Goal: Task Accomplishment & Management: Complete application form

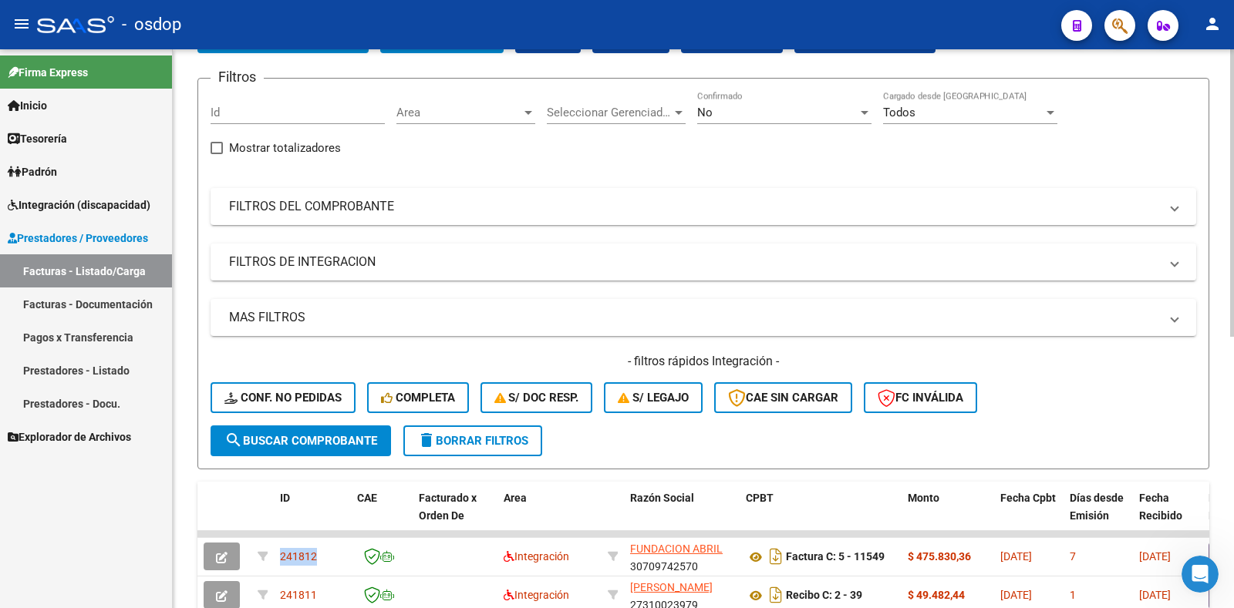
scroll to position [77, 0]
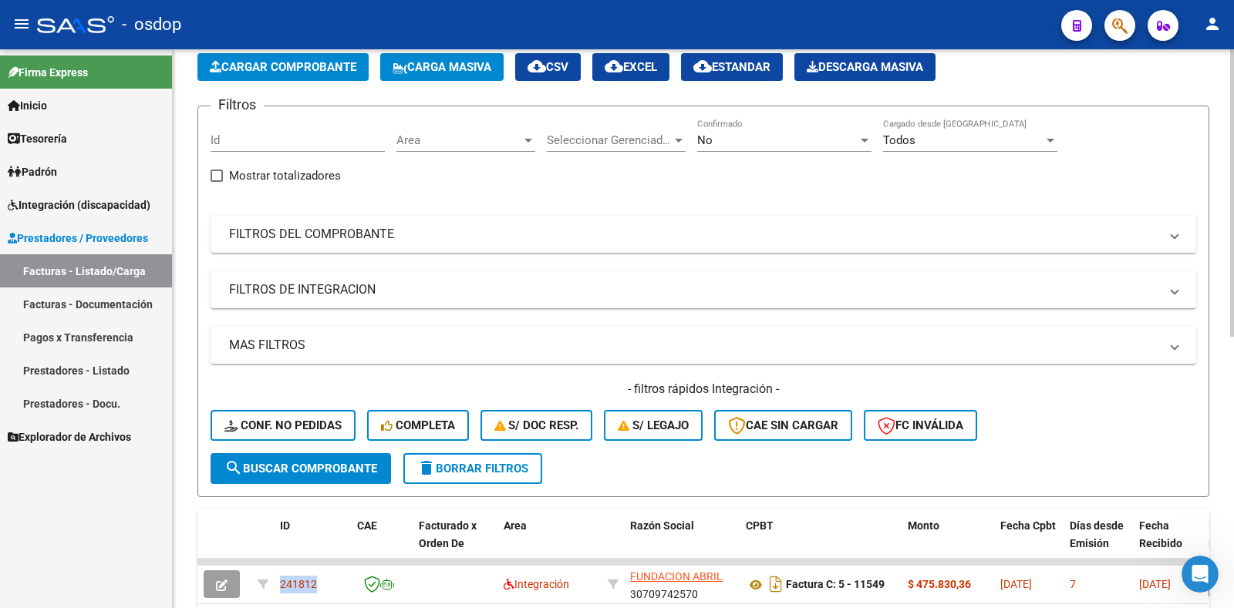
click at [263, 65] on span "Cargar Comprobante" at bounding box center [283, 67] width 147 height 14
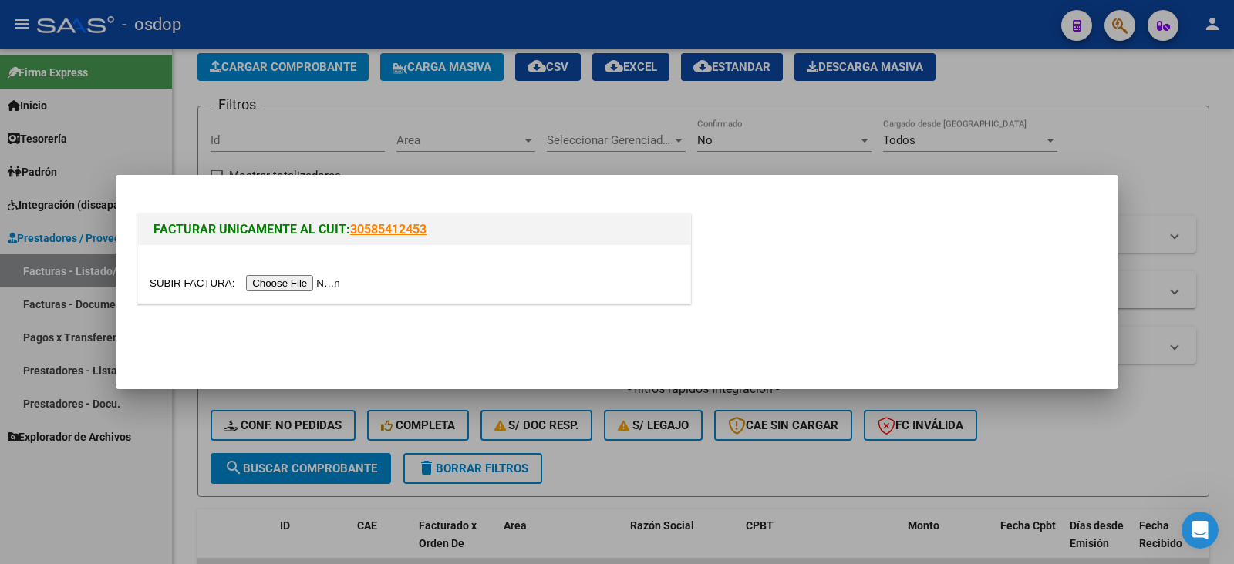
click at [334, 283] on input "file" at bounding box center [247, 283] width 195 height 16
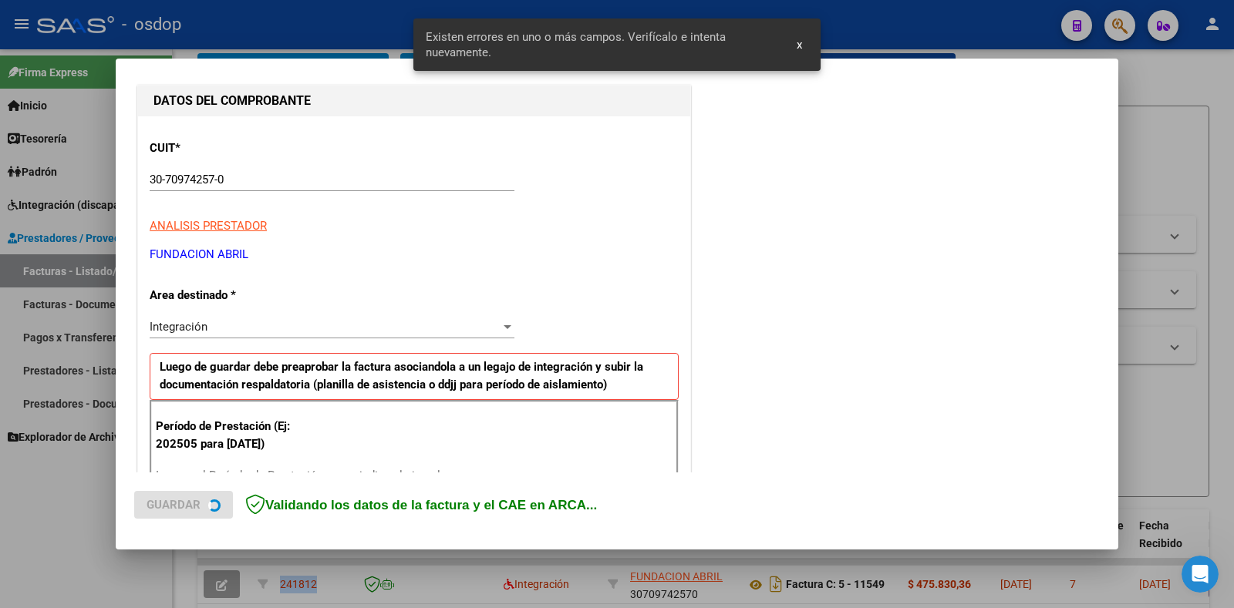
scroll to position [310, 0]
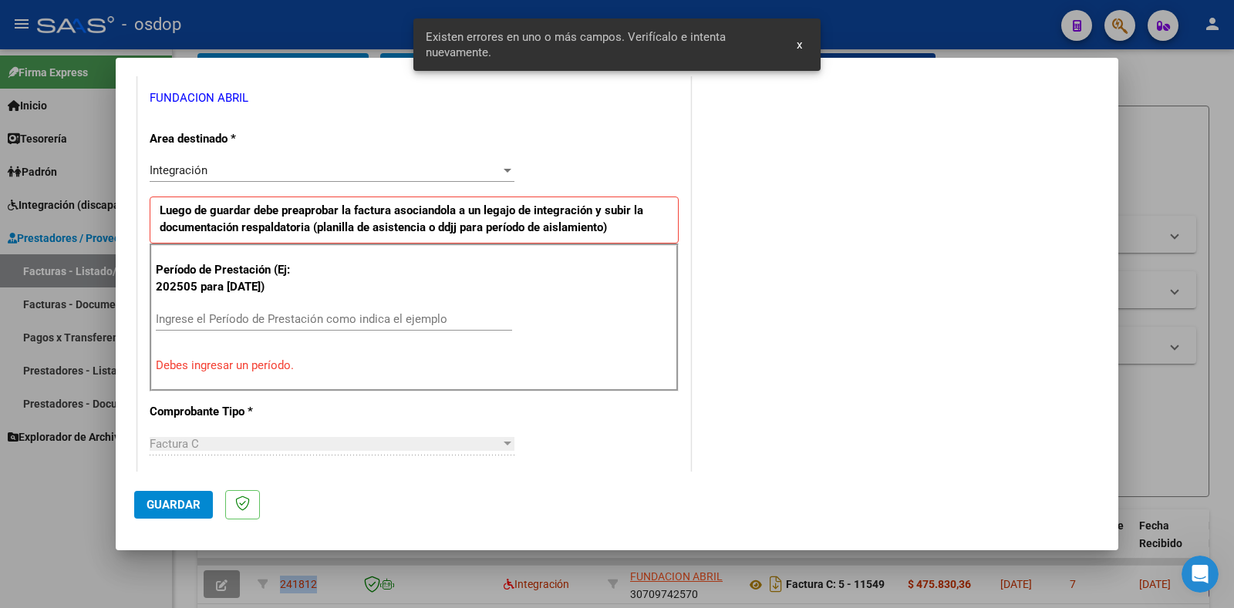
click at [290, 321] on input "Ingrese el Período de Prestación como indica el ejemplo" at bounding box center [334, 319] width 356 height 14
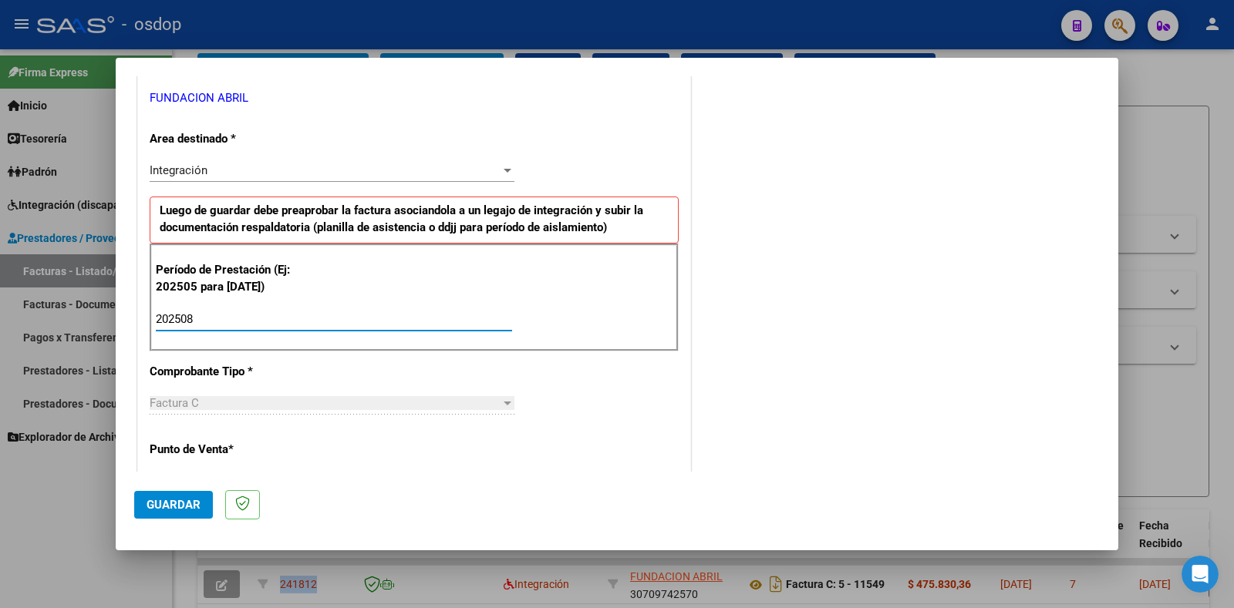
type input "202508"
click at [163, 508] on span "Guardar" at bounding box center [174, 505] width 54 height 14
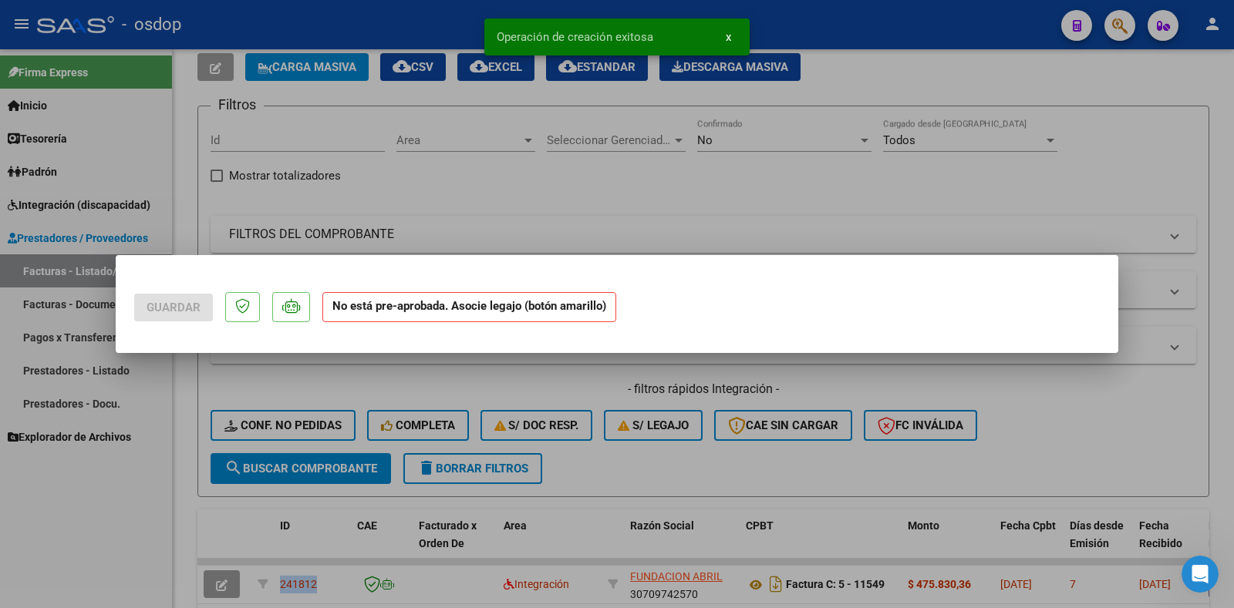
scroll to position [0, 0]
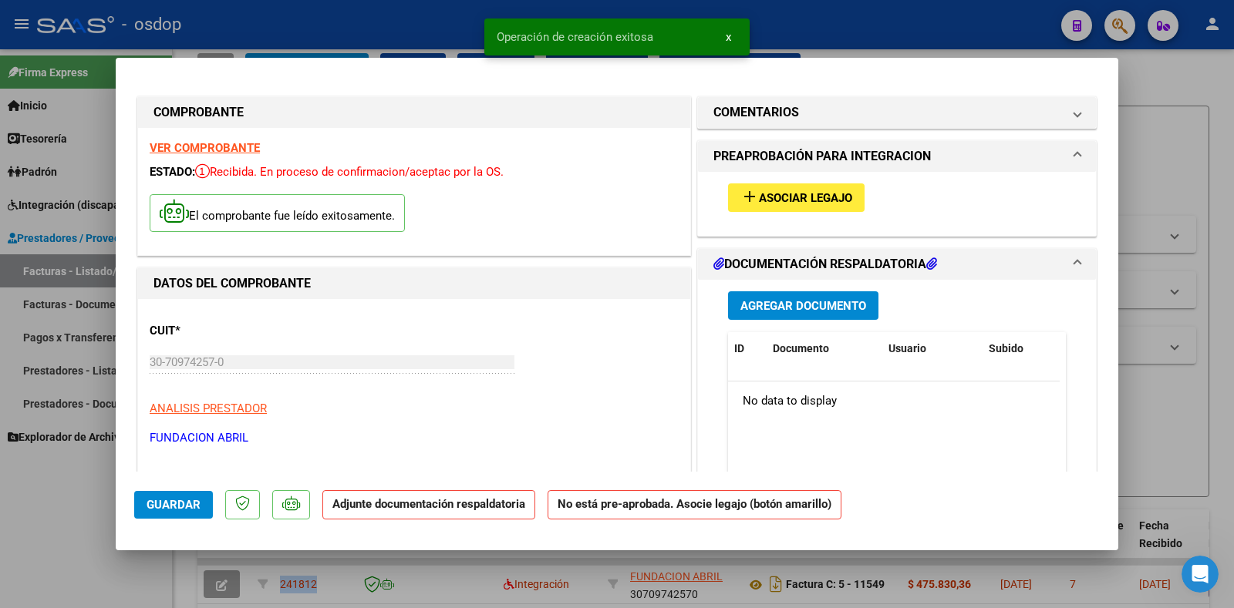
click at [834, 203] on span "Asociar Legajo" at bounding box center [805, 198] width 93 height 14
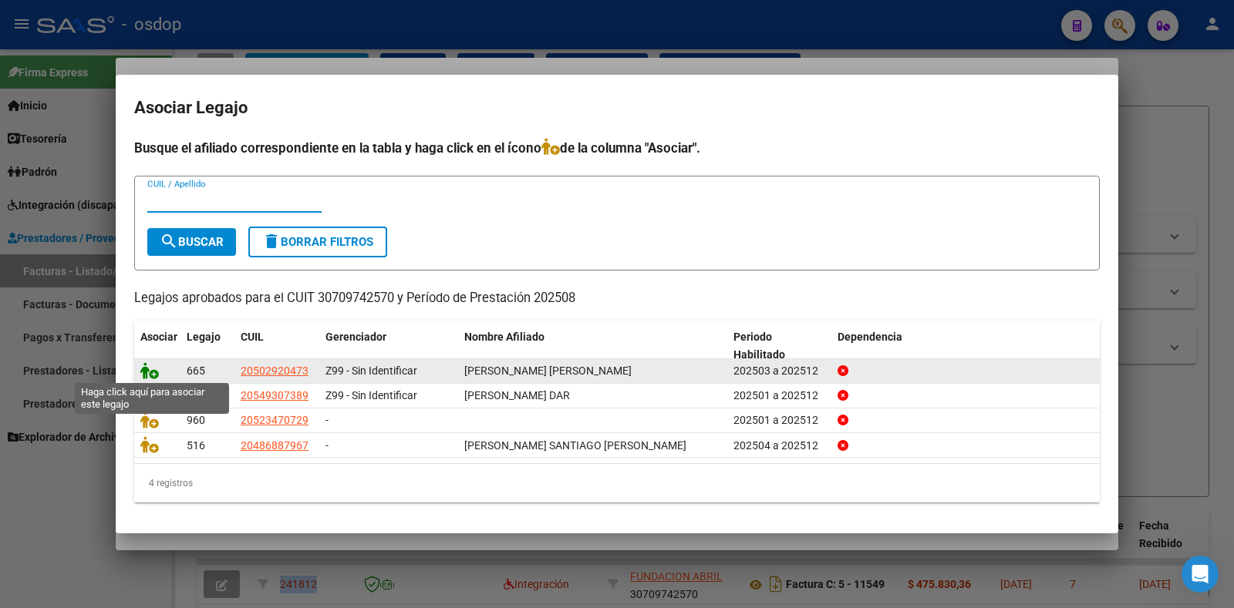
click at [151, 372] on icon at bounding box center [149, 370] width 19 height 17
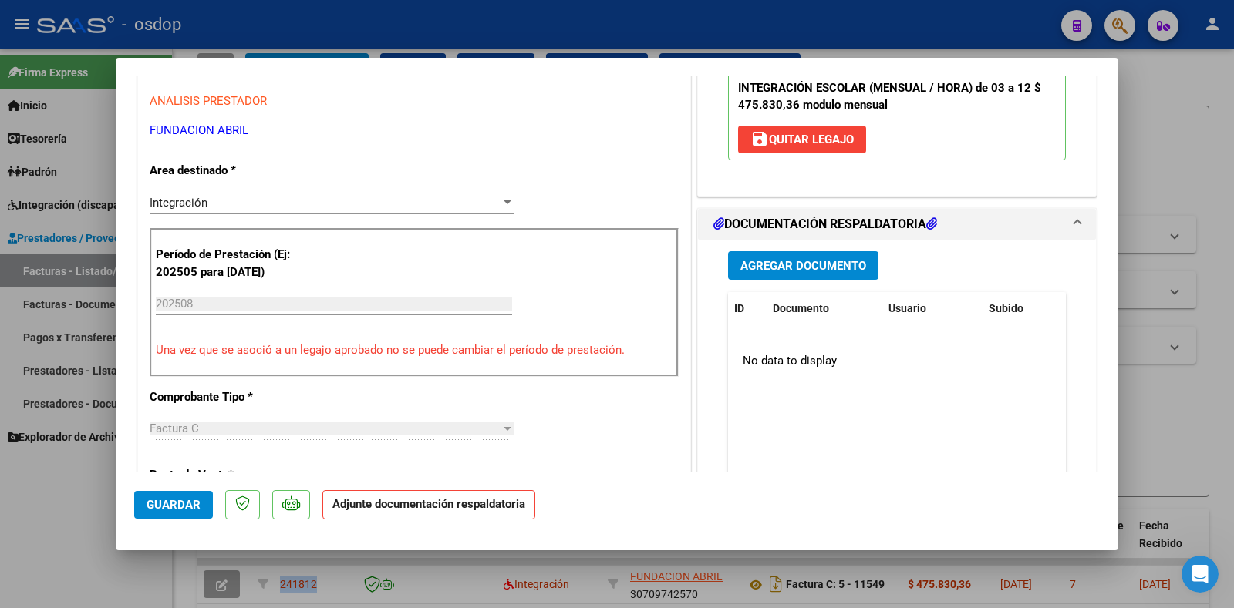
scroll to position [308, 0]
click at [799, 271] on span "Agregar Documento" at bounding box center [803, 265] width 126 height 14
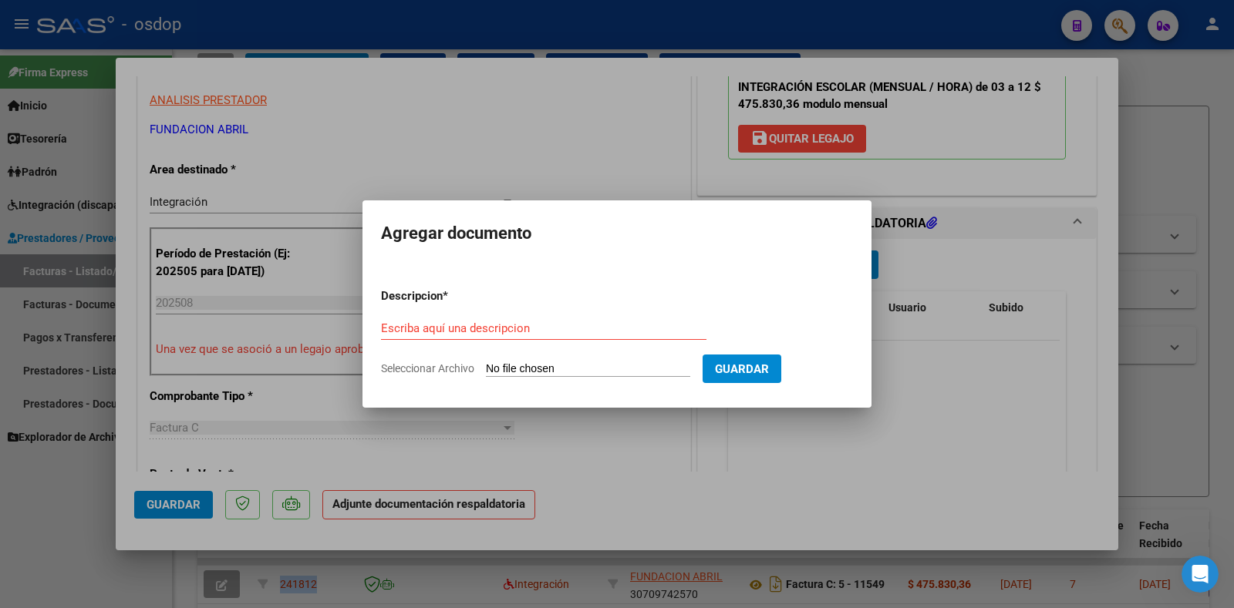
click at [442, 337] on div "Escriba aquí una descripcion" at bounding box center [543, 328] width 325 height 23
click at [439, 331] on input "Escriba aquí una descripcion" at bounding box center [543, 329] width 325 height 14
click at [456, 329] on input "Escriba aquí una descripcion" at bounding box center [543, 329] width 325 height 14
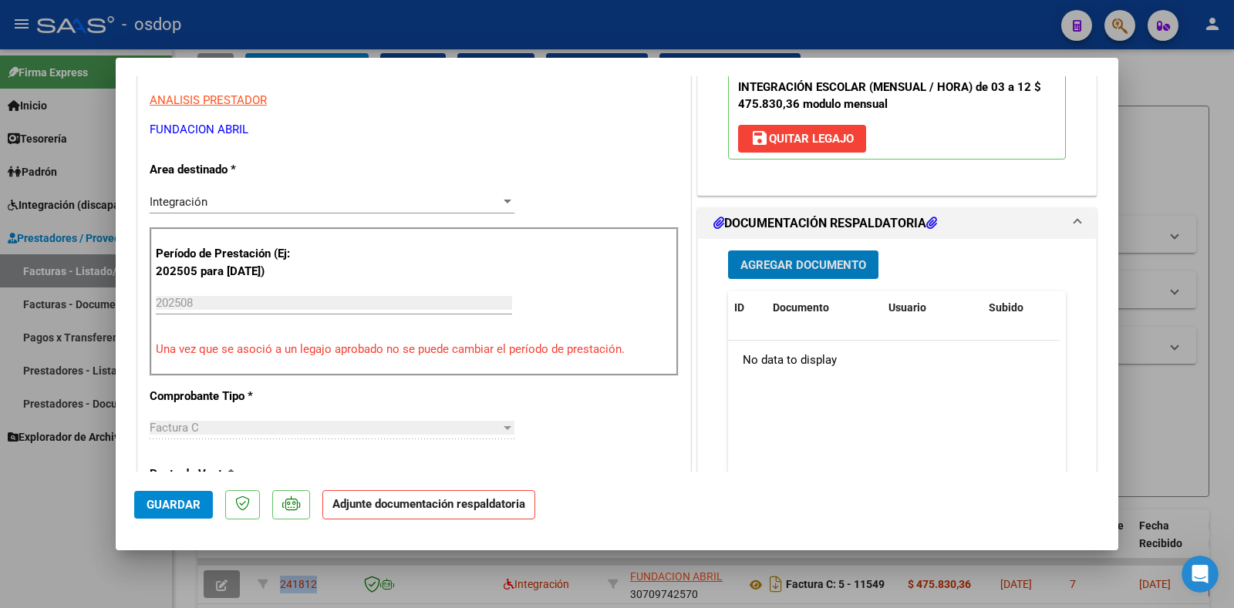
click at [814, 265] on span "Agregar Documento" at bounding box center [803, 265] width 126 height 14
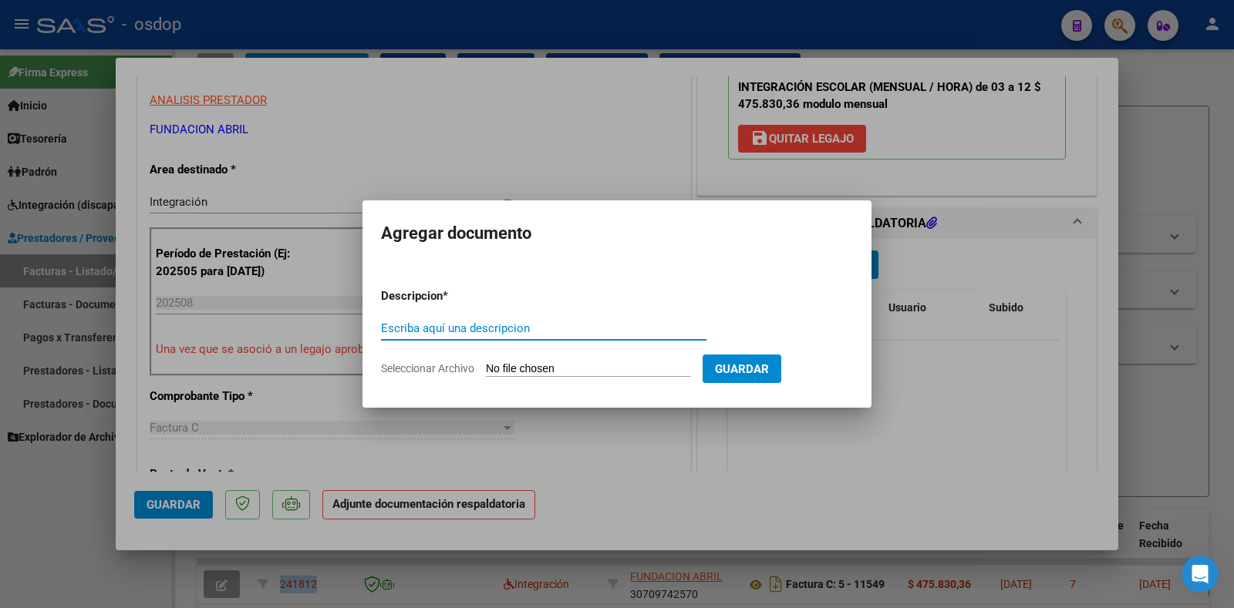
click at [510, 325] on input "Escriba aquí una descripcion" at bounding box center [543, 329] width 325 height 14
type input "DDJJ ASISTENCIA"
click at [610, 365] on input "Seleccionar Archivo" at bounding box center [588, 369] width 204 height 15
type input "C:\fakepath\[PERSON_NAME].pdf"
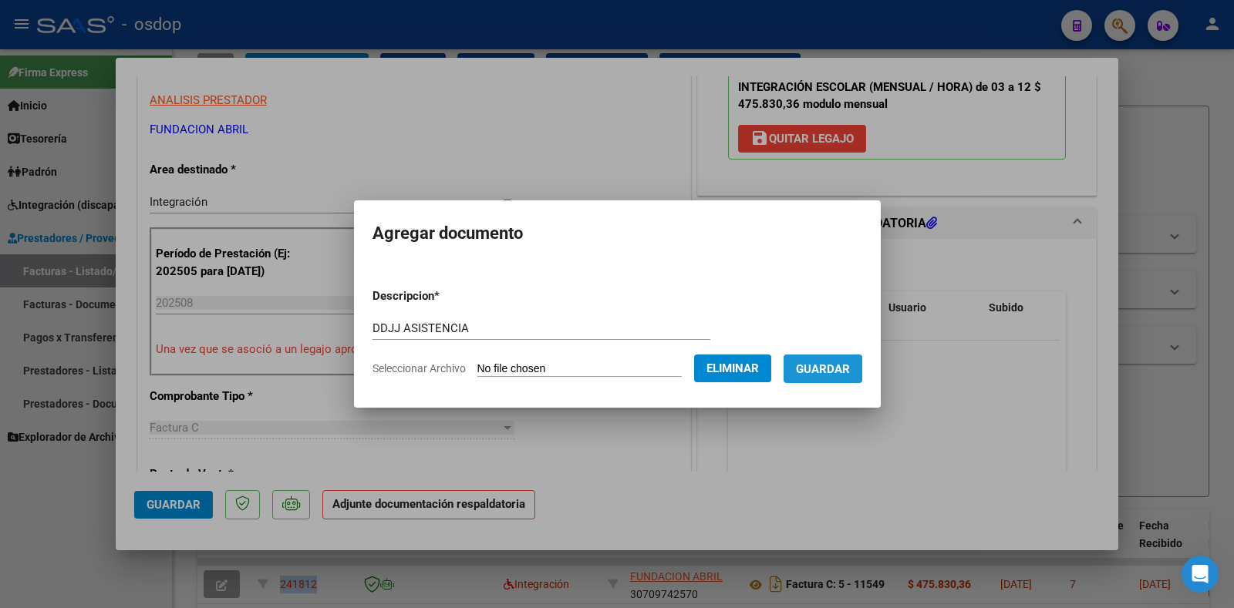
click at [850, 366] on span "Guardar" at bounding box center [823, 369] width 54 height 14
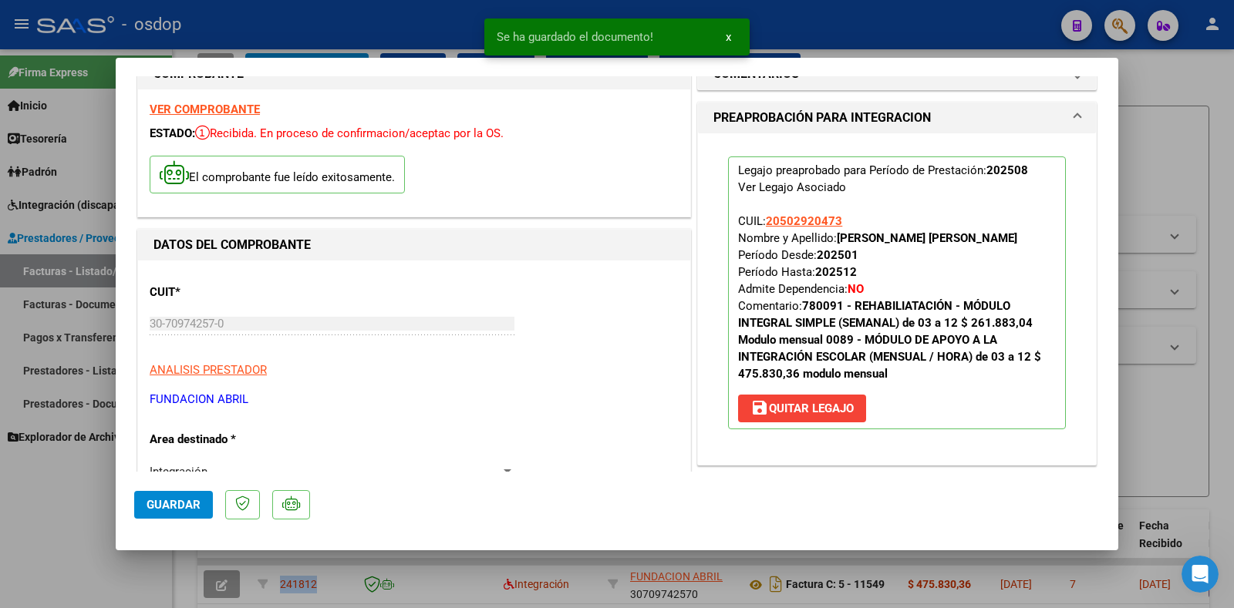
scroll to position [0, 0]
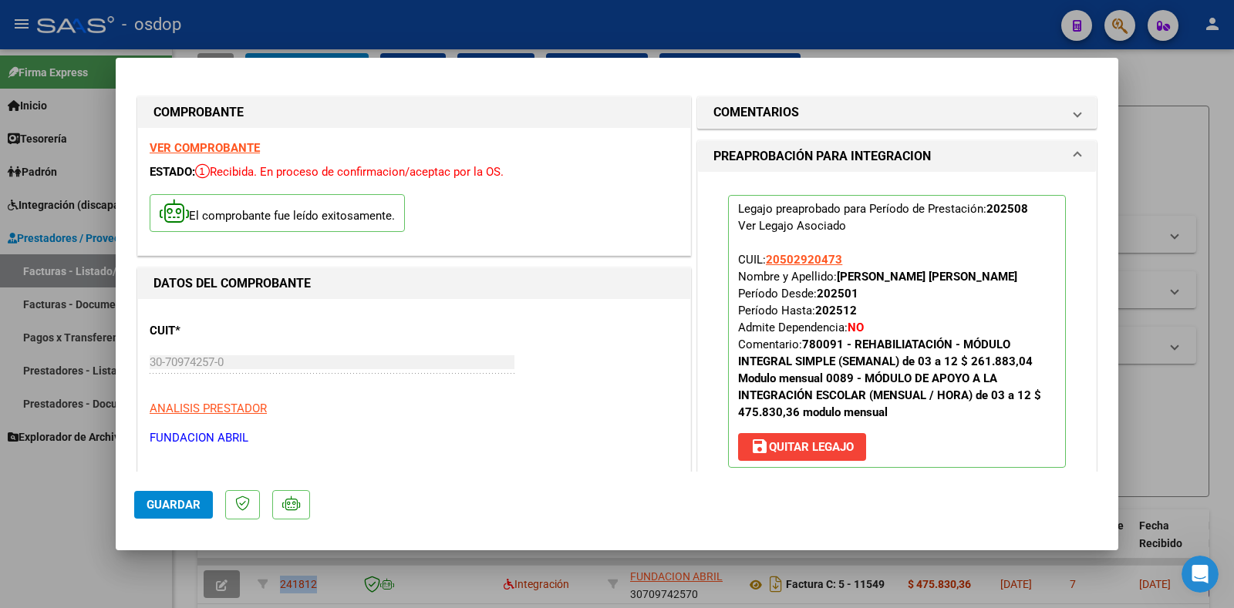
click at [160, 510] on span "Guardar" at bounding box center [174, 505] width 54 height 14
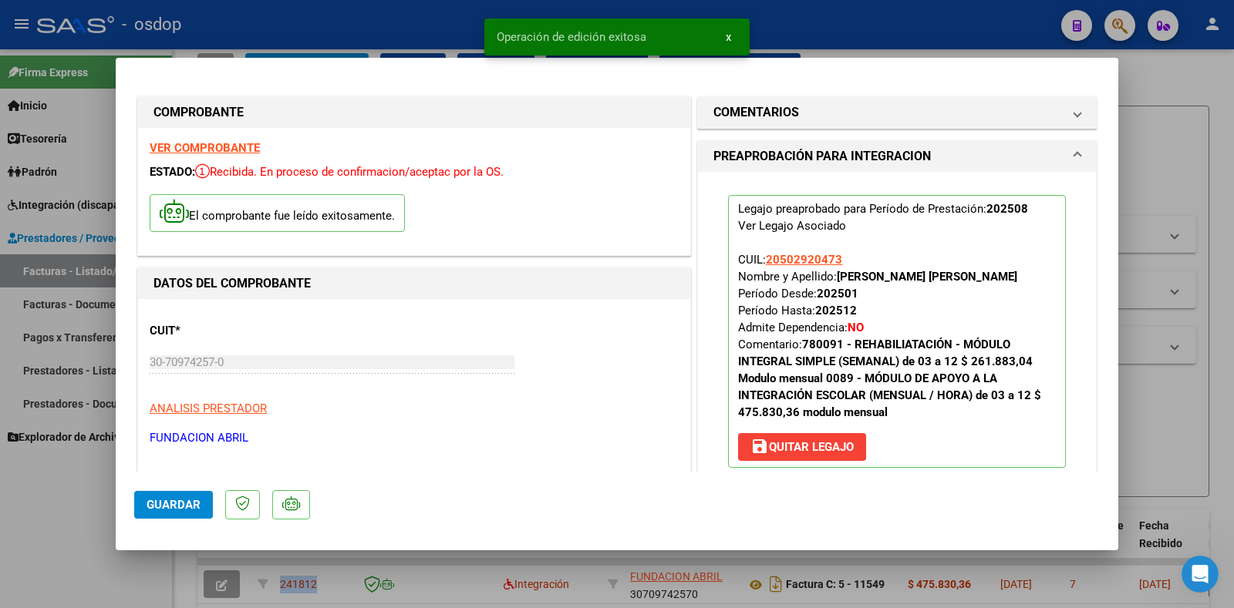
click at [185, 504] on span "Guardar" at bounding box center [174, 505] width 54 height 14
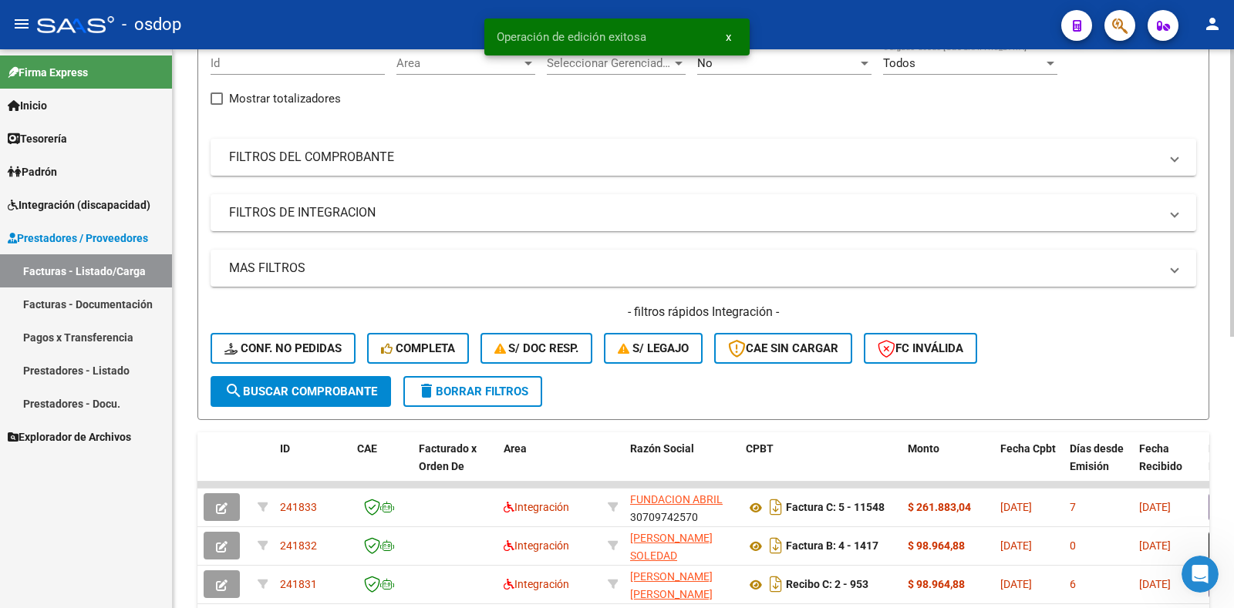
scroll to position [231, 0]
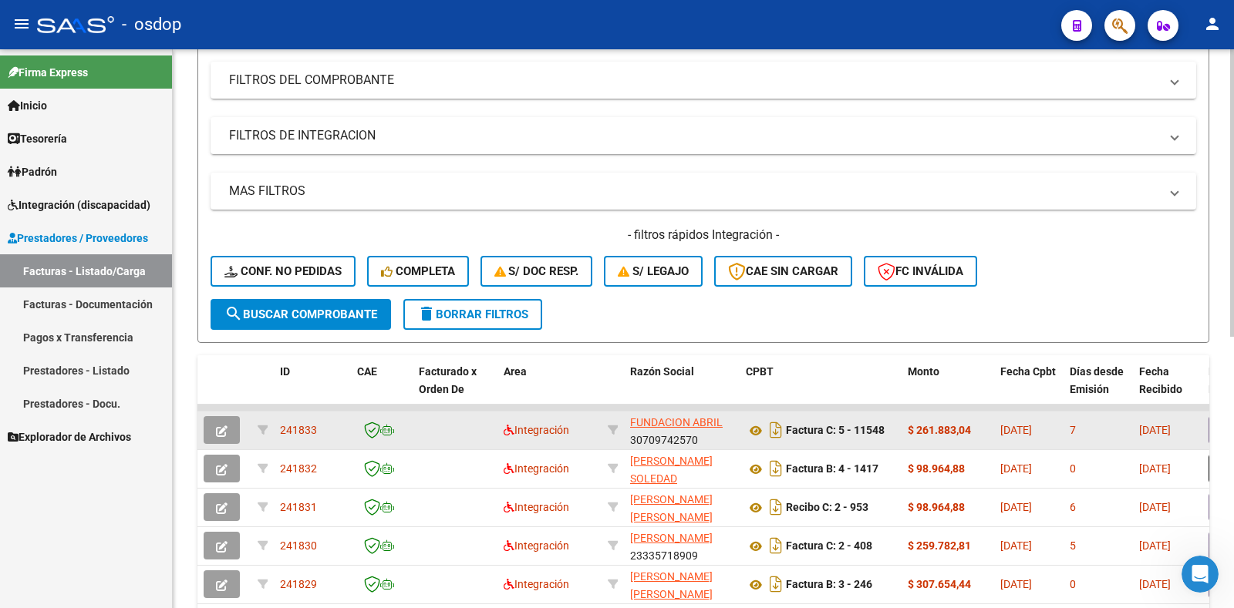
click at [299, 433] on span "241833" at bounding box center [298, 430] width 37 height 12
copy span "241833"
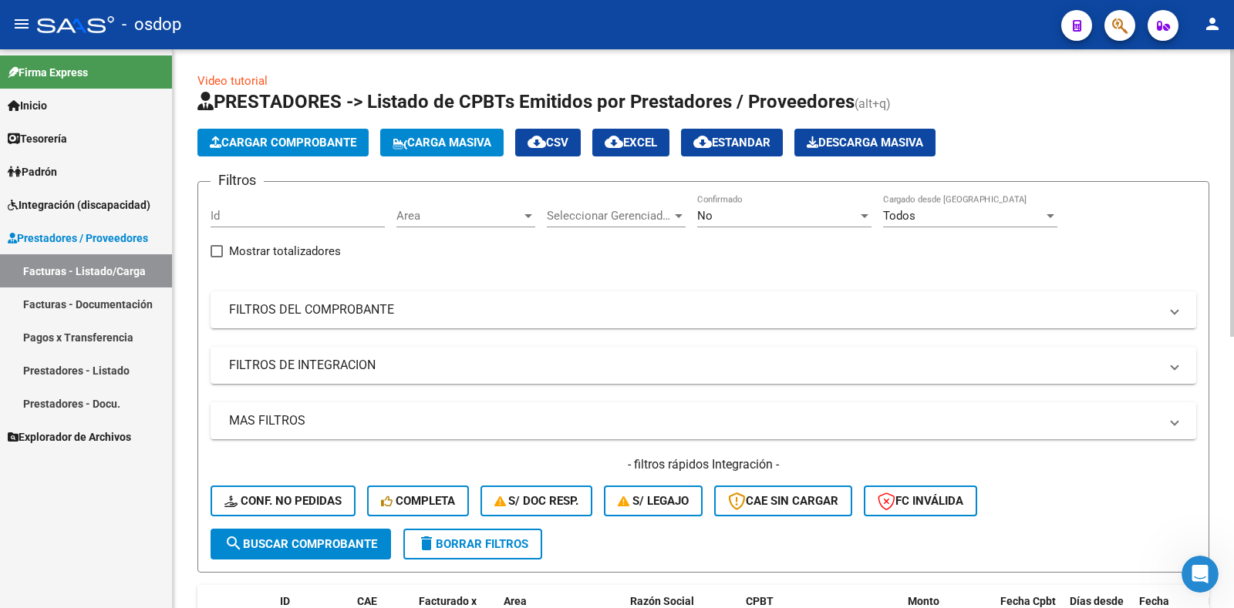
scroll to position [0, 0]
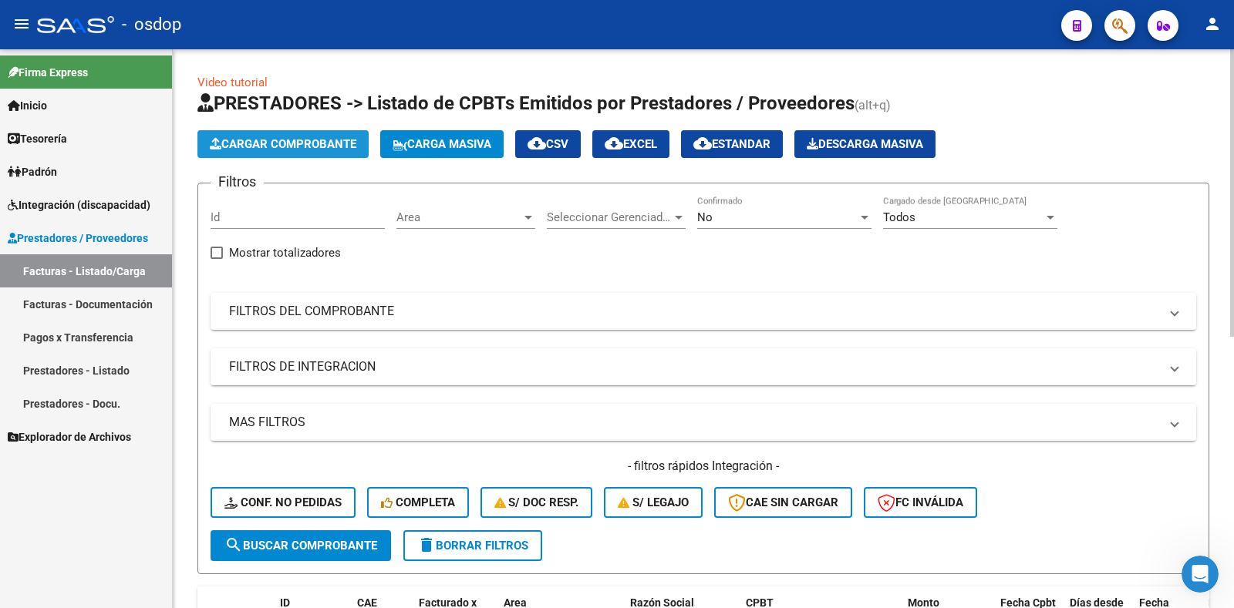
click at [286, 153] on button "Cargar Comprobante" at bounding box center [282, 144] width 171 height 28
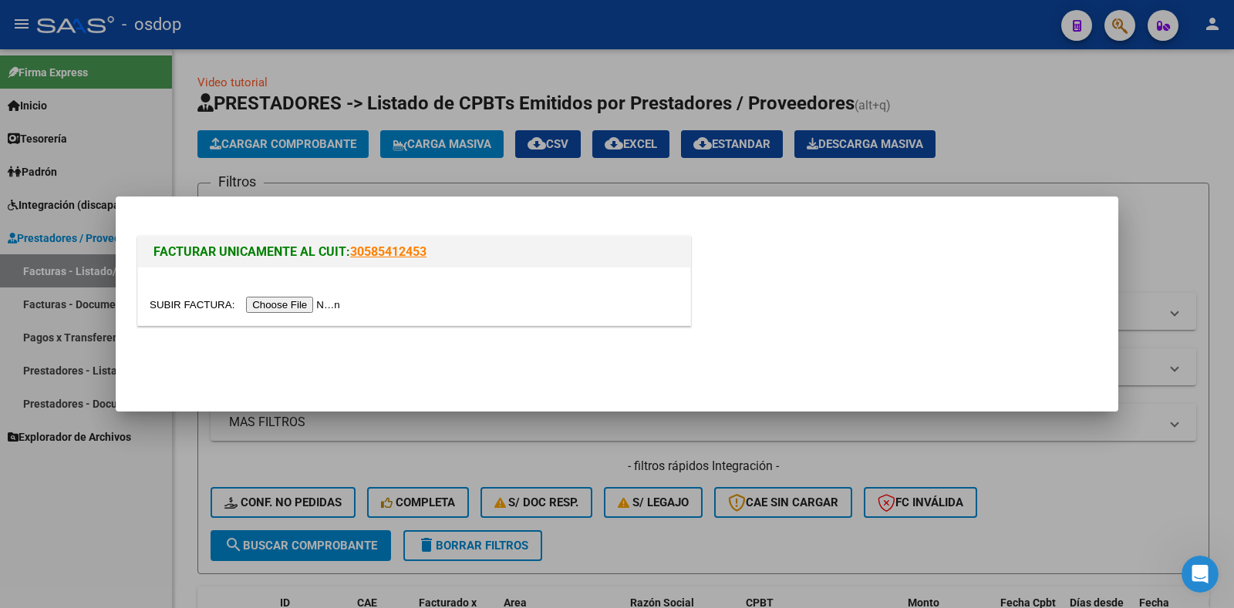
click at [286, 305] on input "file" at bounding box center [247, 305] width 195 height 16
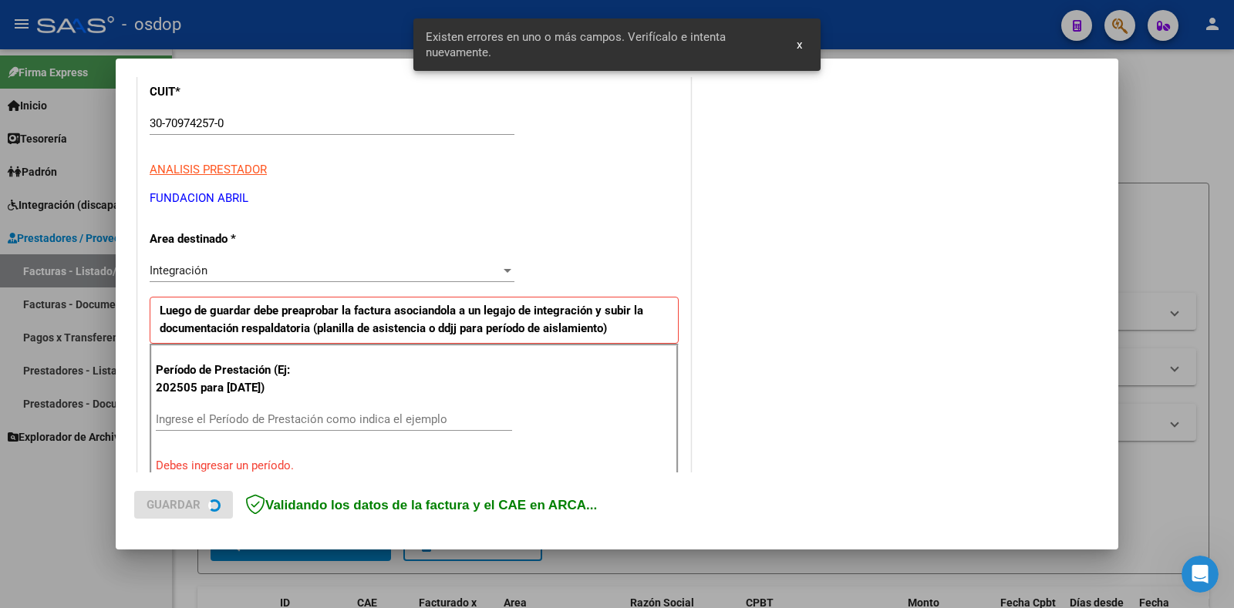
scroll to position [339, 0]
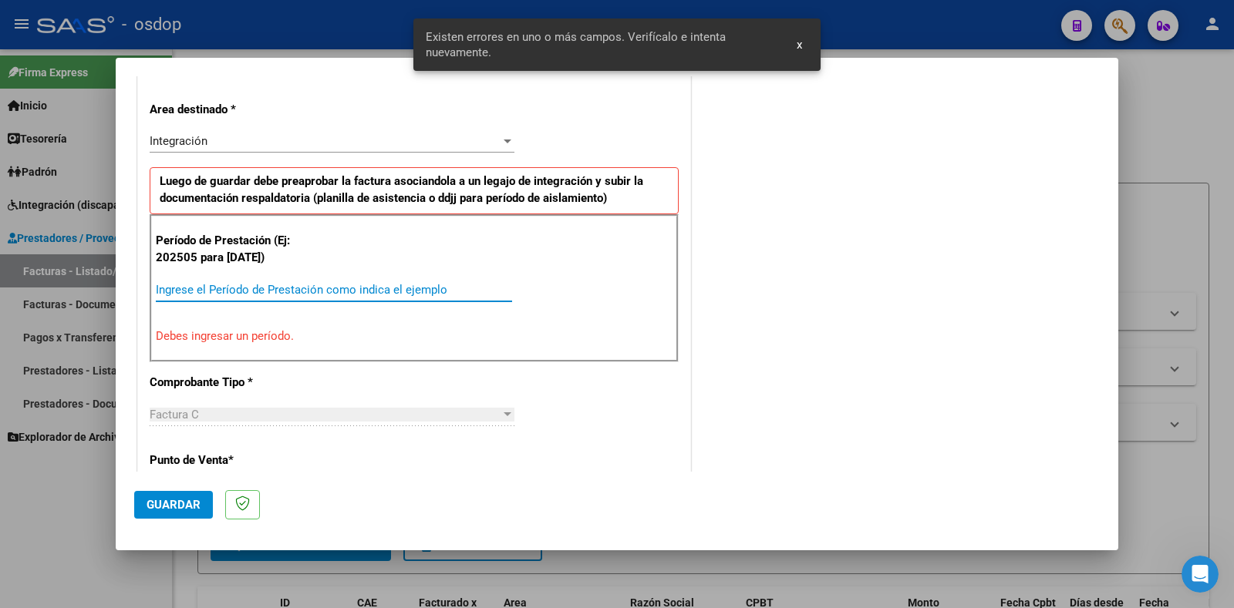
click at [244, 291] on input "Ingrese el Período de Prestación como indica el ejemplo" at bounding box center [334, 290] width 356 height 14
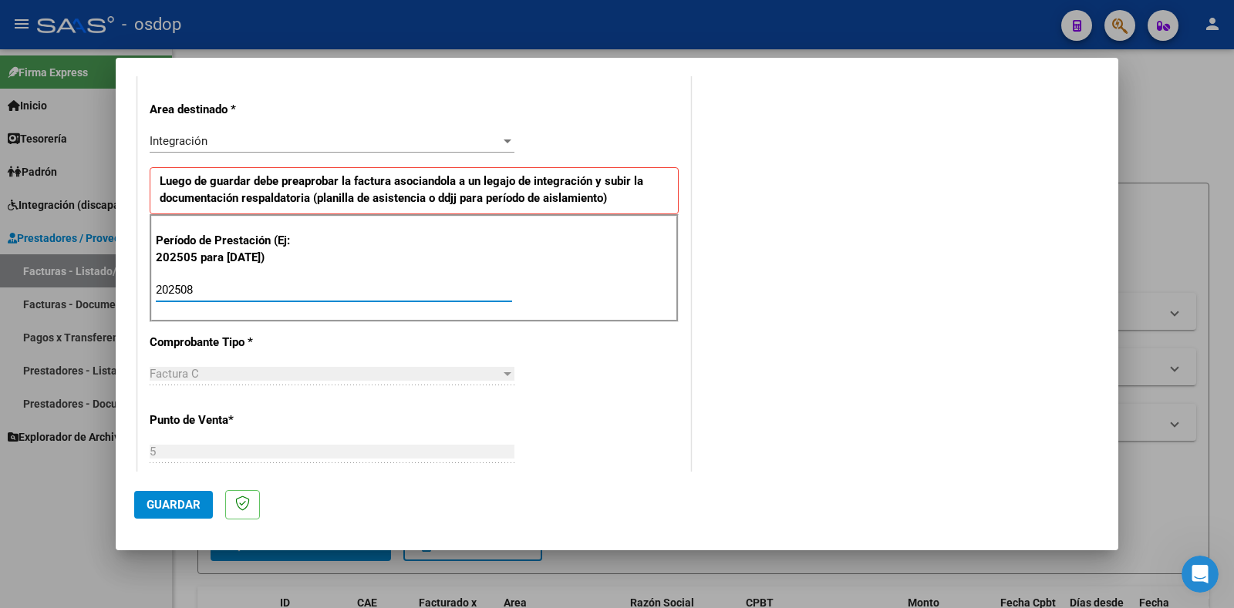
type input "202508"
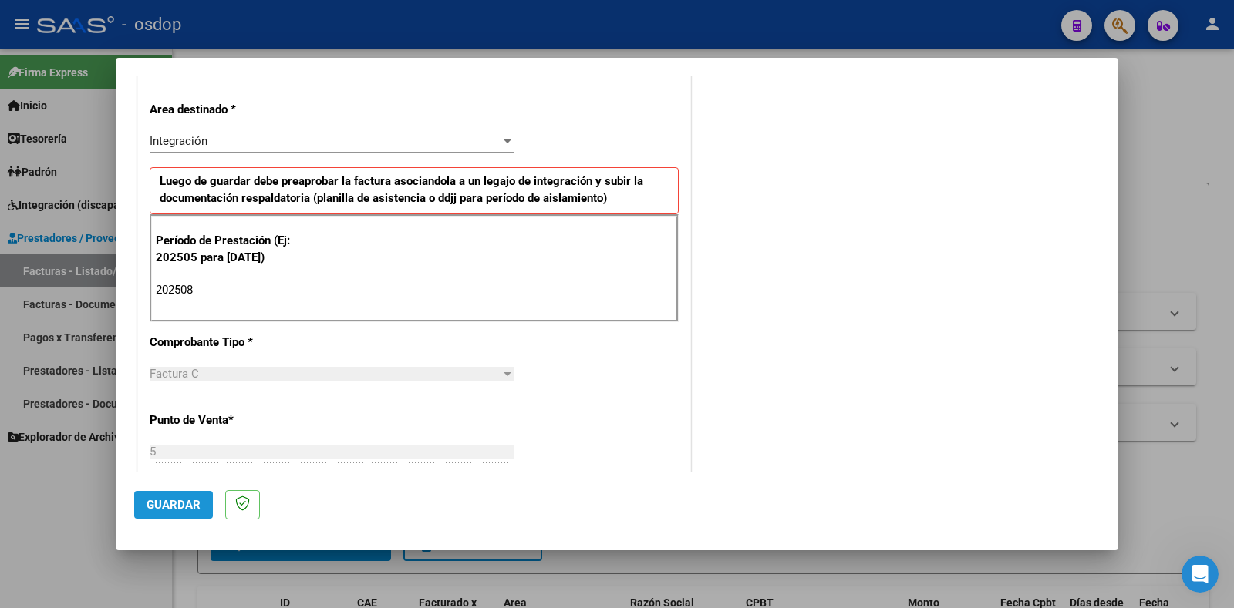
click at [171, 512] on button "Guardar" at bounding box center [173, 505] width 79 height 28
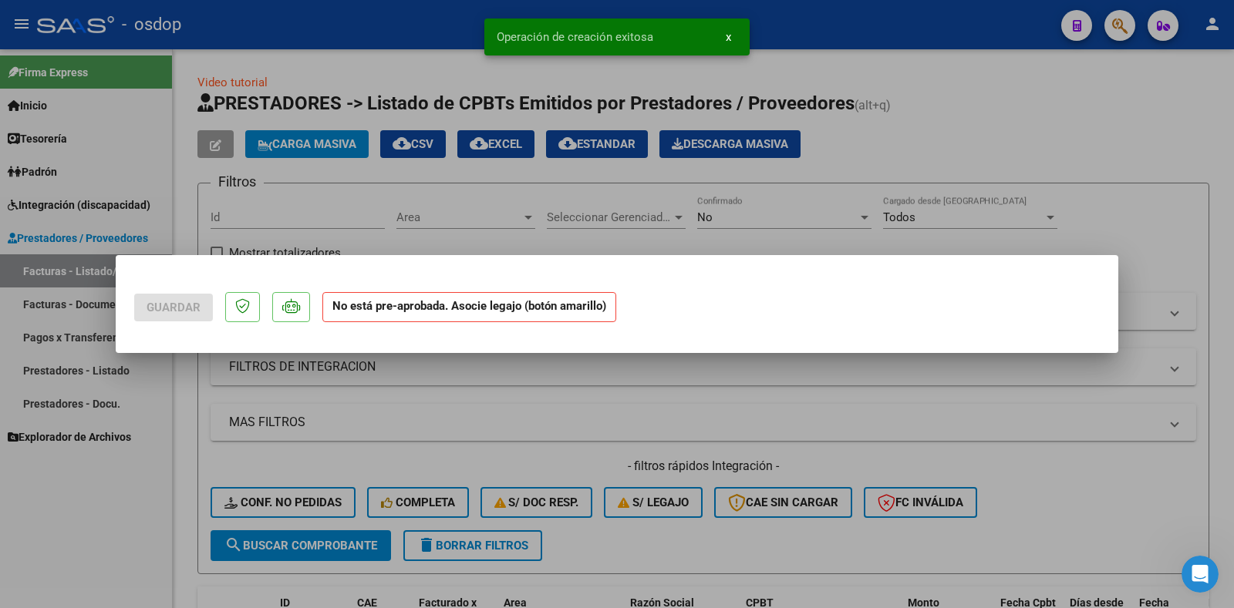
scroll to position [0, 0]
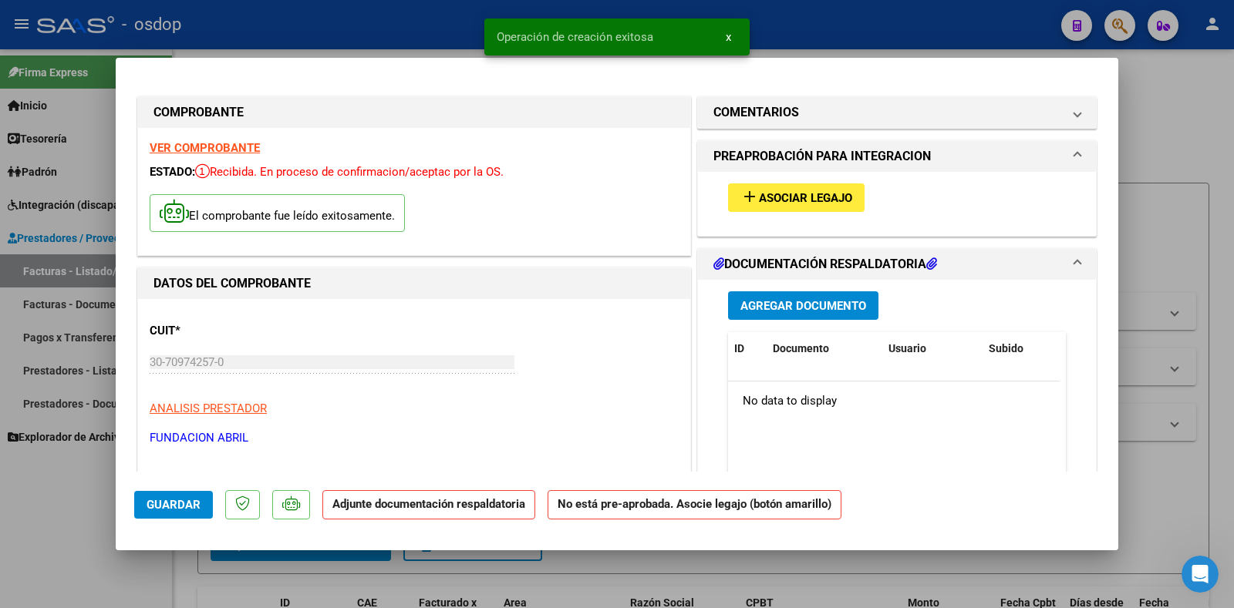
click at [809, 194] on span "Asociar Legajo" at bounding box center [805, 198] width 93 height 14
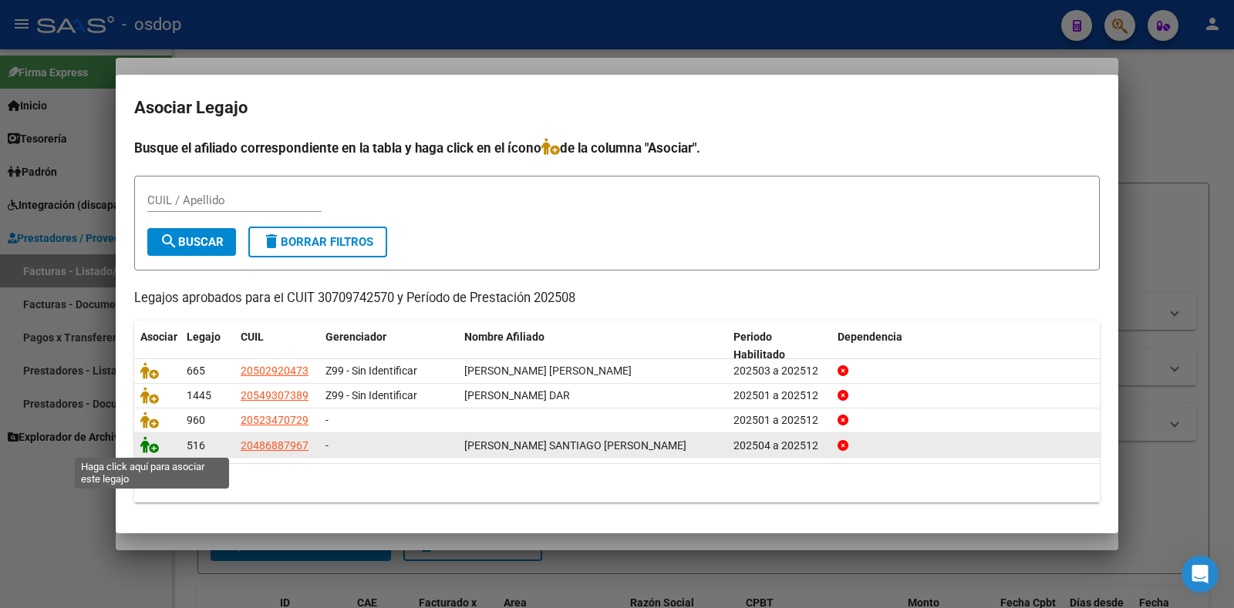
click at [150, 447] on icon at bounding box center [149, 444] width 19 height 17
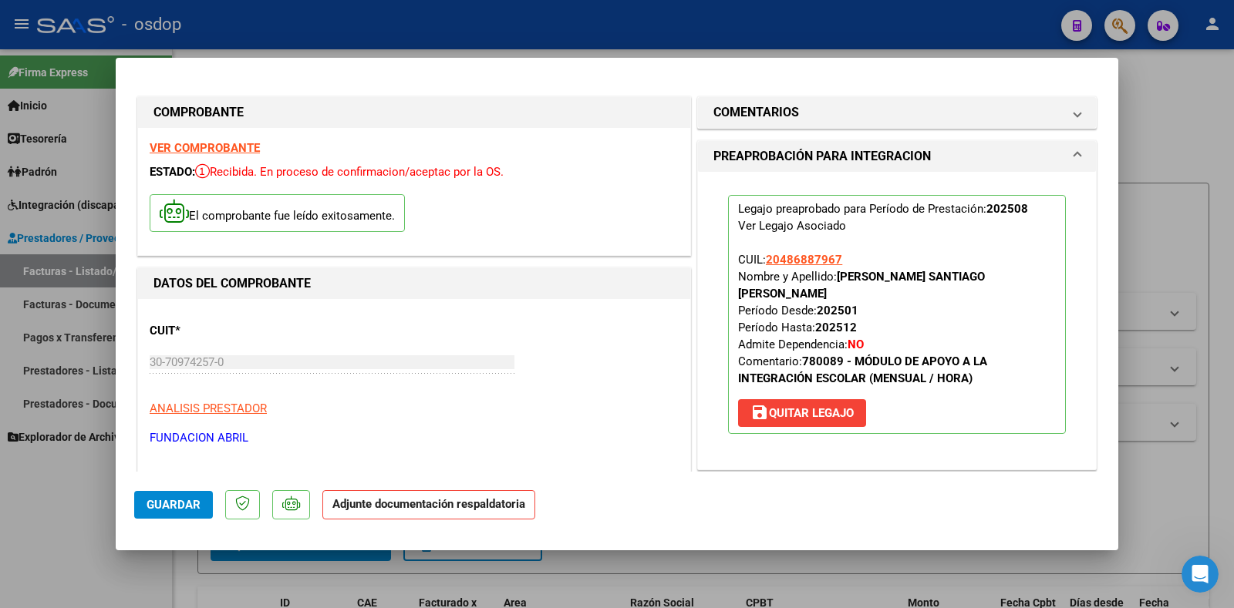
scroll to position [308, 0]
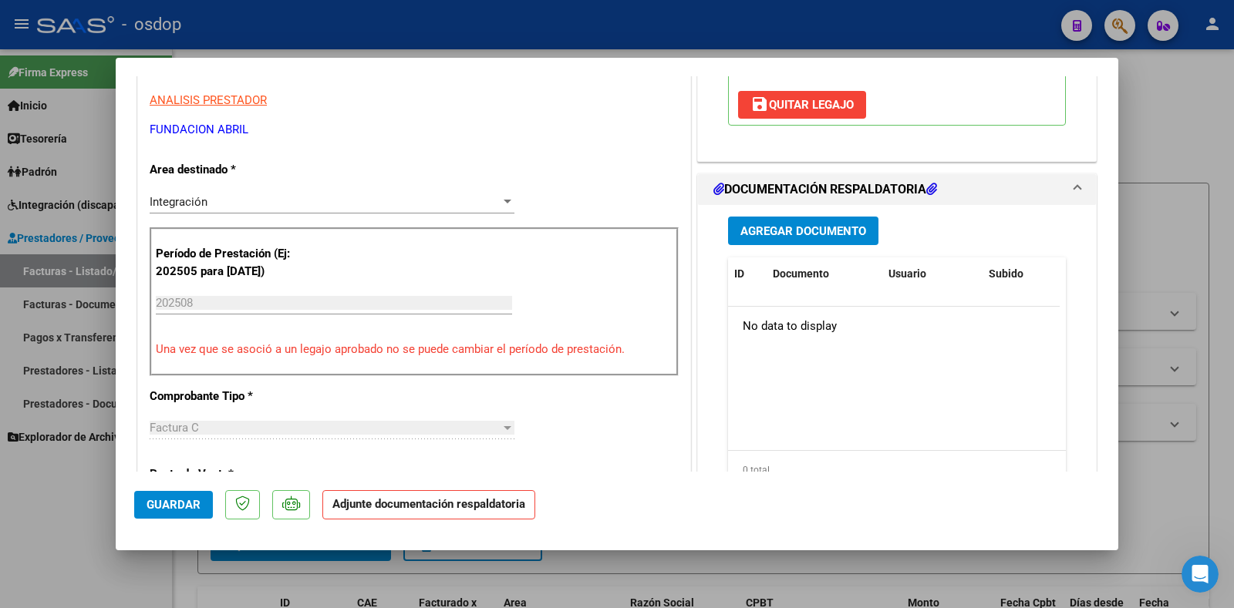
click at [807, 224] on span "Agregar Documento" at bounding box center [803, 231] width 126 height 14
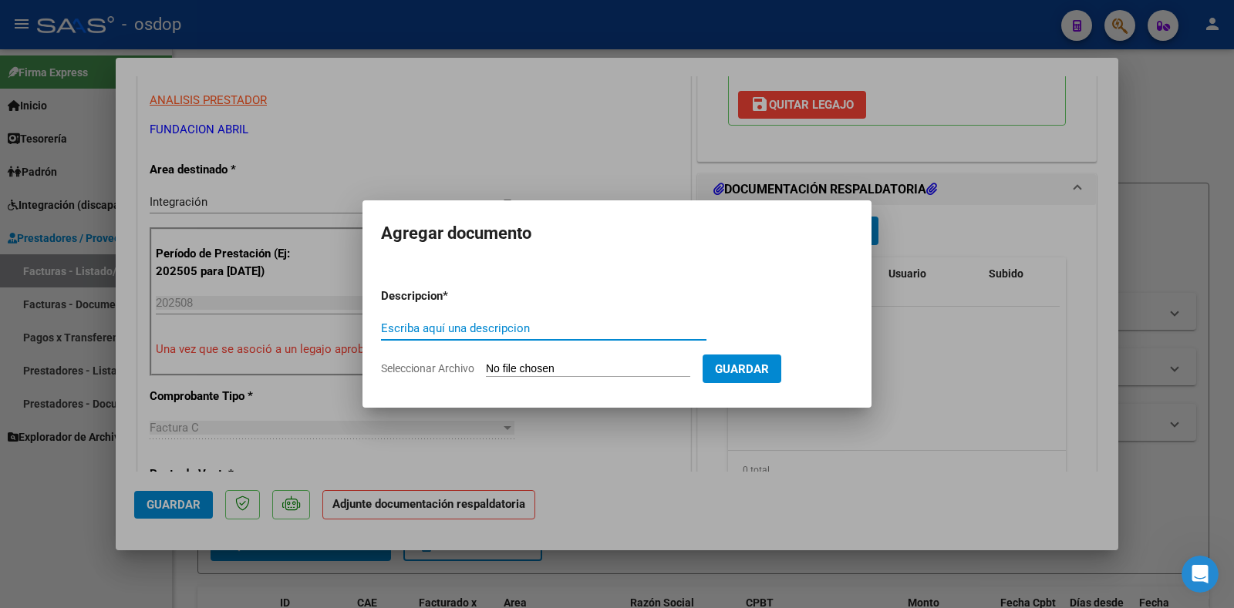
click at [388, 331] on input "Escriba aquí una descripcion" at bounding box center [543, 329] width 325 height 14
click at [433, 332] on input "Escriba aquí una descripcion" at bounding box center [543, 329] width 325 height 14
type input "DDJJ ASISTENCIA"
click at [592, 369] on input "Seleccionar Archivo" at bounding box center [588, 369] width 204 height 15
type input "C:\fakepath\[PERSON_NAME].pdf"
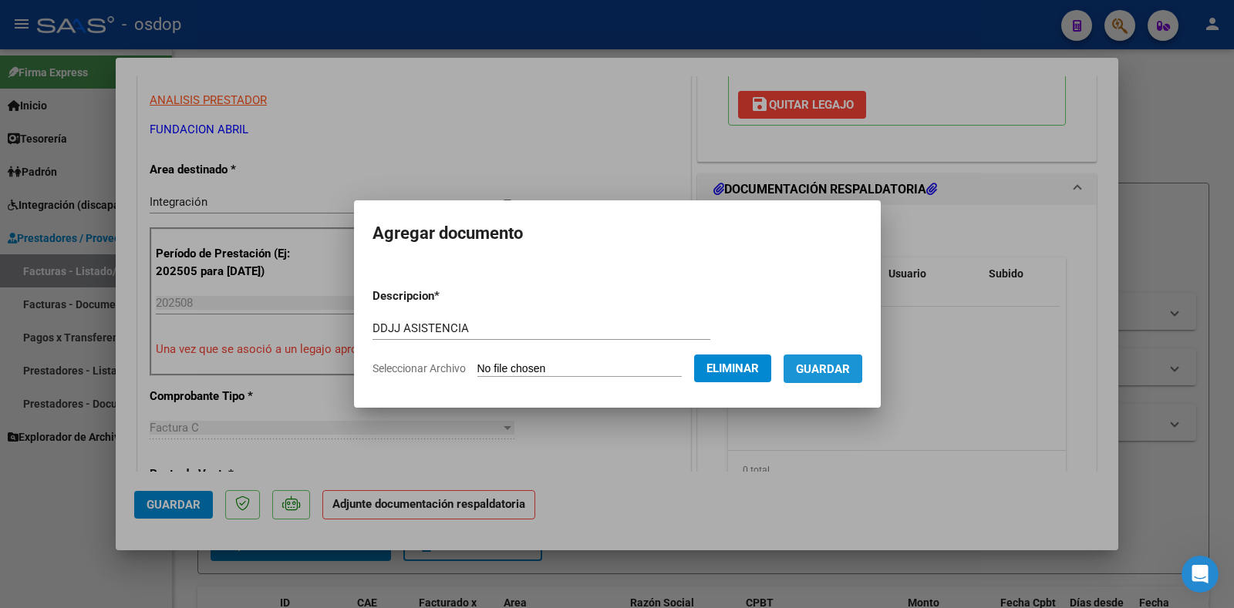
click at [842, 369] on span "Guardar" at bounding box center [823, 369] width 54 height 14
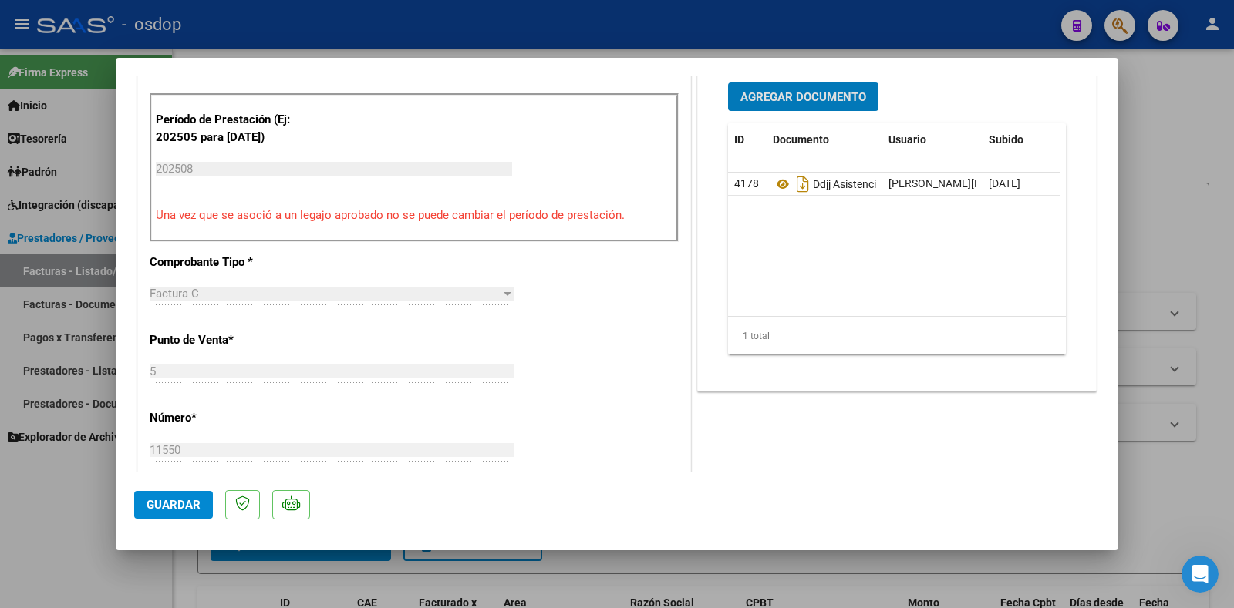
scroll to position [694, 0]
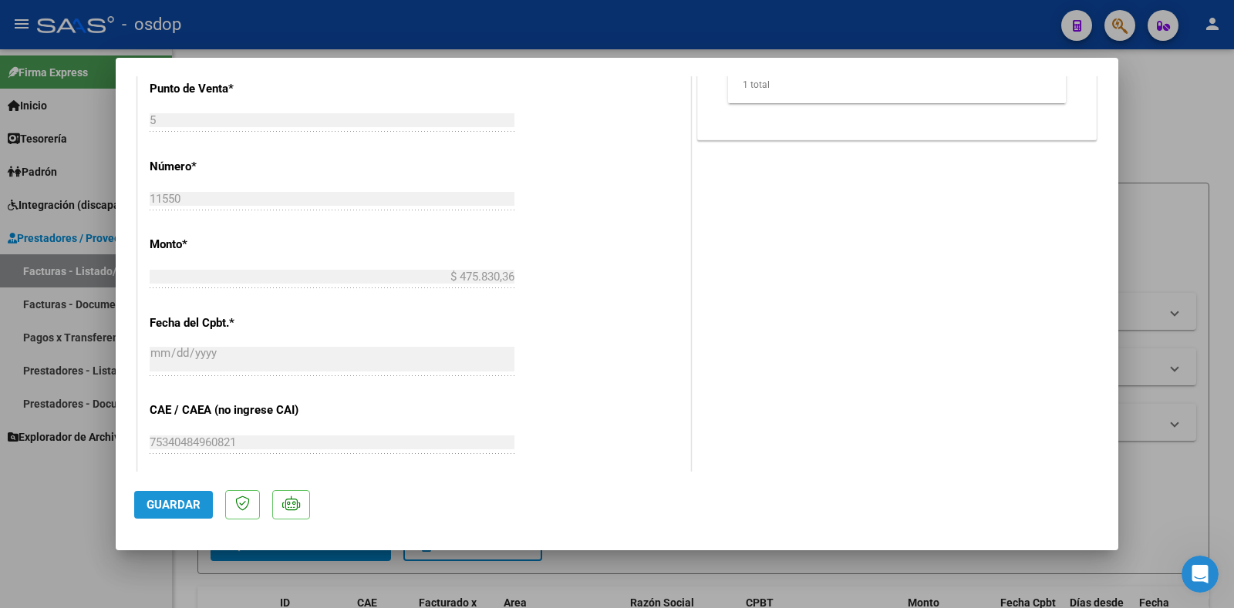
click at [164, 497] on button "Guardar" at bounding box center [173, 505] width 79 height 28
click at [165, 497] on button "Guardar" at bounding box center [173, 505] width 79 height 28
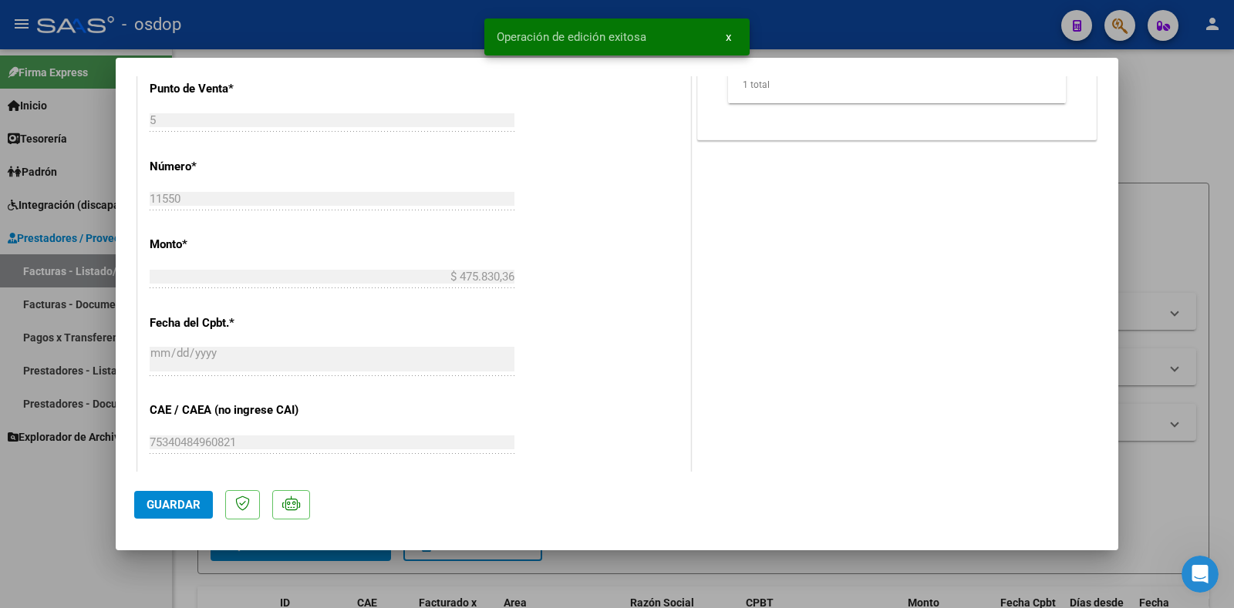
click at [1154, 181] on div at bounding box center [617, 304] width 1234 height 608
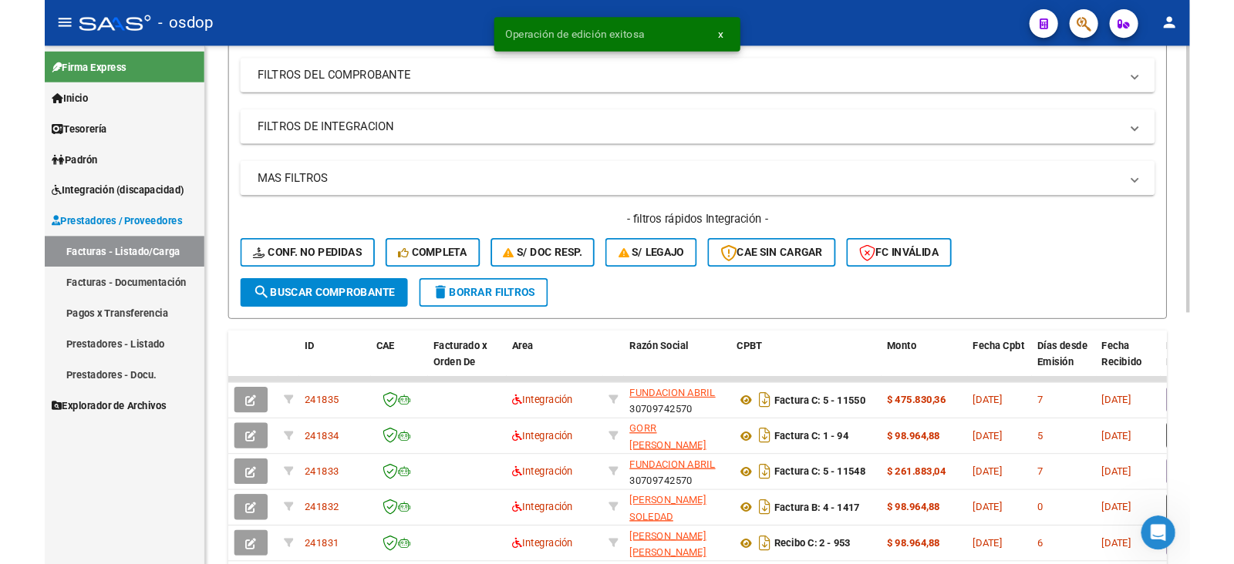
scroll to position [231, 0]
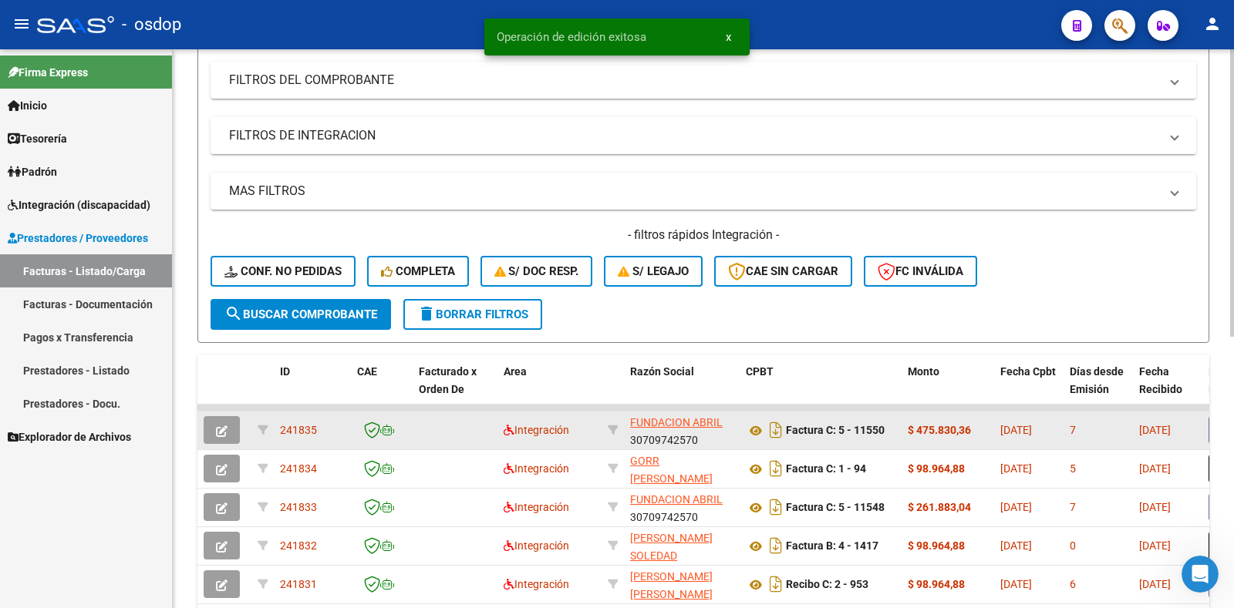
click at [300, 430] on span "241835" at bounding box center [298, 430] width 37 height 12
click at [299, 431] on span "241835" at bounding box center [298, 430] width 37 height 12
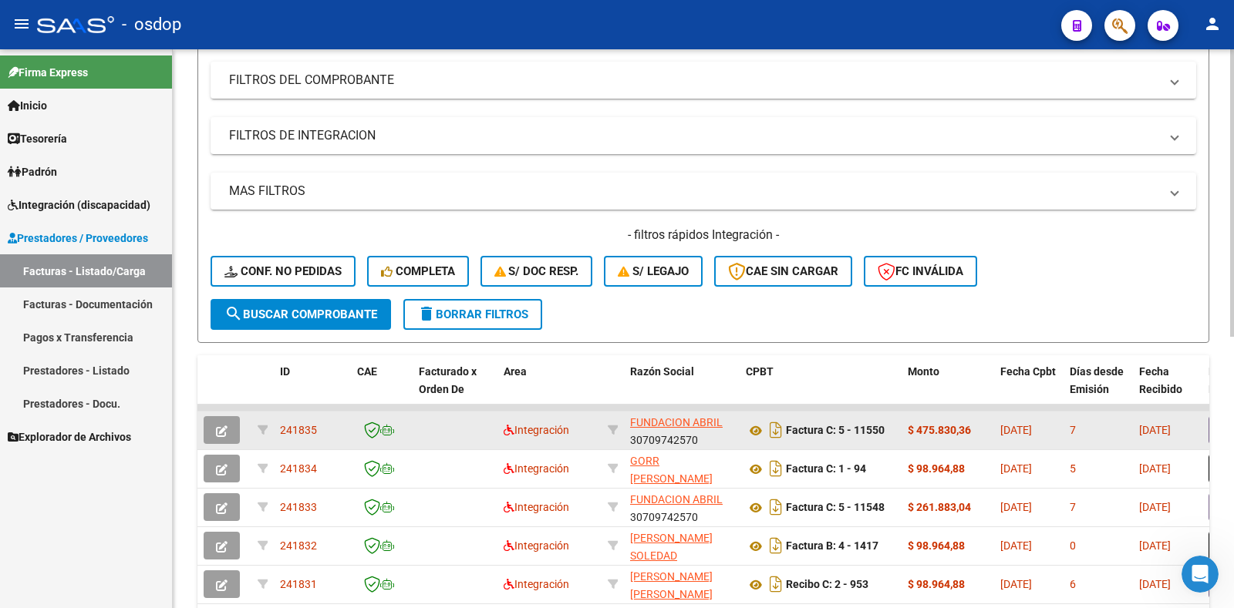
copy span "241835"
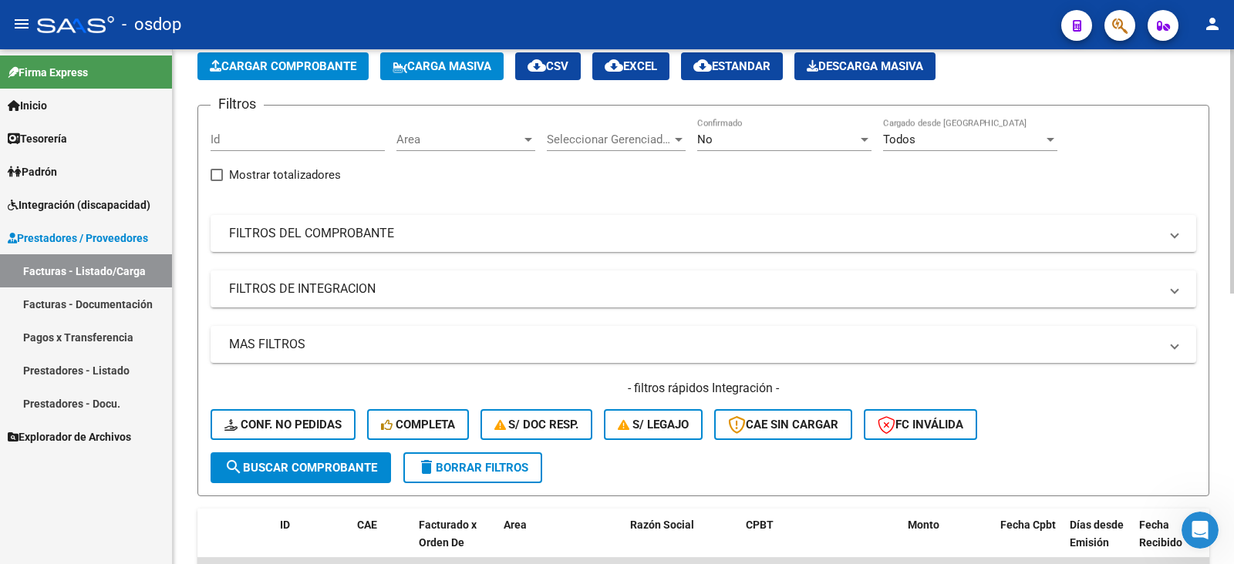
scroll to position [0, 0]
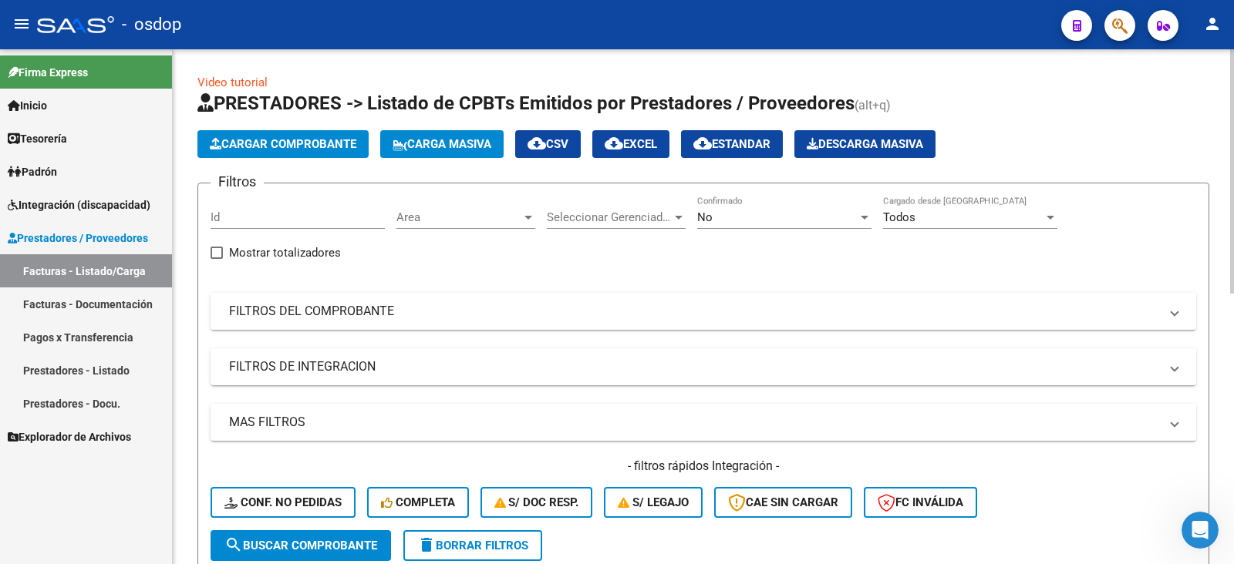
click at [947, 310] on mat-panel-title "FILTROS DEL COMPROBANTE" at bounding box center [694, 311] width 930 height 17
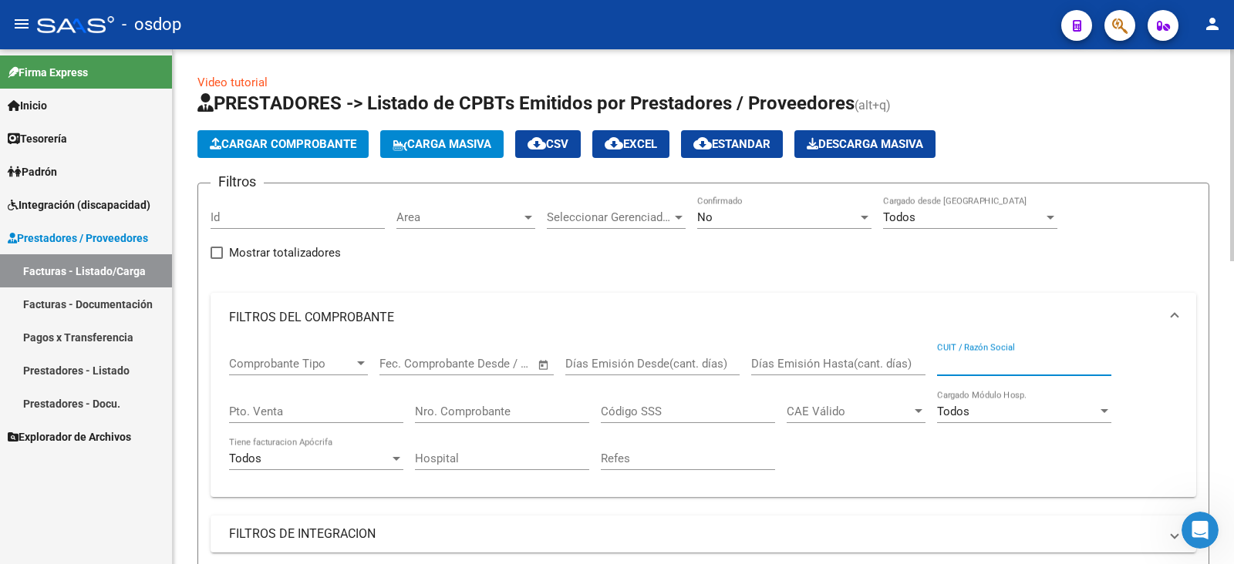
paste input "27269629520"
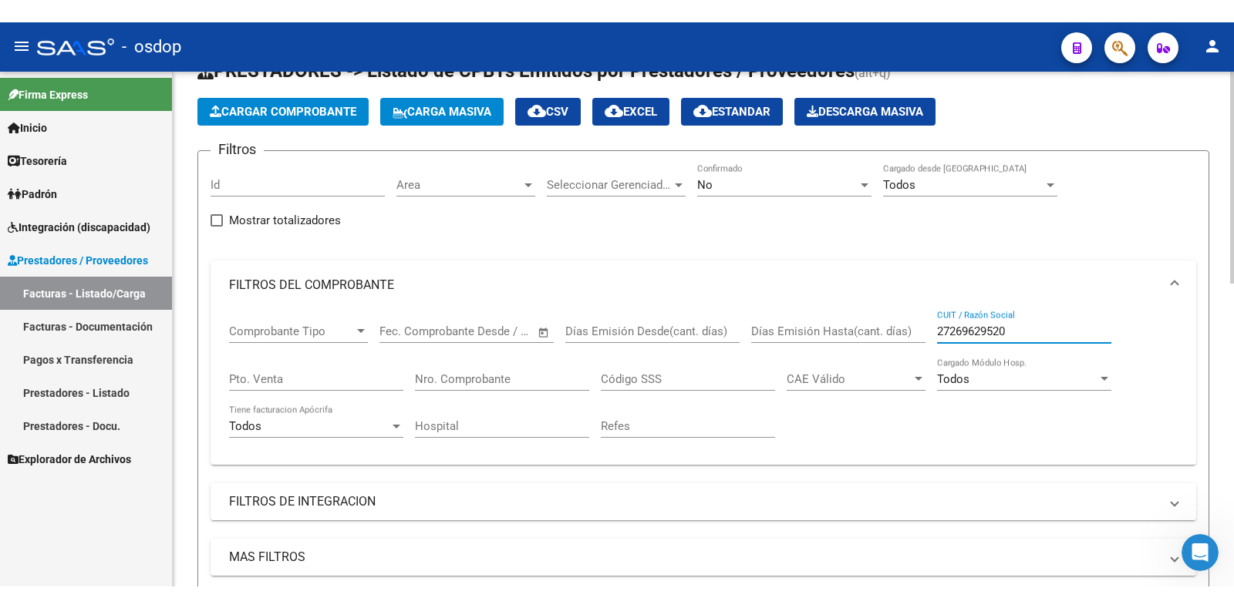
scroll to position [154, 0]
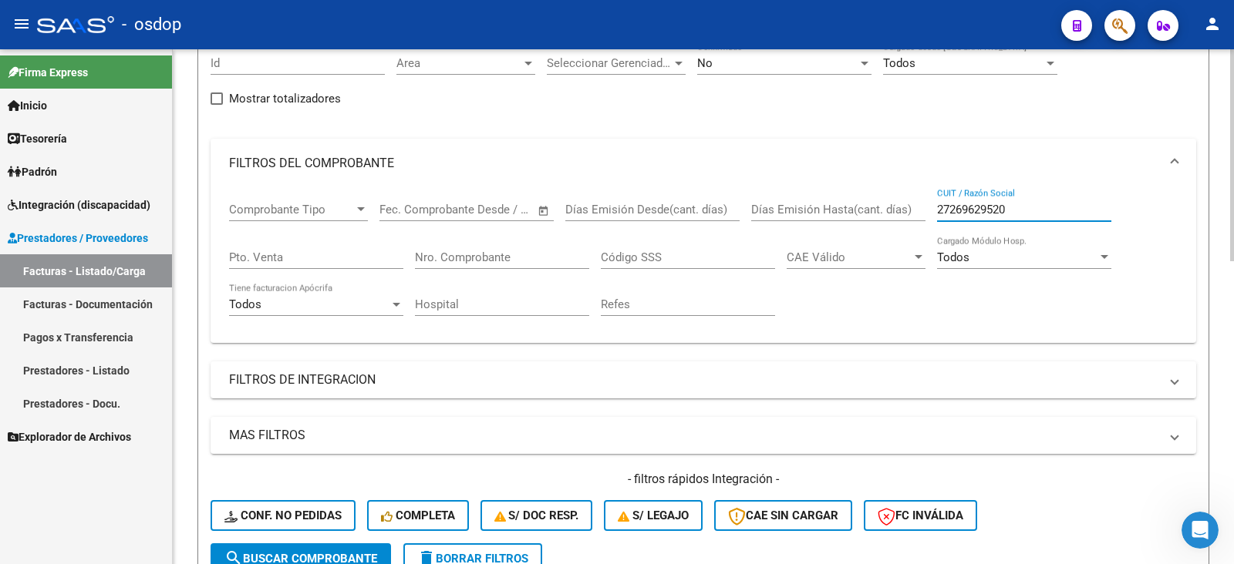
type input "27269629520"
click at [247, 558] on span "search Buscar Comprobante" at bounding box center [300, 559] width 153 height 14
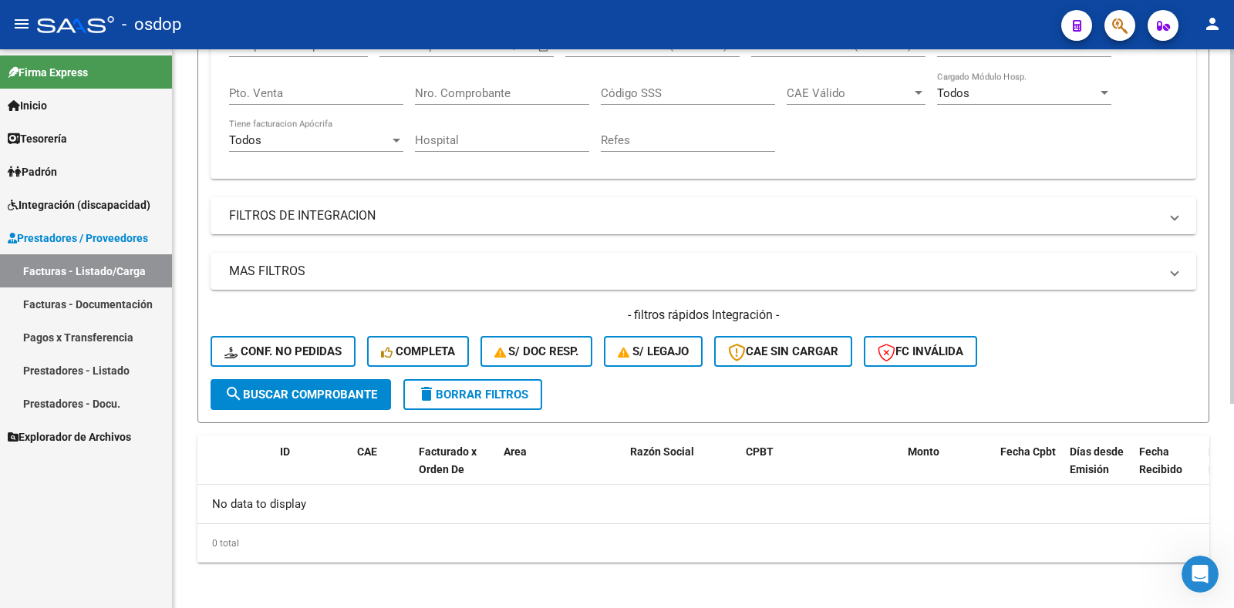
scroll to position [322, 0]
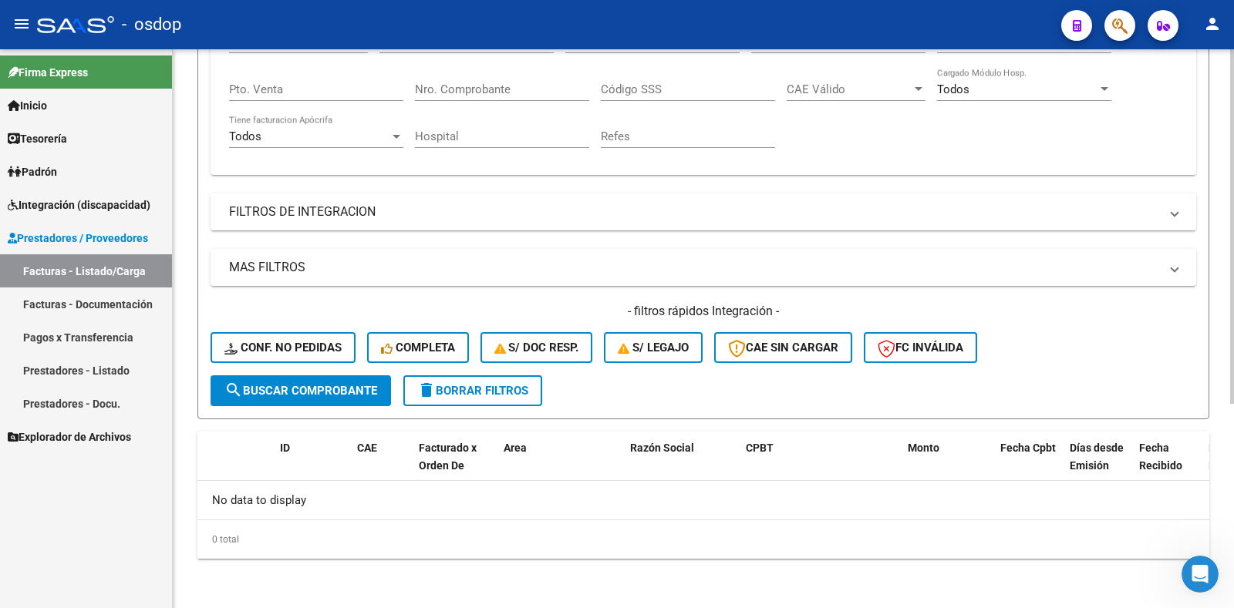
click at [313, 389] on span "search Buscar Comprobante" at bounding box center [300, 391] width 153 height 14
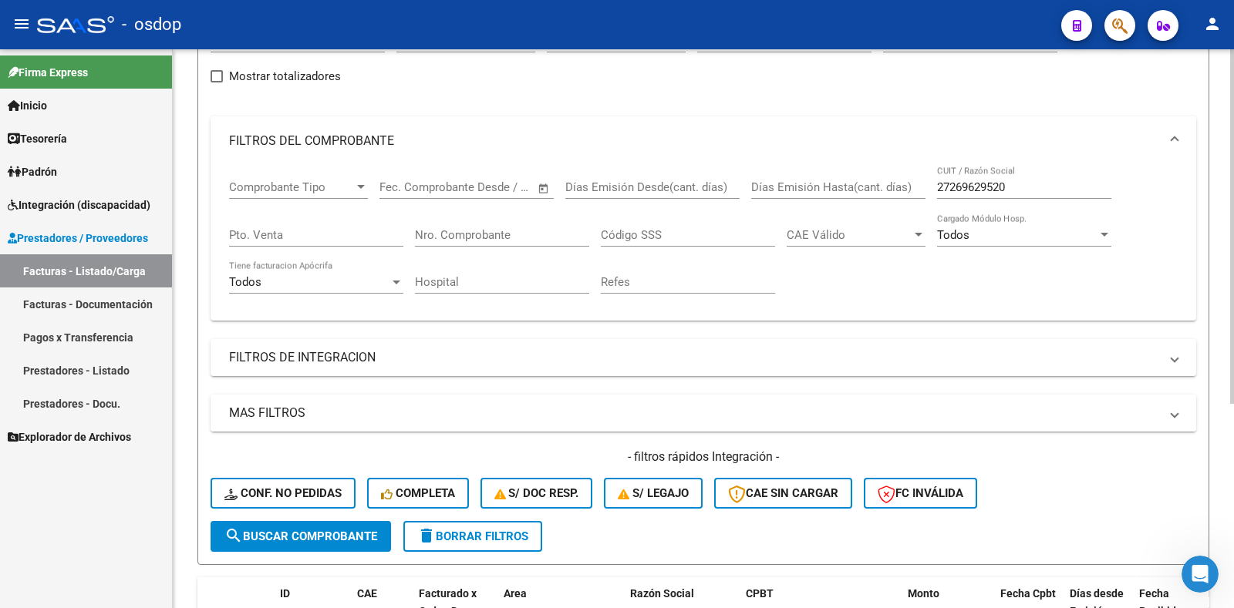
scroll to position [168, 0]
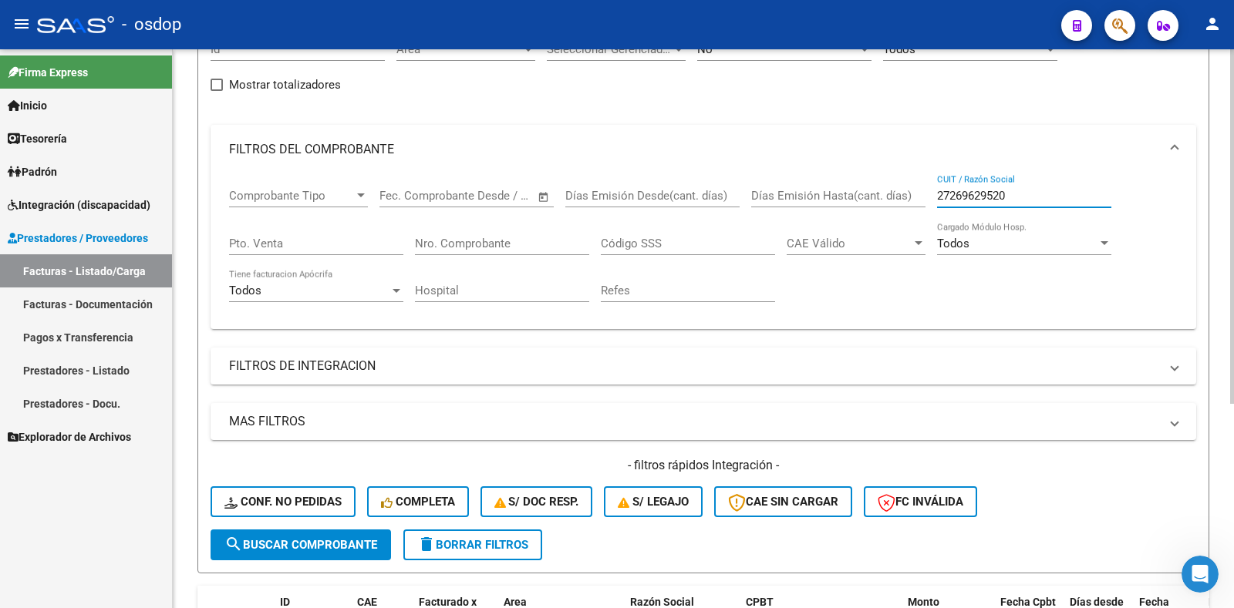
click at [974, 190] on input "27269629520" at bounding box center [1024, 196] width 174 height 14
click at [973, 190] on input "27269629520" at bounding box center [1024, 196] width 174 height 14
drag, startPoint x: 359, startPoint y: 364, endPoint x: 463, endPoint y: 357, distance: 104.3
click at [358, 364] on mat-panel-title "FILTROS DE INTEGRACION" at bounding box center [694, 366] width 930 height 17
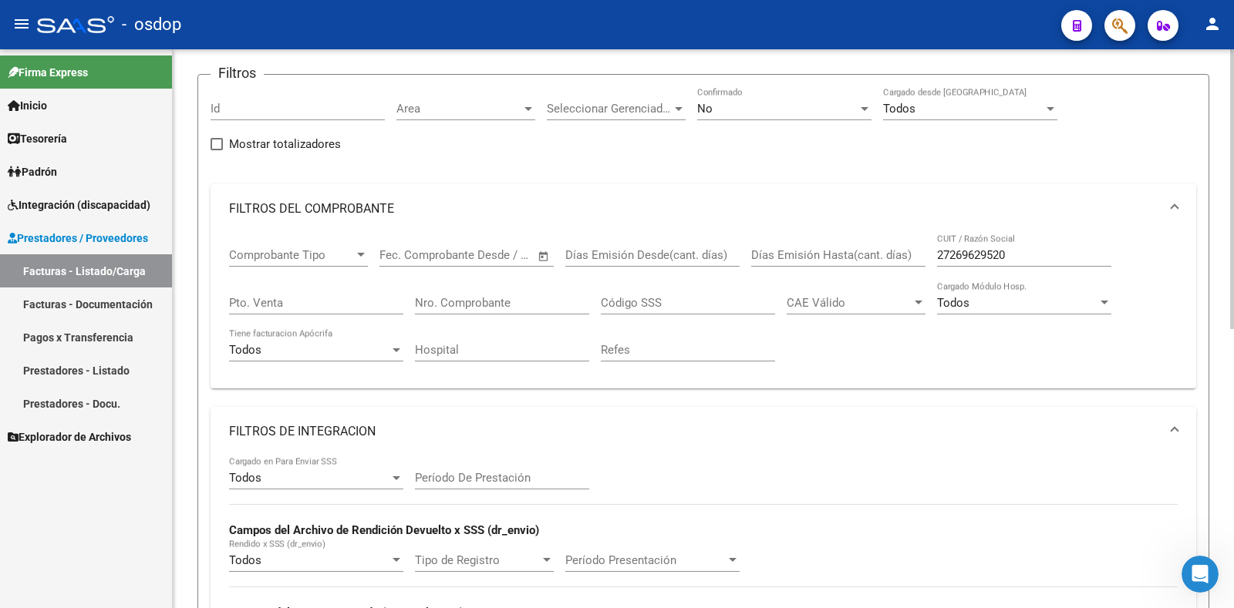
scroll to position [91, 0]
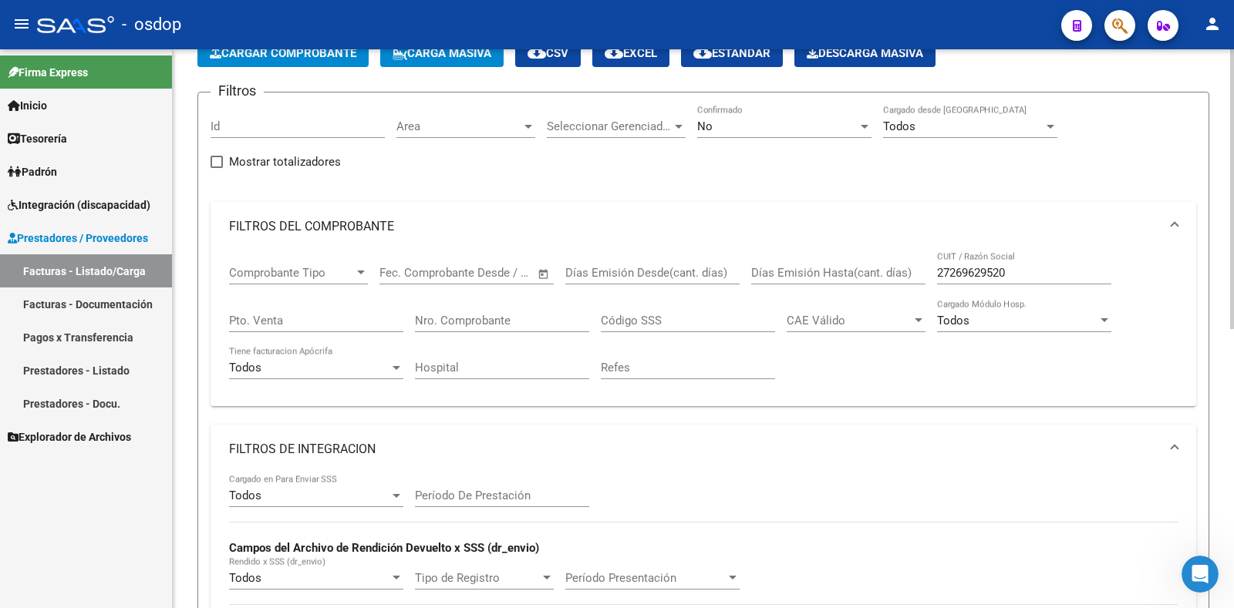
click at [286, 229] on mat-panel-title "FILTROS DEL COMPROBANTE" at bounding box center [694, 226] width 930 height 17
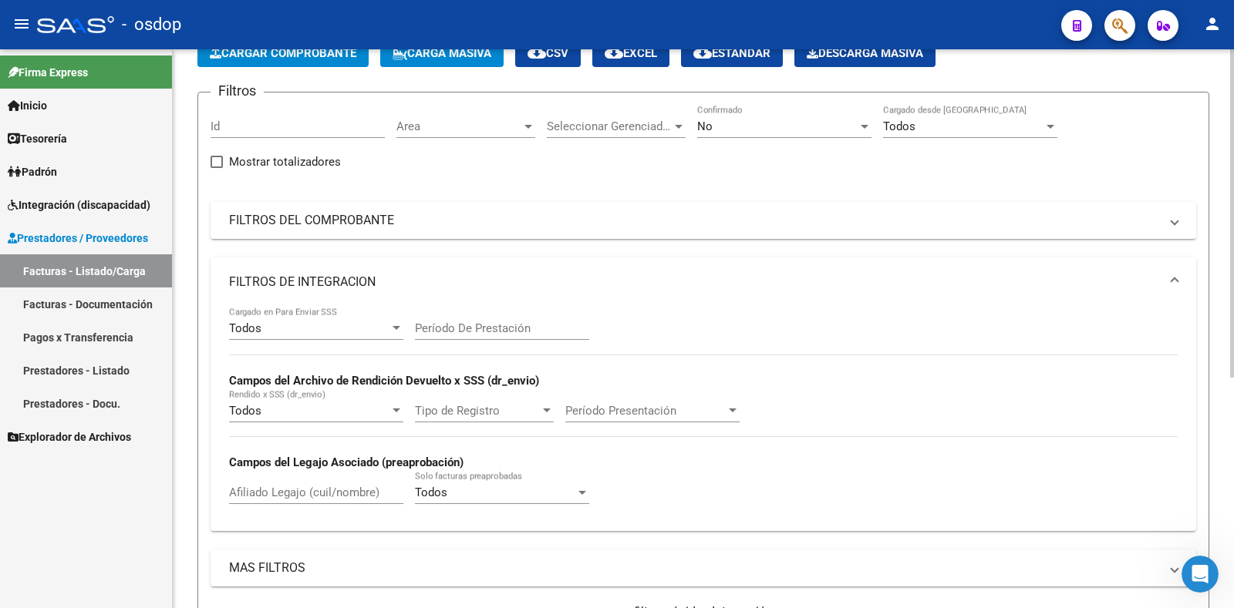
click at [302, 288] on mat-panel-title "FILTROS DE INTEGRACION" at bounding box center [694, 282] width 930 height 17
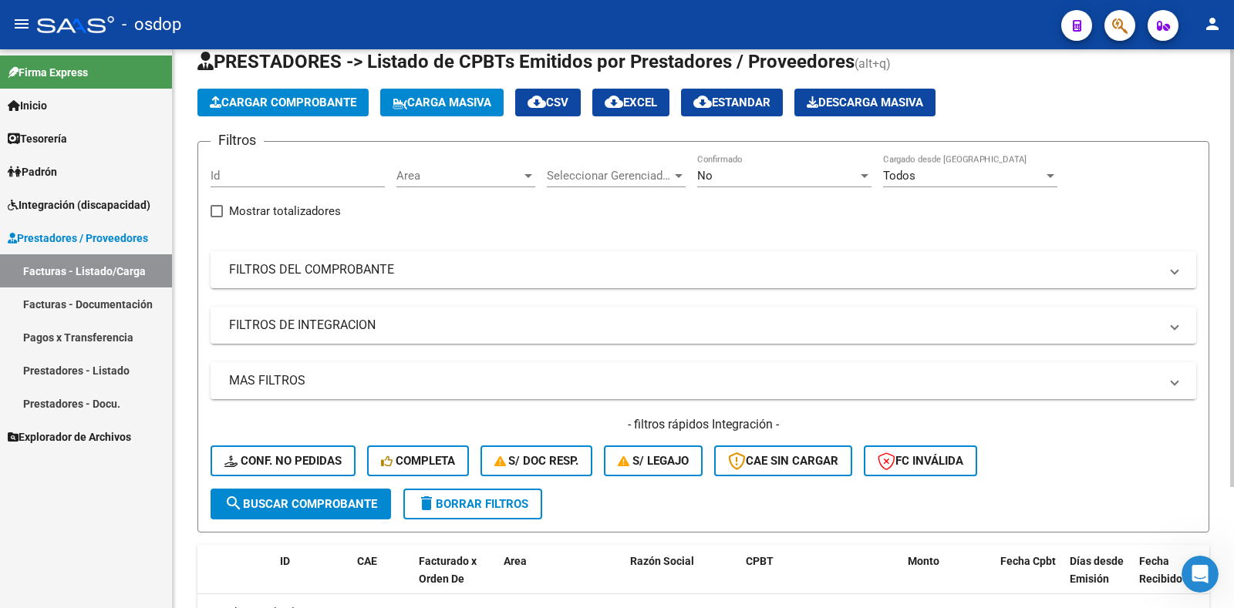
scroll to position [14, 0]
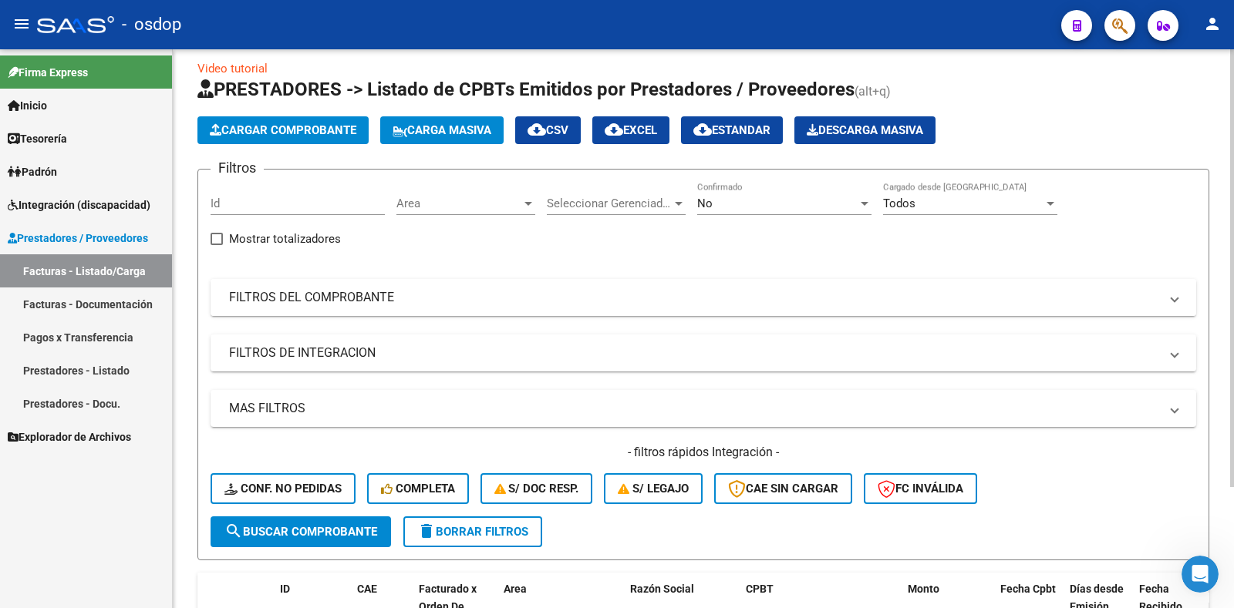
click at [301, 301] on mat-panel-title "FILTROS DEL COMPROBANTE" at bounding box center [694, 297] width 930 height 17
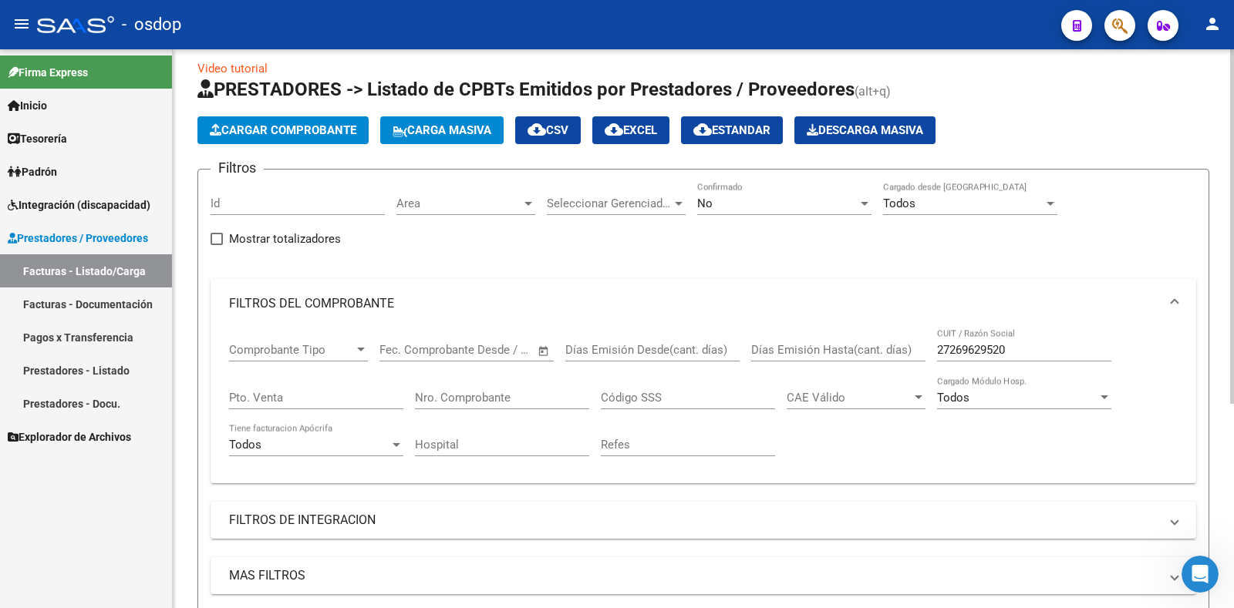
click at [993, 345] on input "27269629520" at bounding box center [1024, 350] width 174 height 14
click at [182, 544] on div "Video tutorial PRESTADORES -> Listado de CPBTs Emitidos por Prestadores / Prove…" at bounding box center [703, 475] width 1061 height 881
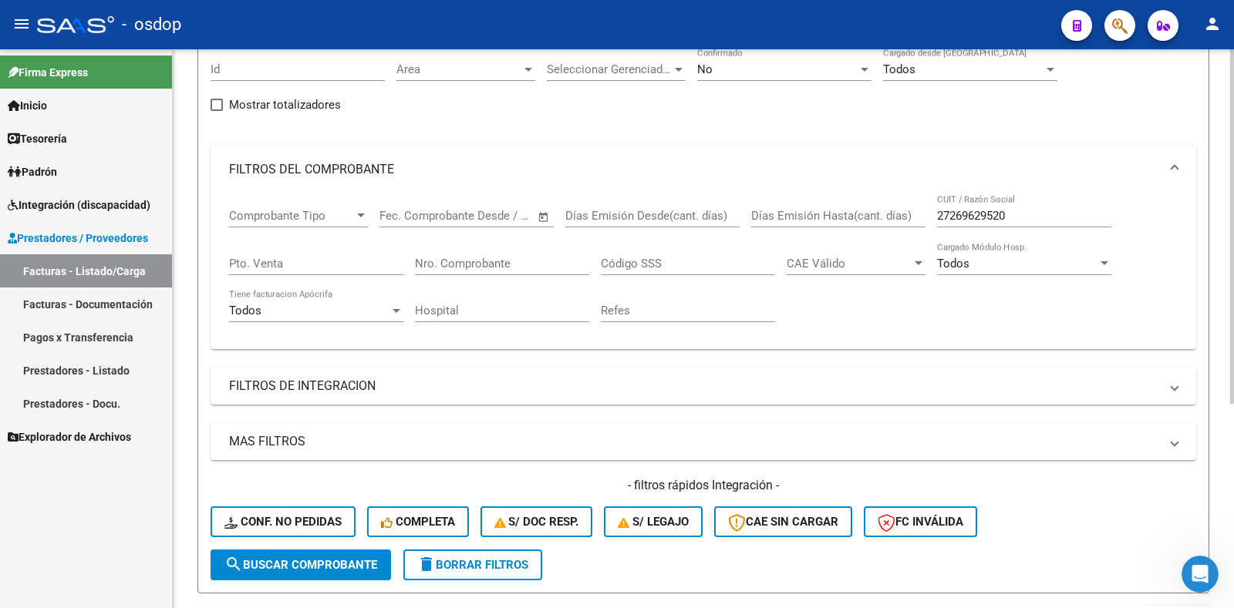
scroll to position [168, 0]
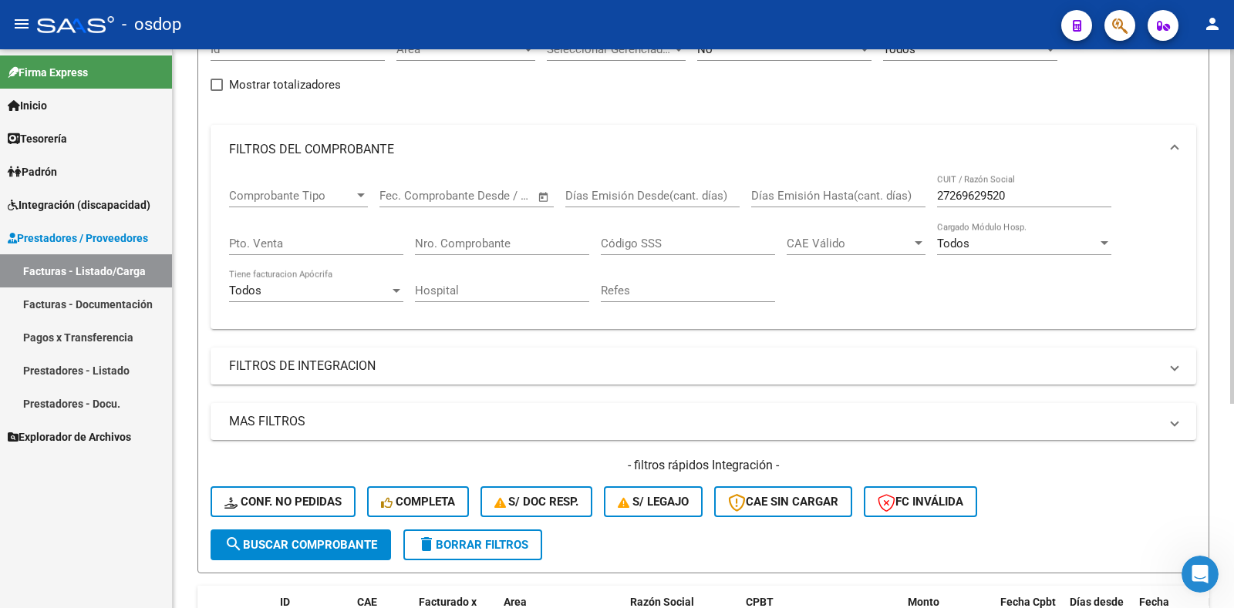
click at [263, 545] on span "search Buscar Comprobante" at bounding box center [300, 545] width 153 height 14
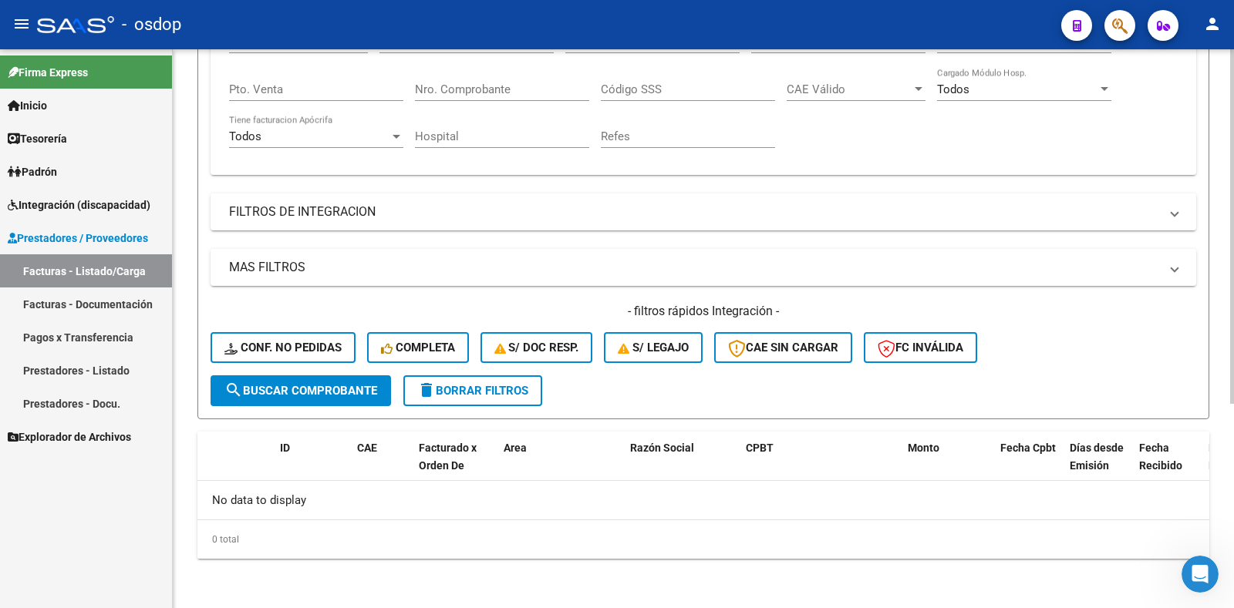
scroll to position [0, 0]
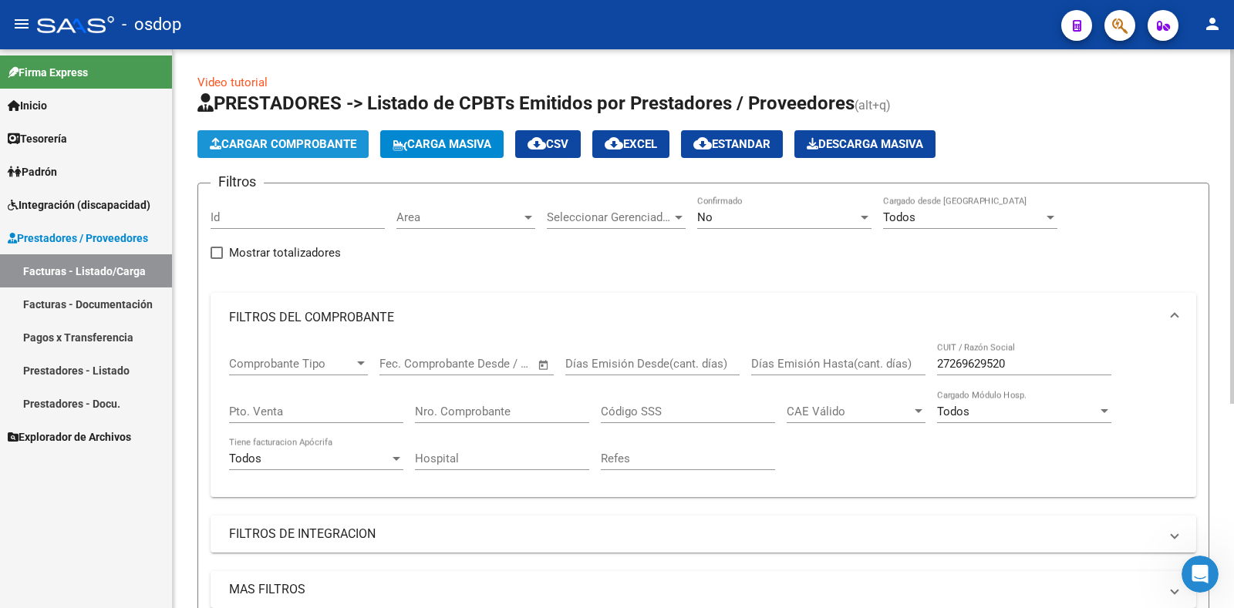
click at [238, 140] on span "Cargar Comprobante" at bounding box center [283, 144] width 147 height 14
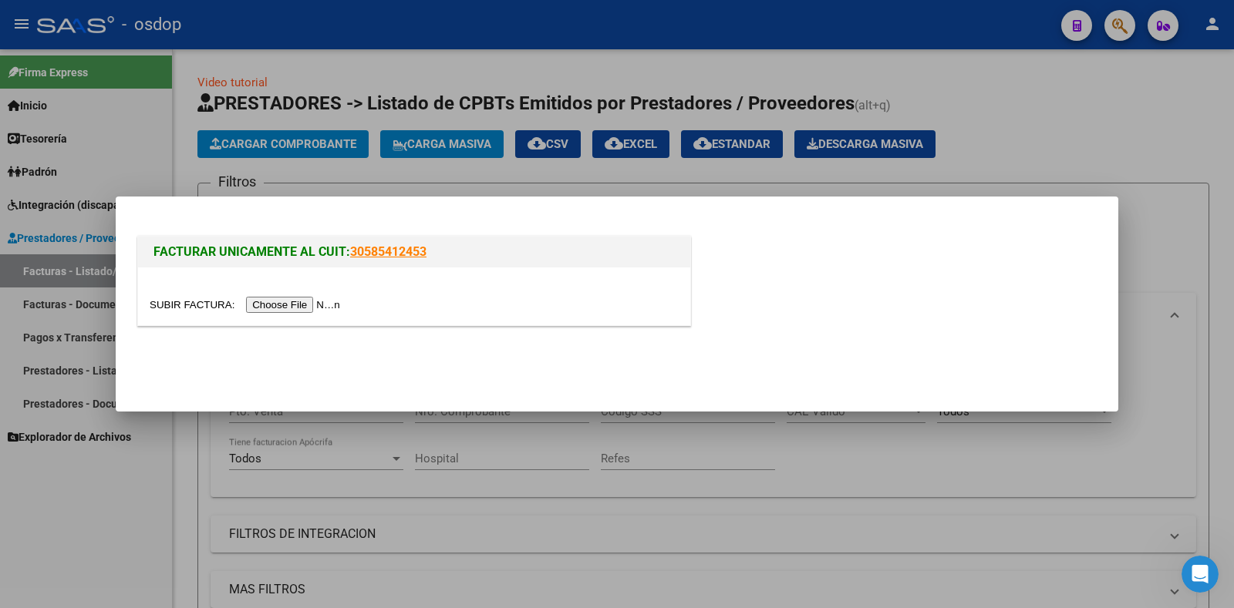
click at [275, 300] on input "file" at bounding box center [247, 305] width 195 height 16
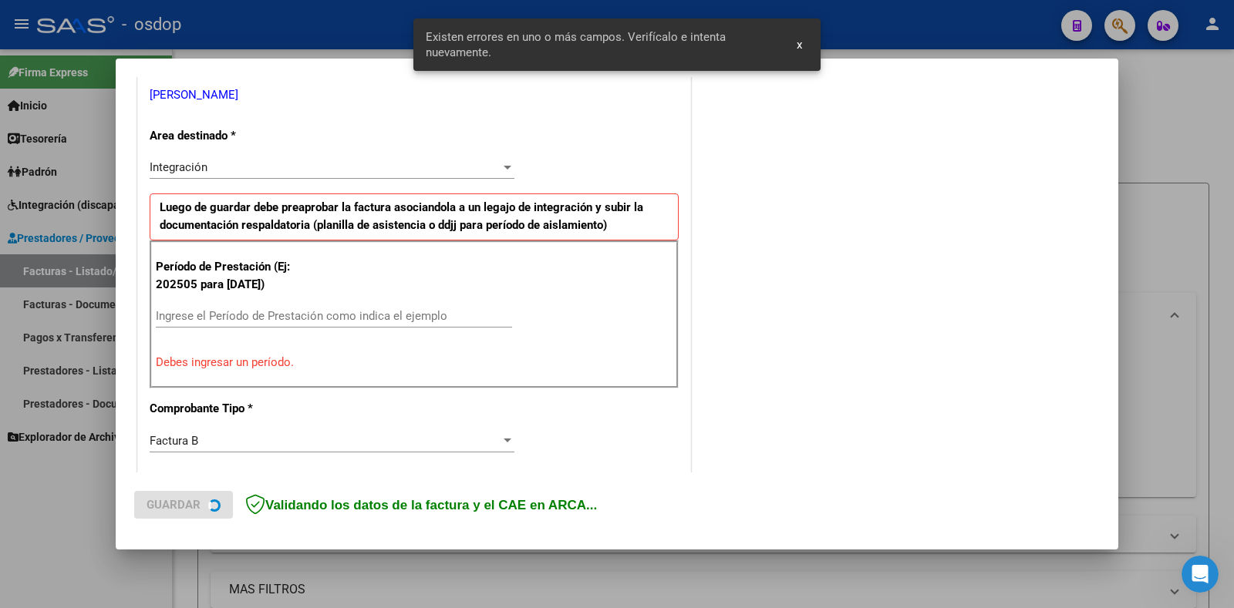
scroll to position [339, 0]
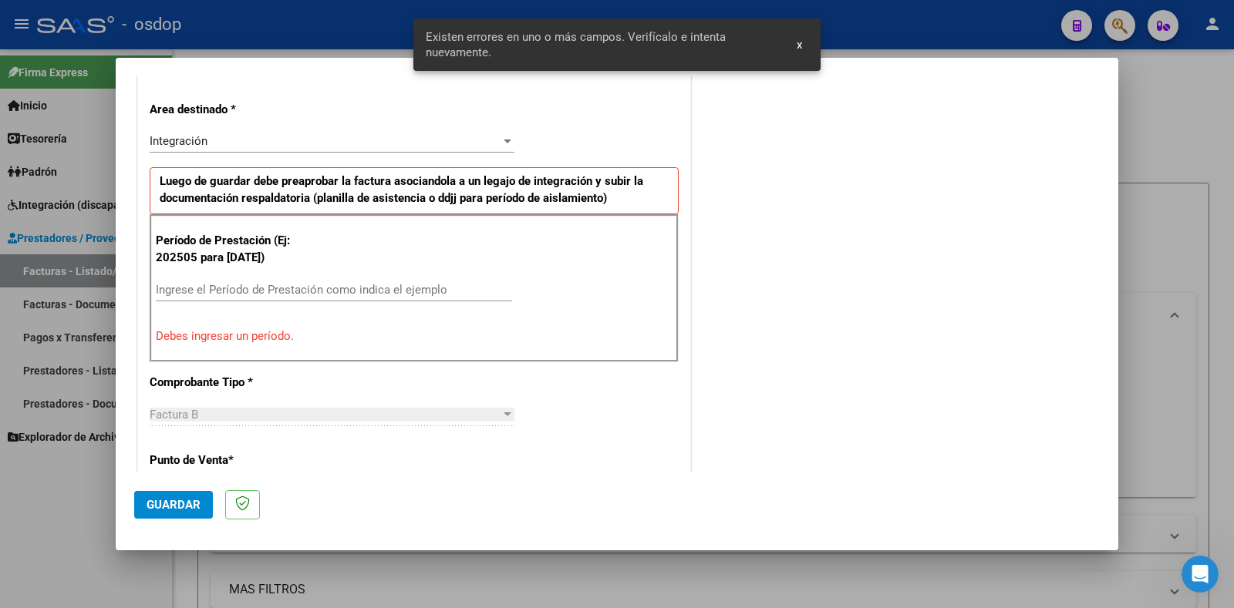
click at [251, 292] on input "Ingrese el Período de Prestación como indica el ejemplo" at bounding box center [334, 290] width 356 height 14
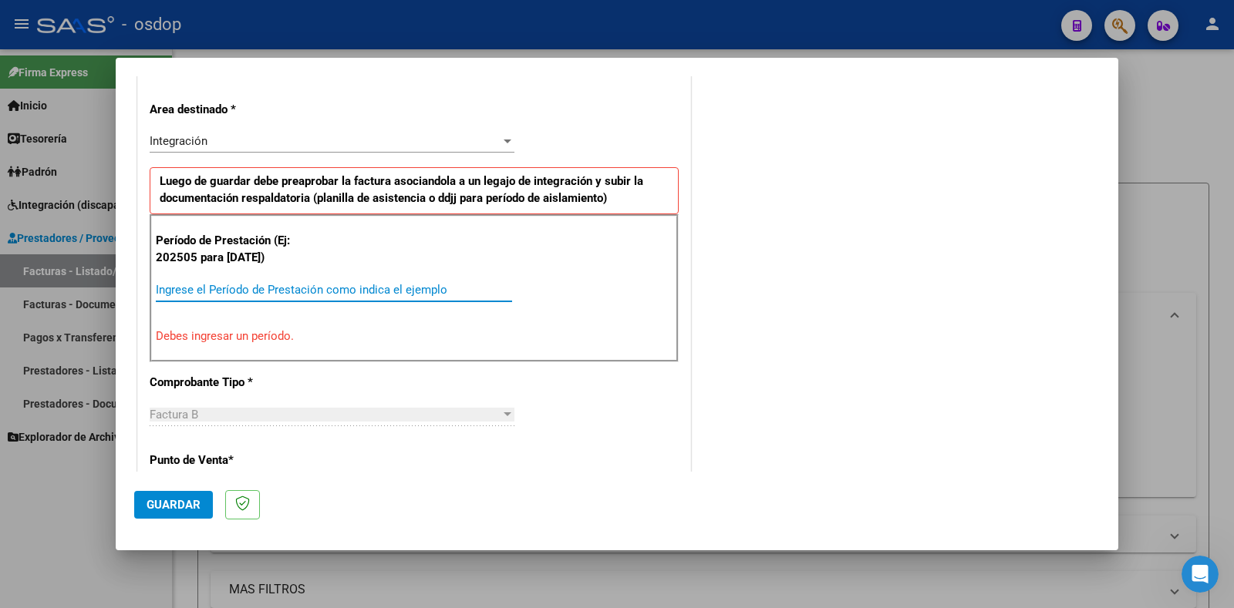
click at [436, 291] on input "Ingrese el Período de Prestación como indica el ejemplo" at bounding box center [334, 290] width 356 height 14
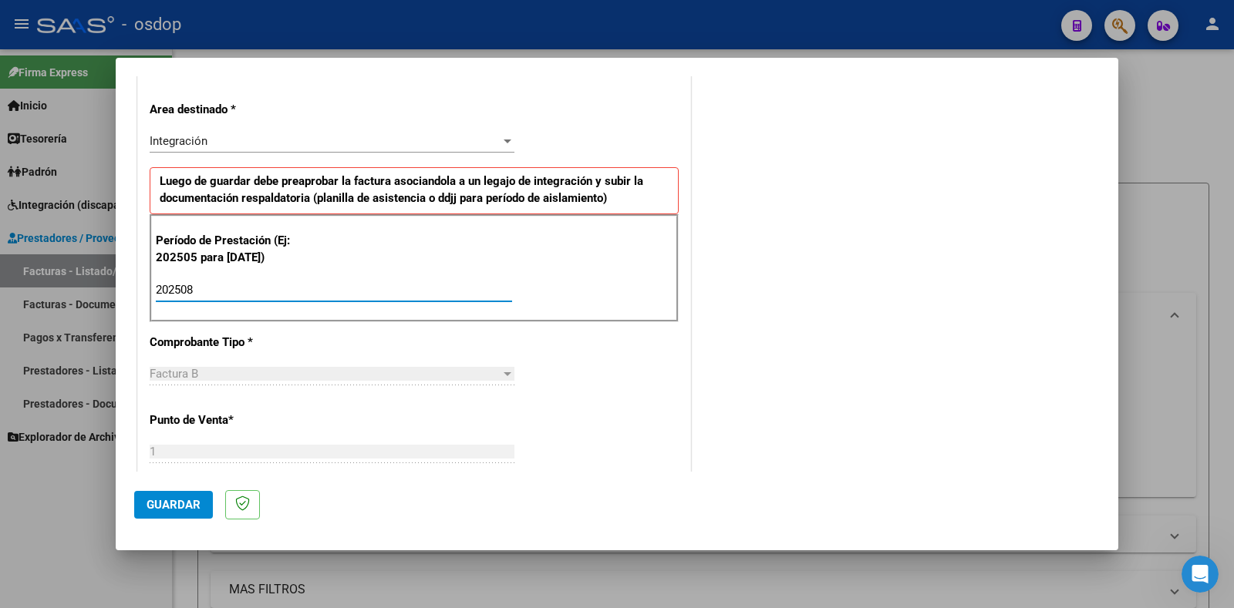
type input "202508"
click at [162, 502] on span "Guardar" at bounding box center [174, 505] width 54 height 14
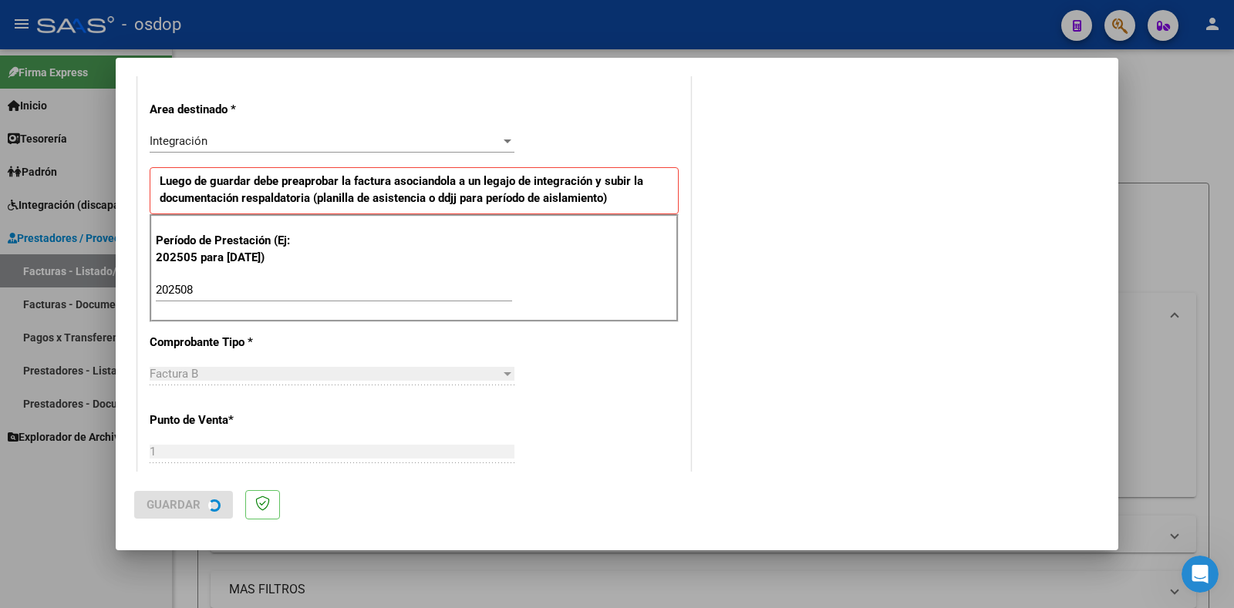
scroll to position [0, 0]
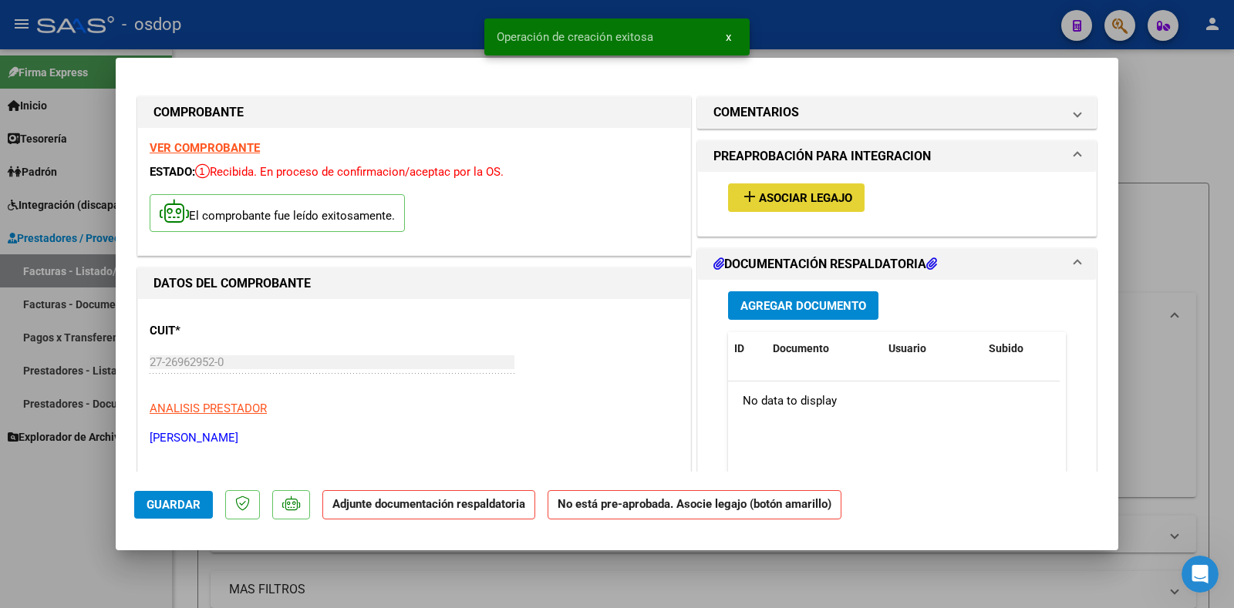
click at [834, 194] on span "Asociar Legajo" at bounding box center [805, 198] width 93 height 14
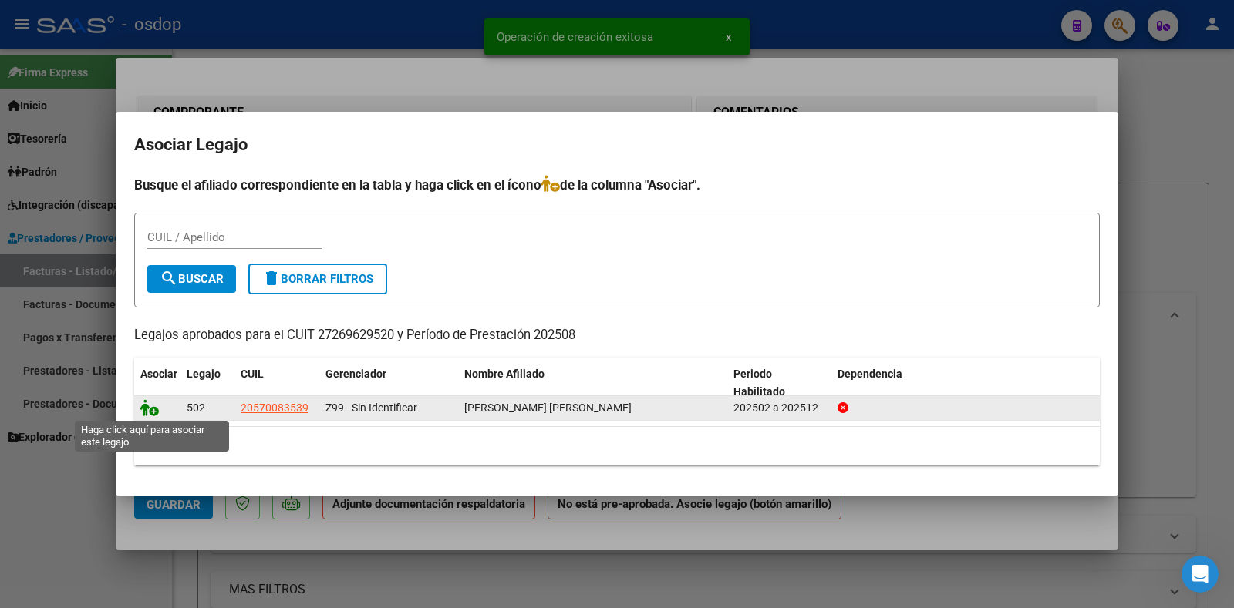
click at [143, 410] on icon at bounding box center [149, 407] width 19 height 17
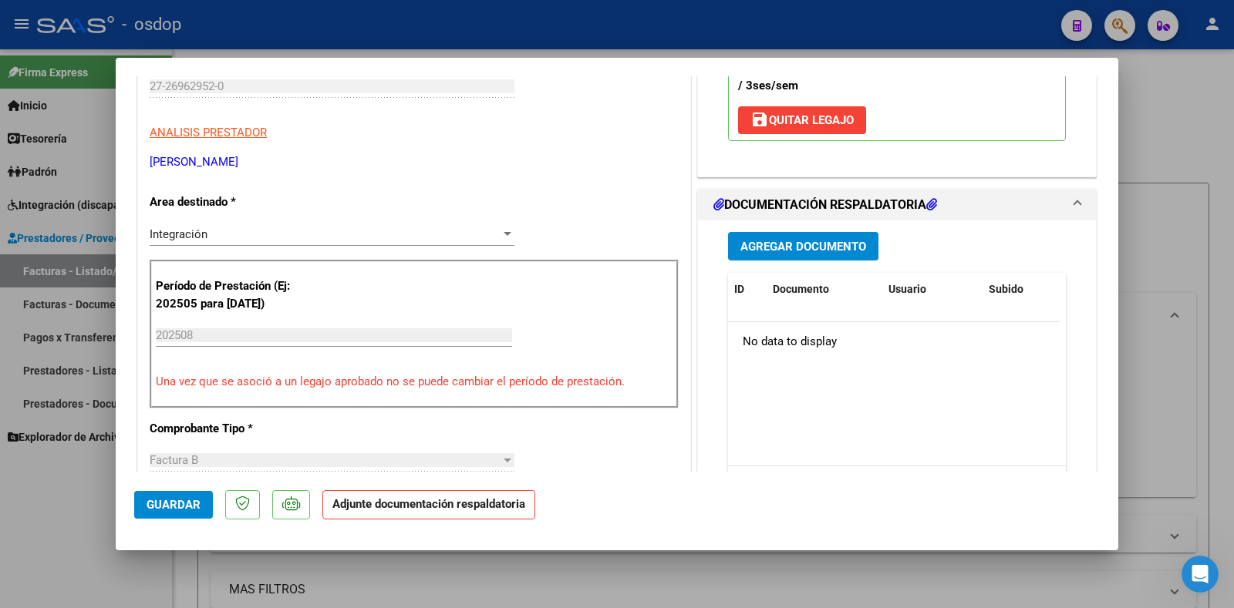
scroll to position [308, 0]
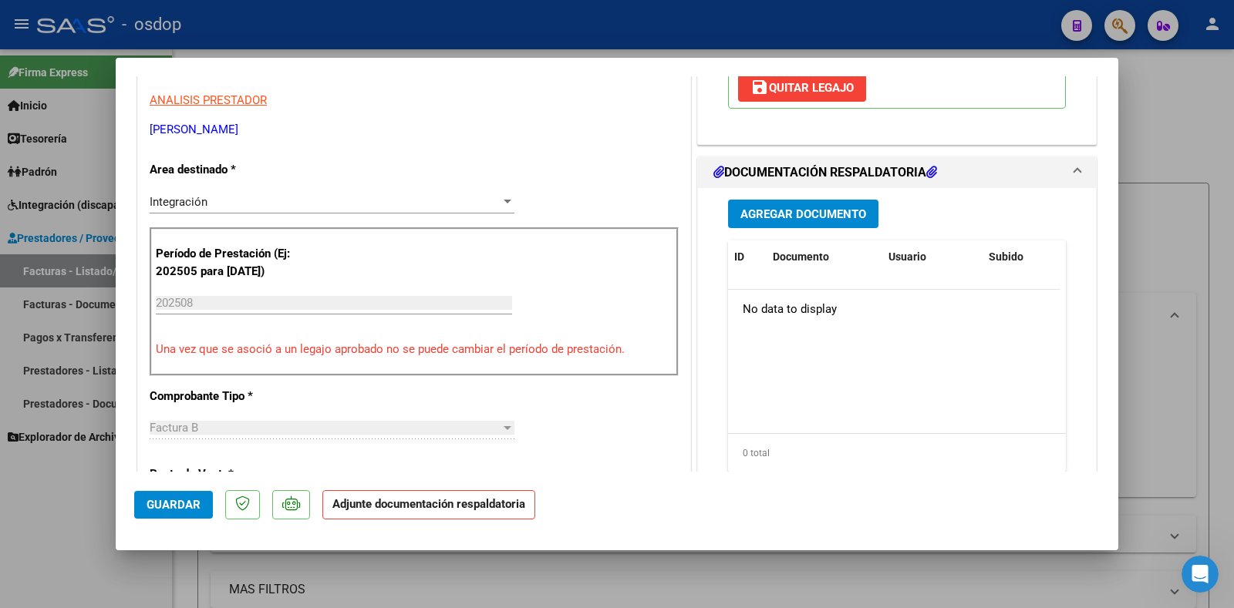
click at [790, 206] on button "Agregar Documento" at bounding box center [803, 214] width 150 height 29
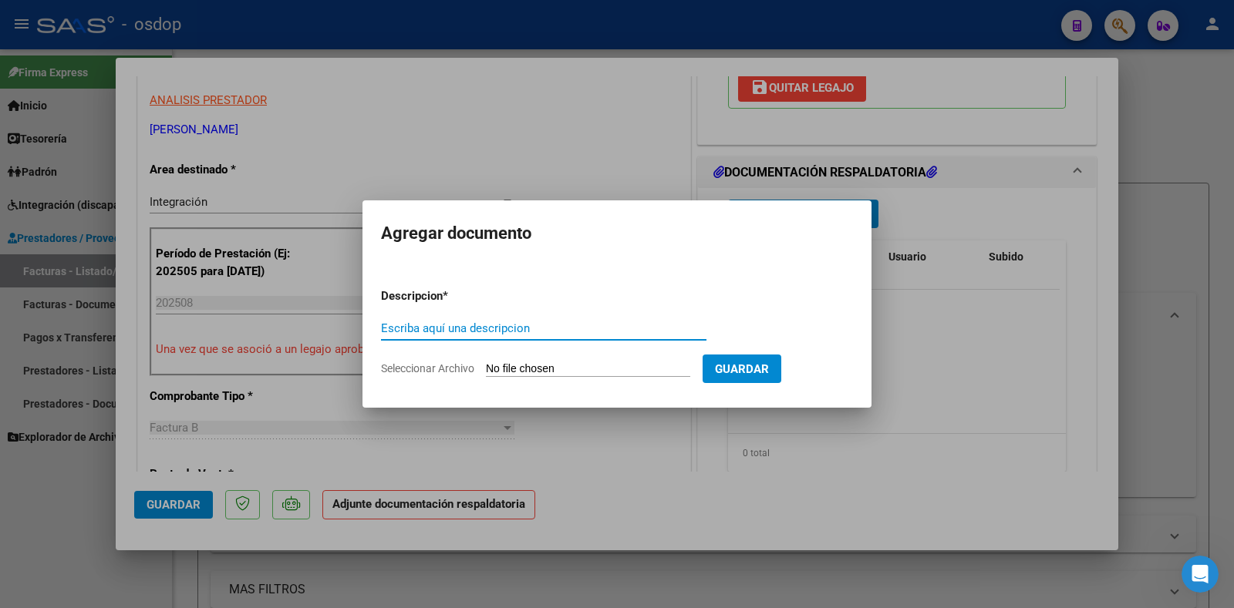
click at [405, 326] on input "Escriba aquí una descripcion" at bounding box center [543, 329] width 325 height 14
click at [455, 331] on input "Escriba aquí una descripcion" at bounding box center [543, 329] width 325 height 14
type input "DDJJ ASISTENCIA"
click at [603, 363] on input "Seleccionar Archivo" at bounding box center [588, 369] width 204 height 15
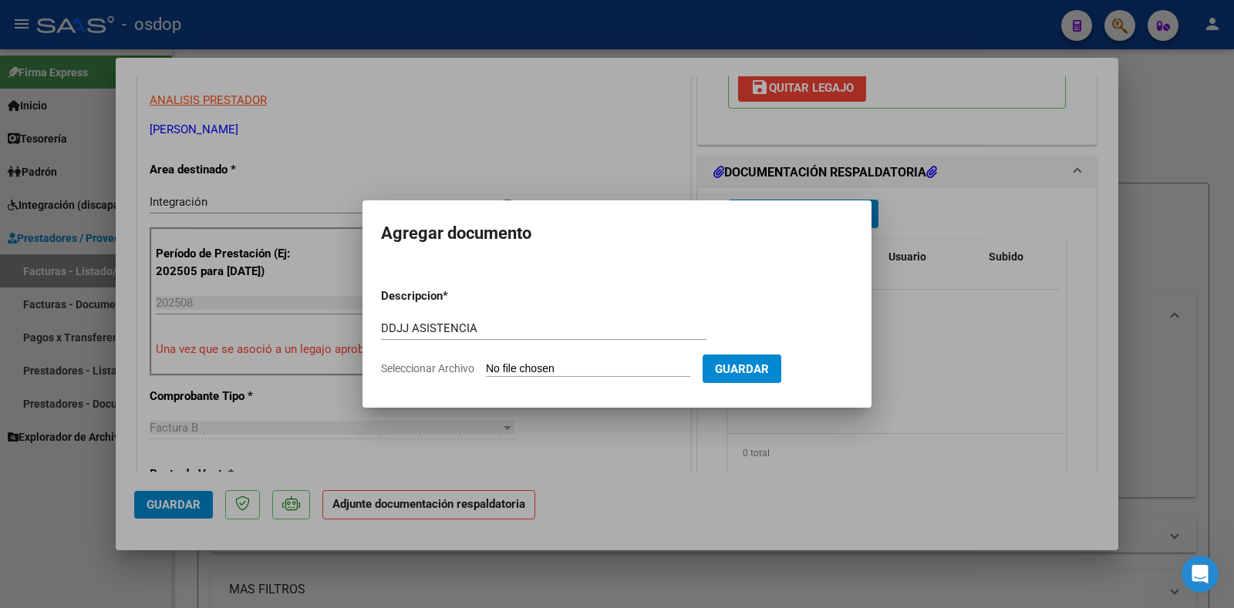
type input "C:\fakepath\CamScanner [DATE] 22.42.pdf"
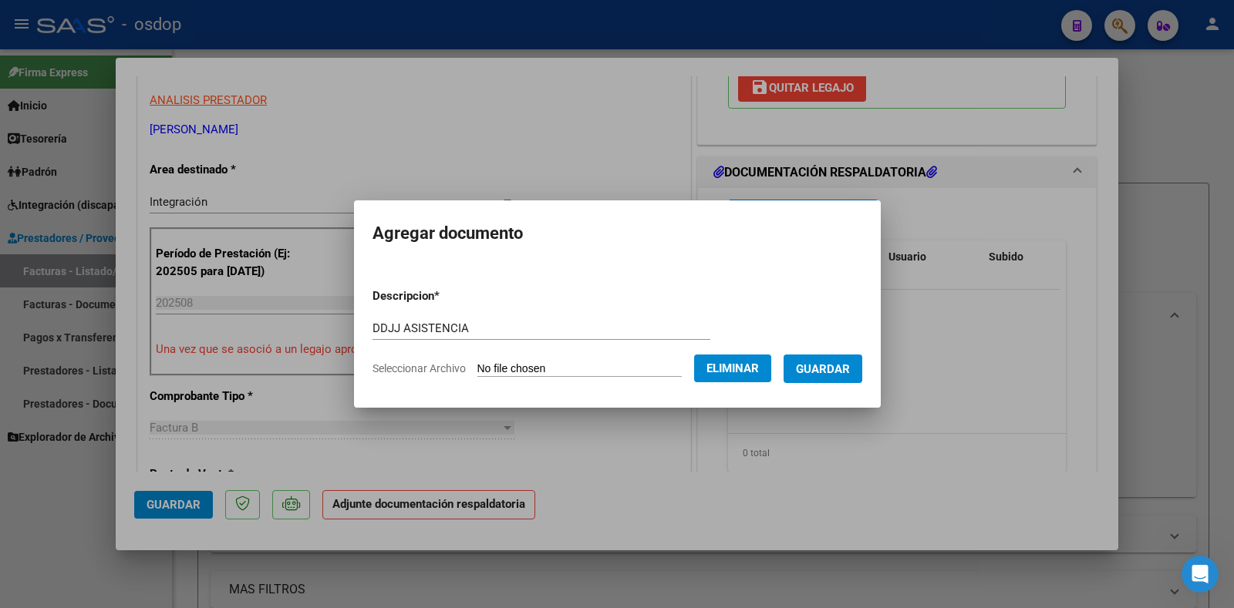
click at [848, 373] on span "Guardar" at bounding box center [823, 369] width 54 height 14
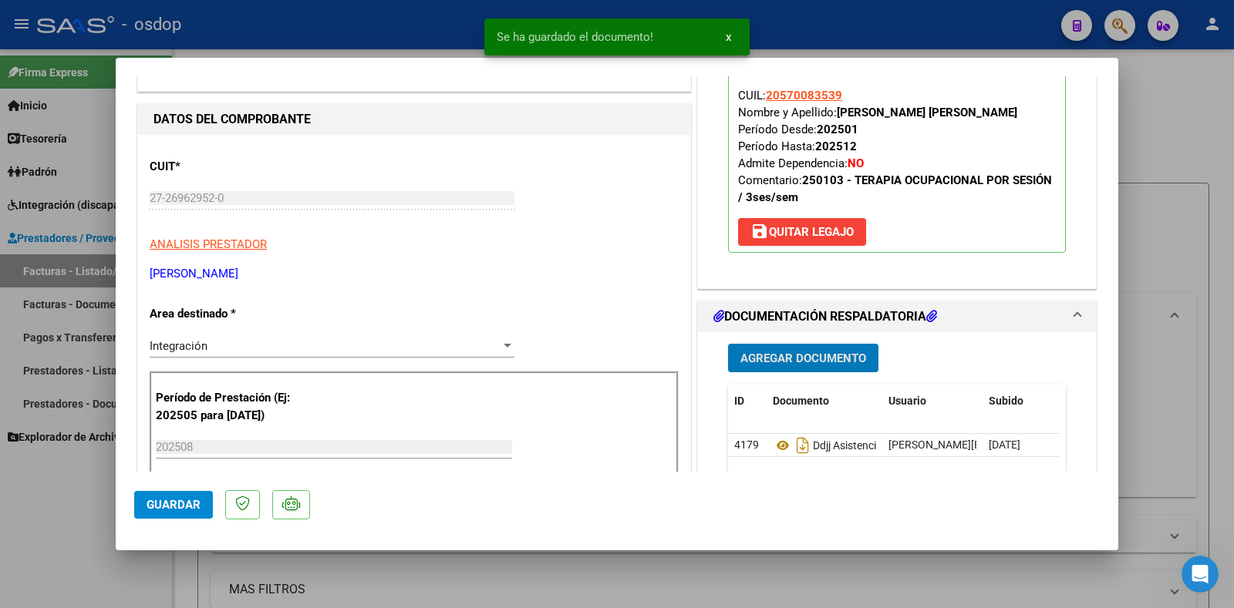
scroll to position [154, 0]
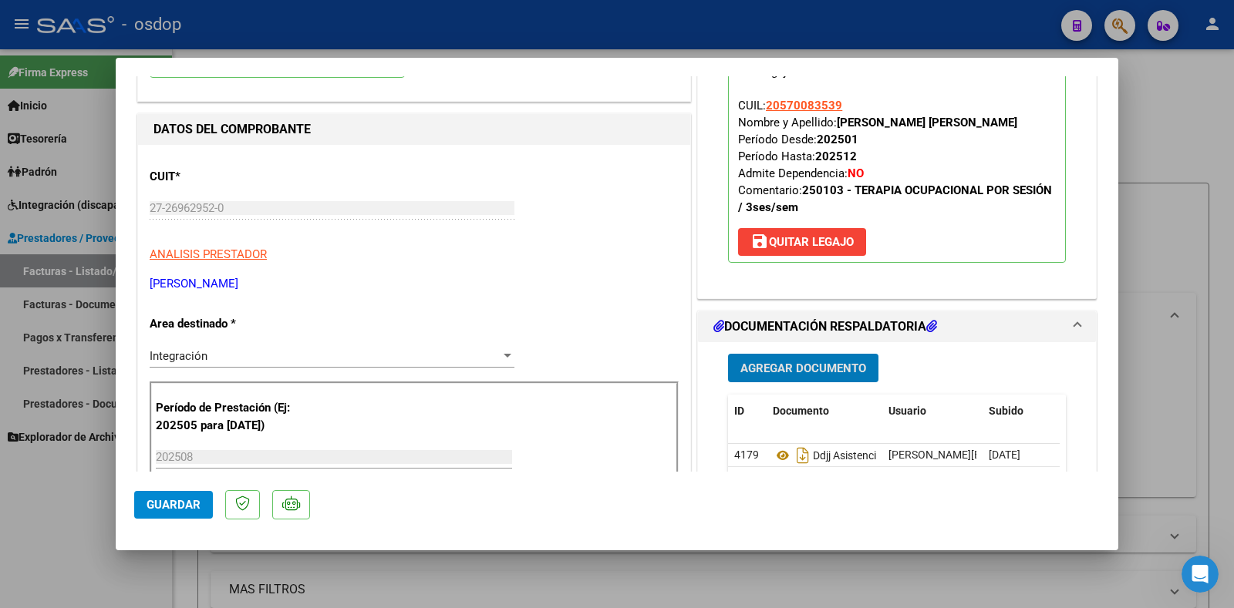
click at [187, 510] on span "Guardar" at bounding box center [174, 505] width 54 height 14
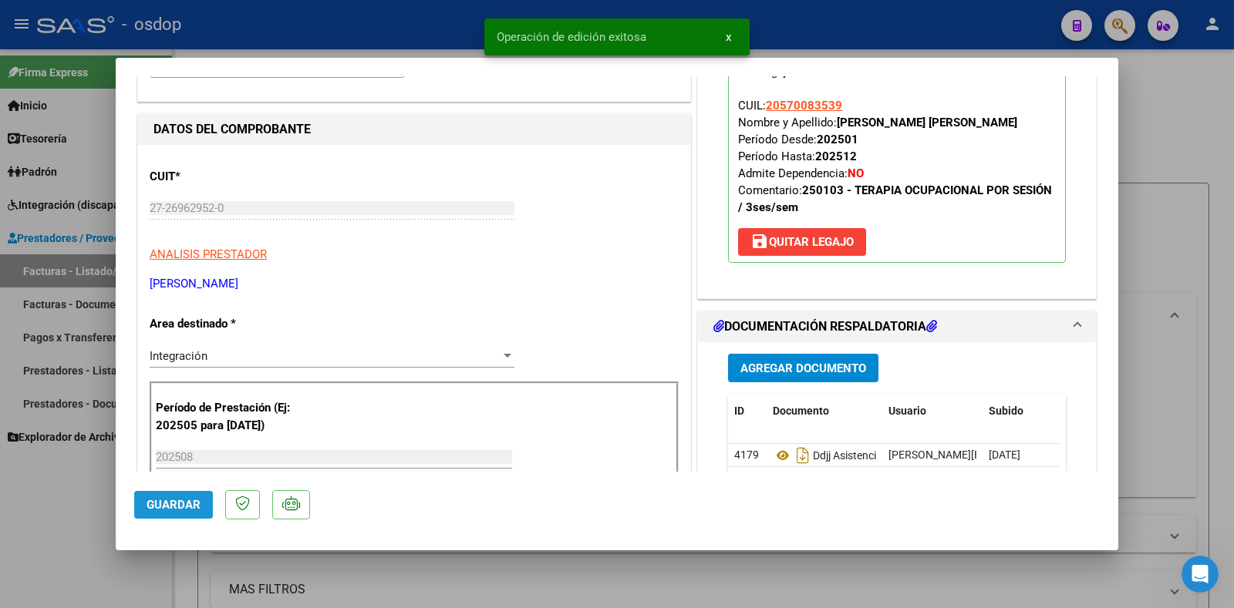
click at [184, 511] on span "Guardar" at bounding box center [174, 505] width 54 height 14
click at [86, 510] on div at bounding box center [617, 304] width 1234 height 608
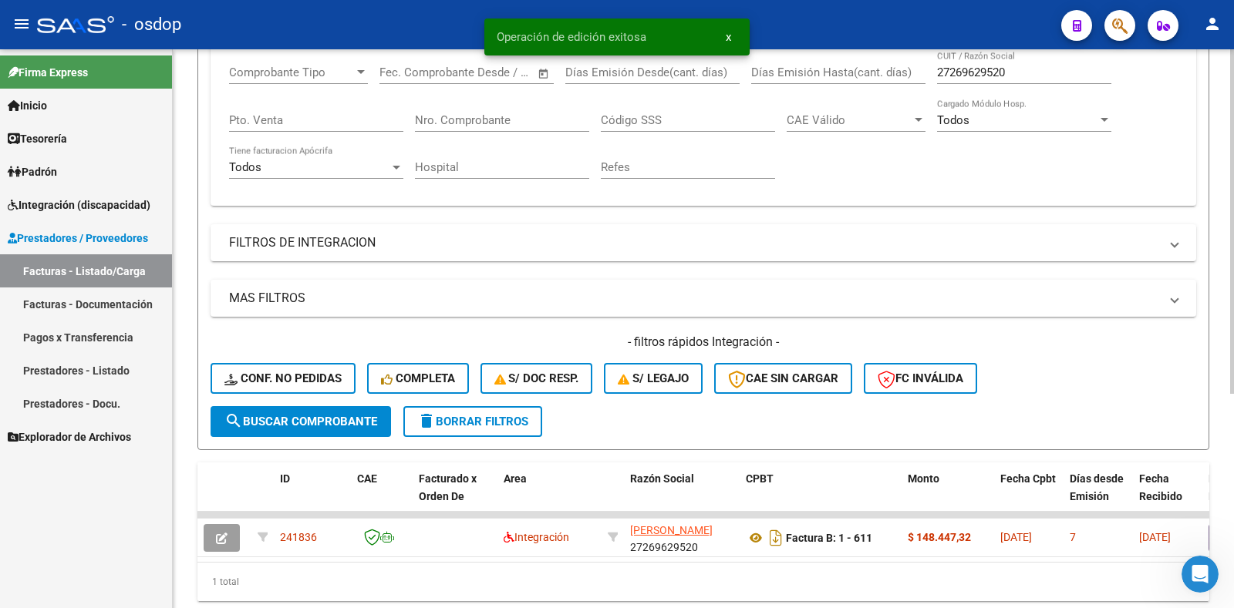
scroll to position [347, 0]
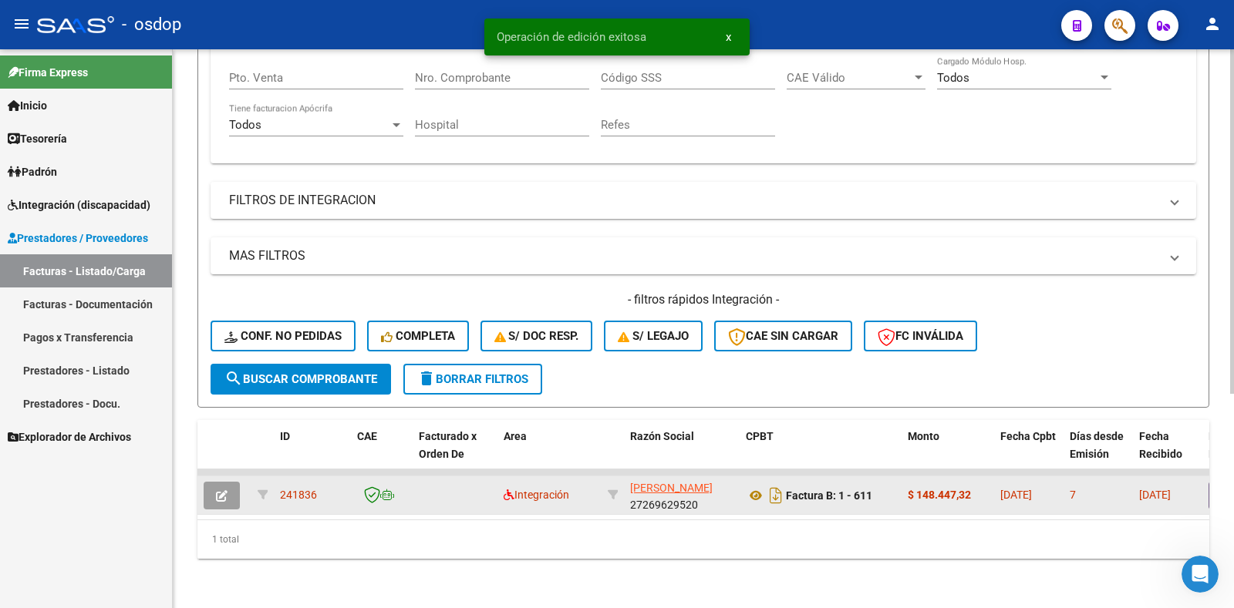
click at [293, 489] on span "241836" at bounding box center [298, 495] width 37 height 12
copy span "241836"
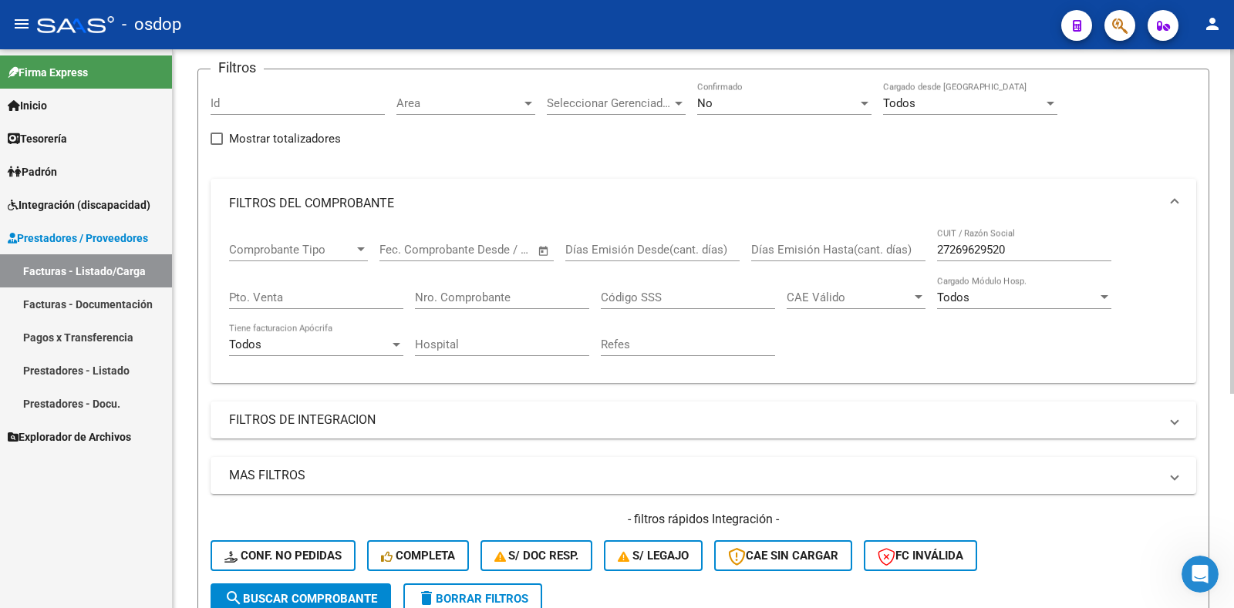
scroll to position [308, 0]
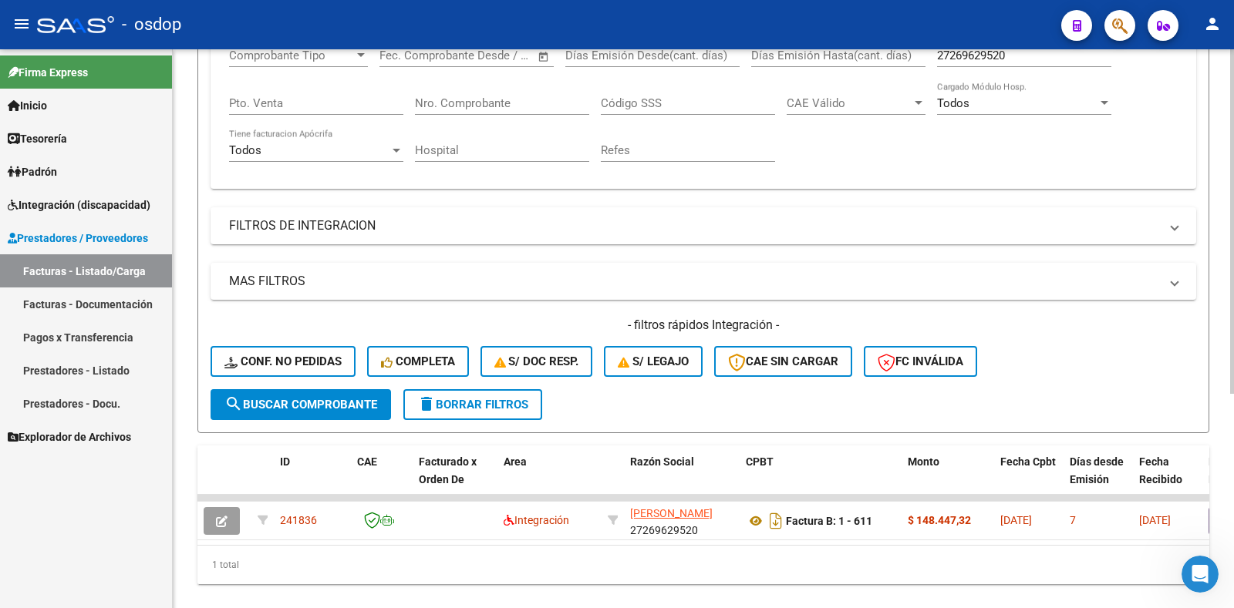
click at [508, 411] on button "delete Borrar Filtros" at bounding box center [472, 404] width 139 height 31
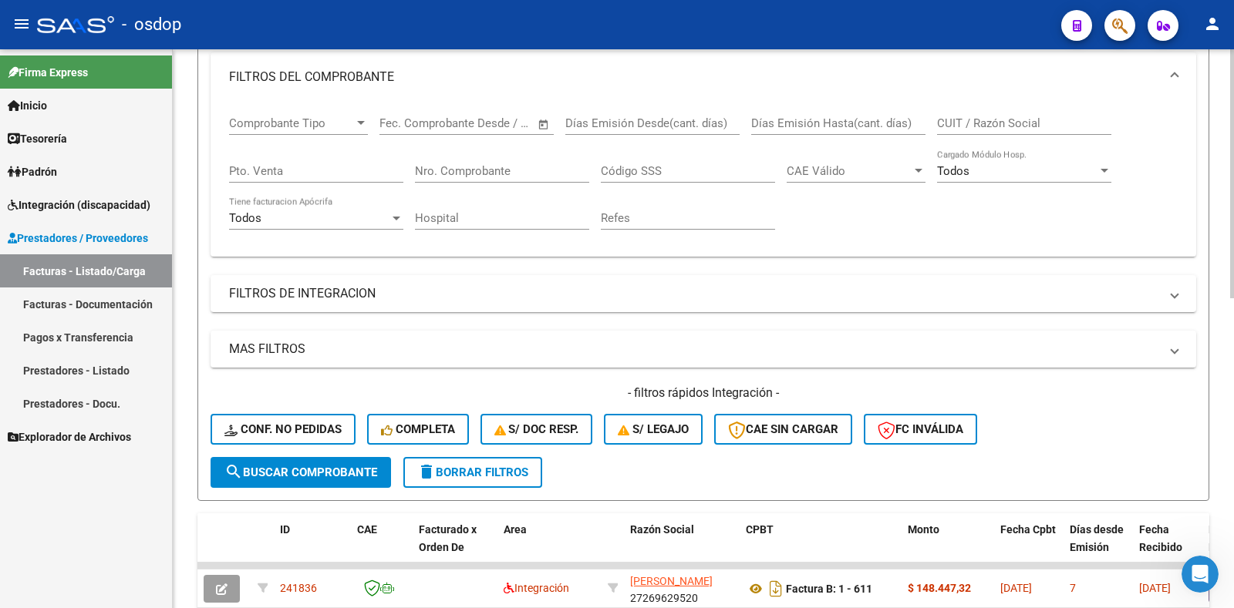
scroll to position [77, 0]
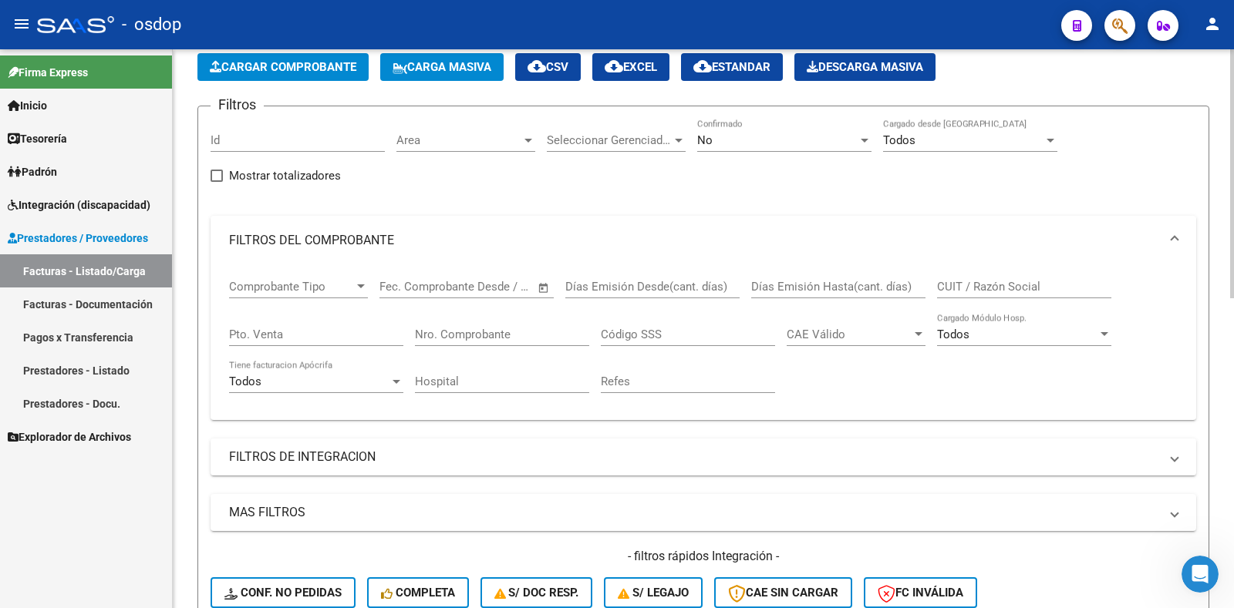
click at [306, 68] on span "Cargar Comprobante" at bounding box center [283, 67] width 147 height 14
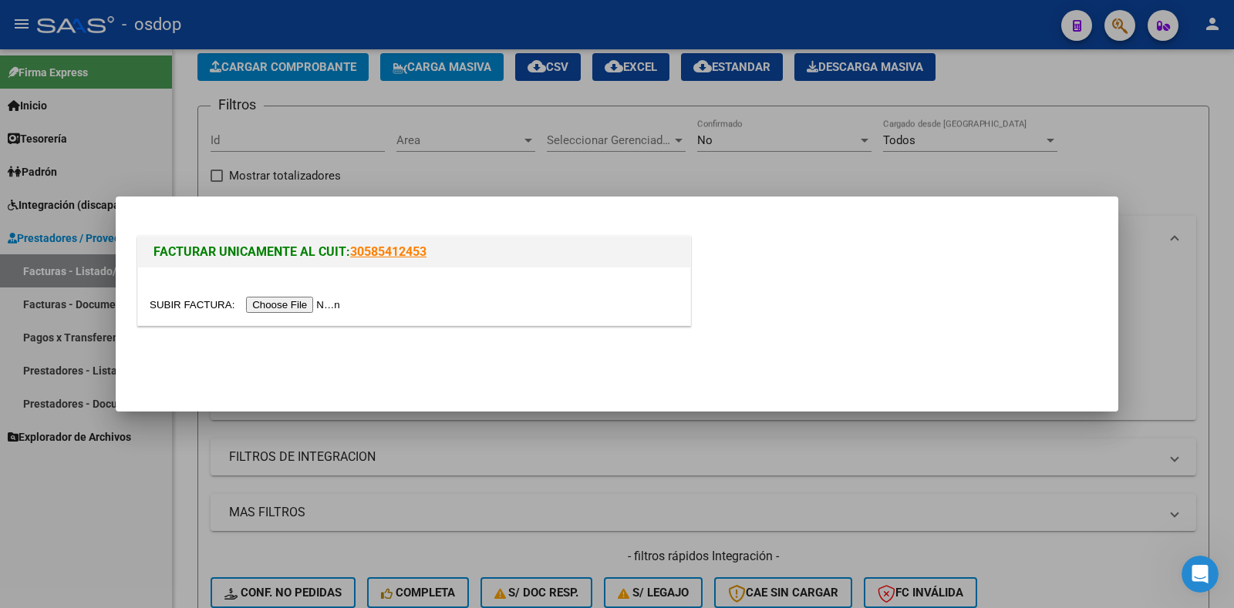
click at [316, 300] on input "file" at bounding box center [247, 305] width 195 height 16
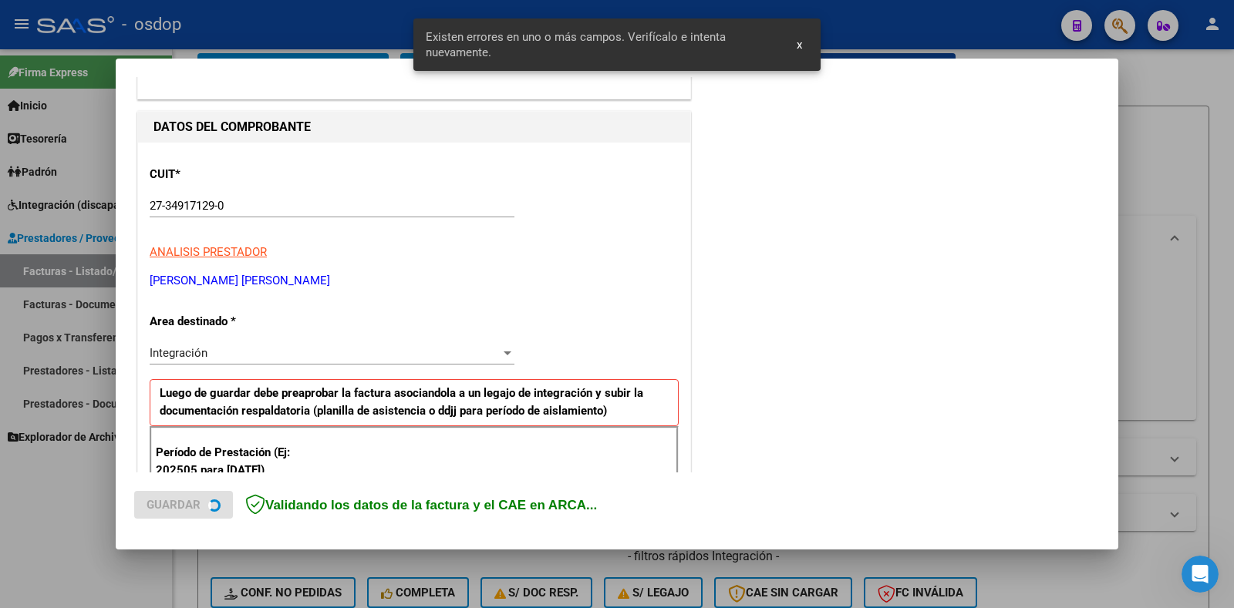
scroll to position [339, 0]
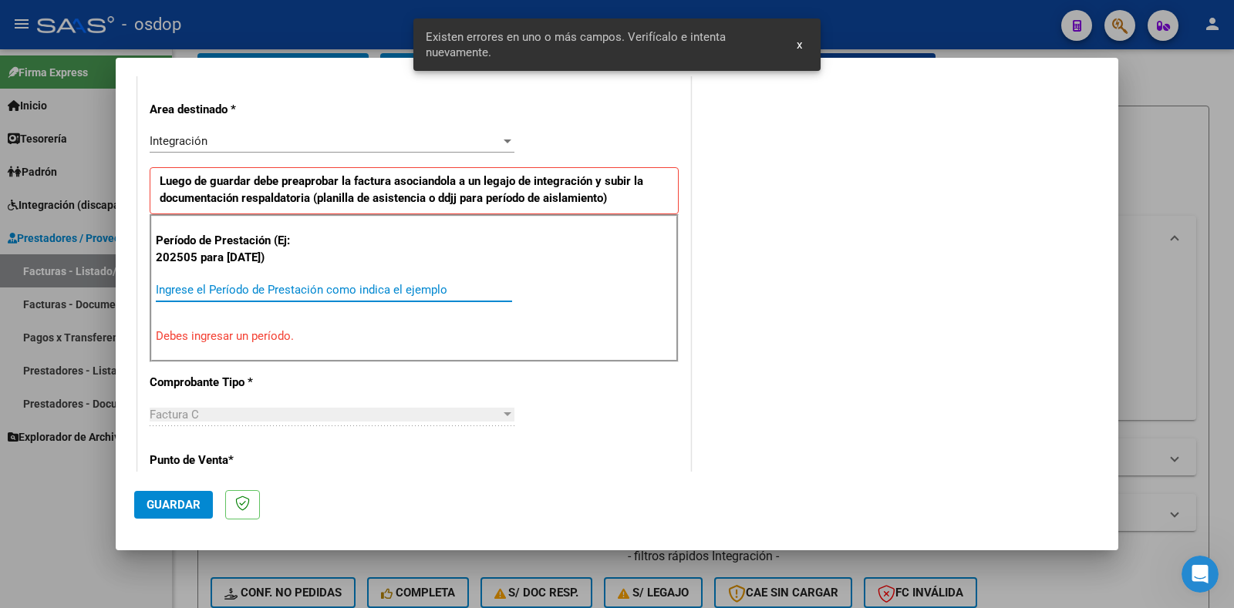
click at [335, 290] on input "Ingrese el Período de Prestación como indica el ejemplo" at bounding box center [334, 290] width 356 height 14
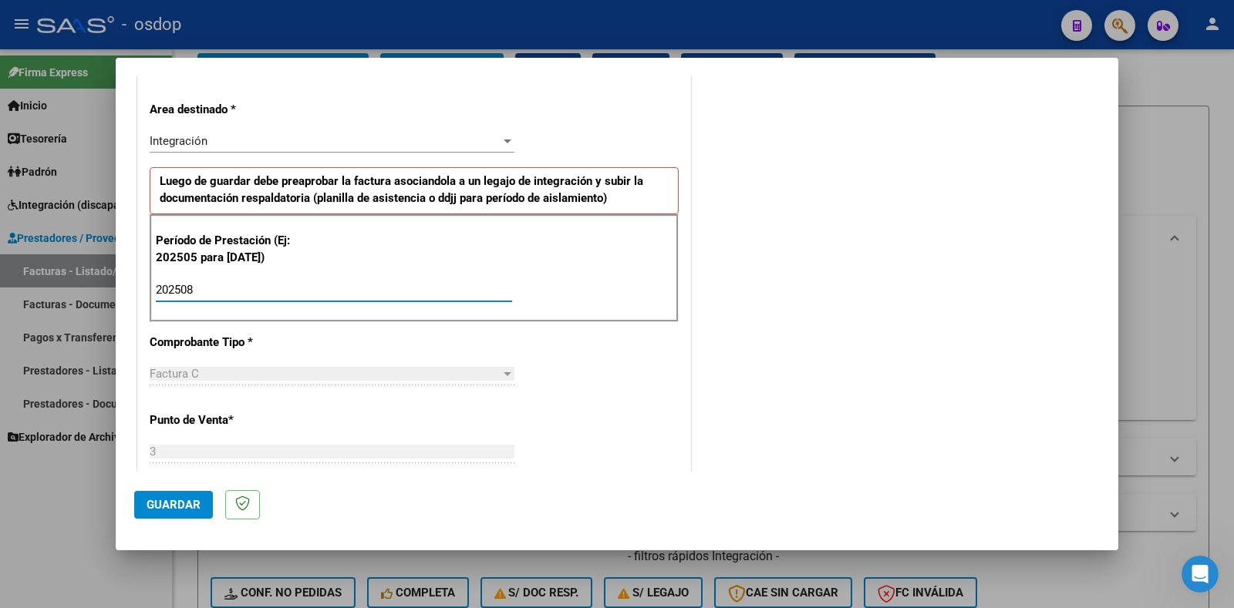
type input "202508"
click at [768, 362] on div "COMENTARIOS Comentarios De la Obra Social: Comentarios de la Obra Social (no vi…" at bounding box center [897, 467] width 406 height 1427
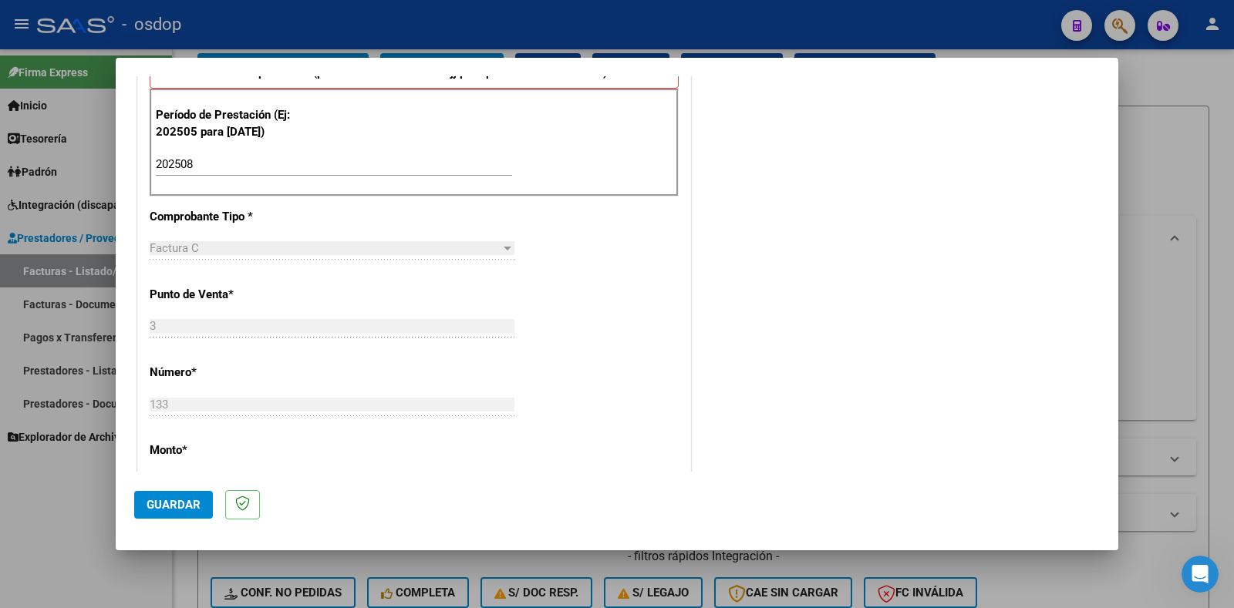
scroll to position [494, 0]
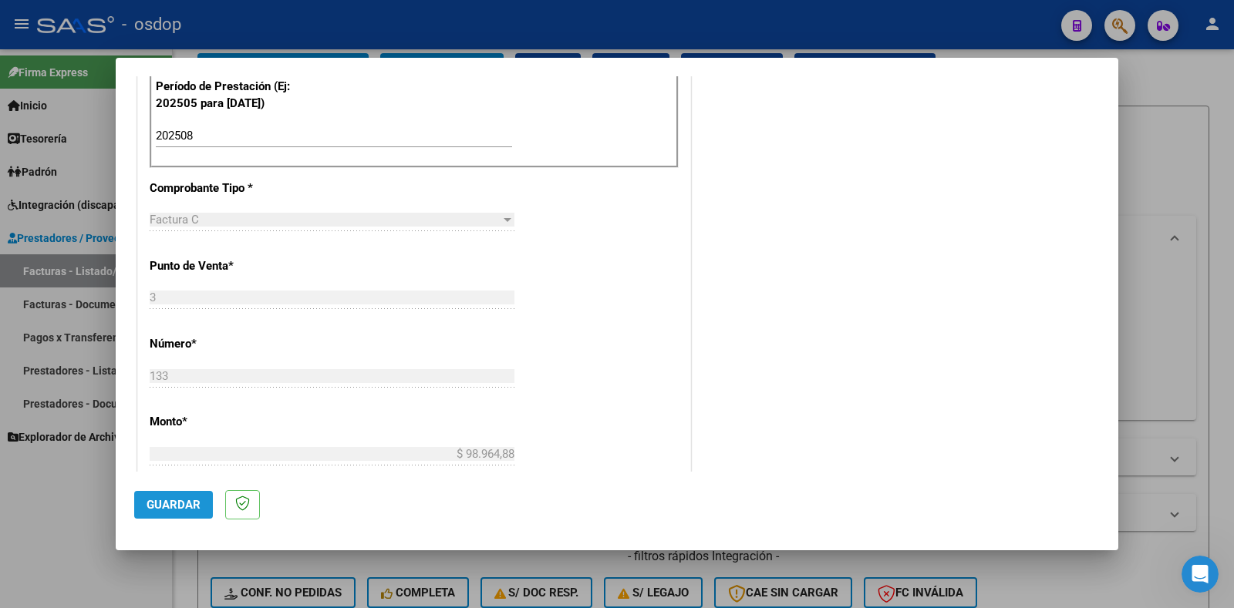
click at [166, 500] on span "Guardar" at bounding box center [174, 505] width 54 height 14
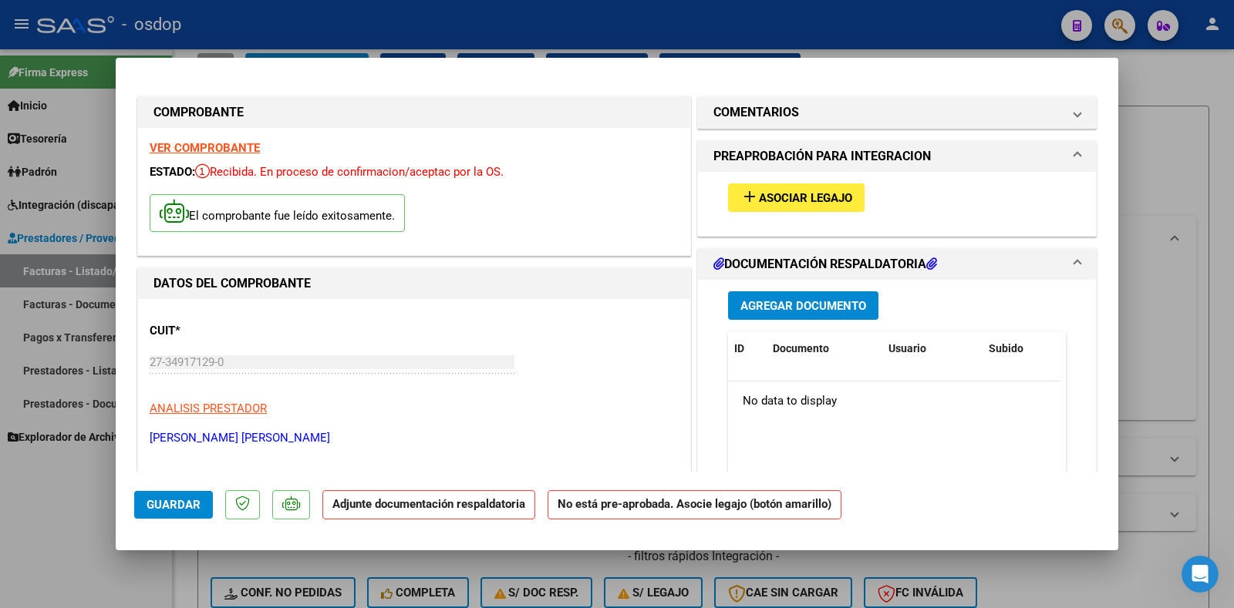
click at [772, 201] on span "Asociar Legajo" at bounding box center [805, 198] width 93 height 14
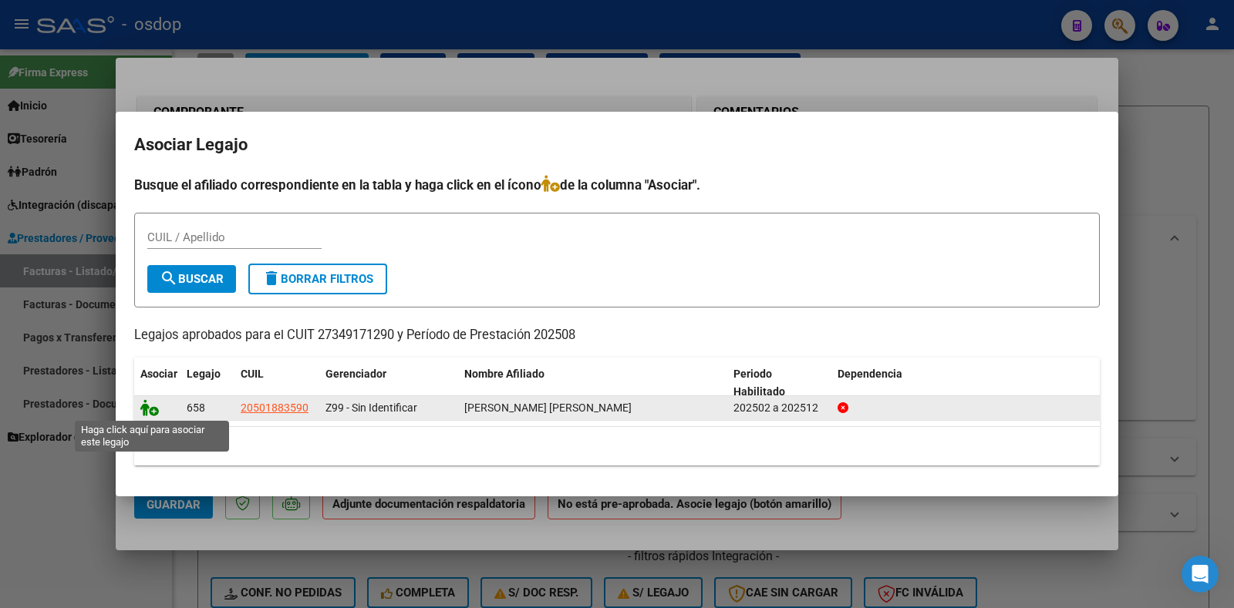
click at [149, 405] on icon at bounding box center [149, 407] width 19 height 17
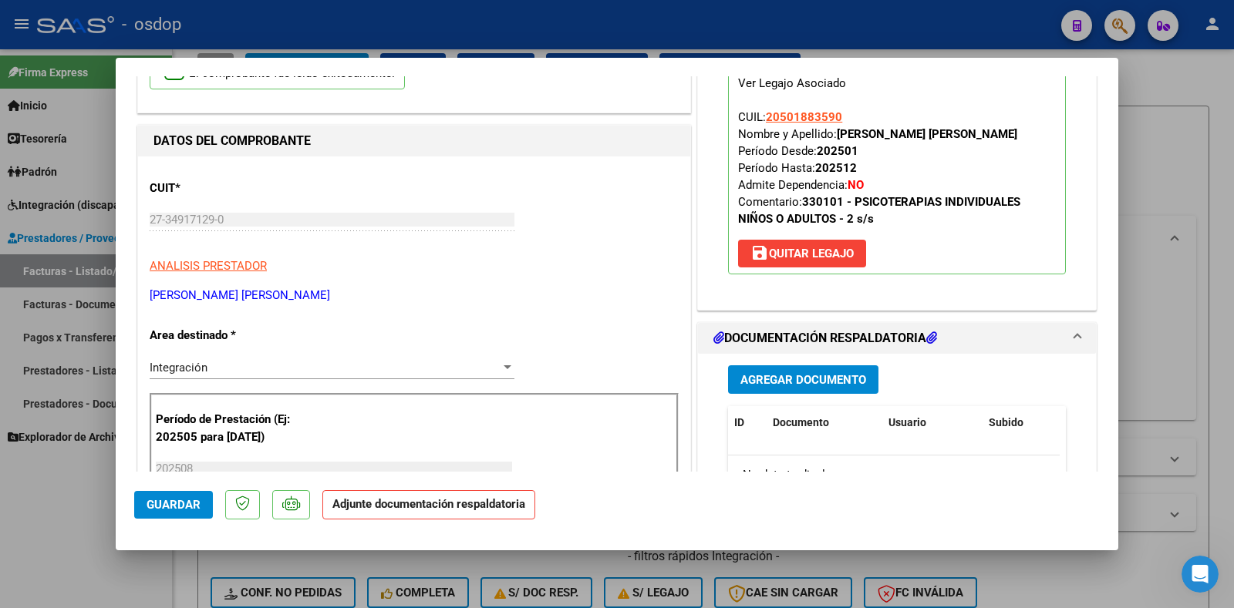
scroll to position [154, 0]
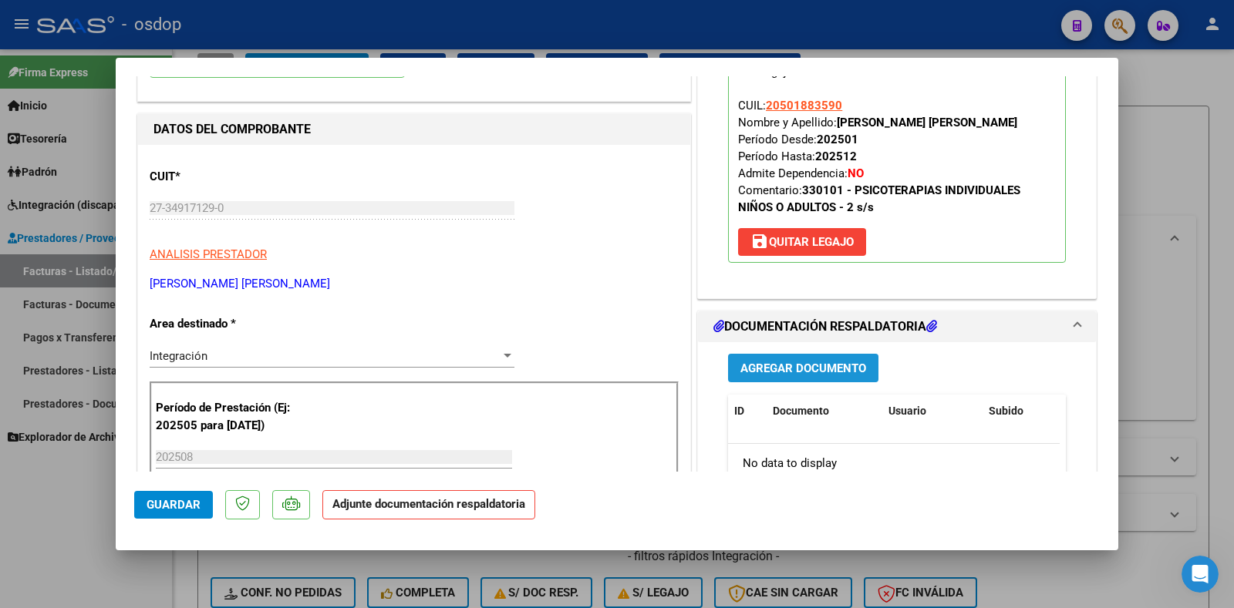
click at [832, 361] on span "Agregar Documento" at bounding box center [803, 368] width 126 height 14
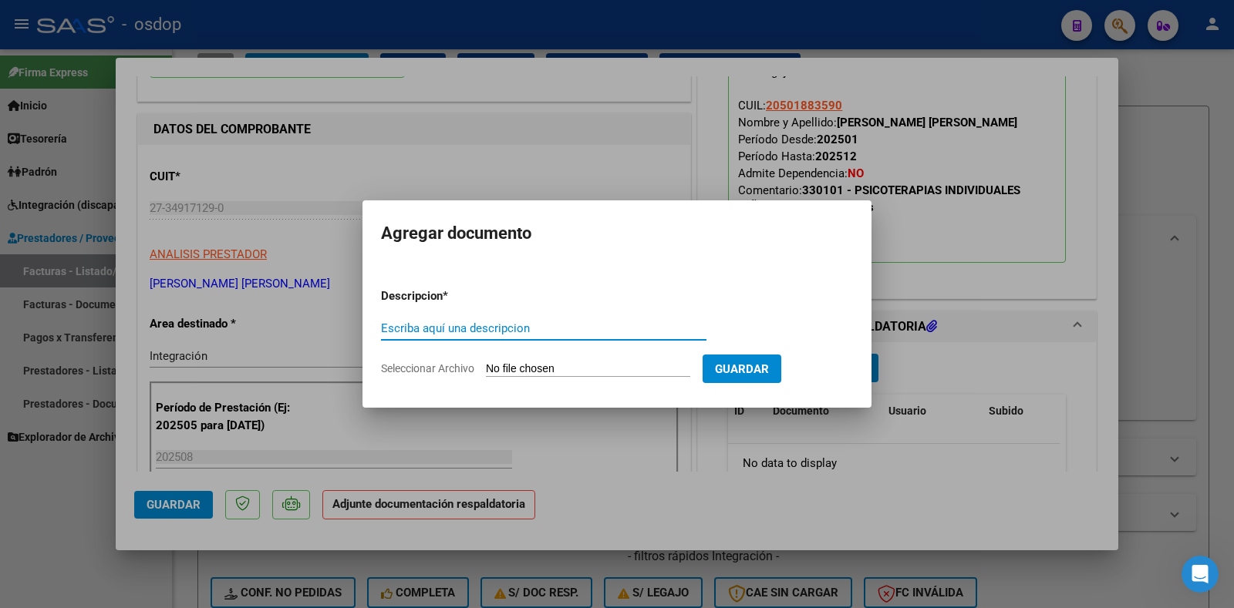
click at [454, 328] on input "Escriba aquí una descripcion" at bounding box center [543, 329] width 325 height 14
click at [404, 325] on input "Escriba aquí una descripcion" at bounding box center [543, 329] width 325 height 14
type input "DDJJ ASISTENCIA"
click at [525, 367] on input "Seleccionar Archivo" at bounding box center [588, 369] width 204 height 15
type input "C:\fakepath\ASISTENCIA [PERSON_NAME] [PERSON_NAME][DATE].pdf"
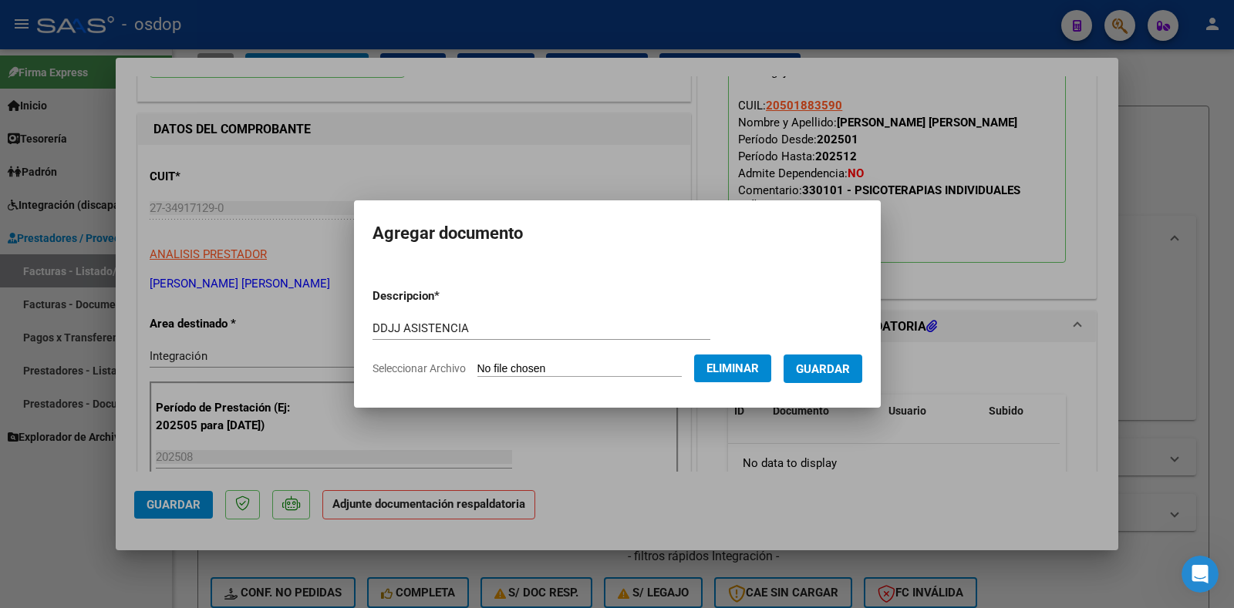
click at [861, 369] on button "Guardar" at bounding box center [822, 369] width 79 height 29
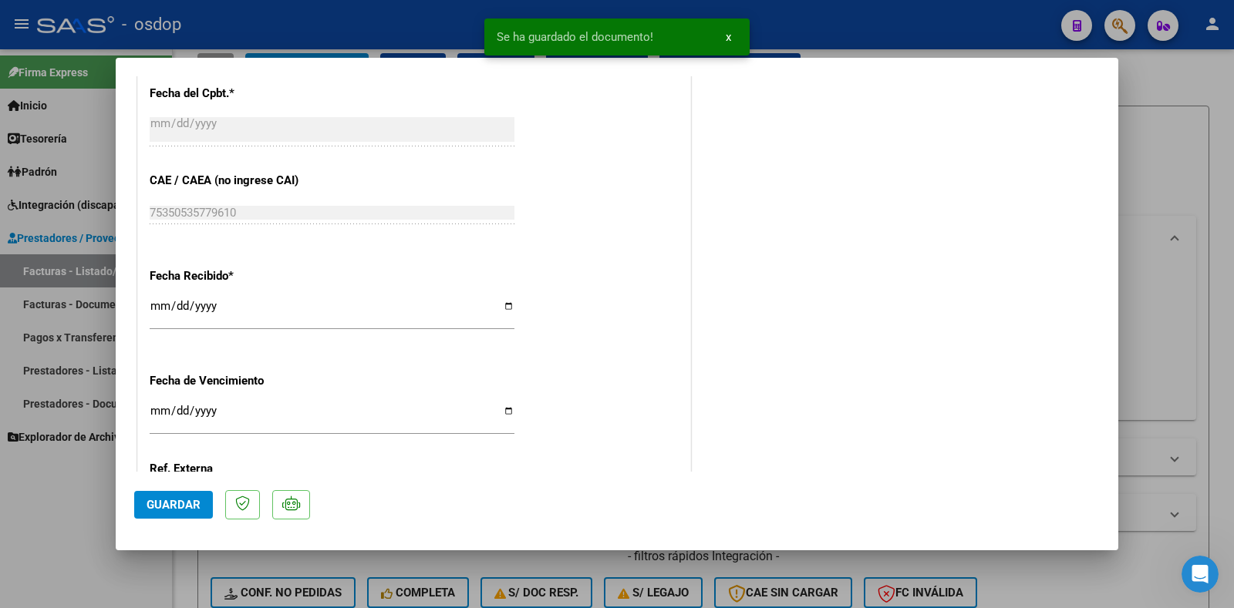
scroll to position [925, 0]
click at [169, 508] on span "Guardar" at bounding box center [174, 505] width 54 height 14
click at [1164, 281] on div at bounding box center [617, 304] width 1234 height 608
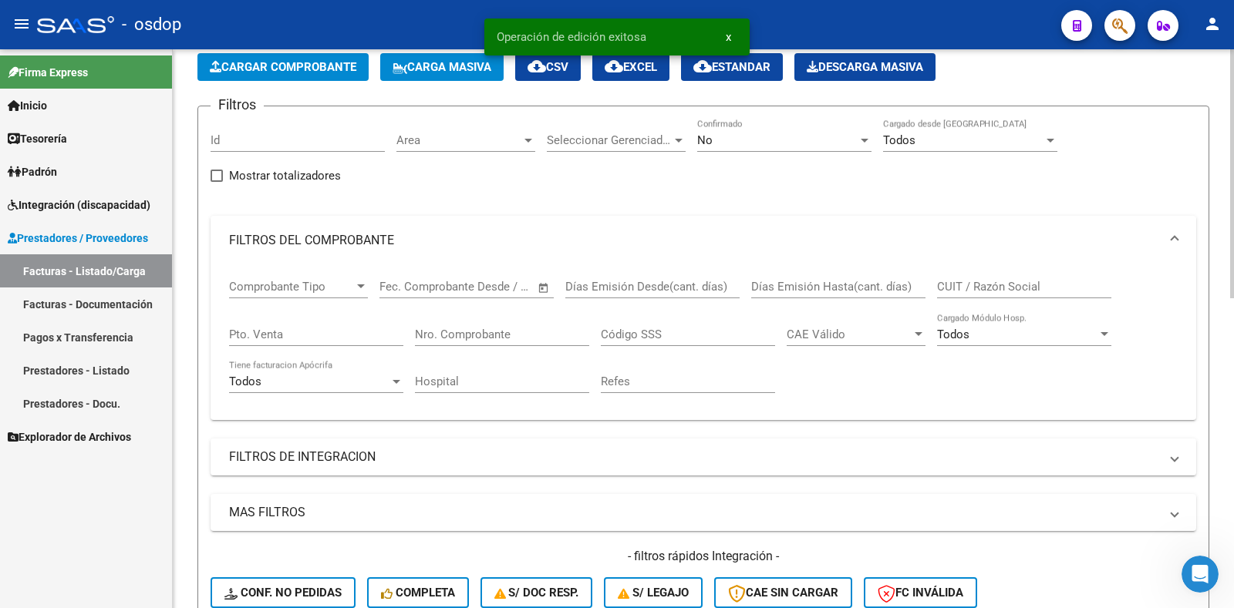
scroll to position [386, 0]
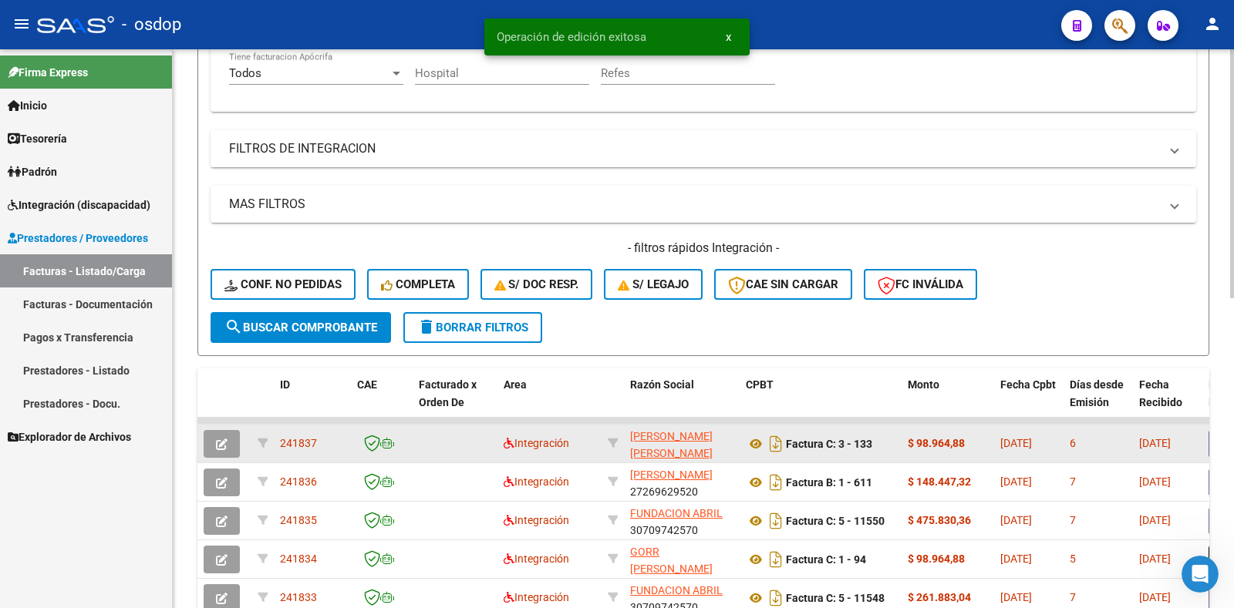
click at [298, 443] on span "241837" at bounding box center [298, 443] width 37 height 12
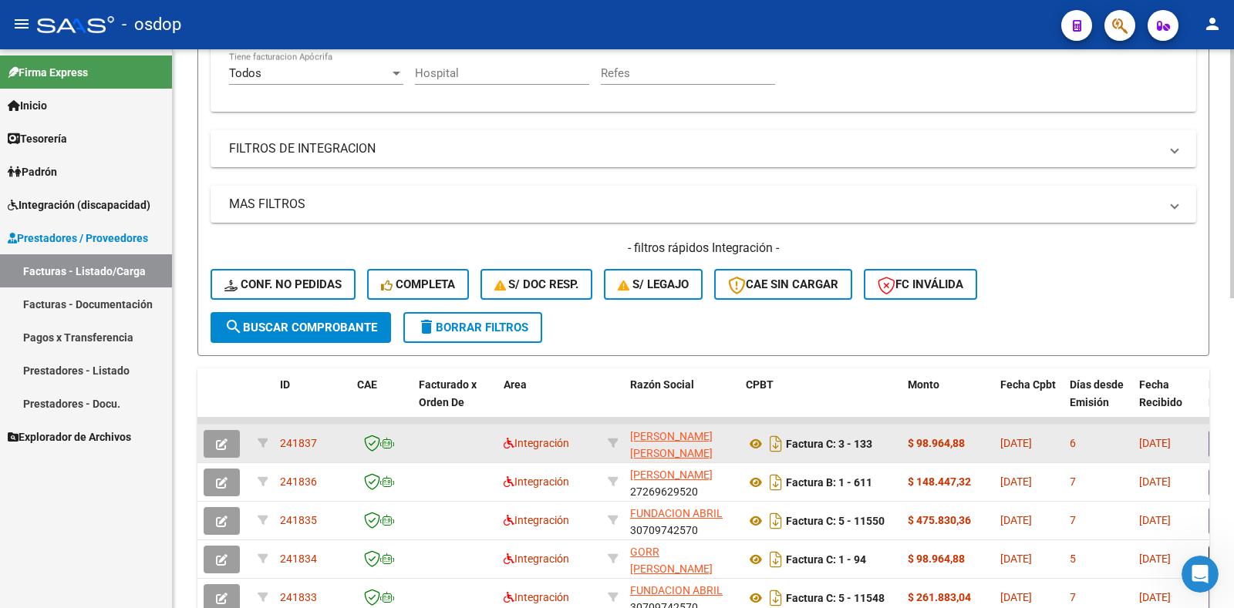
copy span "241837"
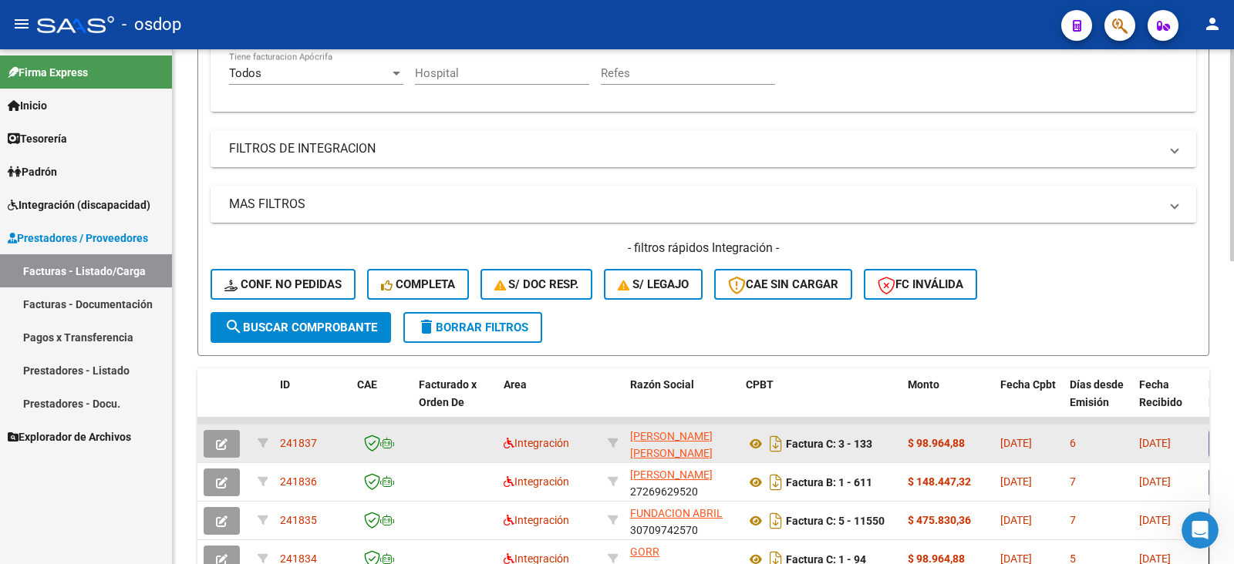
drag, startPoint x: 296, startPoint y: 436, endPoint x: 293, endPoint y: 444, distance: 9.0
copy span "241837"
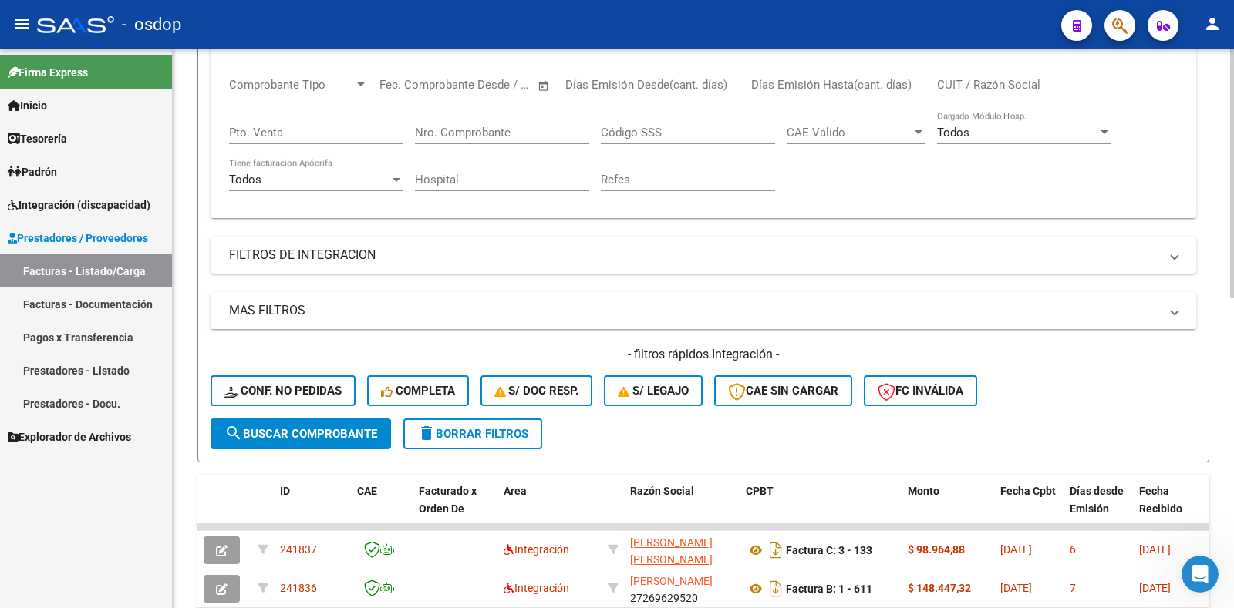
scroll to position [77, 0]
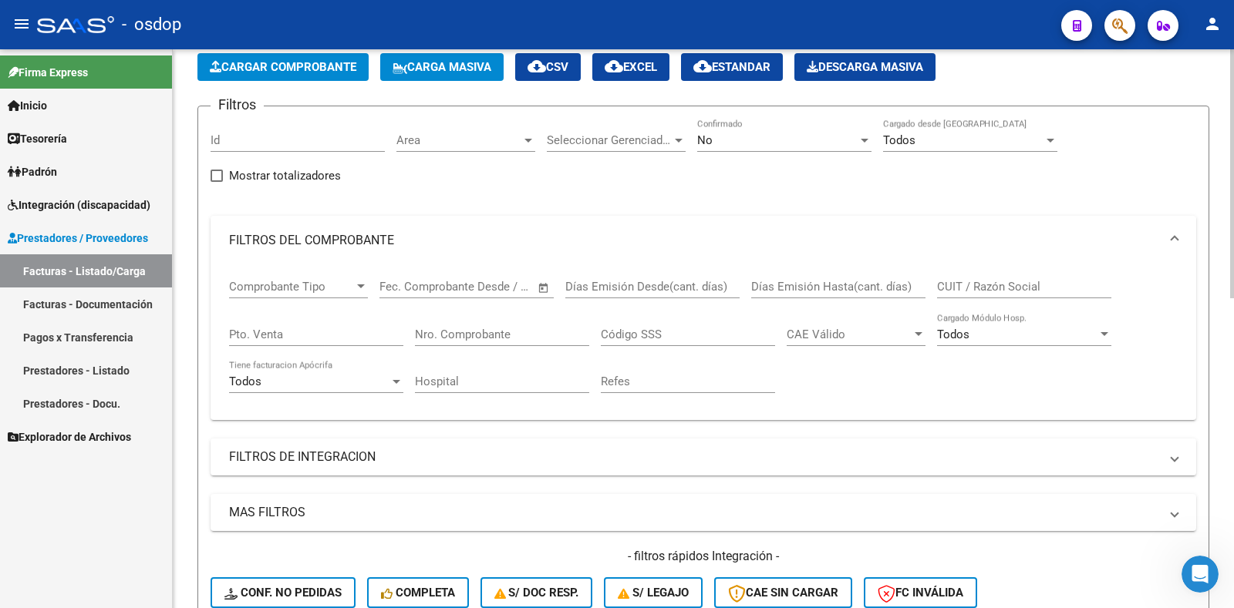
click at [302, 59] on button "Cargar Comprobante" at bounding box center [282, 67] width 171 height 28
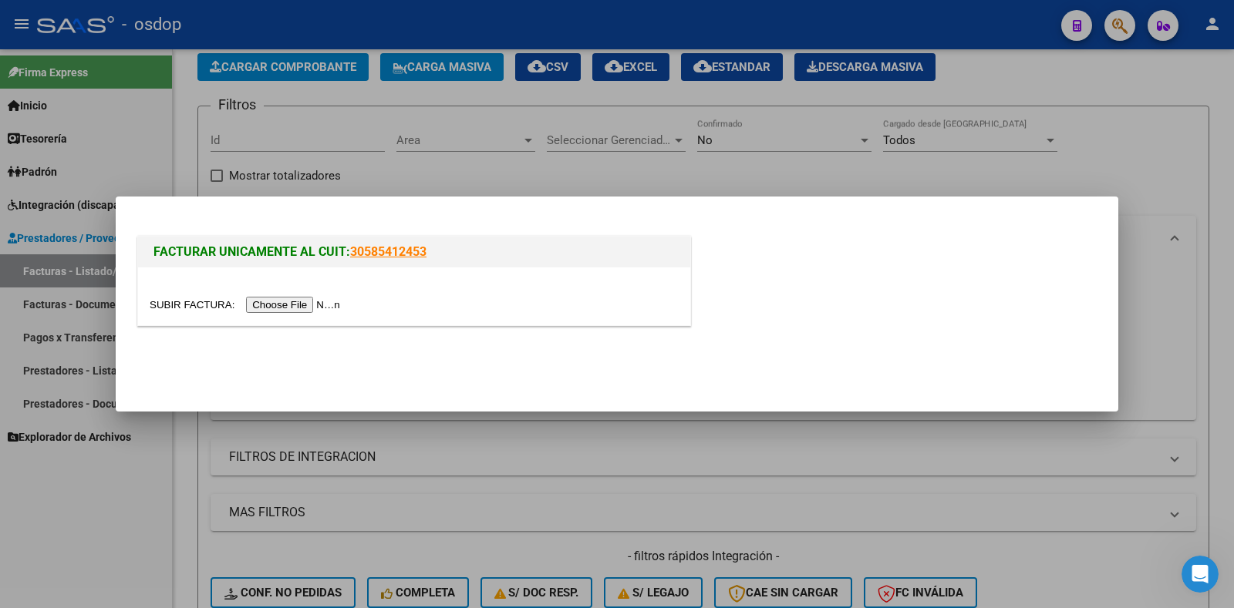
click at [253, 302] on input "file" at bounding box center [247, 305] width 195 height 16
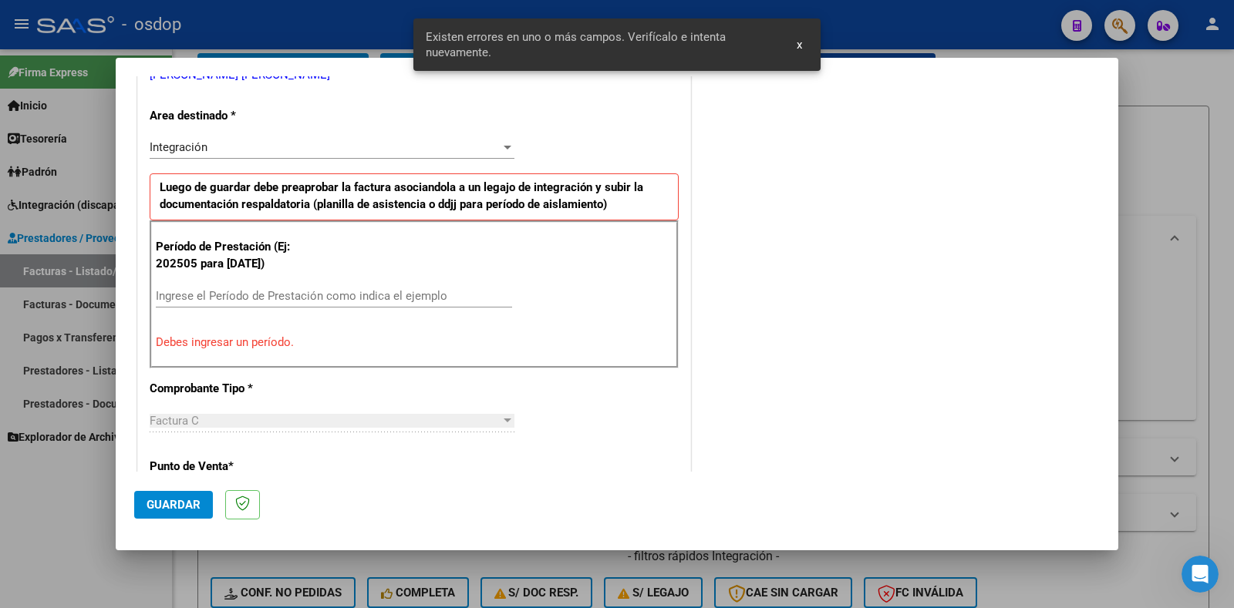
scroll to position [339, 0]
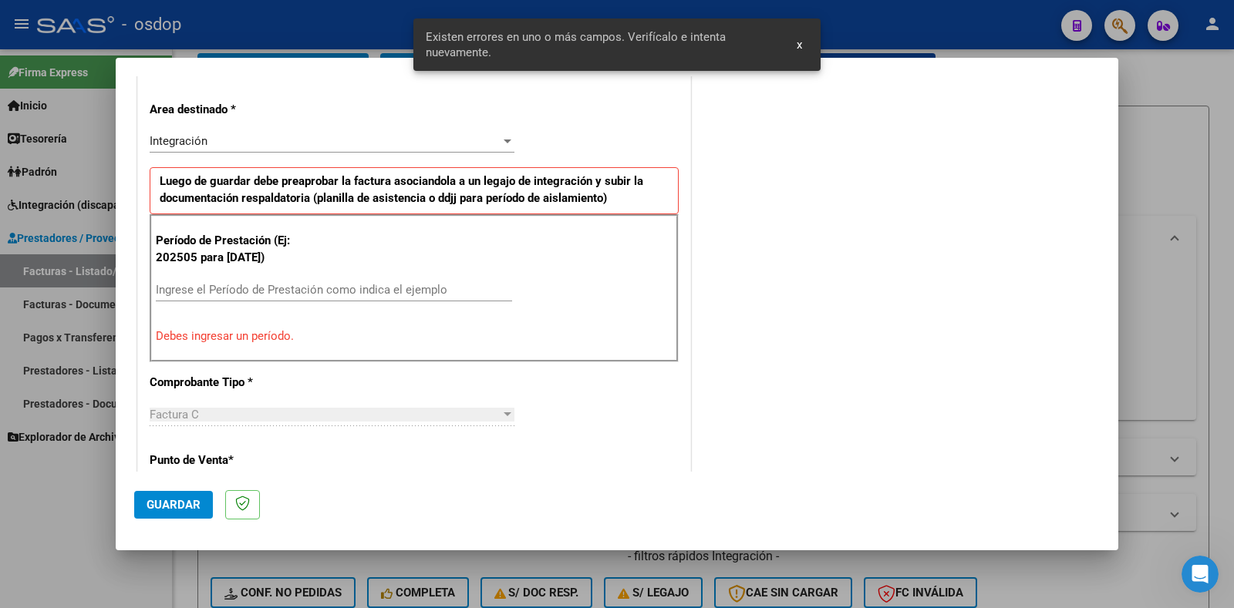
click at [260, 286] on input "Ingrese el Período de Prestación como indica el ejemplo" at bounding box center [334, 290] width 356 height 14
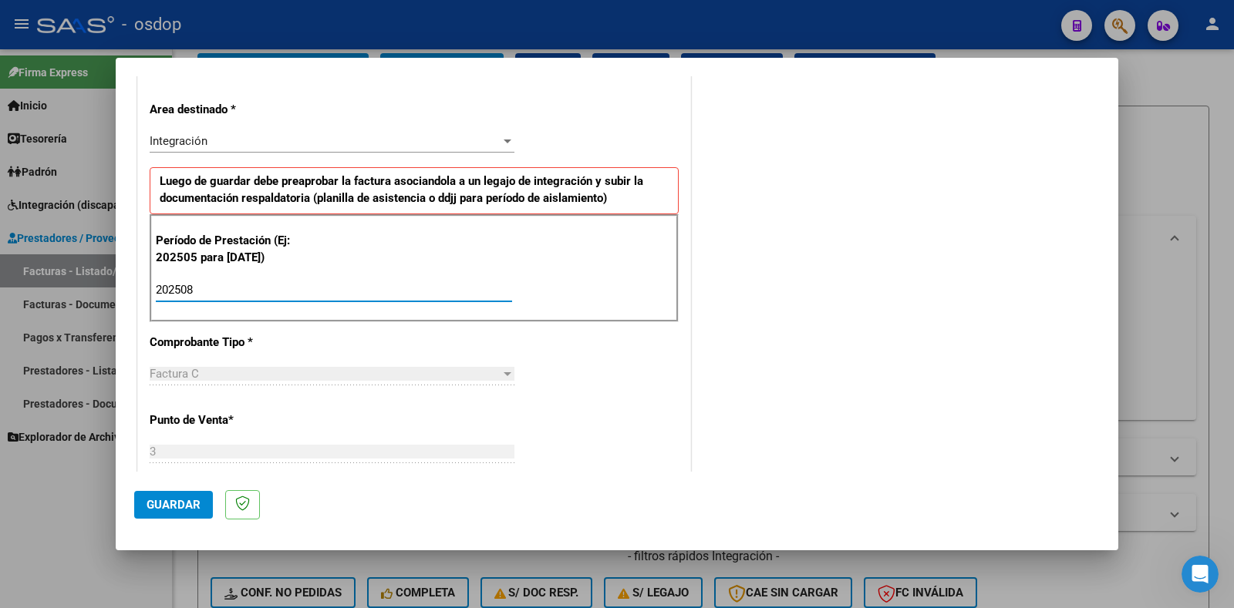
type input "202508"
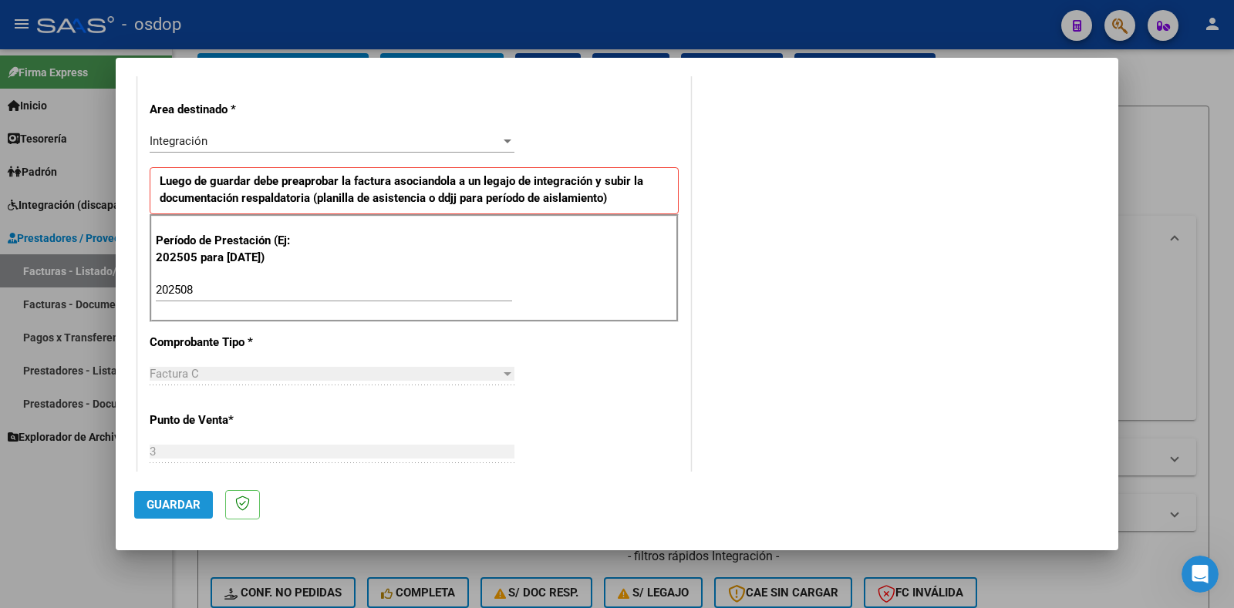
click at [172, 511] on span "Guardar" at bounding box center [174, 505] width 54 height 14
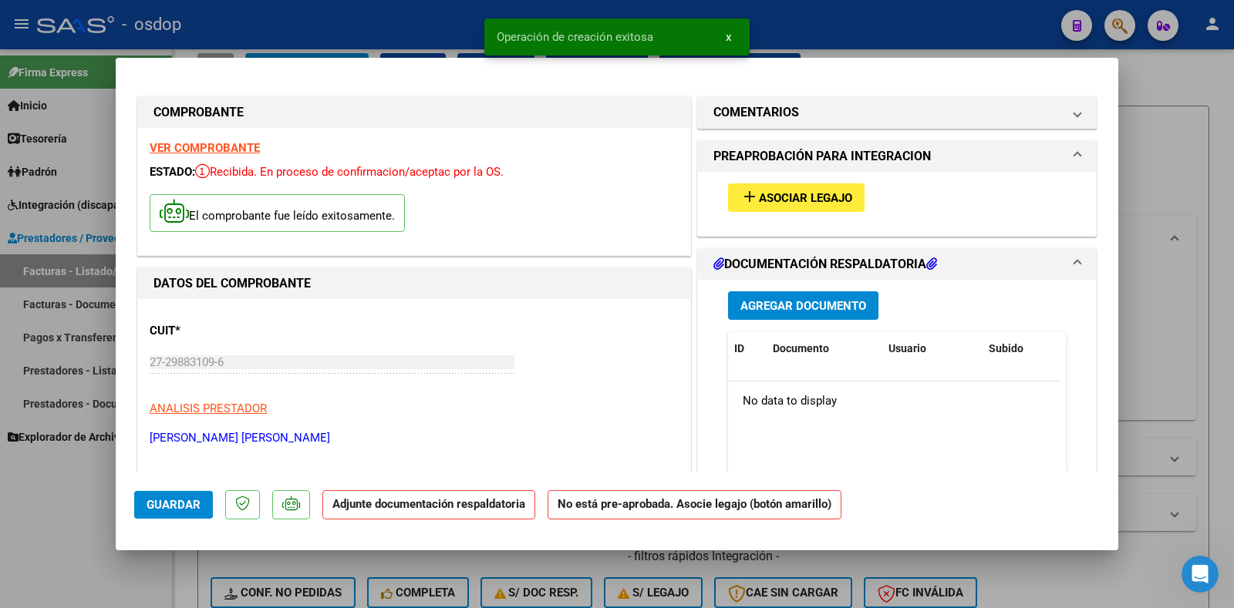
click at [791, 199] on span "Asociar Legajo" at bounding box center [805, 198] width 93 height 14
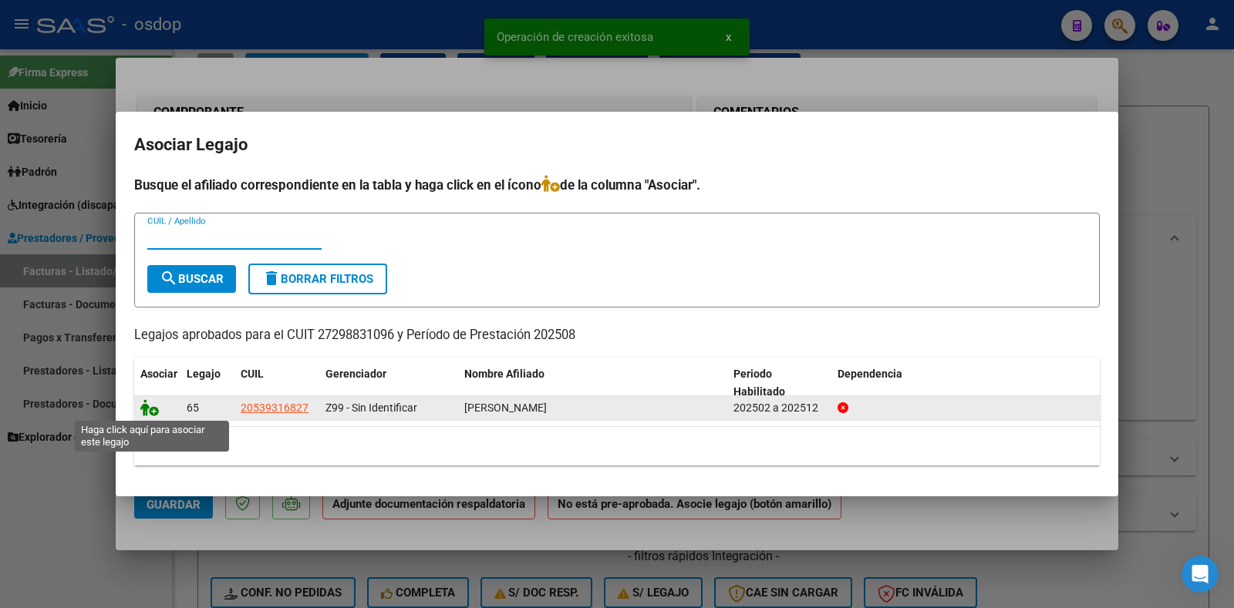
click at [151, 409] on icon at bounding box center [149, 407] width 19 height 17
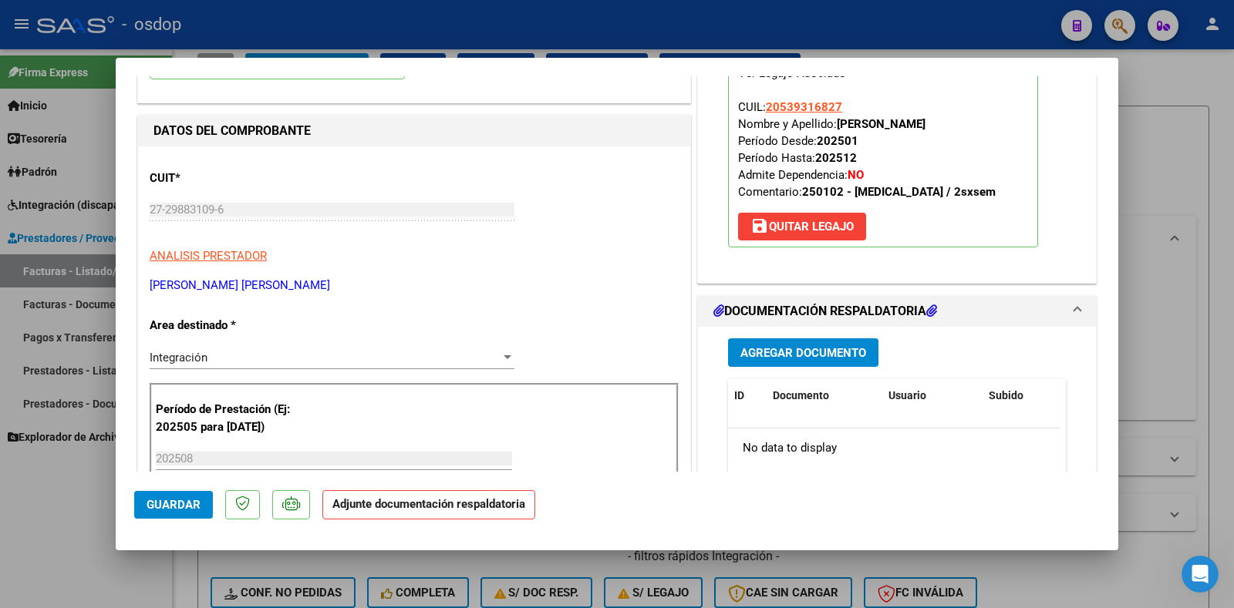
scroll to position [154, 0]
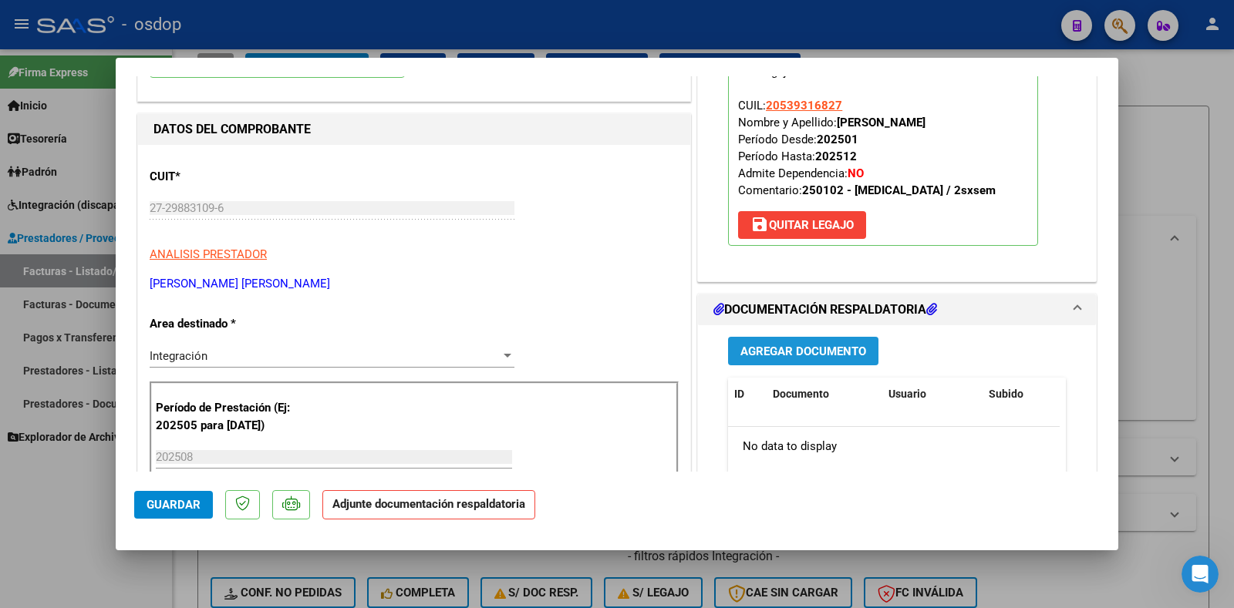
click at [784, 359] on span "Agregar Documento" at bounding box center [803, 352] width 126 height 14
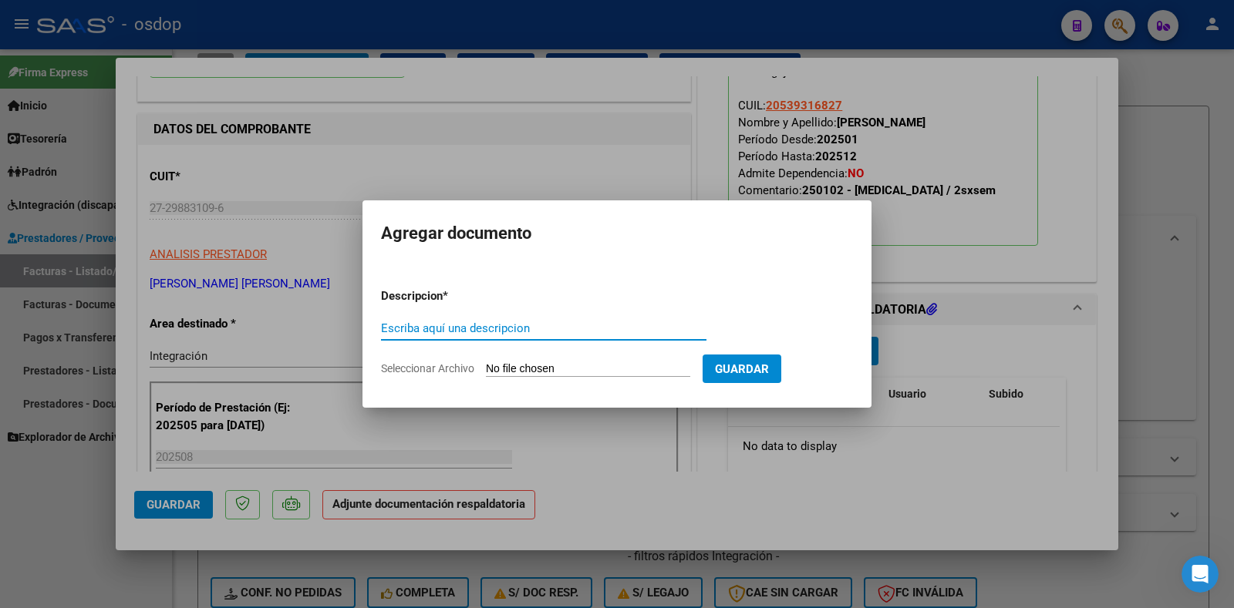
click at [406, 330] on input "Escriba aquí una descripcion" at bounding box center [543, 329] width 325 height 14
type input "DDJJ ASISTENCIA"
click at [595, 368] on input "Seleccionar Archivo" at bounding box center [588, 369] width 204 height 15
type input "C:\fakepath\planilla Igna M..pdf"
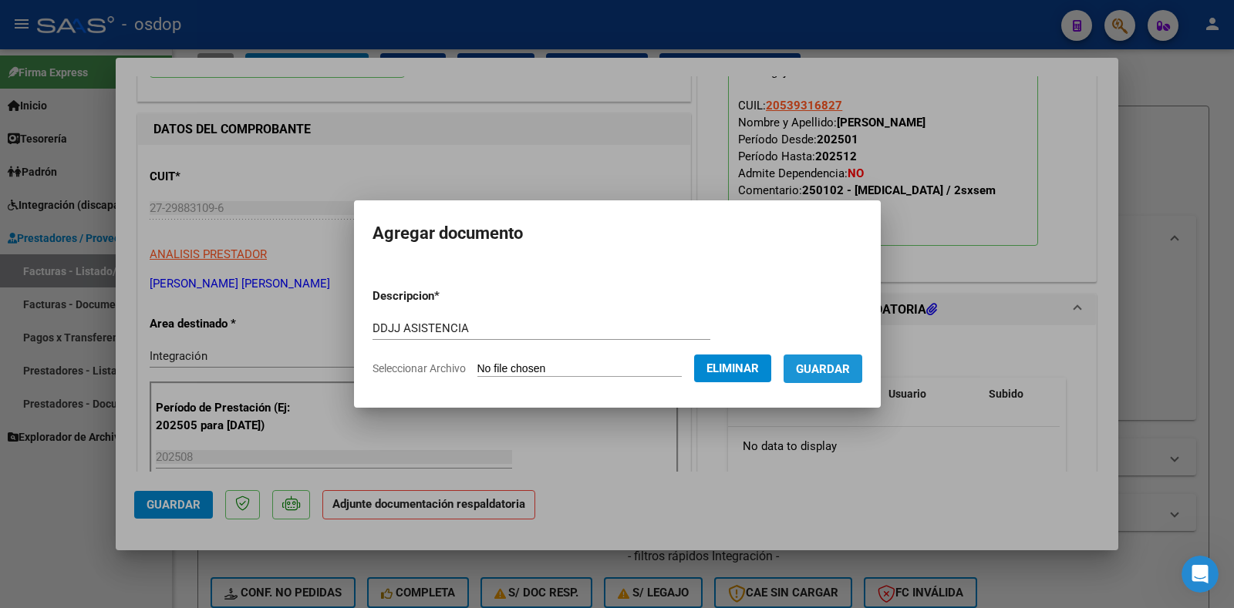
click at [850, 369] on span "Guardar" at bounding box center [823, 369] width 54 height 14
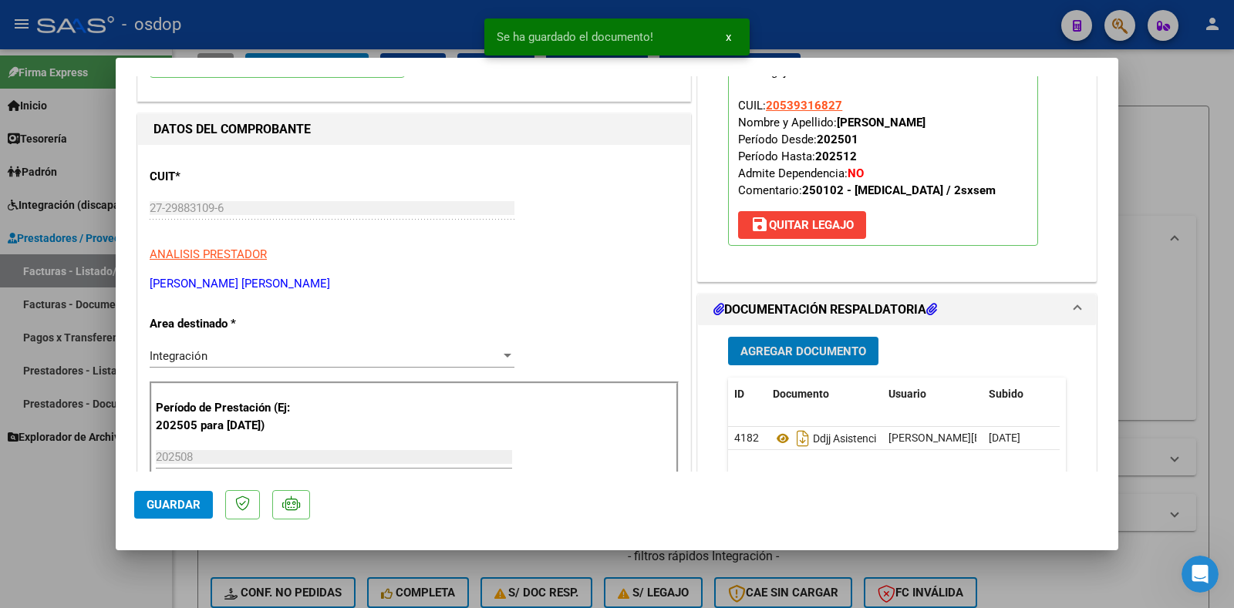
scroll to position [308, 0]
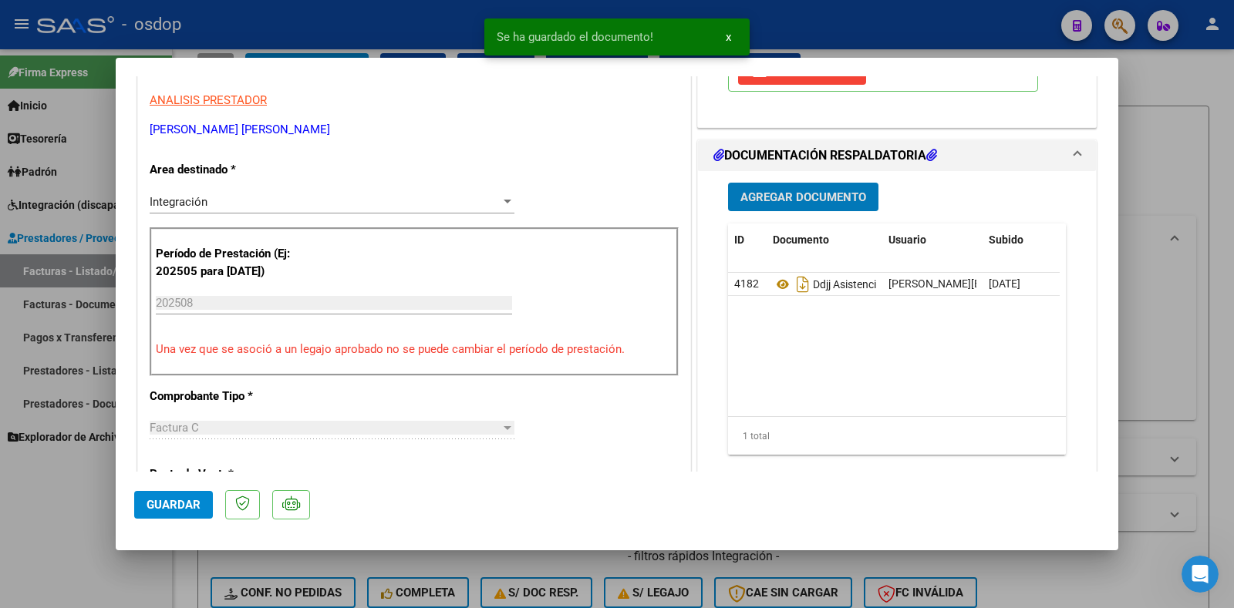
click at [194, 508] on span "Guardar" at bounding box center [174, 505] width 54 height 14
click at [112, 497] on div at bounding box center [617, 304] width 1234 height 608
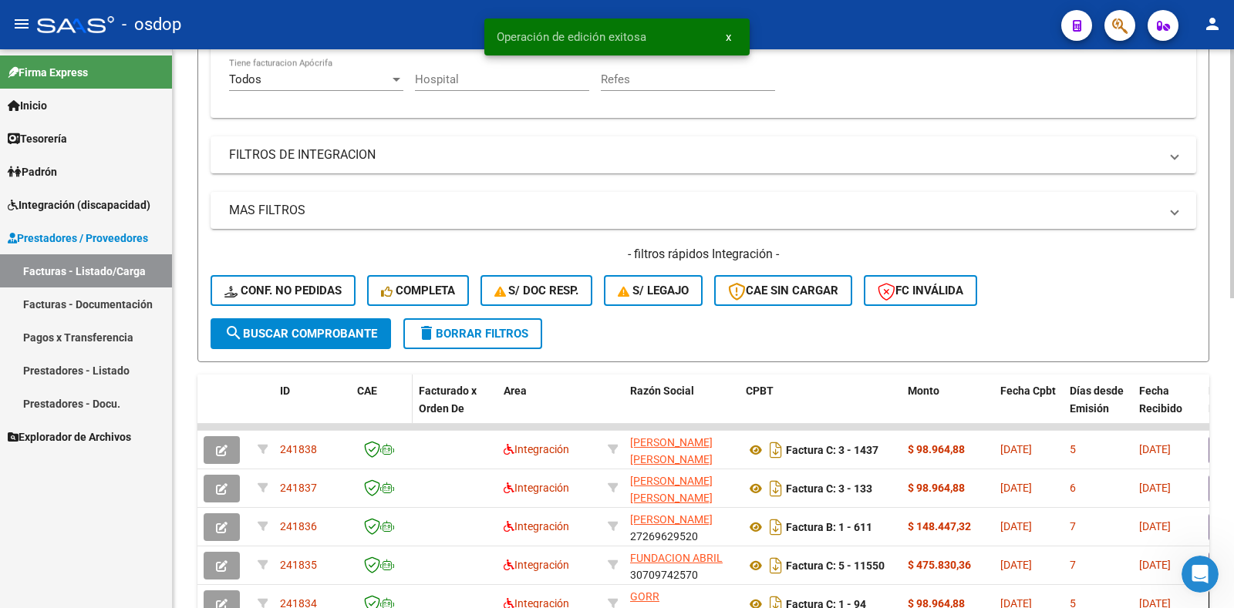
scroll to position [463, 0]
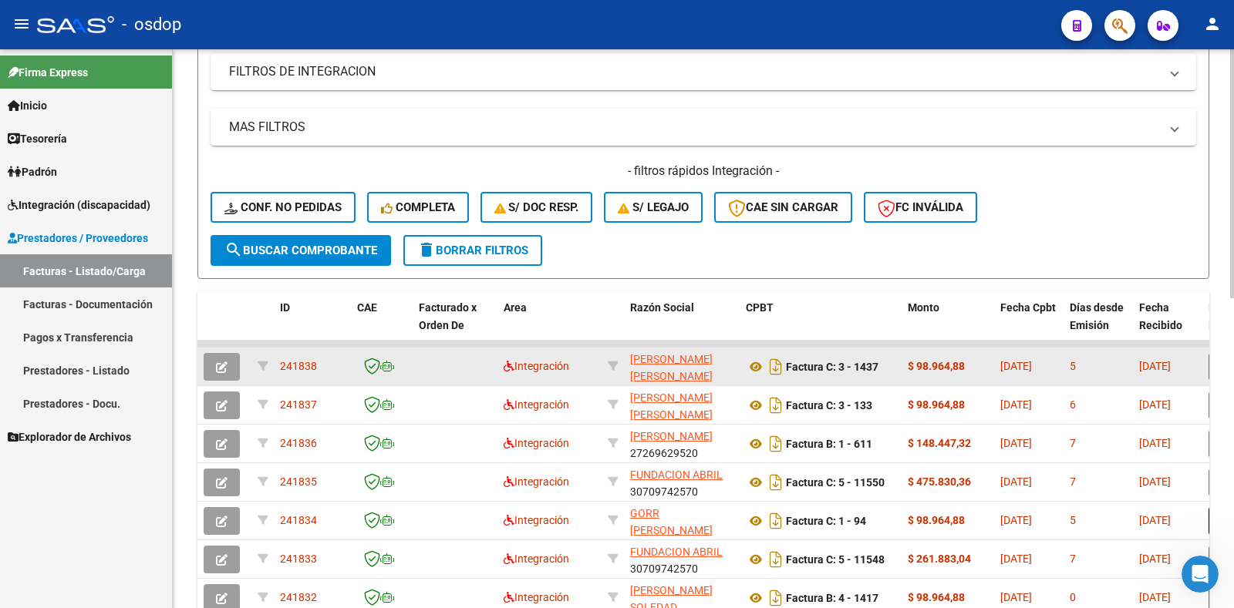
click at [303, 370] on span "241838" at bounding box center [298, 366] width 37 height 12
copy span "241838"
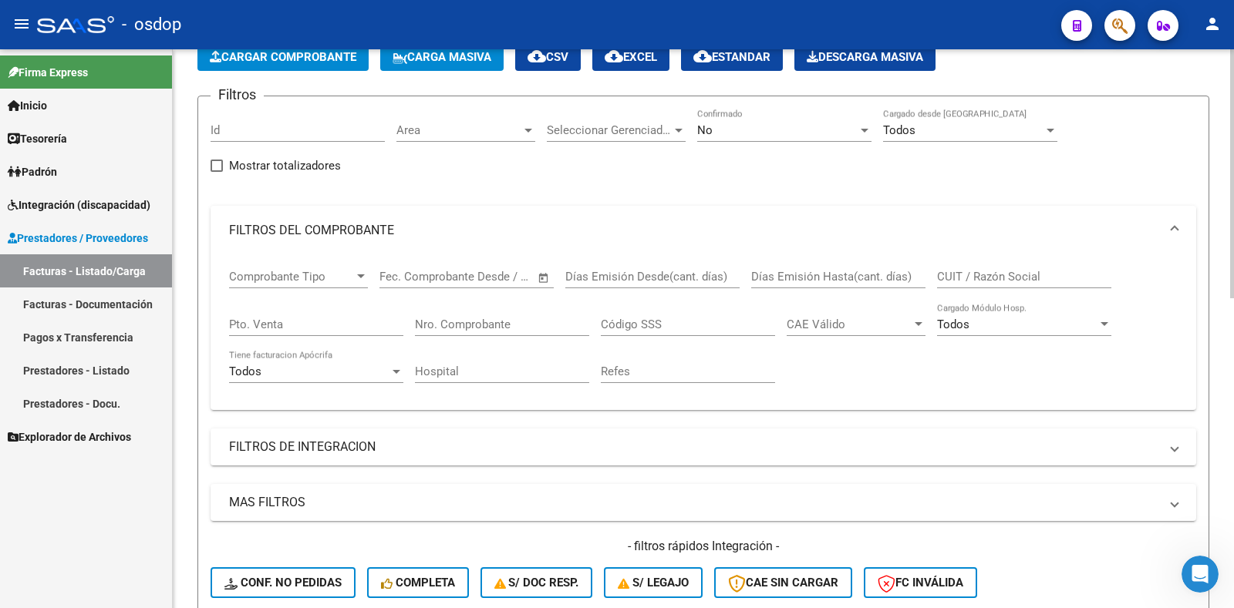
scroll to position [77, 0]
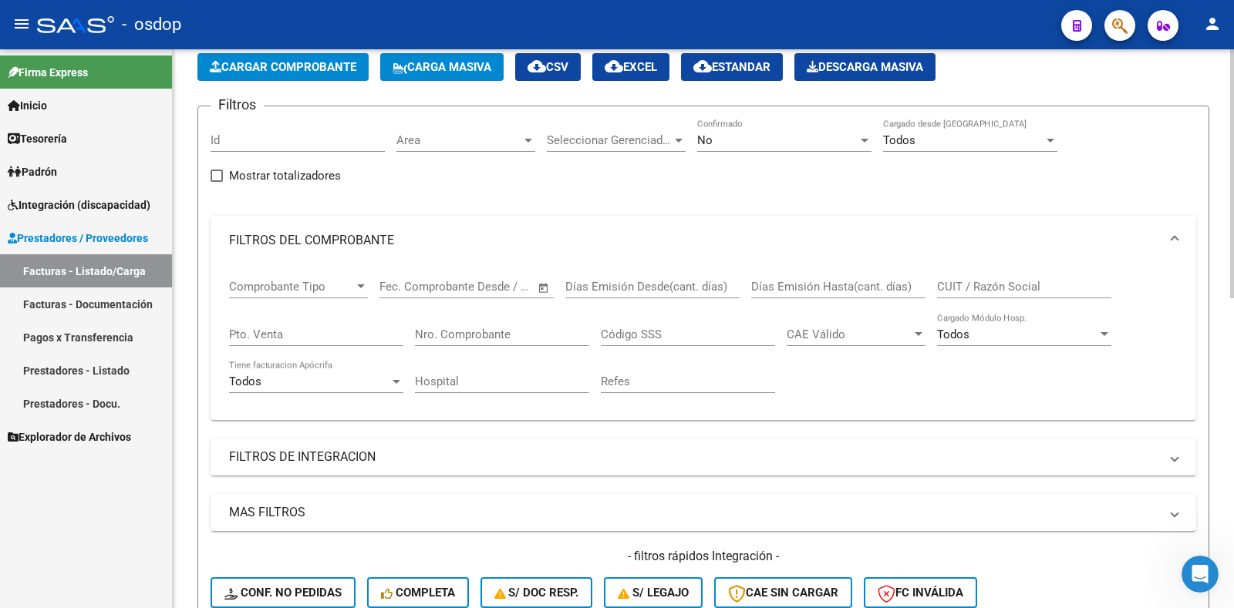
click at [291, 68] on span "Cargar Comprobante" at bounding box center [283, 67] width 147 height 14
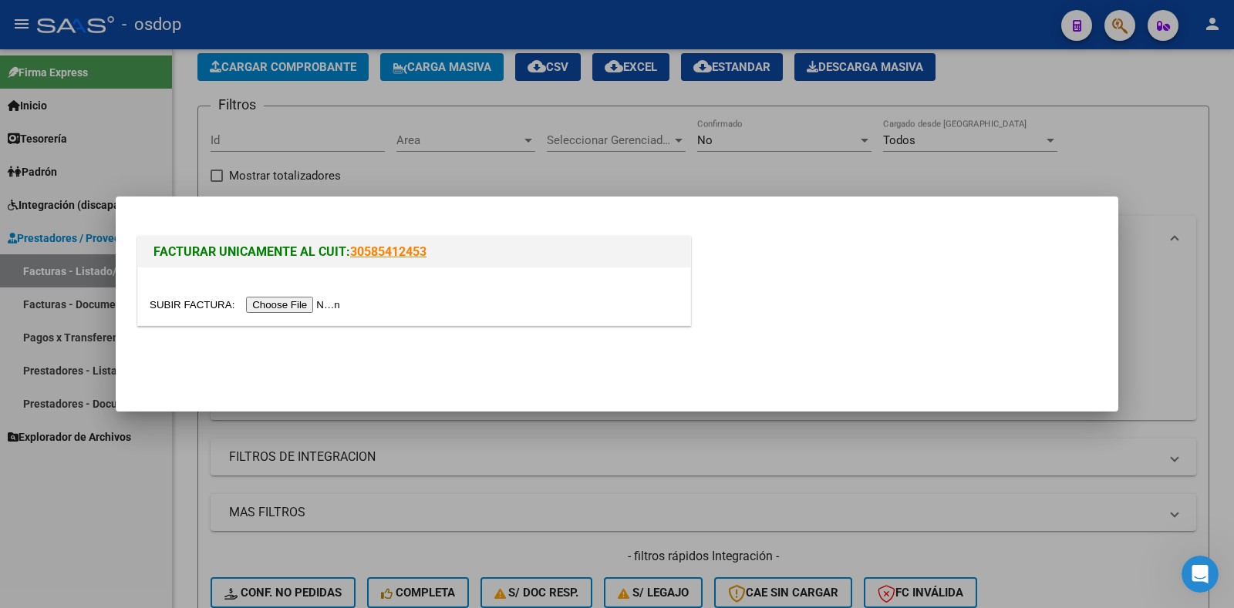
click at [305, 301] on input "file" at bounding box center [247, 305] width 195 height 16
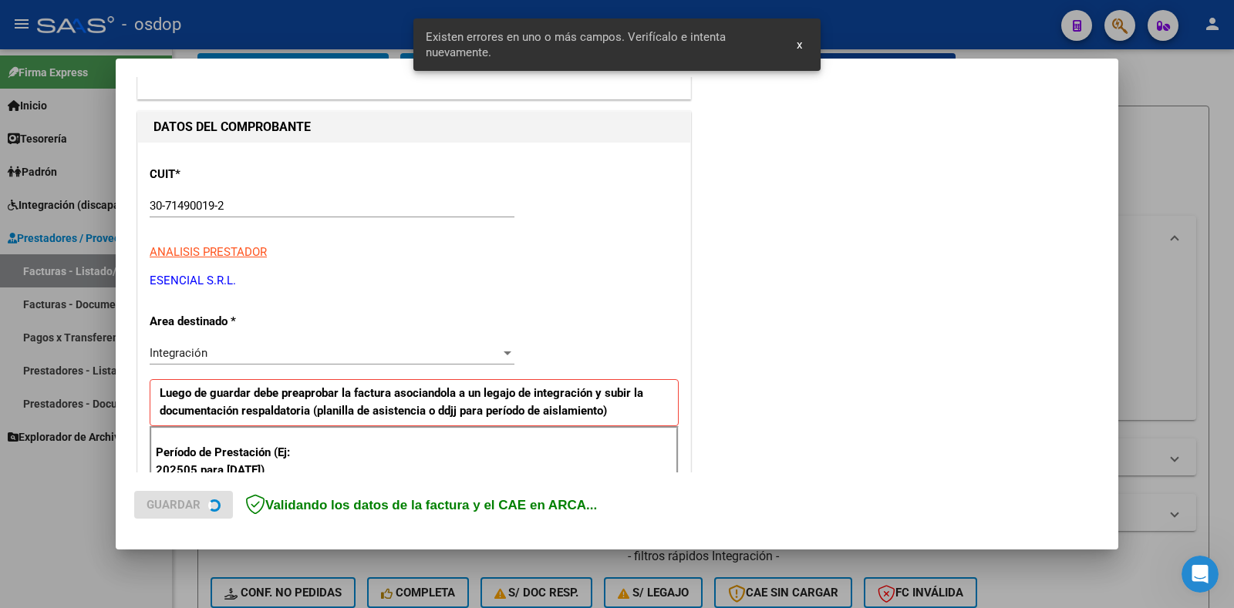
scroll to position [339, 0]
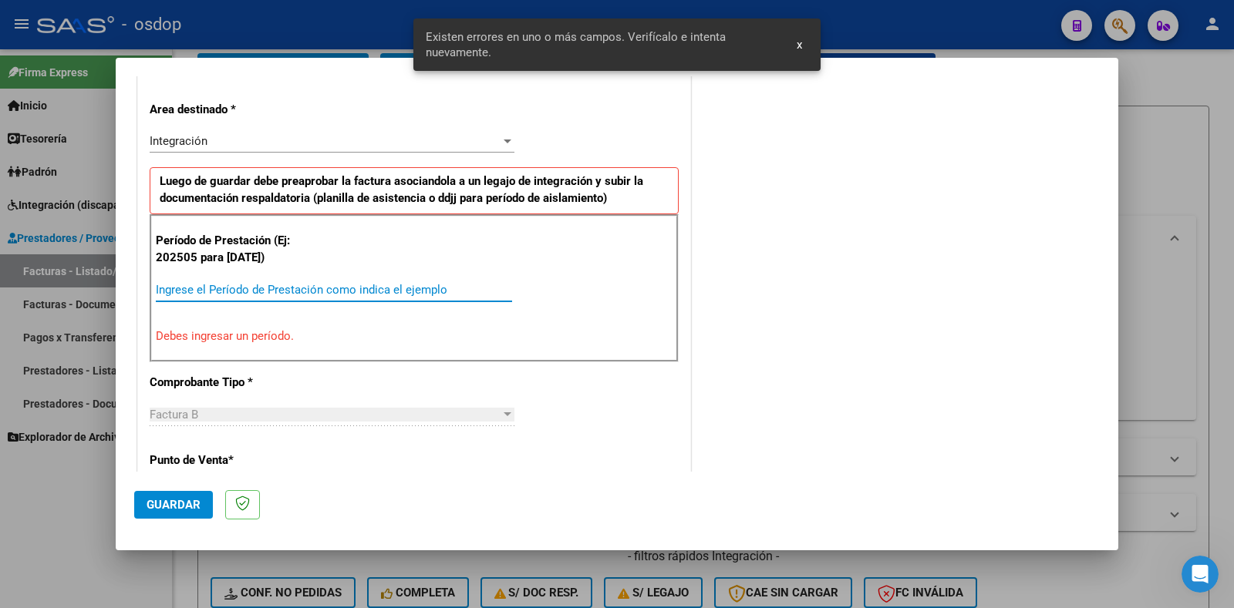
click at [292, 293] on input "Ingrese el Período de Prestación como indica el ejemplo" at bounding box center [334, 290] width 356 height 14
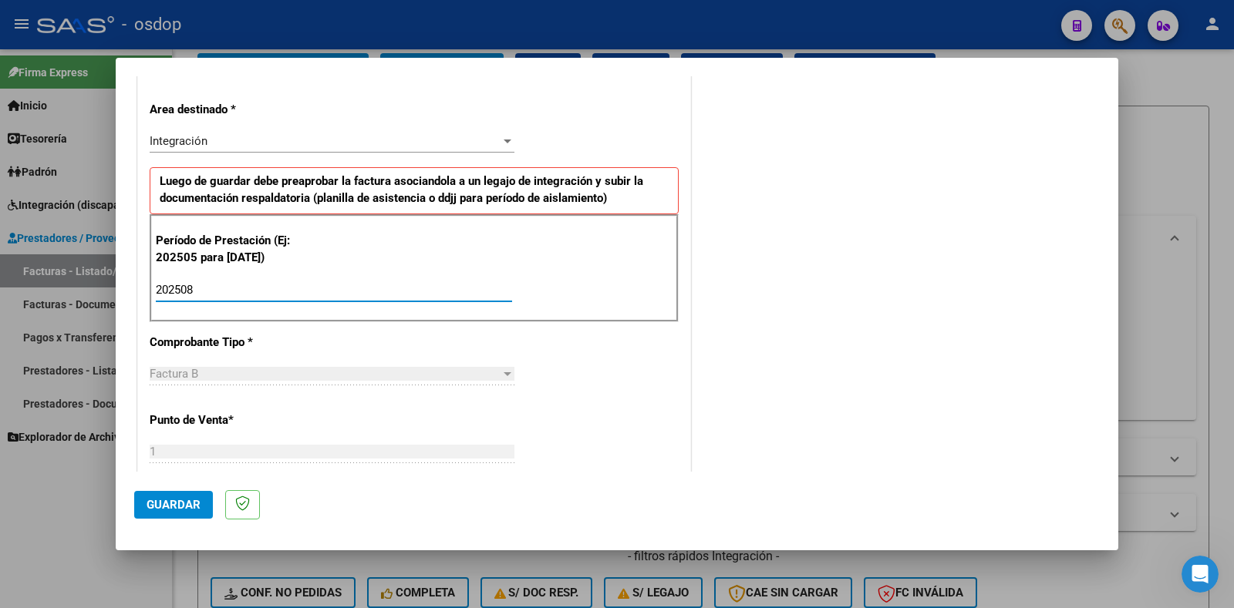
type input "202508"
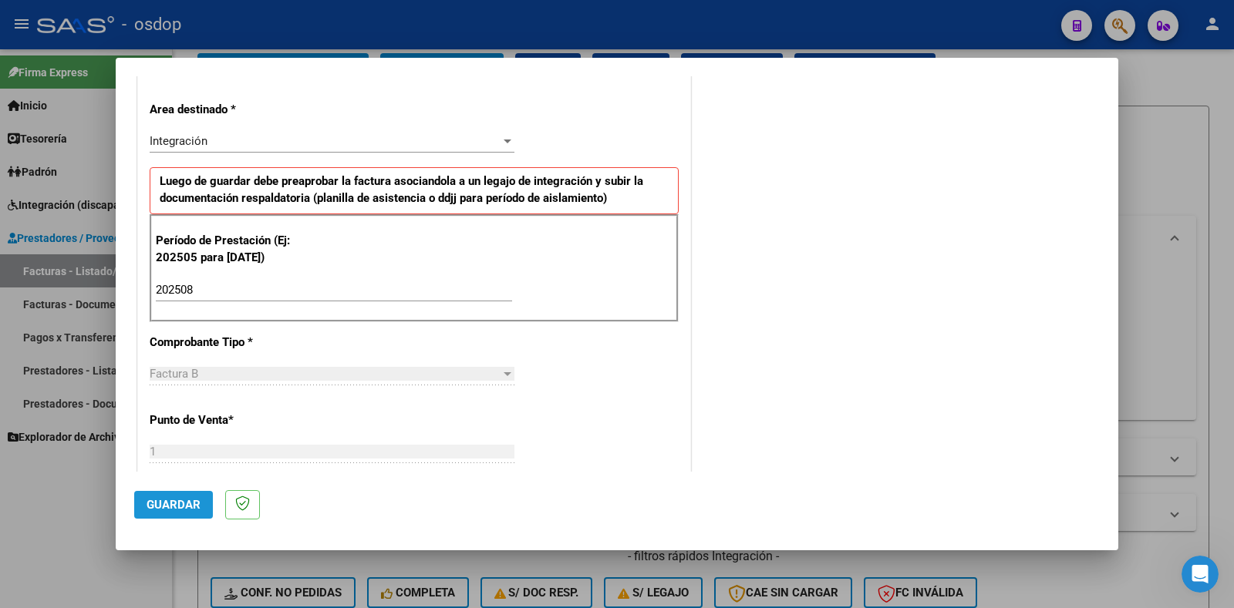
click at [182, 510] on span "Guardar" at bounding box center [174, 505] width 54 height 14
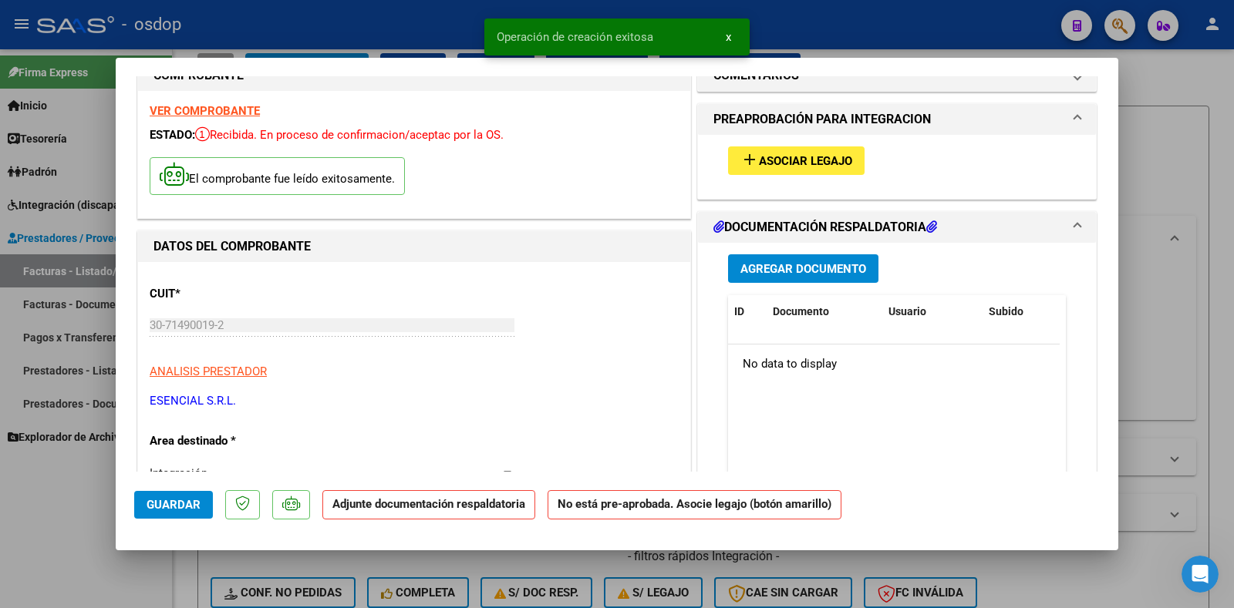
scroll to position [231, 0]
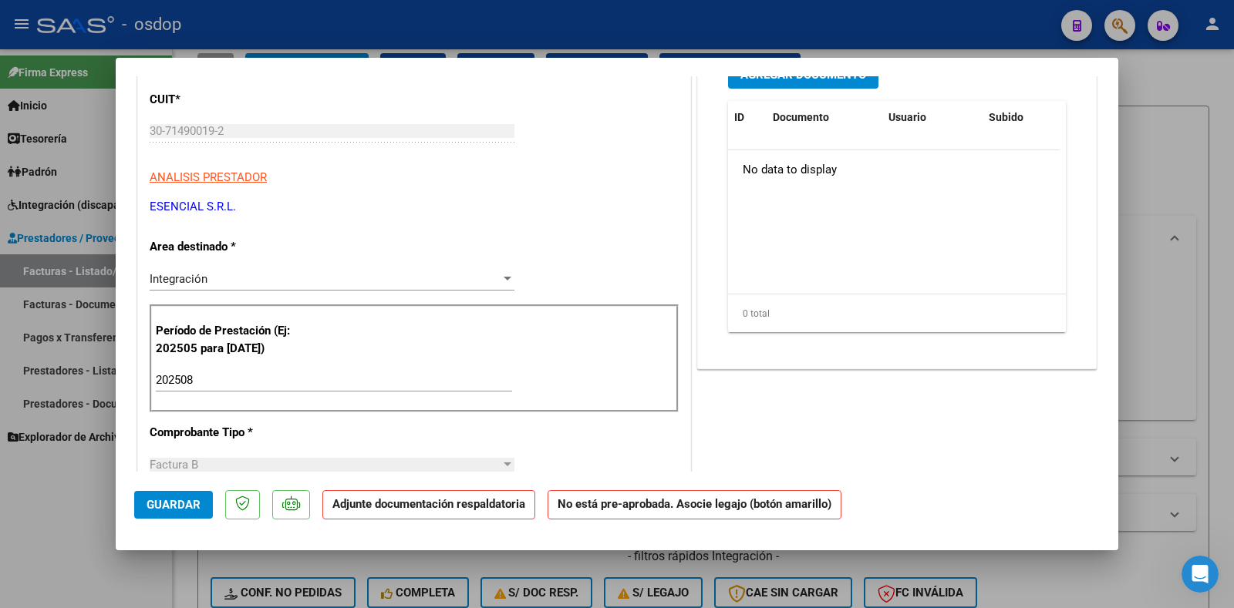
click at [423, 387] on input "202508" at bounding box center [334, 380] width 356 height 14
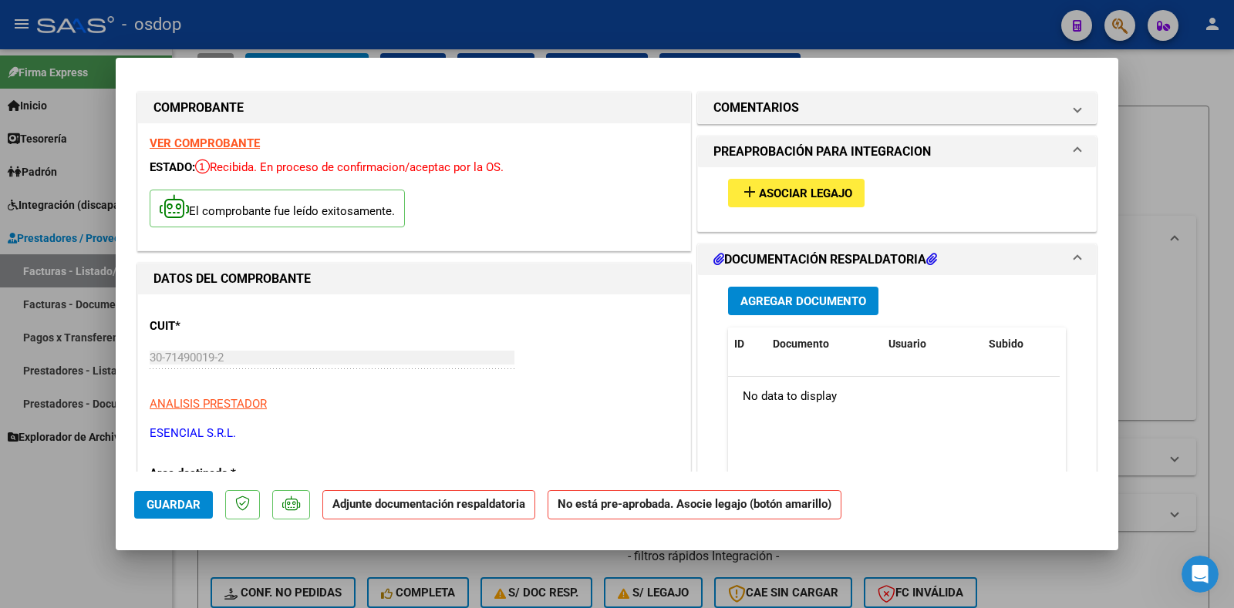
scroll to position [0, 0]
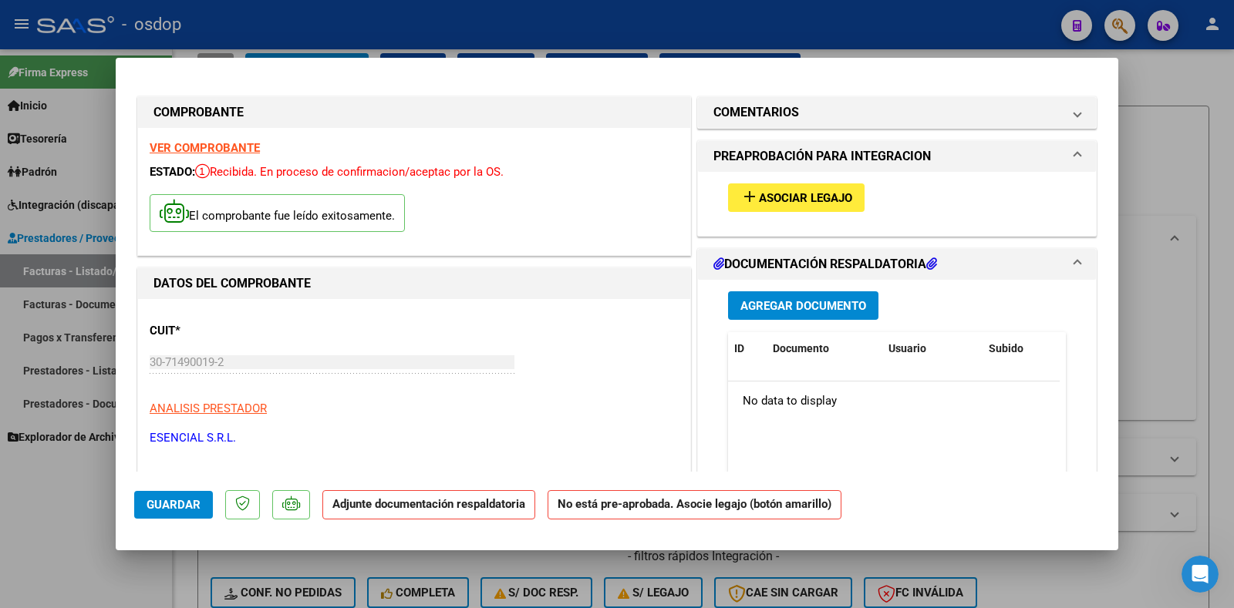
click at [775, 194] on span "Asociar Legajo" at bounding box center [805, 198] width 93 height 14
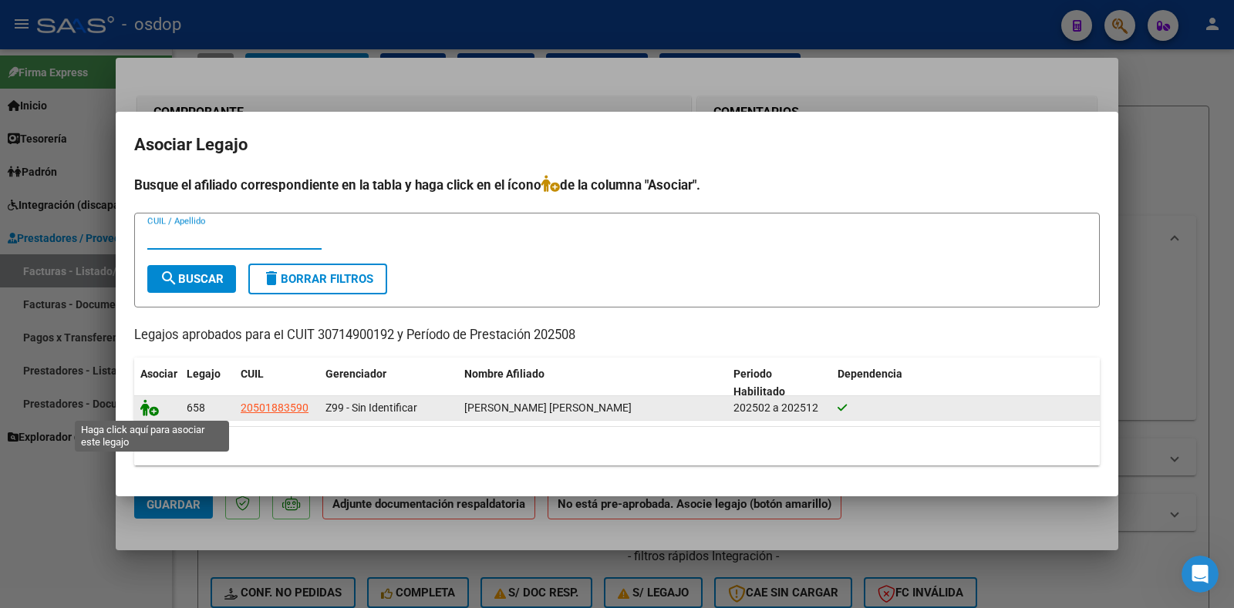
click at [150, 409] on icon at bounding box center [149, 407] width 19 height 17
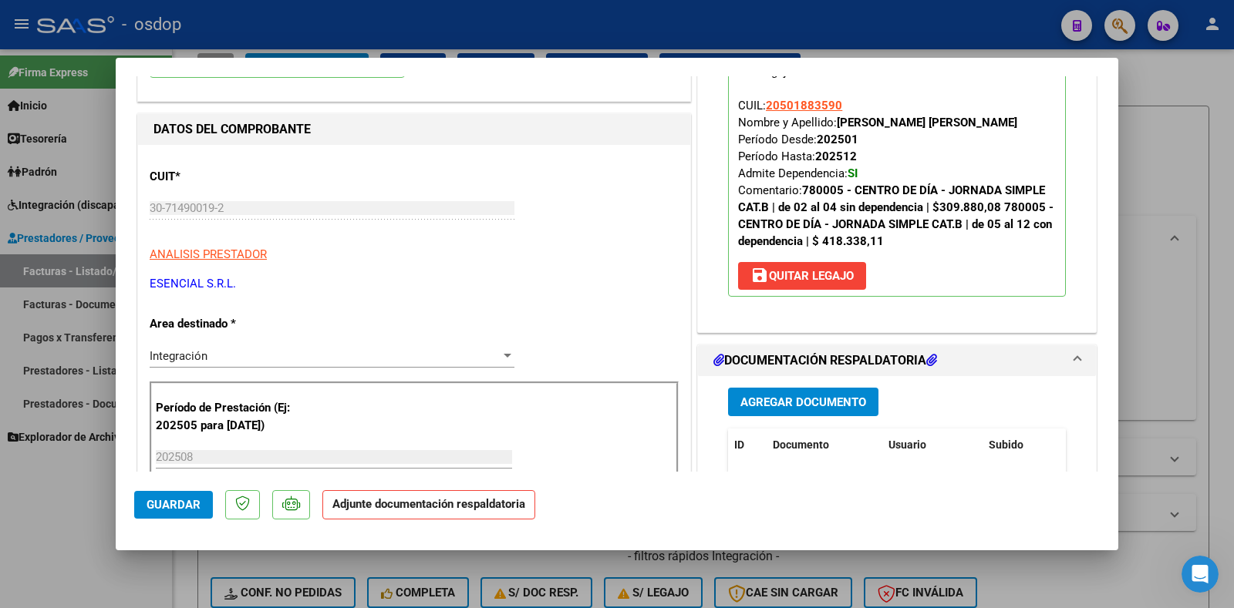
scroll to position [231, 0]
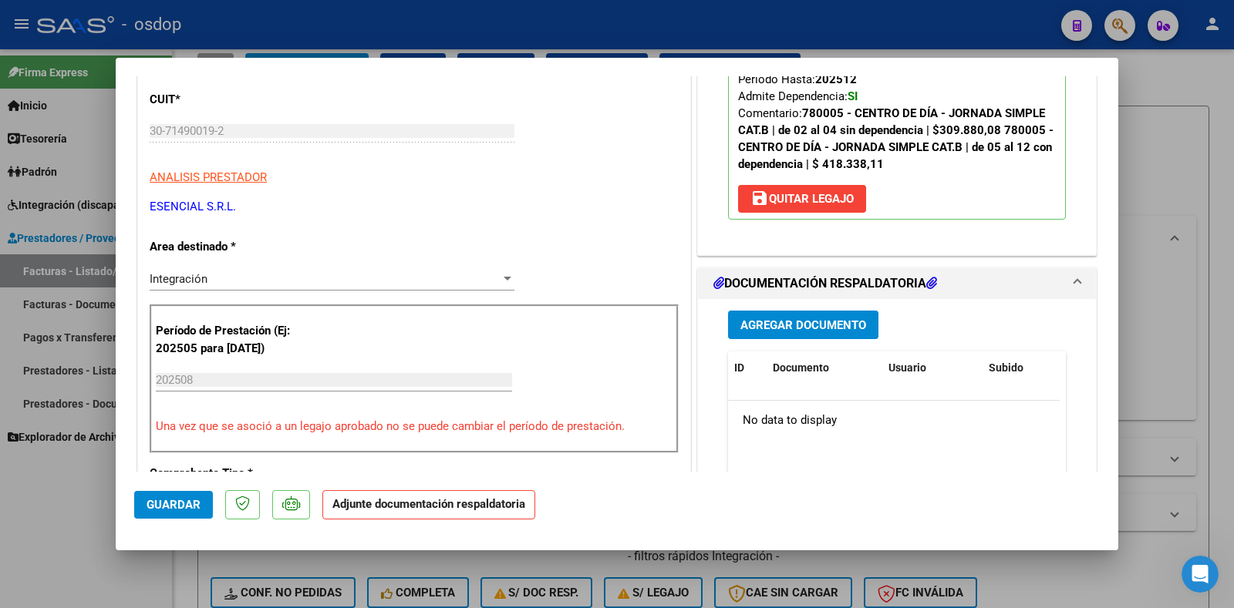
click at [803, 325] on span "Agregar Documento" at bounding box center [803, 325] width 126 height 14
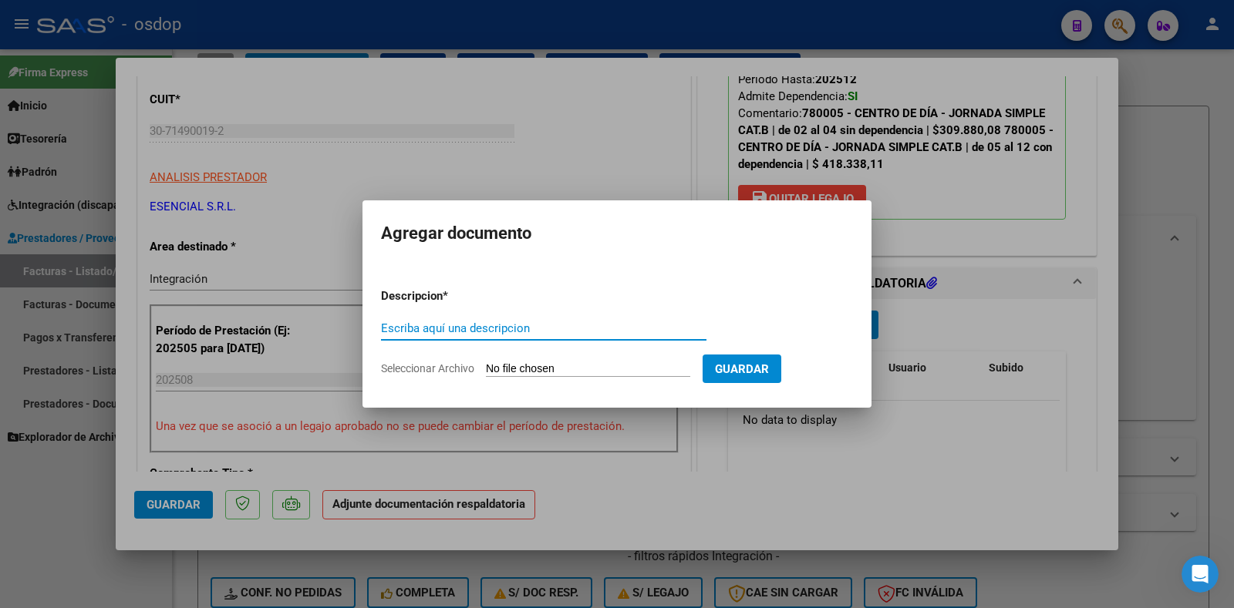
click at [504, 326] on input "Escriba aquí una descripcion" at bounding box center [543, 329] width 325 height 14
type input "DDJJ ASISTENCIA"
click at [527, 367] on input "Seleccionar Archivo" at bounding box center [588, 369] width 204 height 15
type input "C:\fakepath\Asistencia [DATE] [PERSON_NAME] CD.pdf"
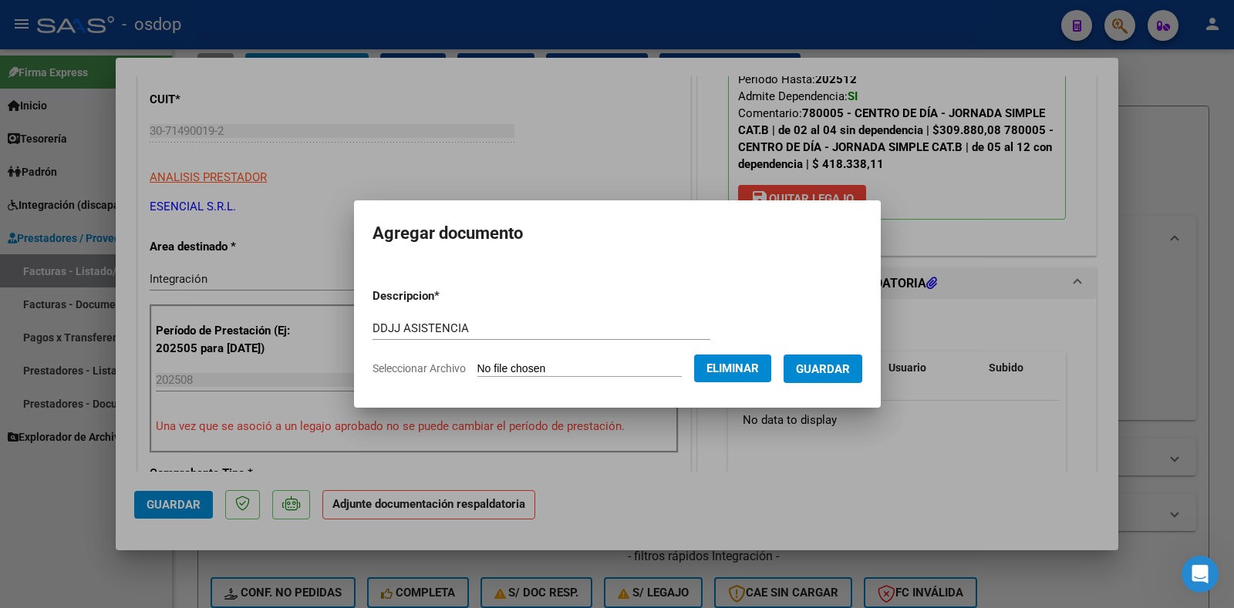
click at [822, 379] on button "Guardar" at bounding box center [822, 369] width 79 height 29
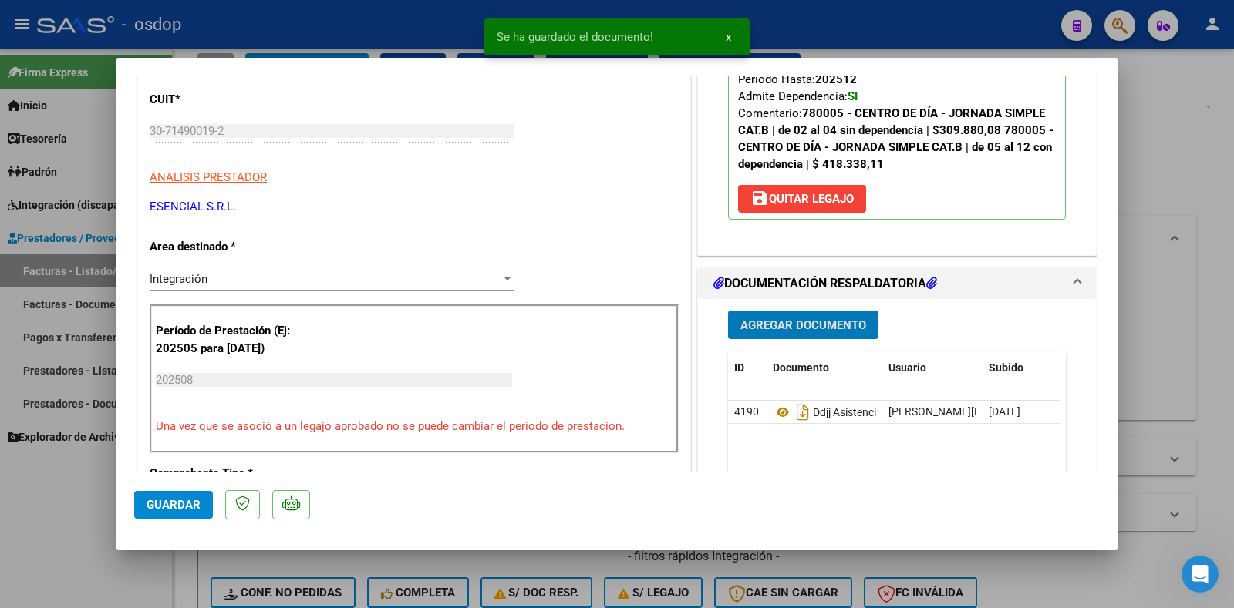
click at [190, 500] on span "Guardar" at bounding box center [174, 505] width 54 height 14
click at [1181, 386] on div at bounding box center [617, 304] width 1234 height 608
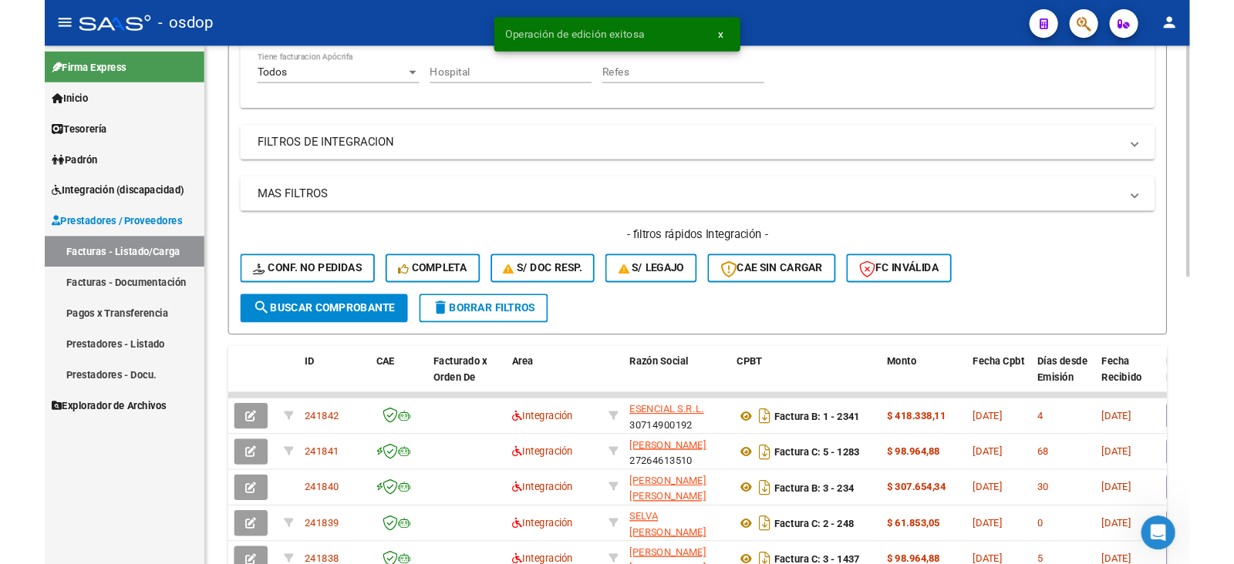
scroll to position [386, 0]
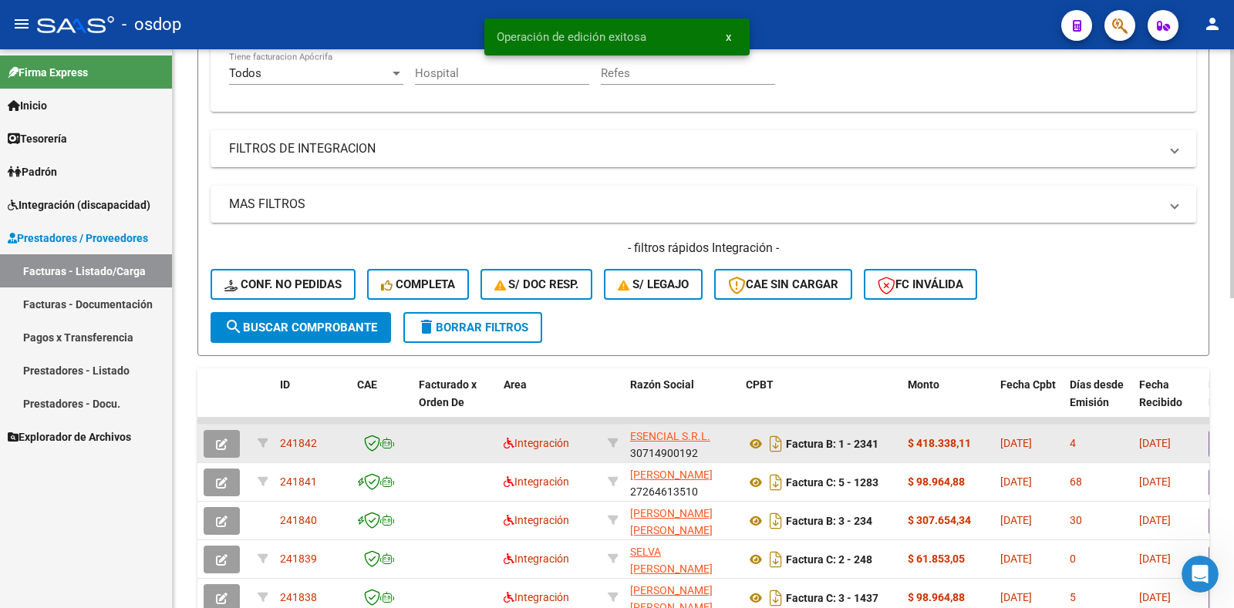
click at [302, 443] on span "241842" at bounding box center [298, 443] width 37 height 12
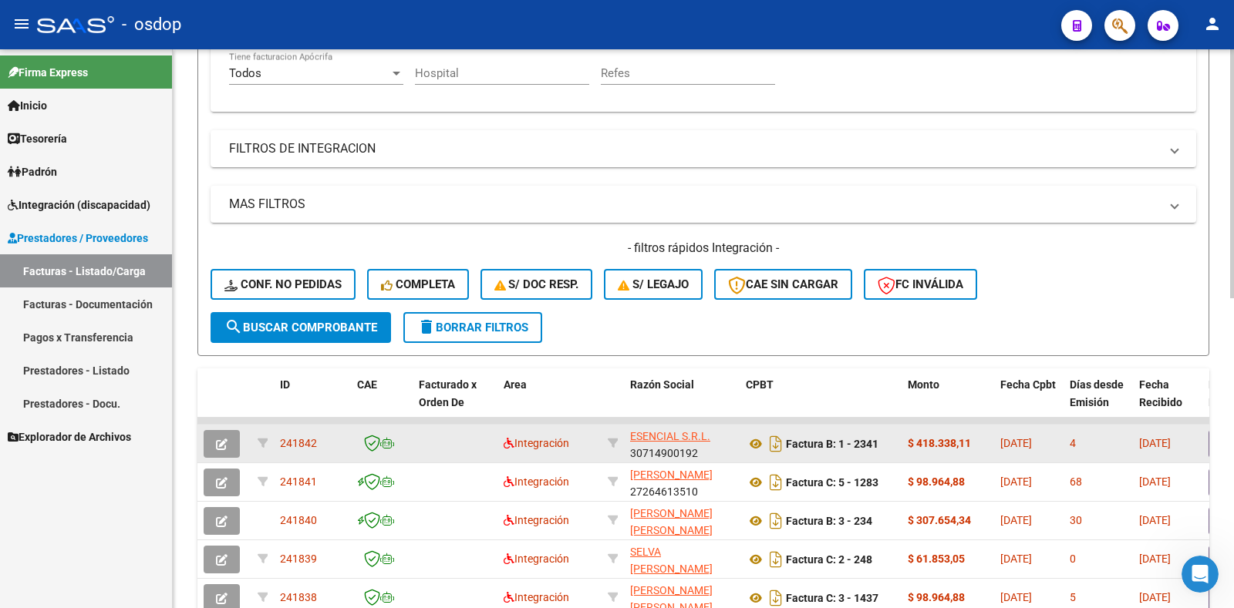
copy span "241842"
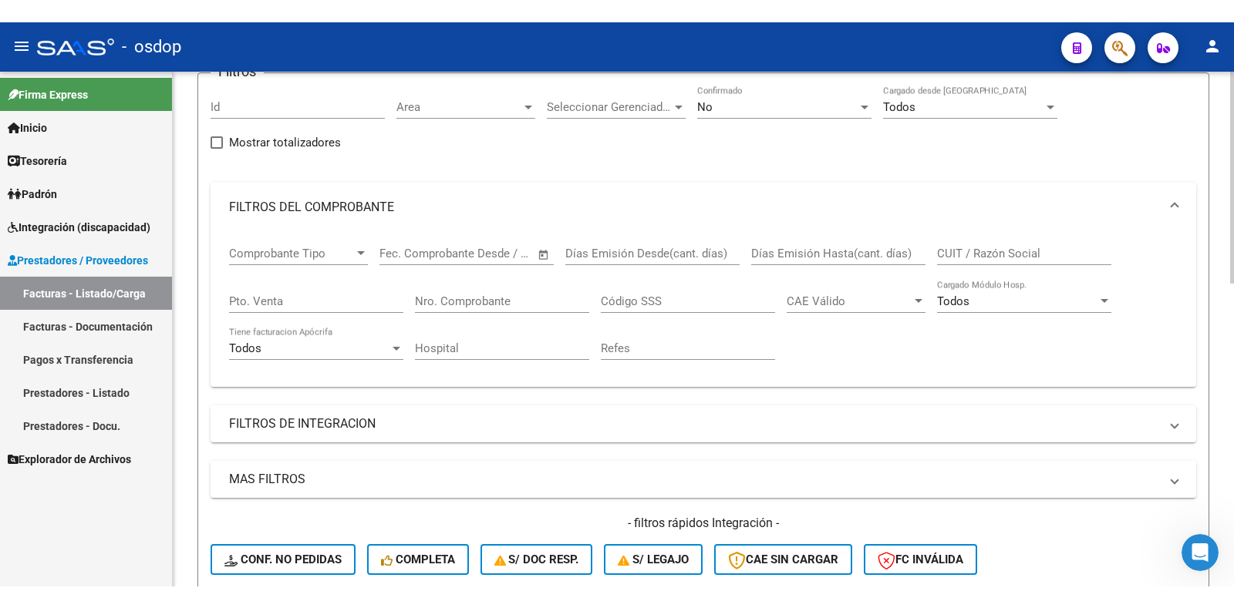
scroll to position [77, 0]
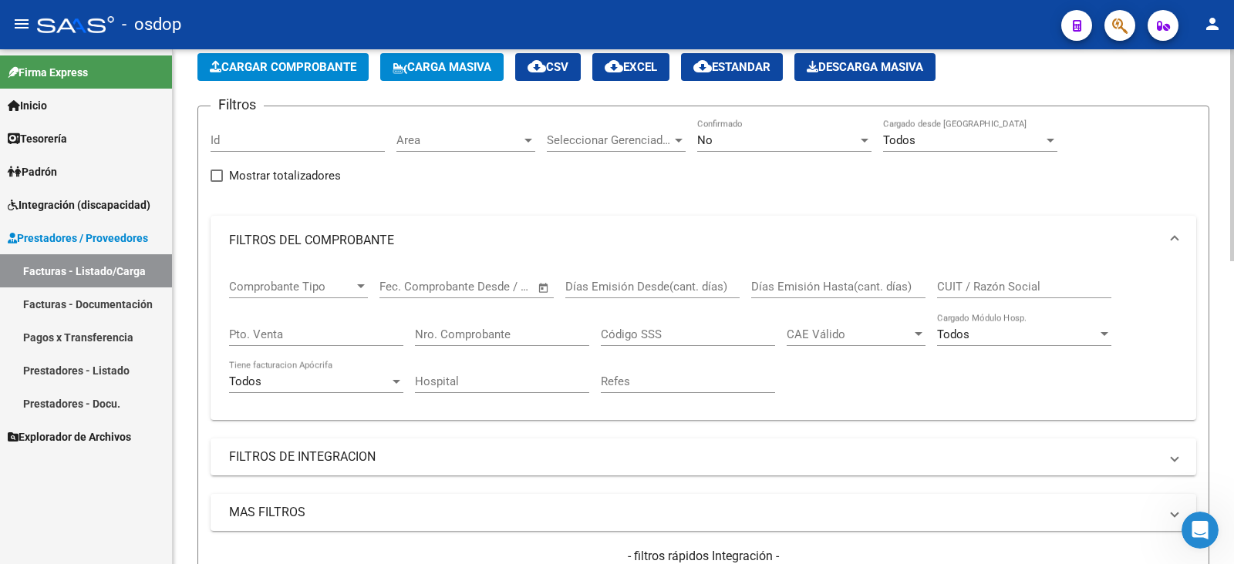
click at [310, 70] on span "Cargar Comprobante" at bounding box center [283, 67] width 147 height 14
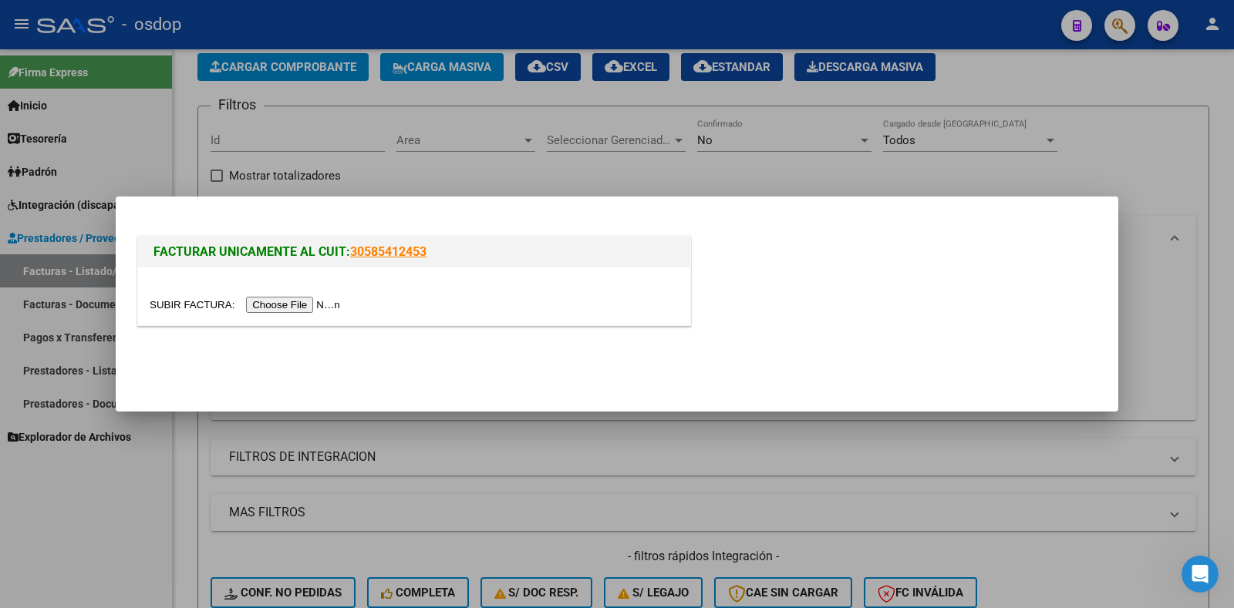
click at [305, 291] on div at bounding box center [414, 297] width 552 height 58
click at [298, 307] on input "file" at bounding box center [247, 305] width 195 height 16
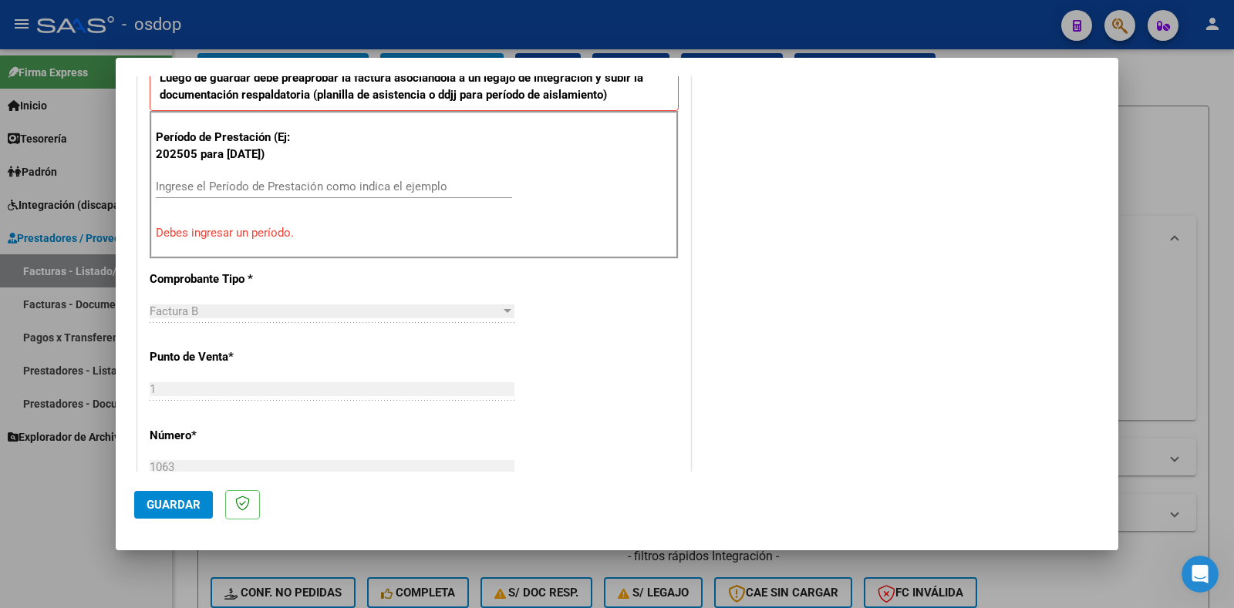
scroll to position [416, 0]
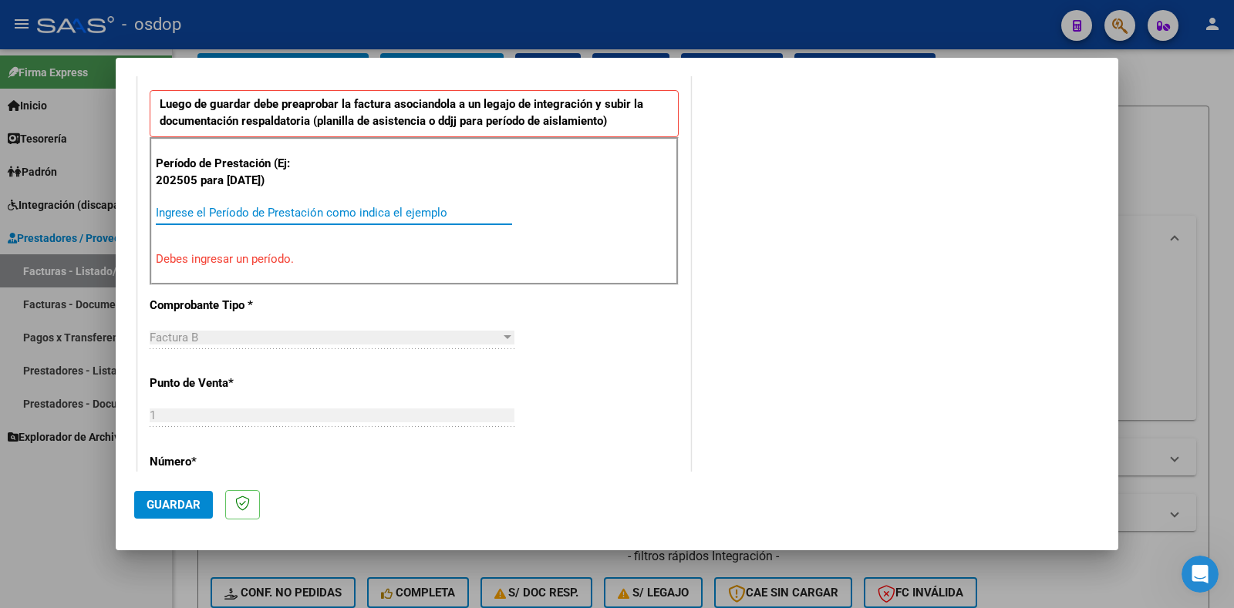
click at [274, 213] on input "Ingrese el Período de Prestación como indica el ejemplo" at bounding box center [334, 213] width 356 height 14
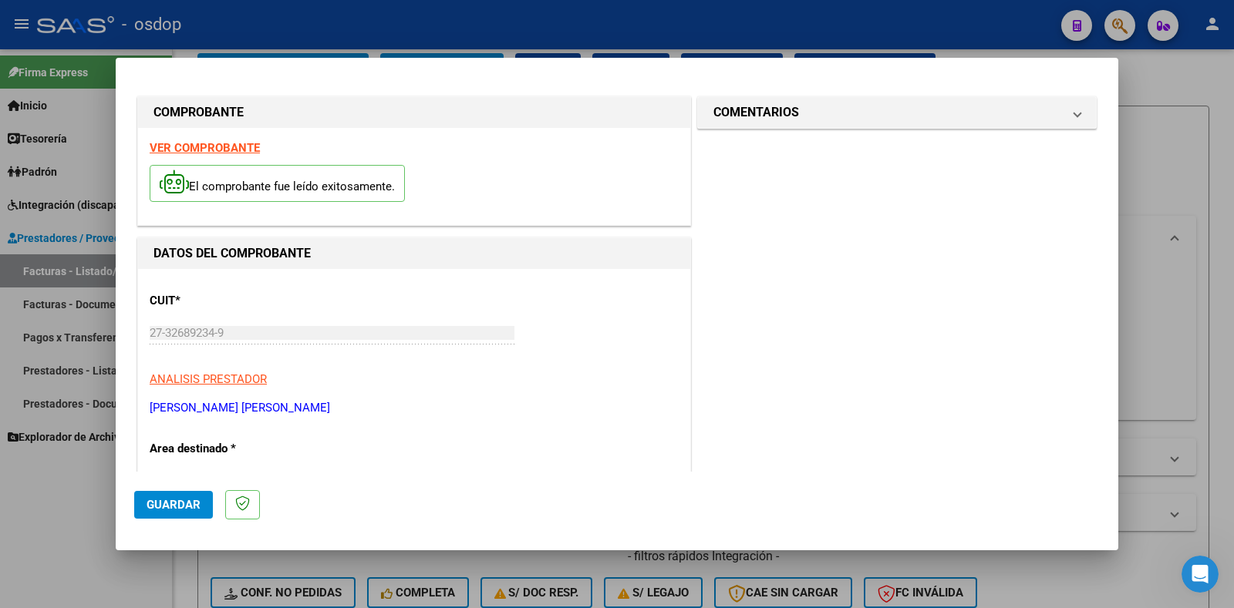
scroll to position [463, 0]
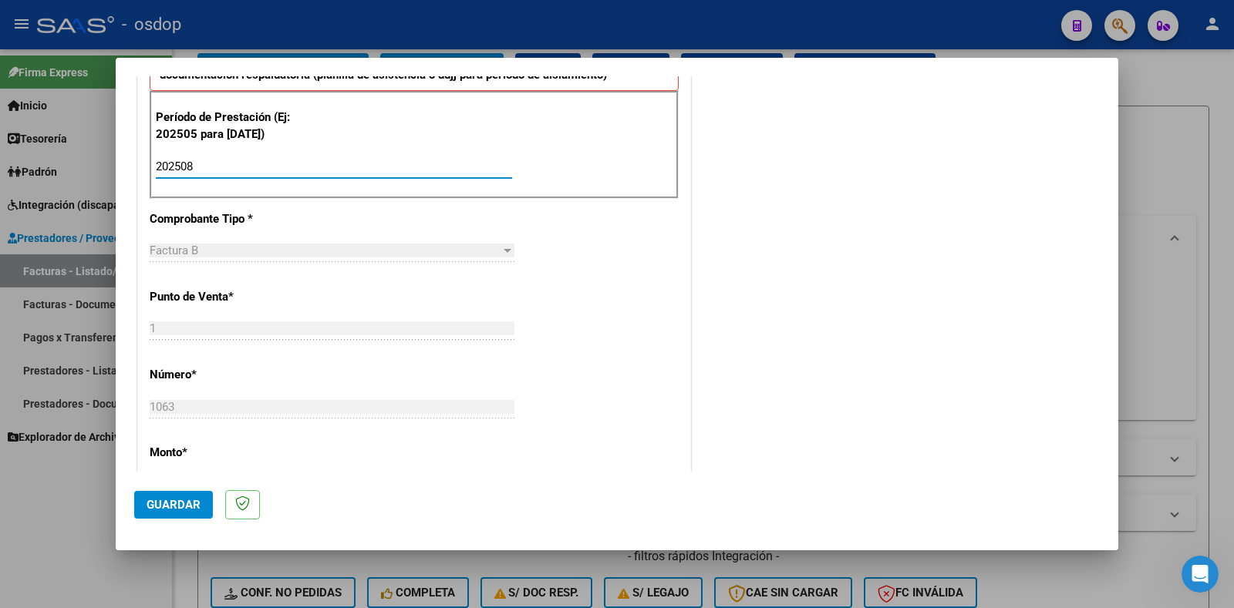
type input "202508"
click at [165, 495] on button "Guardar" at bounding box center [173, 505] width 79 height 28
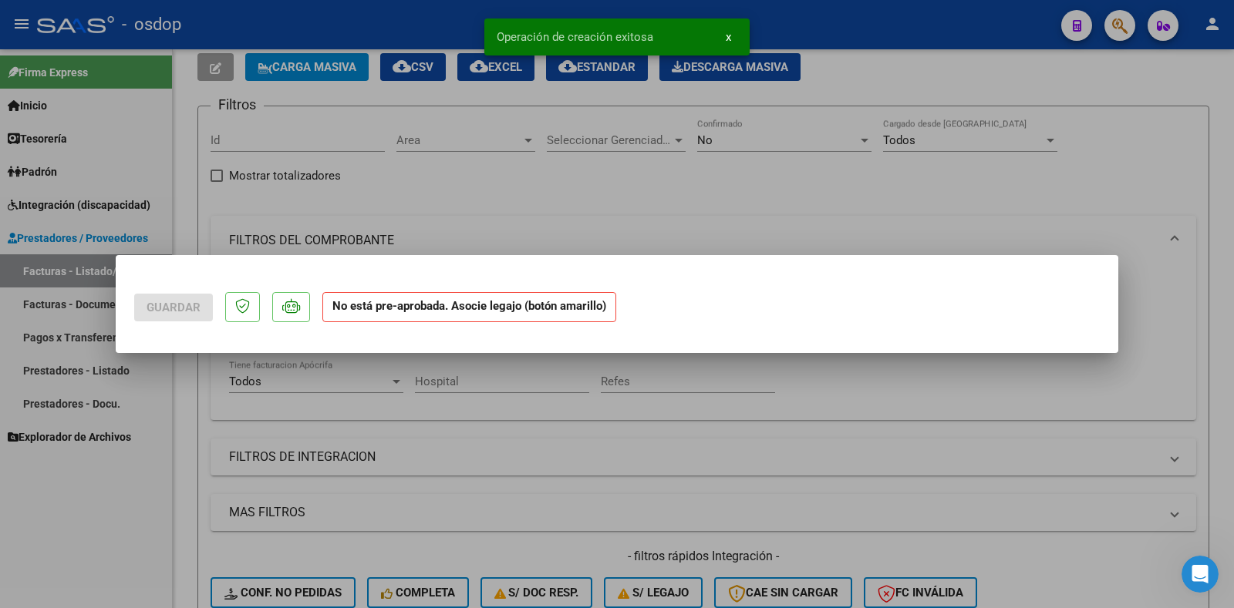
scroll to position [0, 0]
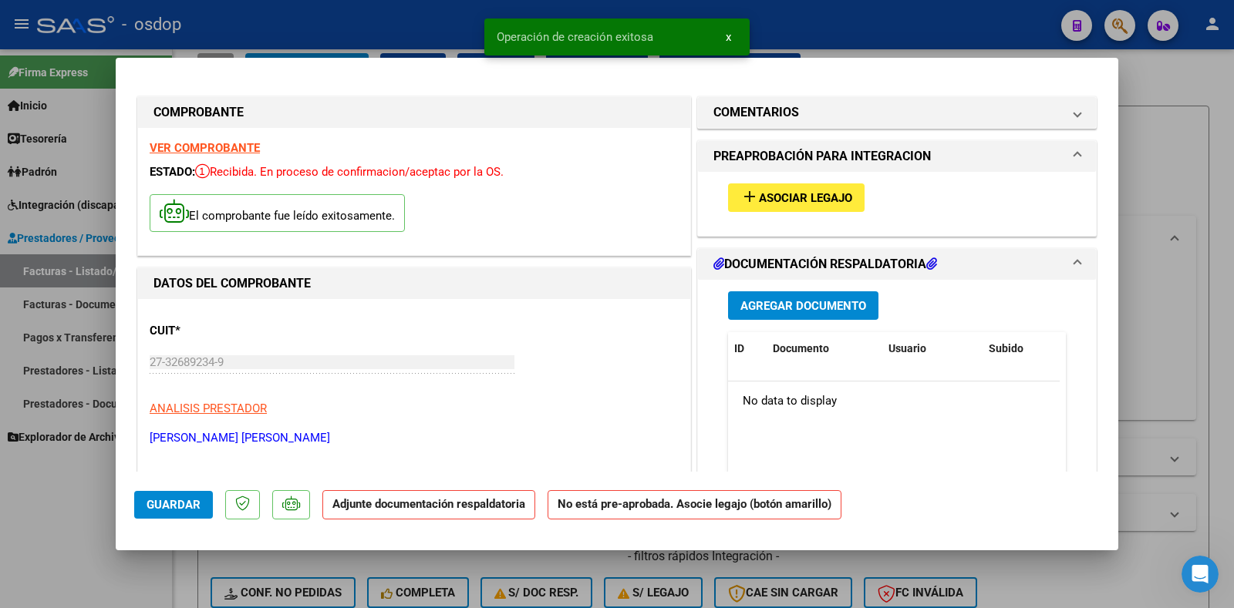
click at [784, 197] on span "Asociar Legajo" at bounding box center [805, 198] width 93 height 14
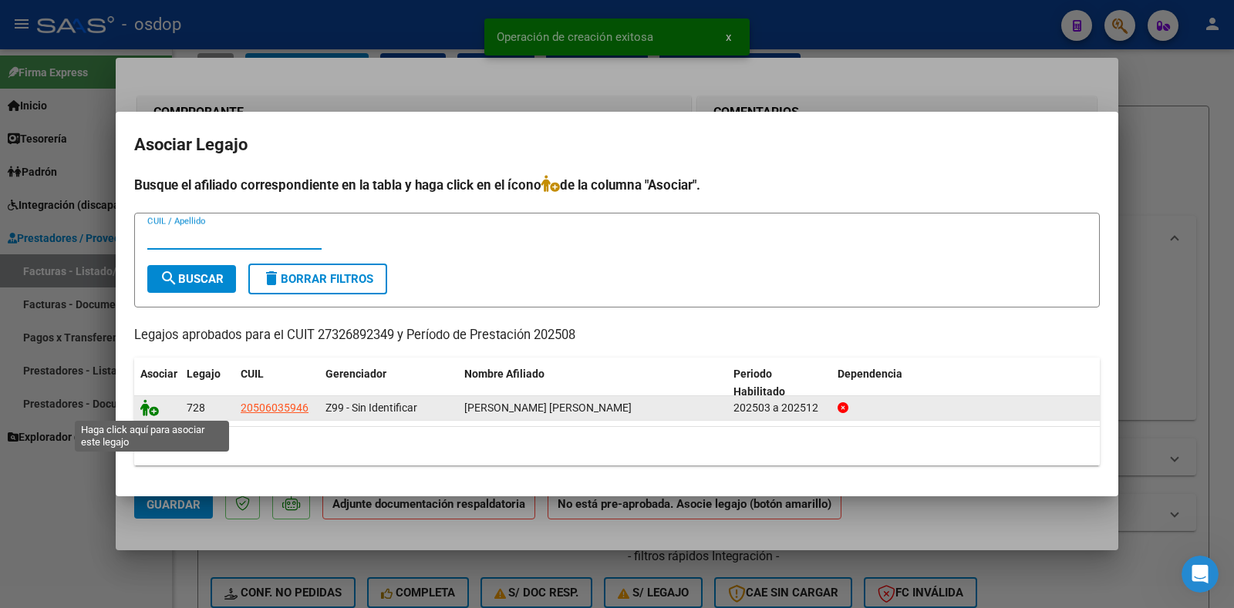
click at [152, 412] on icon at bounding box center [149, 407] width 19 height 17
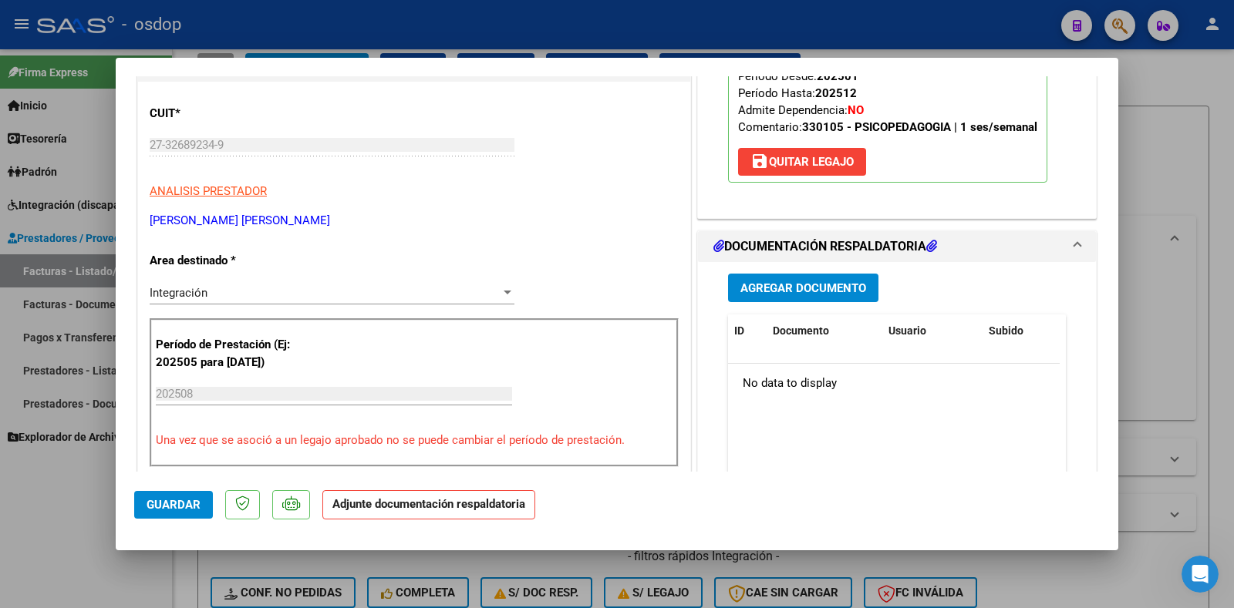
scroll to position [231, 0]
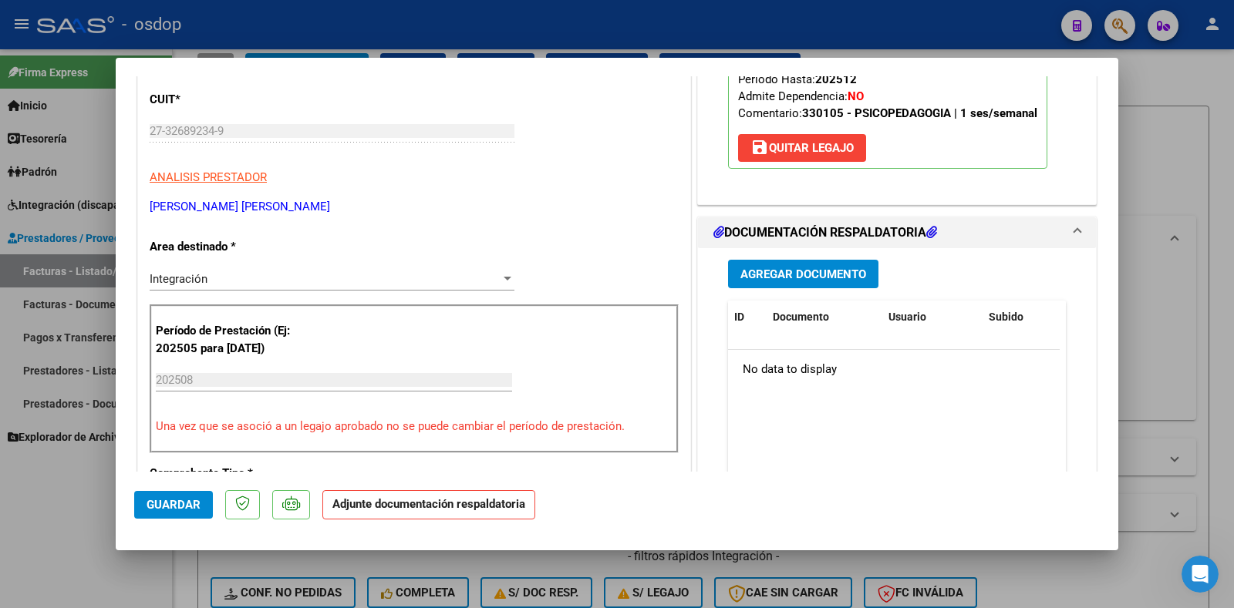
click at [813, 275] on span "Agregar Documento" at bounding box center [803, 275] width 126 height 14
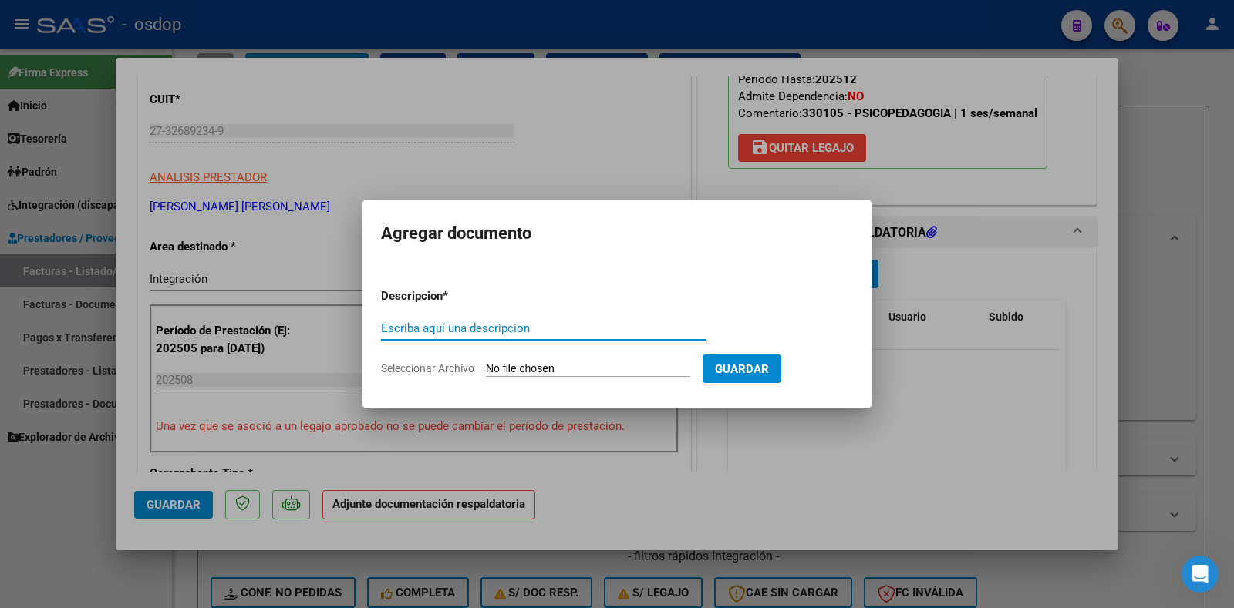
click at [474, 332] on input "Escriba aquí una descripcion" at bounding box center [543, 329] width 325 height 14
type input "DDJJ ASISTENCIA"
click at [571, 367] on input "Seleccionar Archivo" at bounding box center [588, 369] width 204 height 15
type input "C:\fakepath\ASISTENCIA [PERSON_NAME] [PERSON_NAME][DATE].pdf"
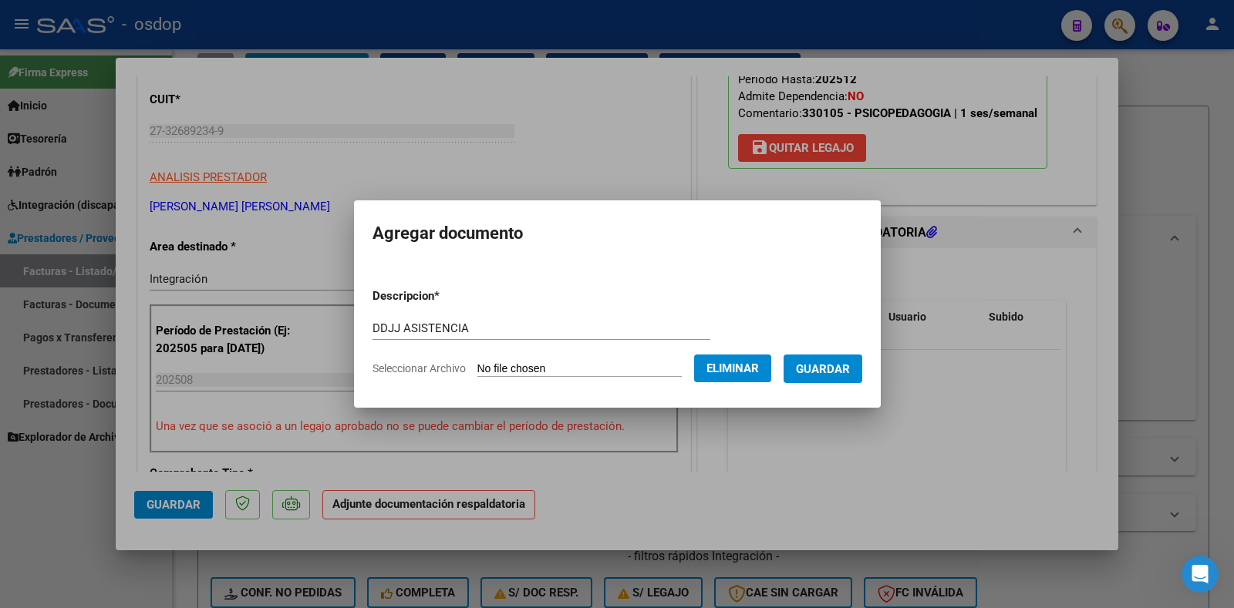
click at [834, 371] on span "Guardar" at bounding box center [823, 369] width 54 height 14
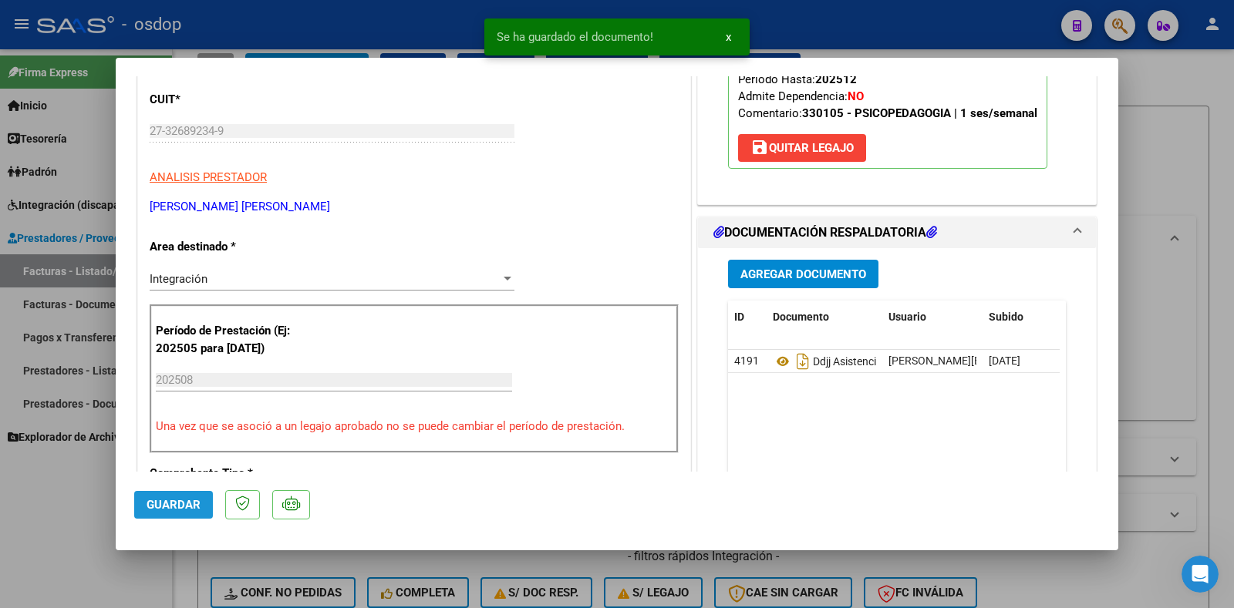
click at [166, 504] on span "Guardar" at bounding box center [174, 505] width 54 height 14
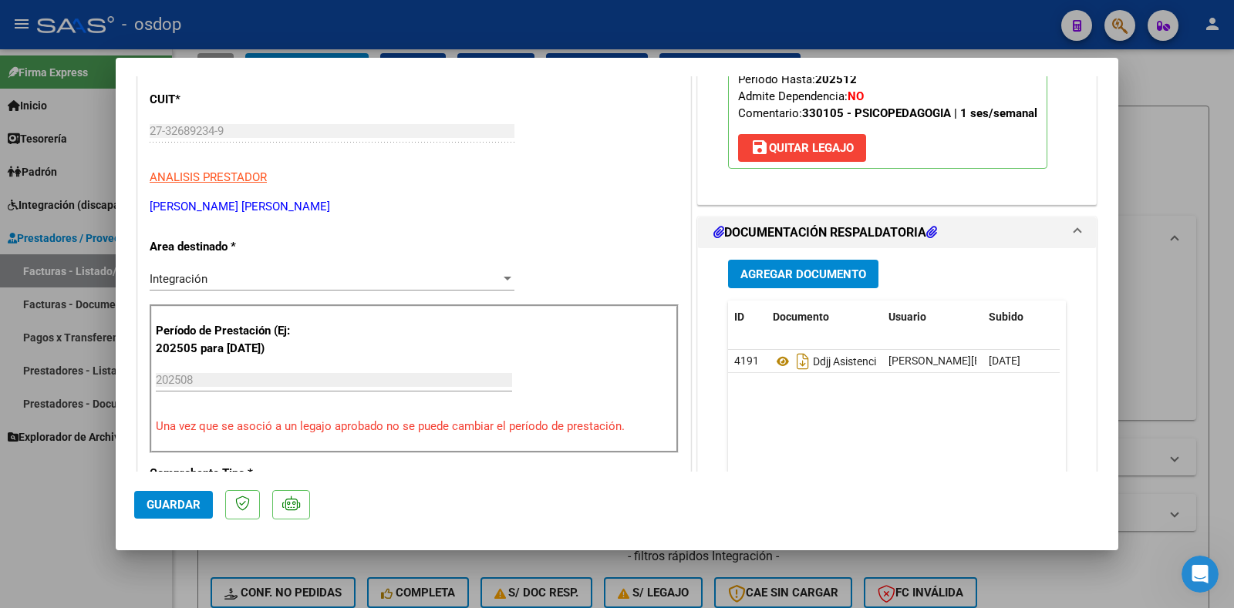
click at [1179, 424] on div at bounding box center [617, 304] width 1234 height 608
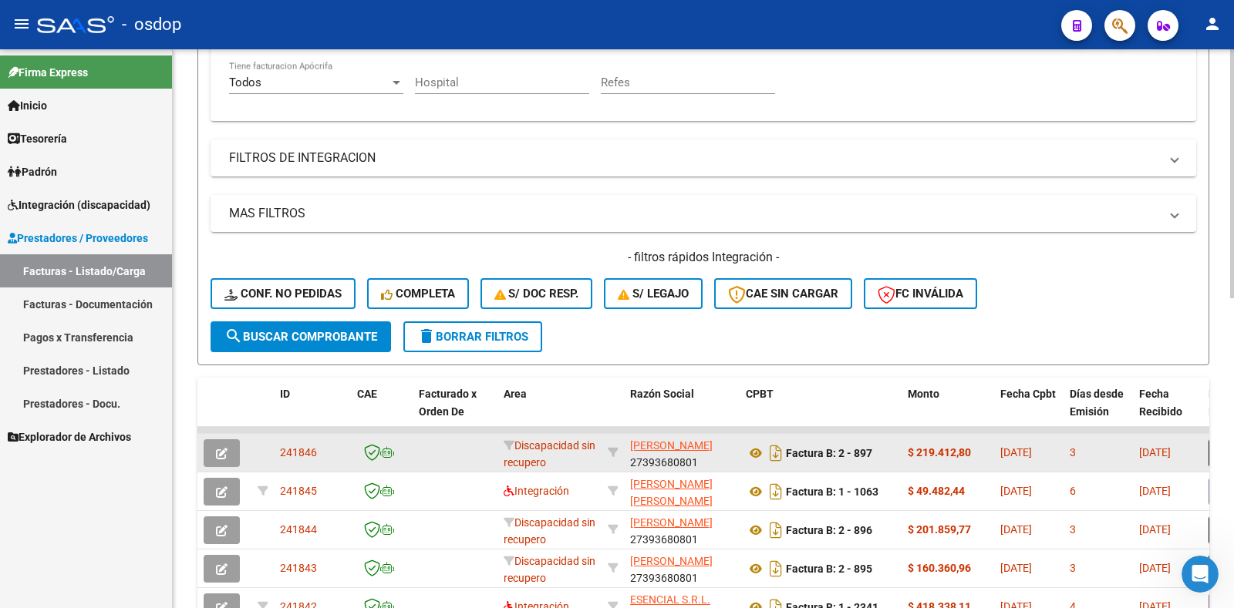
scroll to position [386, 0]
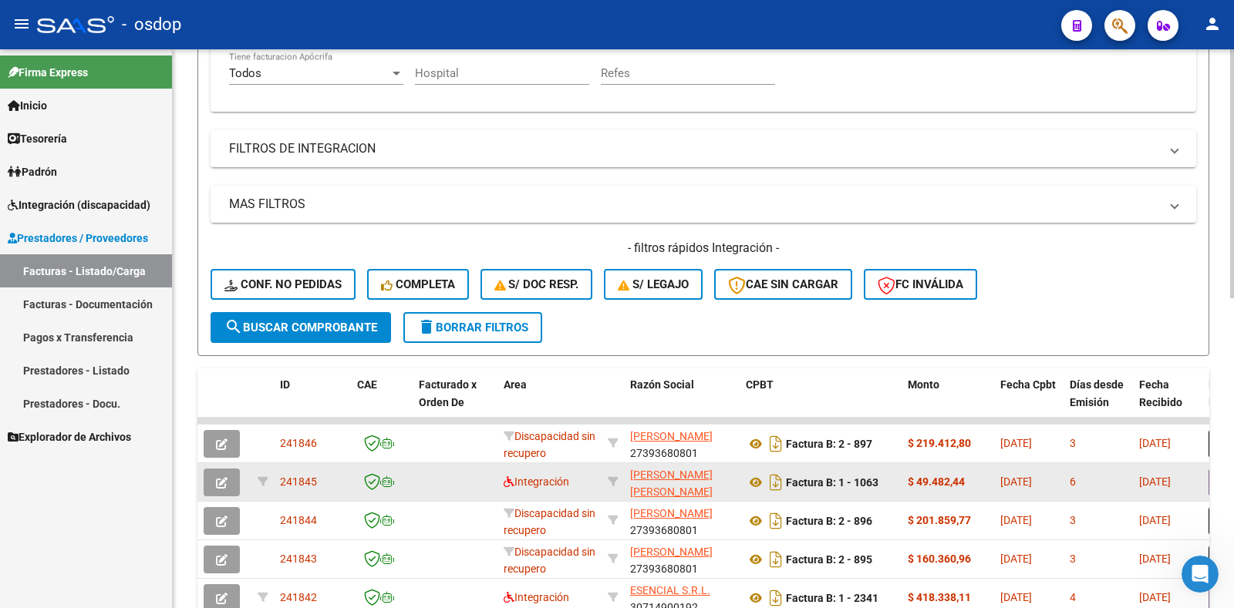
click at [301, 482] on span "241845" at bounding box center [298, 482] width 37 height 12
copy span "241845"
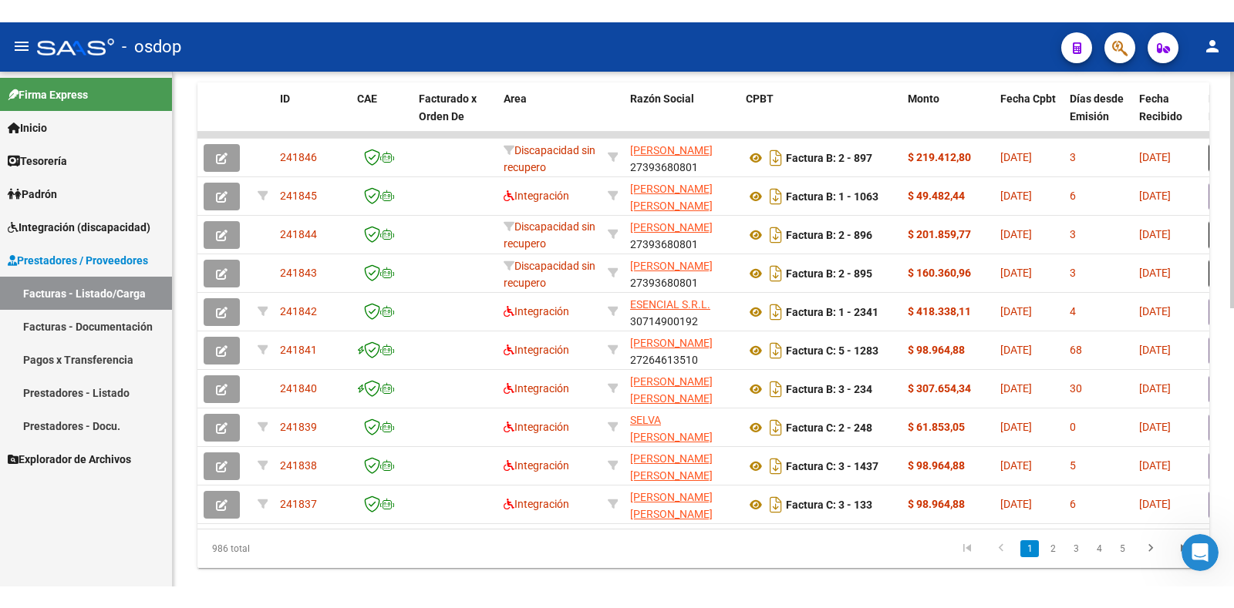
scroll to position [0, 0]
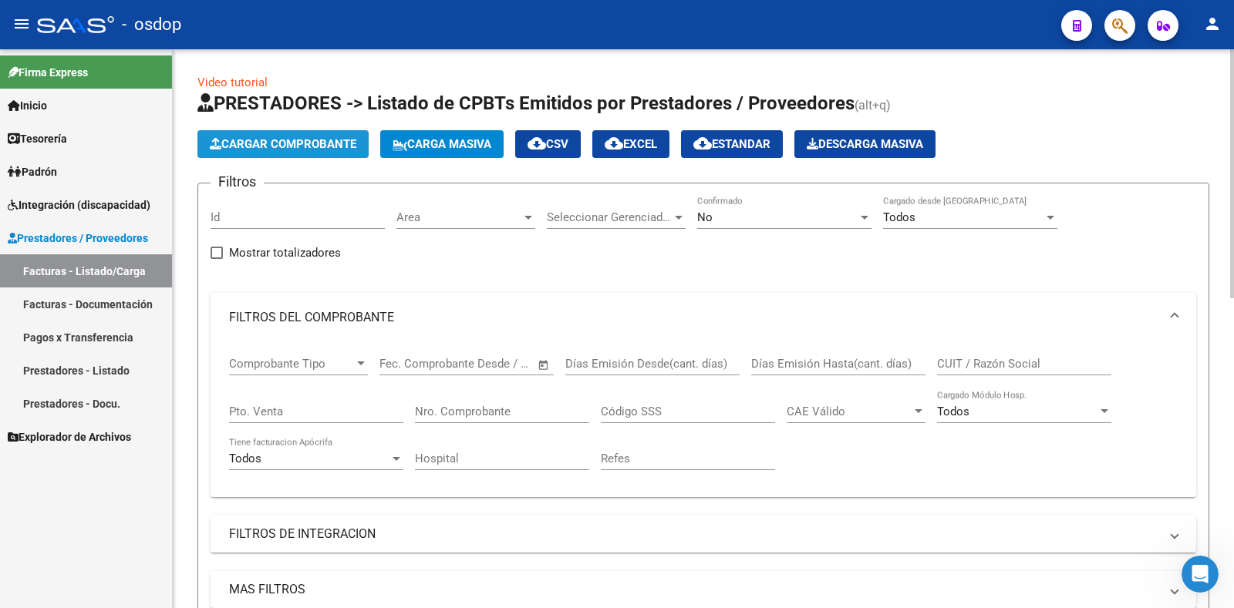
click at [283, 147] on span "Cargar Comprobante" at bounding box center [283, 144] width 147 height 14
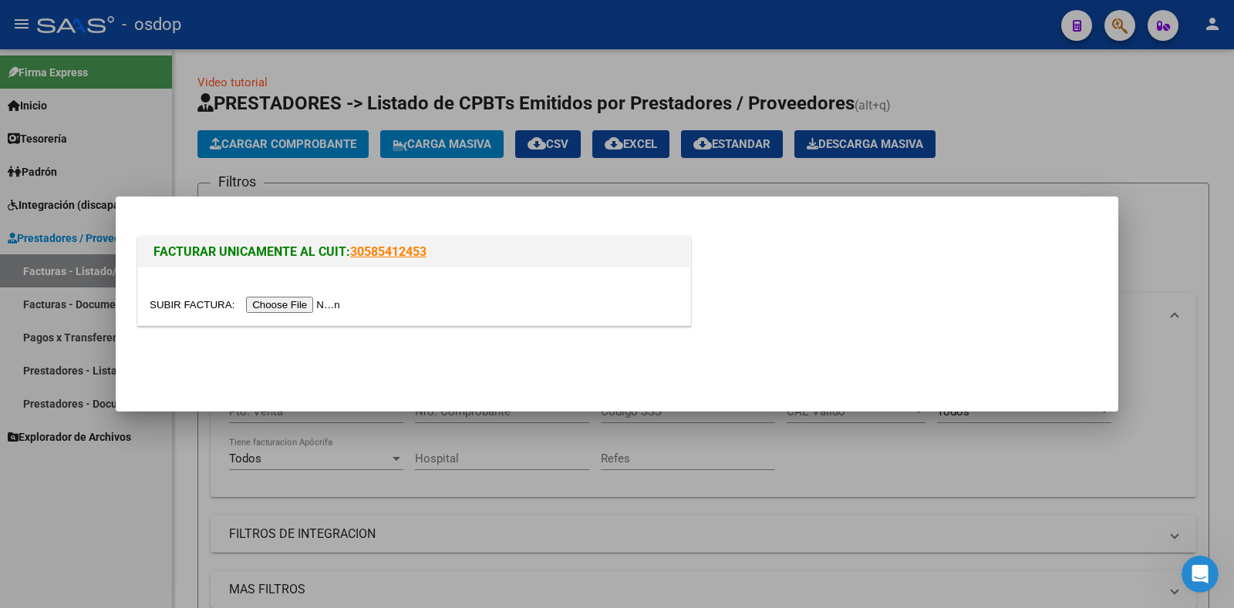
click at [318, 309] on input "file" at bounding box center [247, 305] width 195 height 16
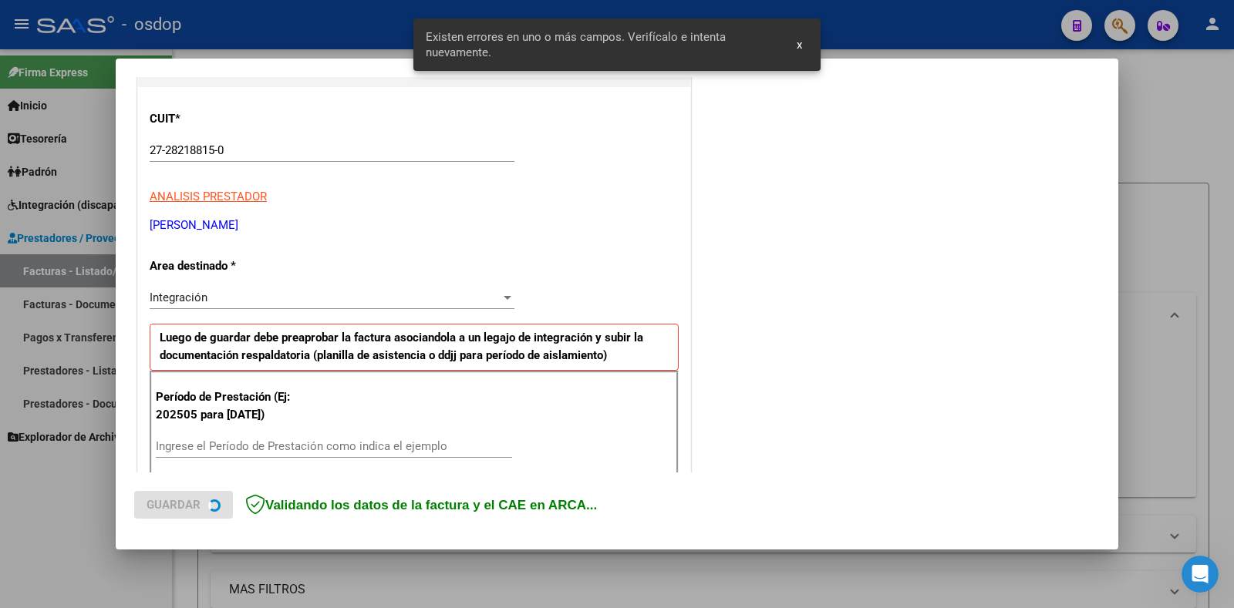
scroll to position [339, 0]
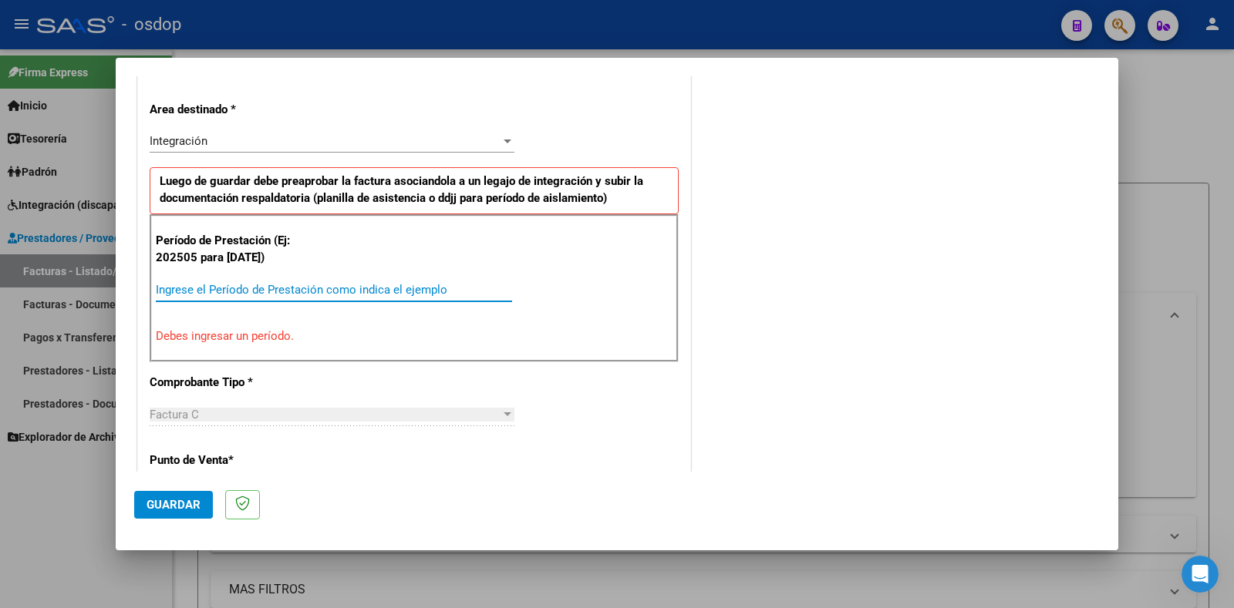
click at [349, 294] on input "Ingrese el Período de Prestación como indica el ejemplo" at bounding box center [334, 290] width 356 height 14
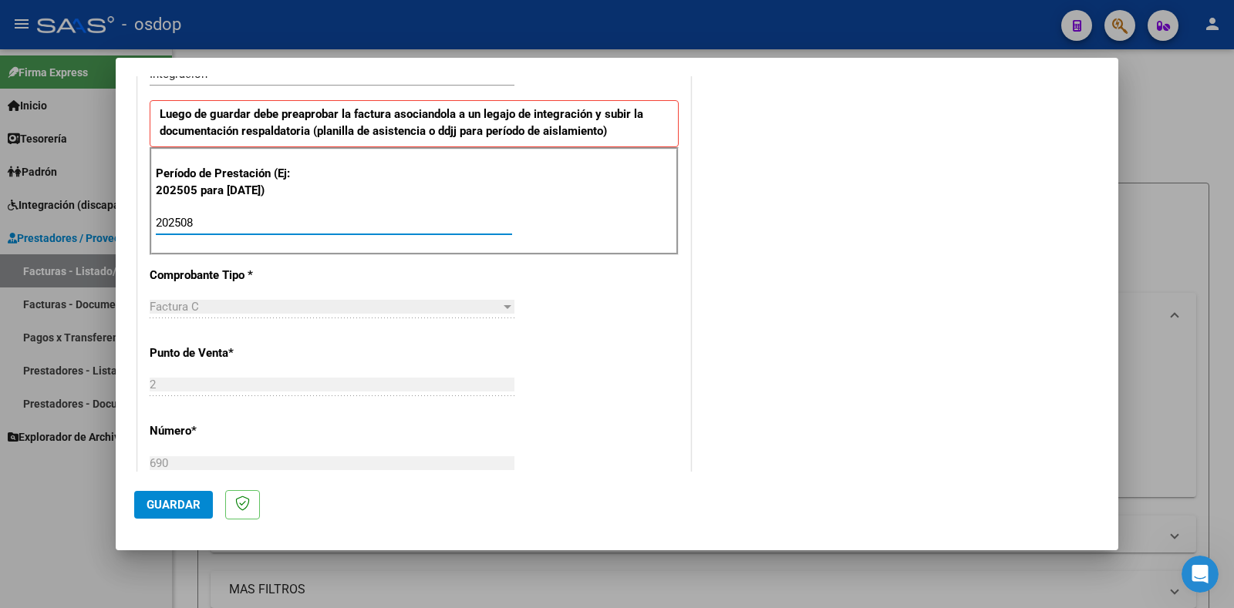
scroll to position [416, 0]
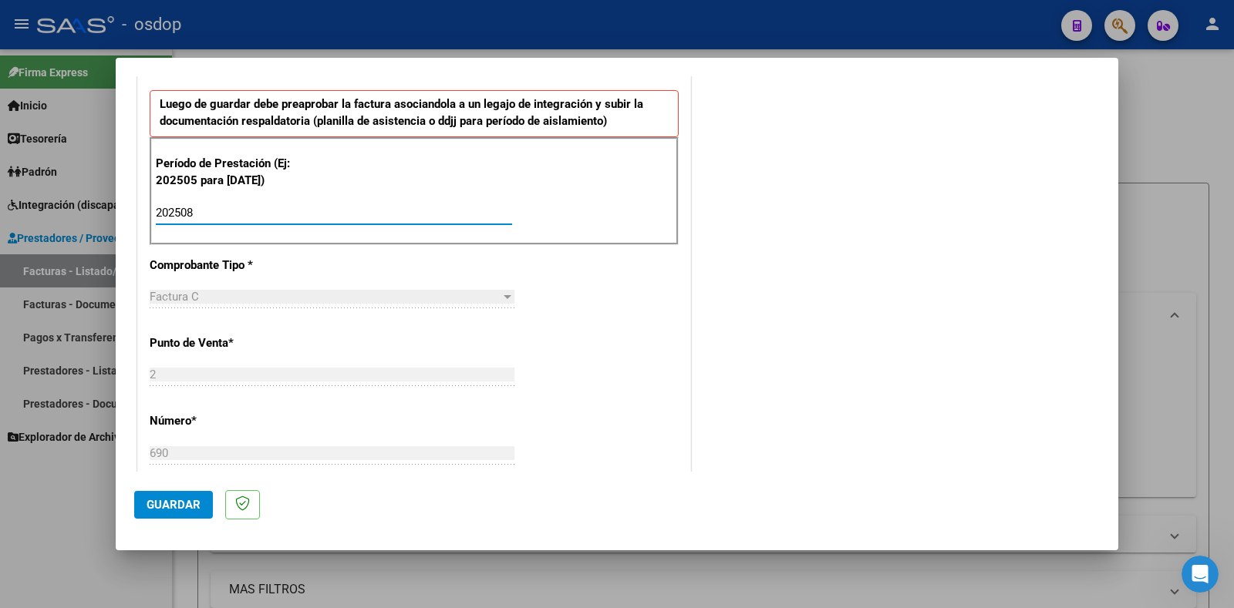
type input "202508"
click at [179, 503] on span "Guardar" at bounding box center [174, 505] width 54 height 14
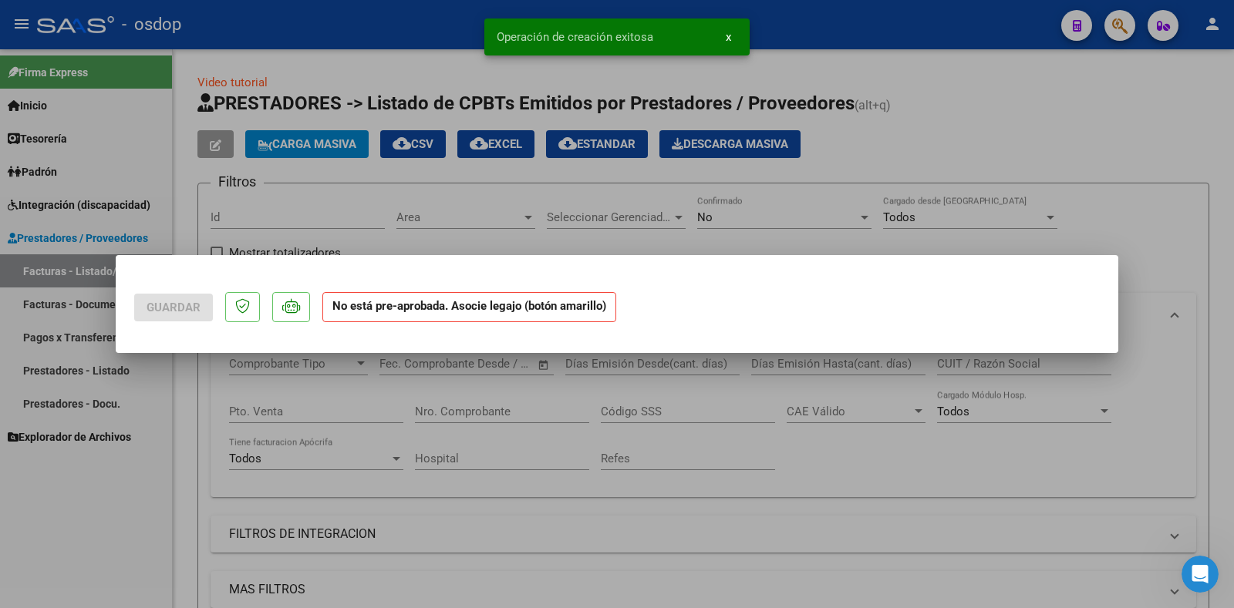
scroll to position [0, 0]
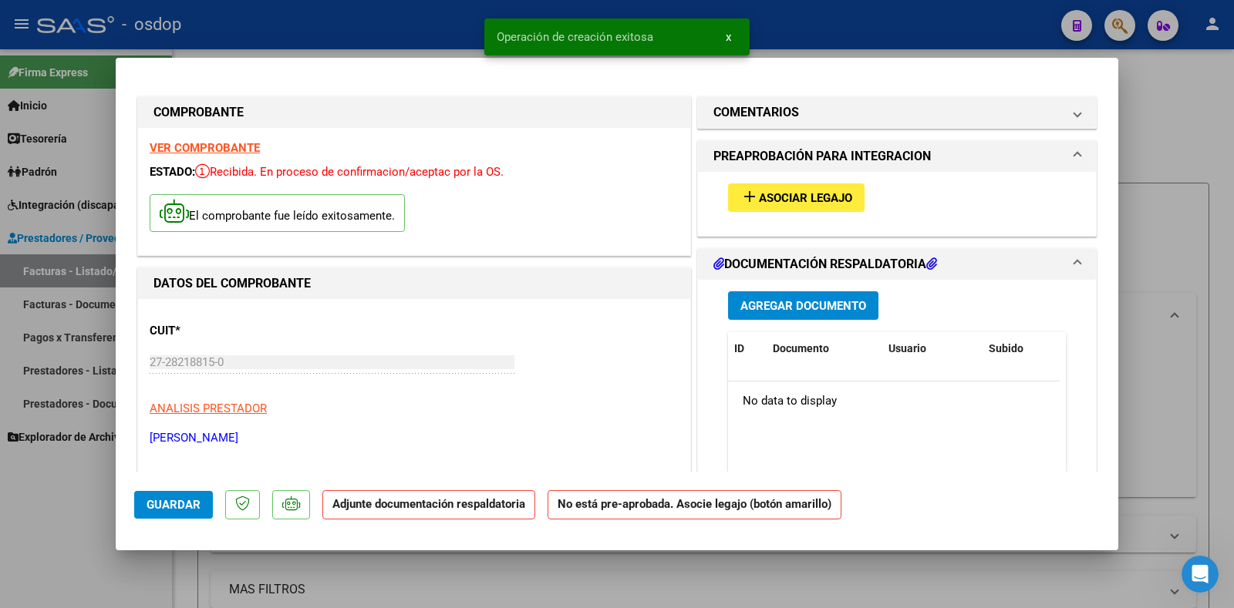
click at [820, 204] on span "Asociar Legajo" at bounding box center [805, 198] width 93 height 14
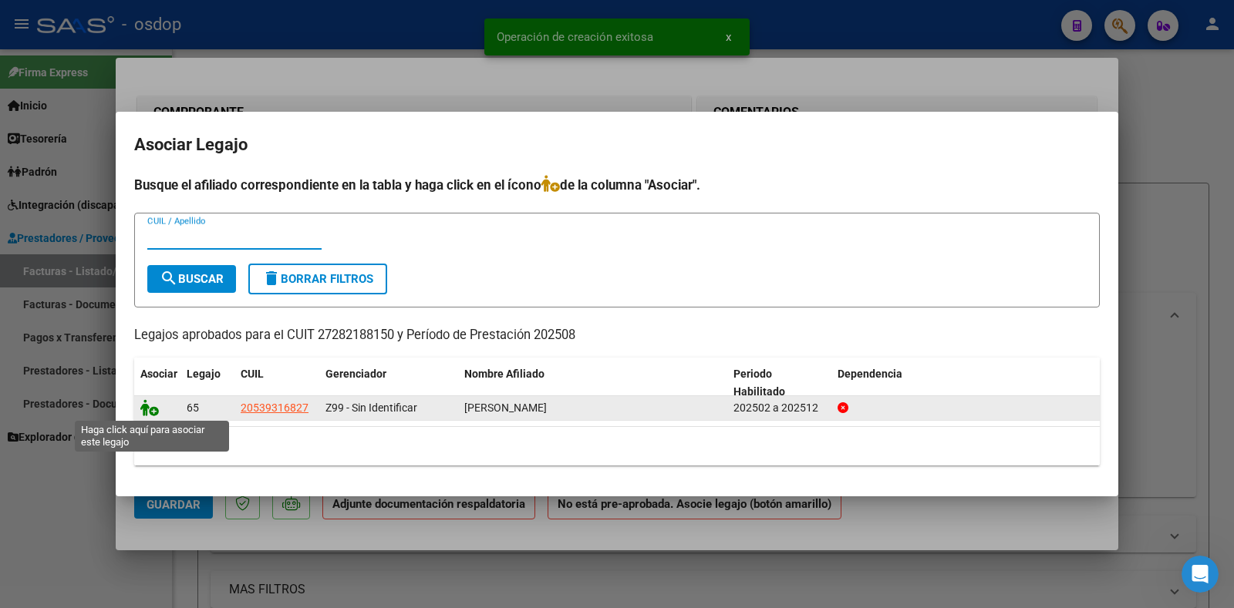
click at [146, 406] on icon at bounding box center [149, 407] width 19 height 17
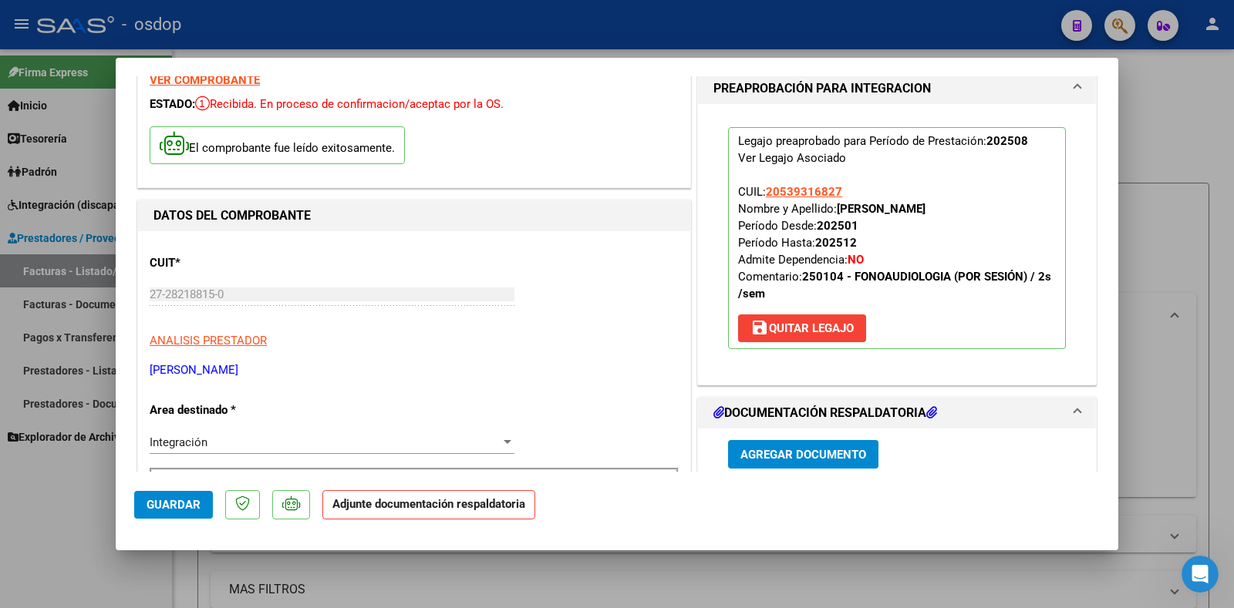
scroll to position [308, 0]
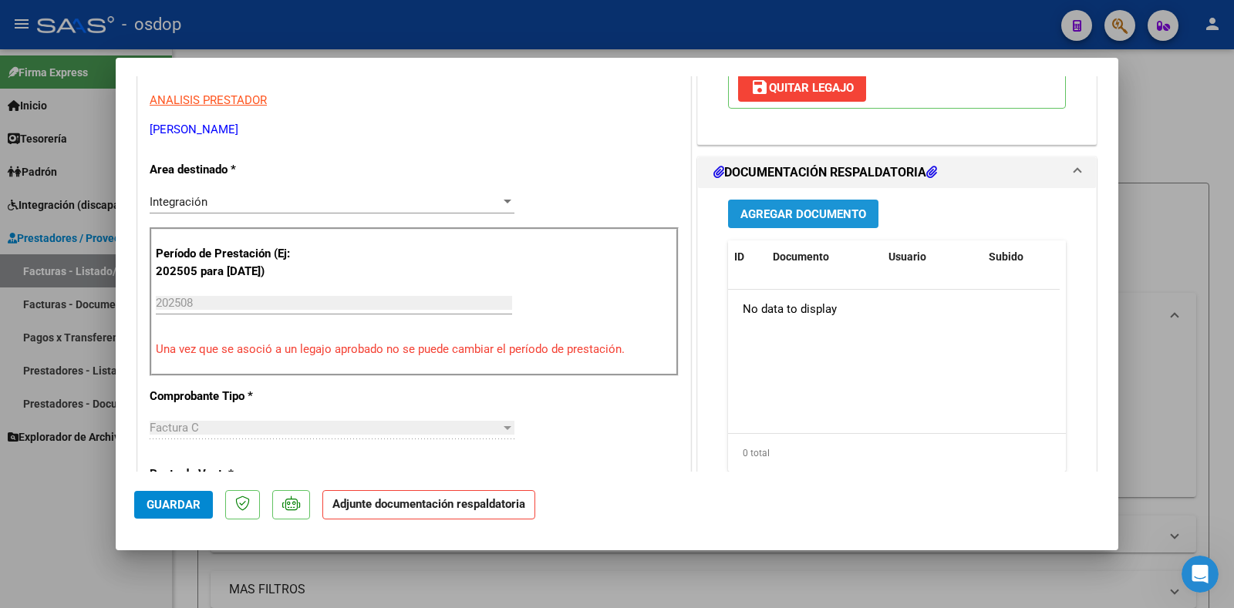
click at [804, 214] on span "Agregar Documento" at bounding box center [803, 214] width 126 height 14
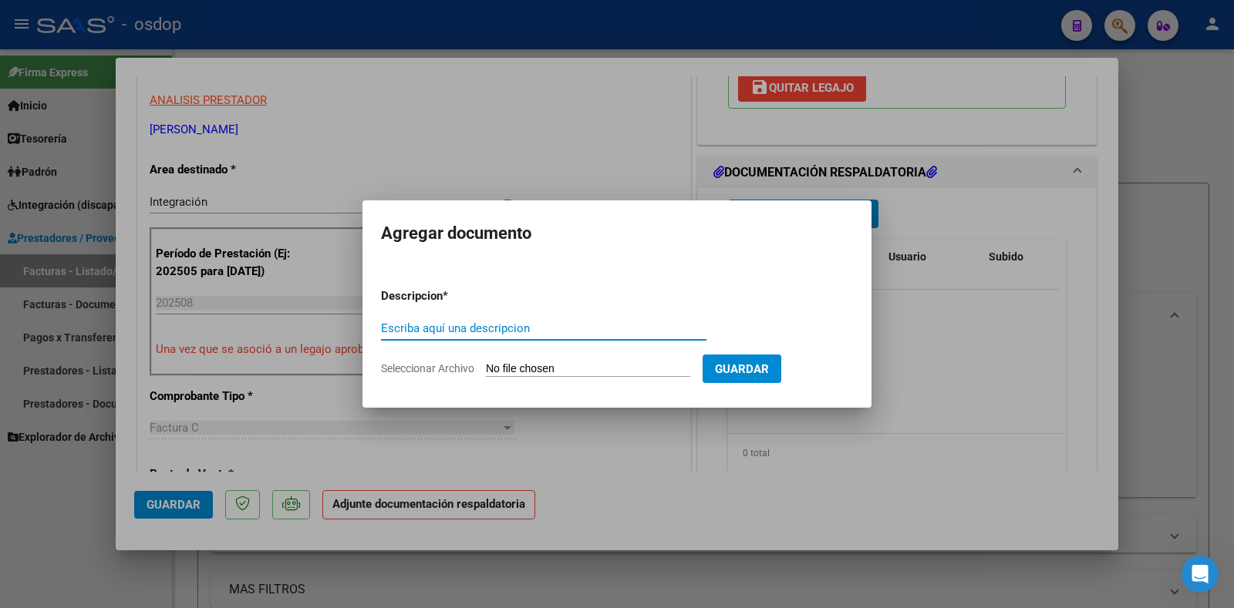
click at [451, 328] on input "Escriba aquí una descripcion" at bounding box center [543, 329] width 325 height 14
type input "DDJJ ASISTENCIA"
click at [526, 364] on input "Seleccionar Archivo" at bounding box center [588, 369] width 204 height 15
type input "C:\fakepath\ASISTENCIA [PERSON_NAME] [PERSON_NAME][DATE] (1).pdf"
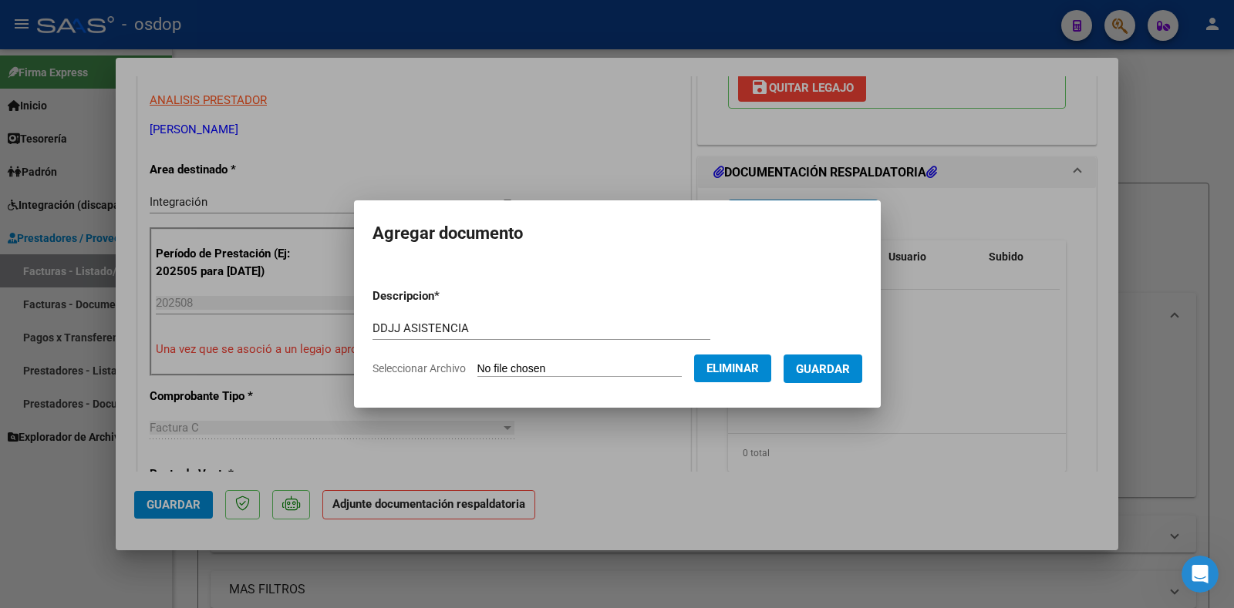
click at [844, 351] on form "Descripcion * DDJJ ASISTENCIA Escriba aquí una descripcion Seleccionar Archivo …" at bounding box center [617, 332] width 490 height 113
click at [839, 362] on span "Guardar" at bounding box center [823, 369] width 54 height 14
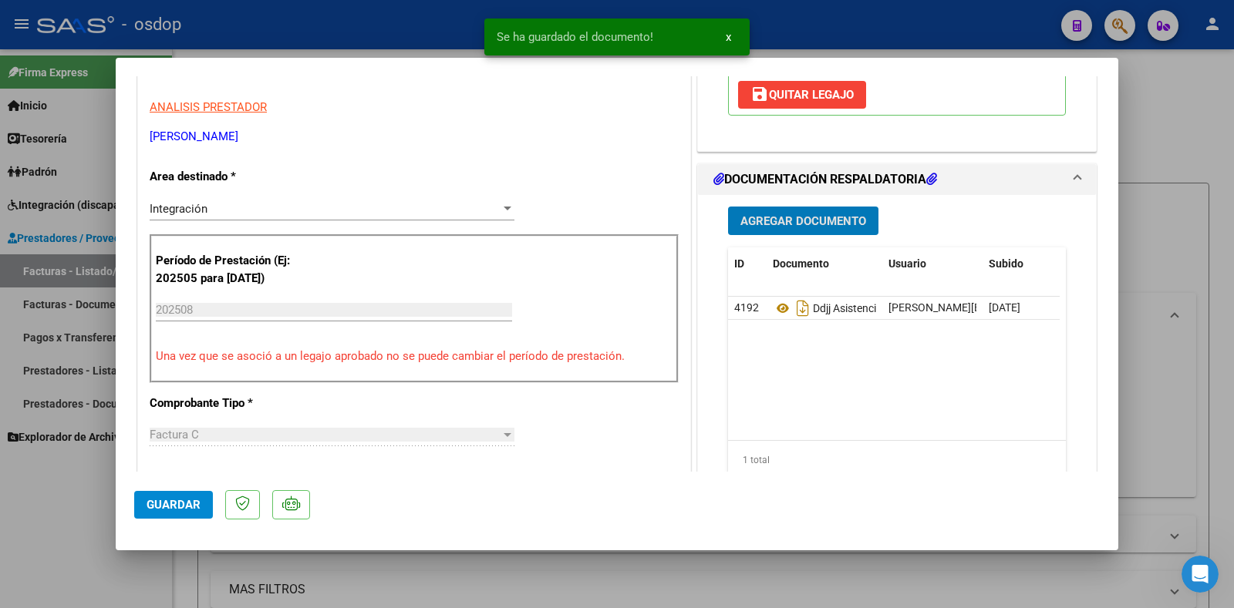
scroll to position [231, 0]
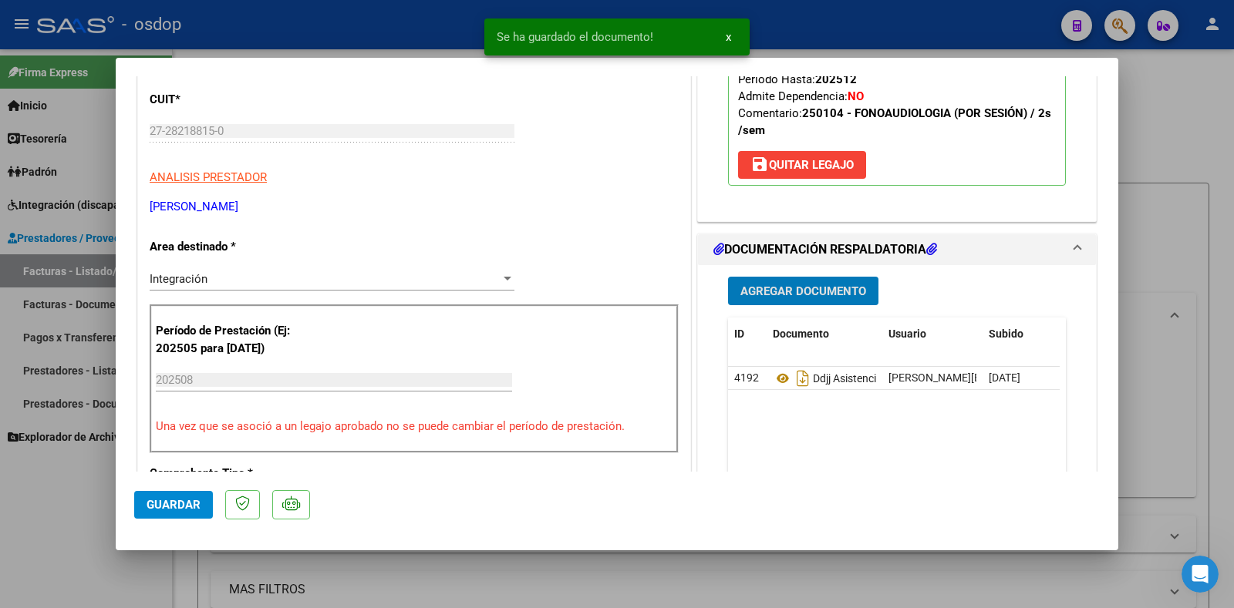
click at [174, 513] on button "Guardar" at bounding box center [173, 505] width 79 height 28
click at [1154, 280] on div at bounding box center [617, 304] width 1234 height 608
type input "$ 0,00"
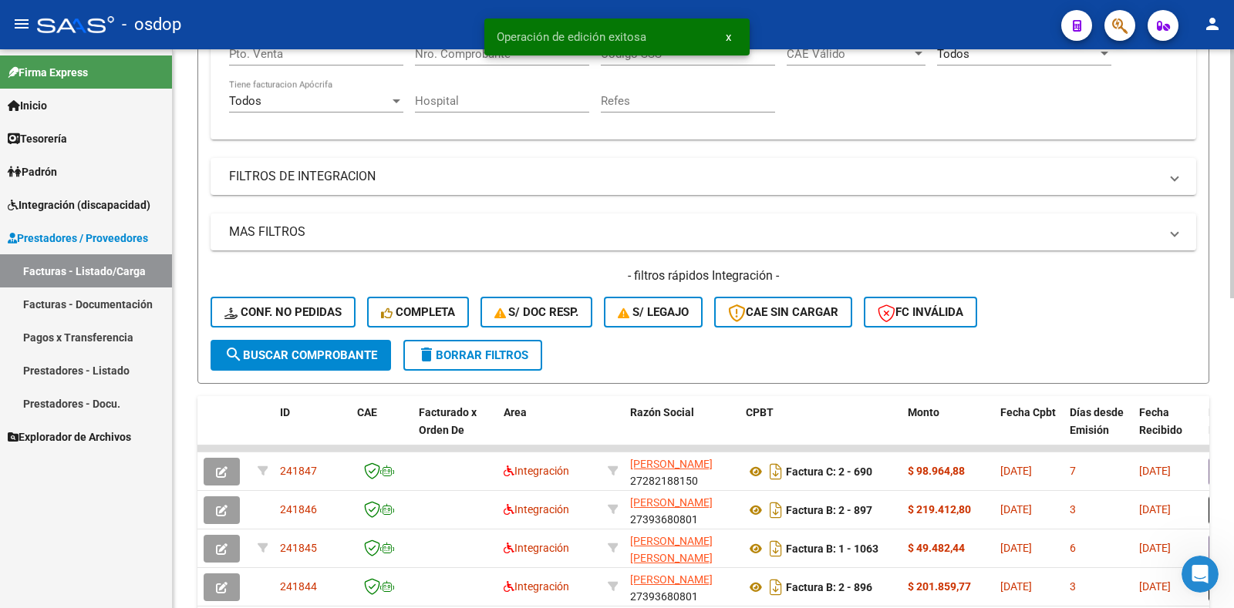
scroll to position [386, 0]
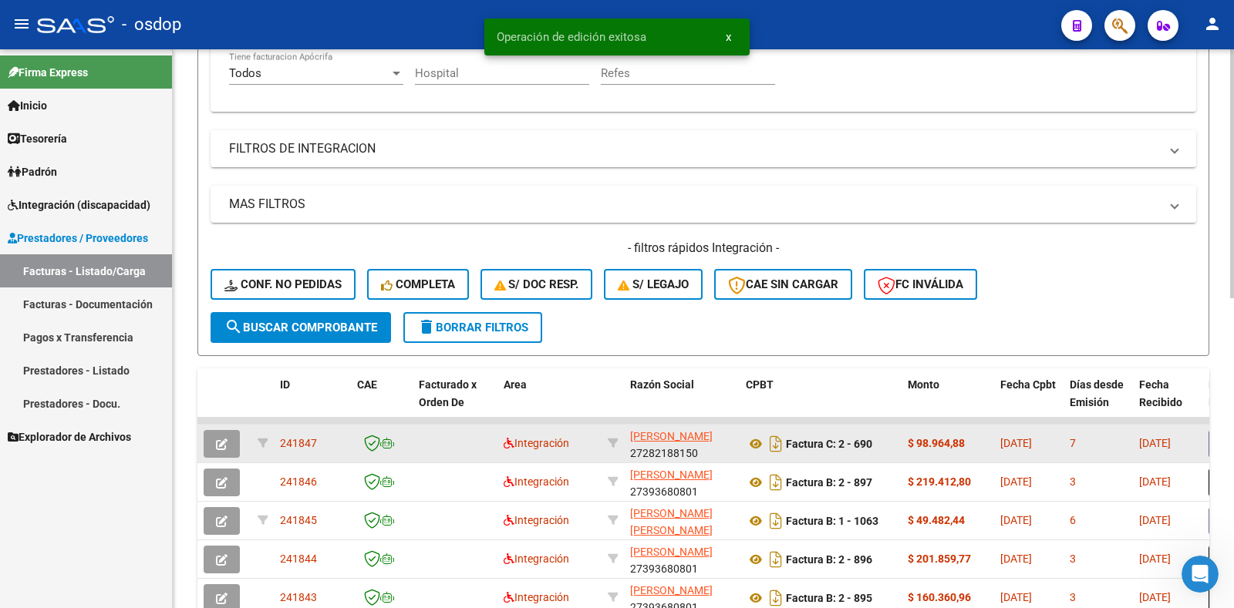
click at [302, 444] on span "241847" at bounding box center [298, 443] width 37 height 12
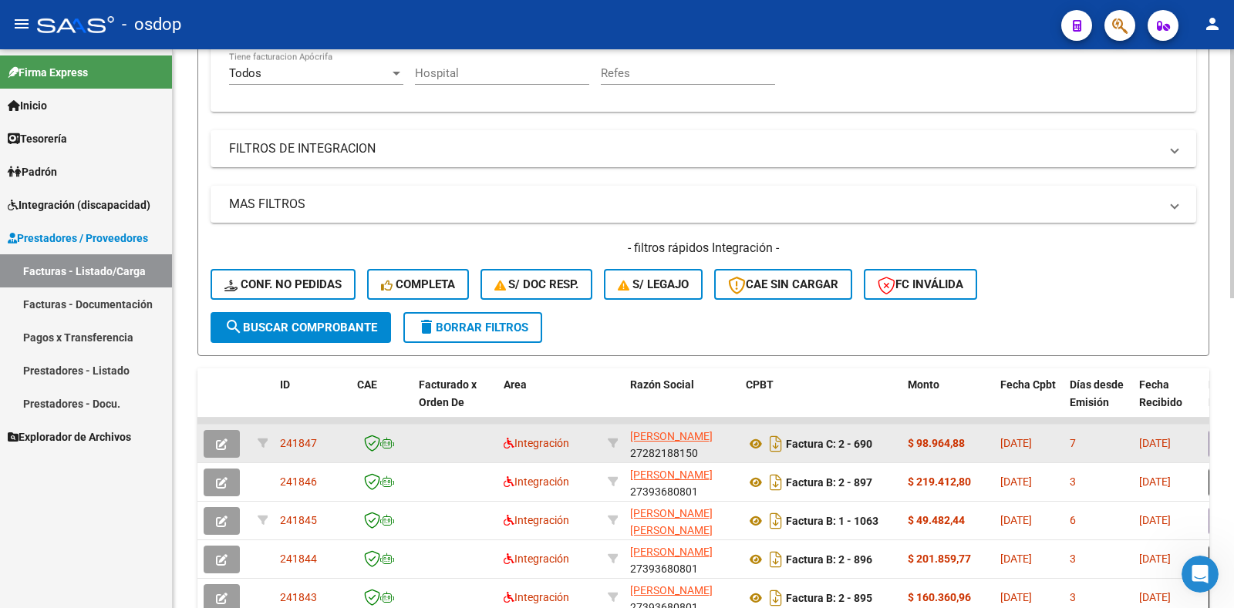
copy span "241847"
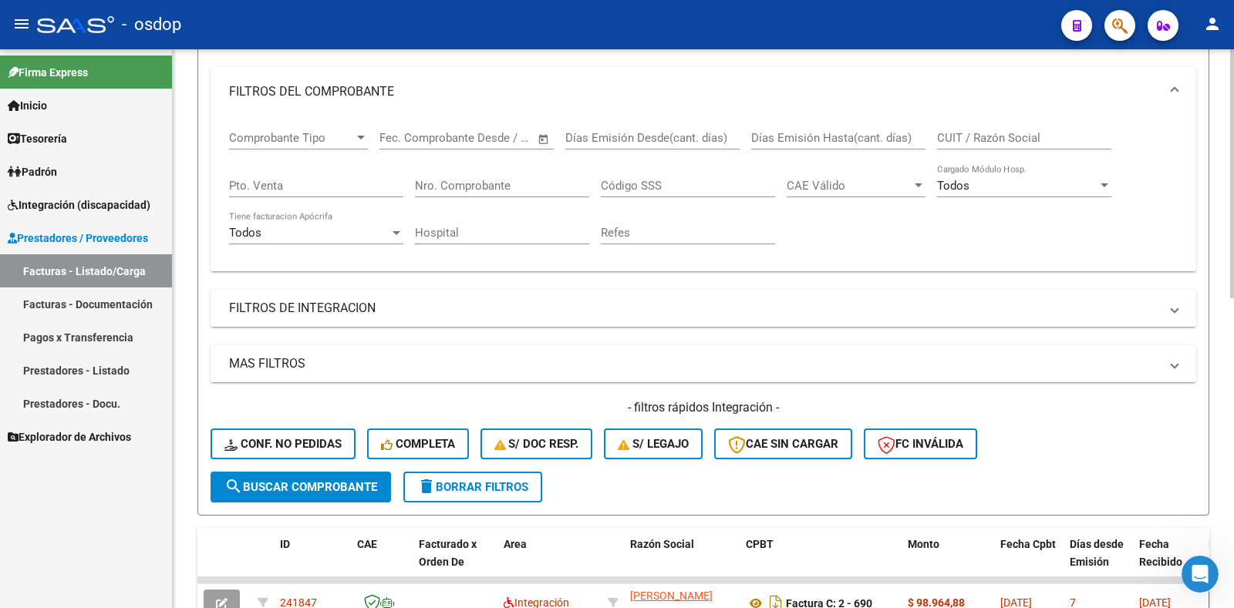
scroll to position [0, 0]
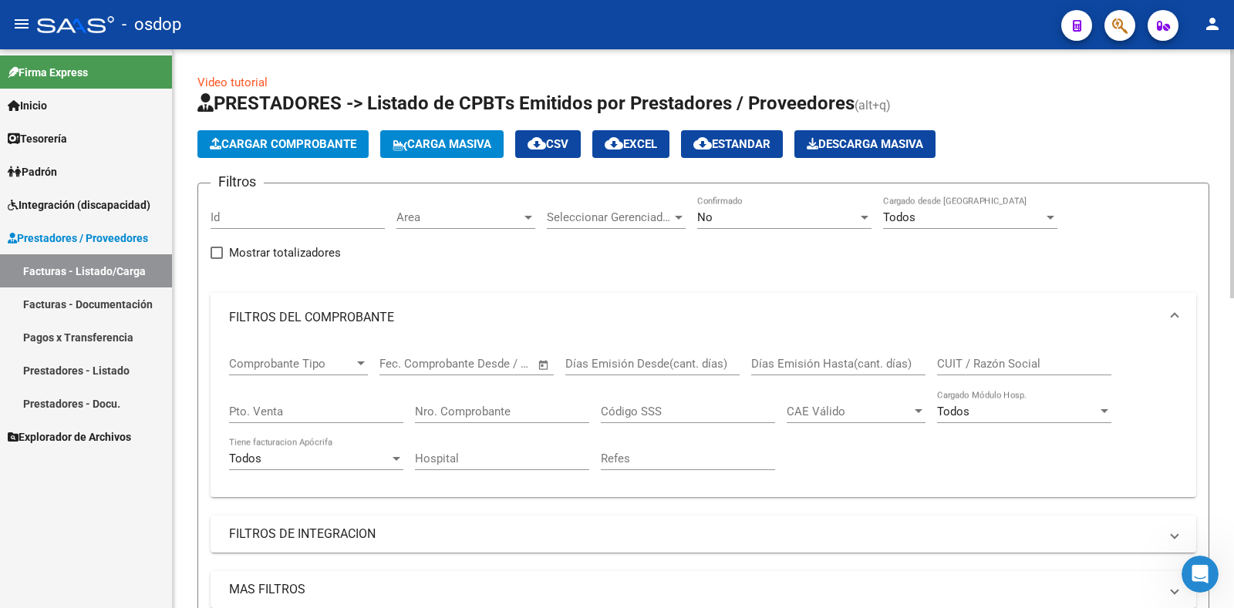
click at [300, 150] on span "Cargar Comprobante" at bounding box center [283, 144] width 147 height 14
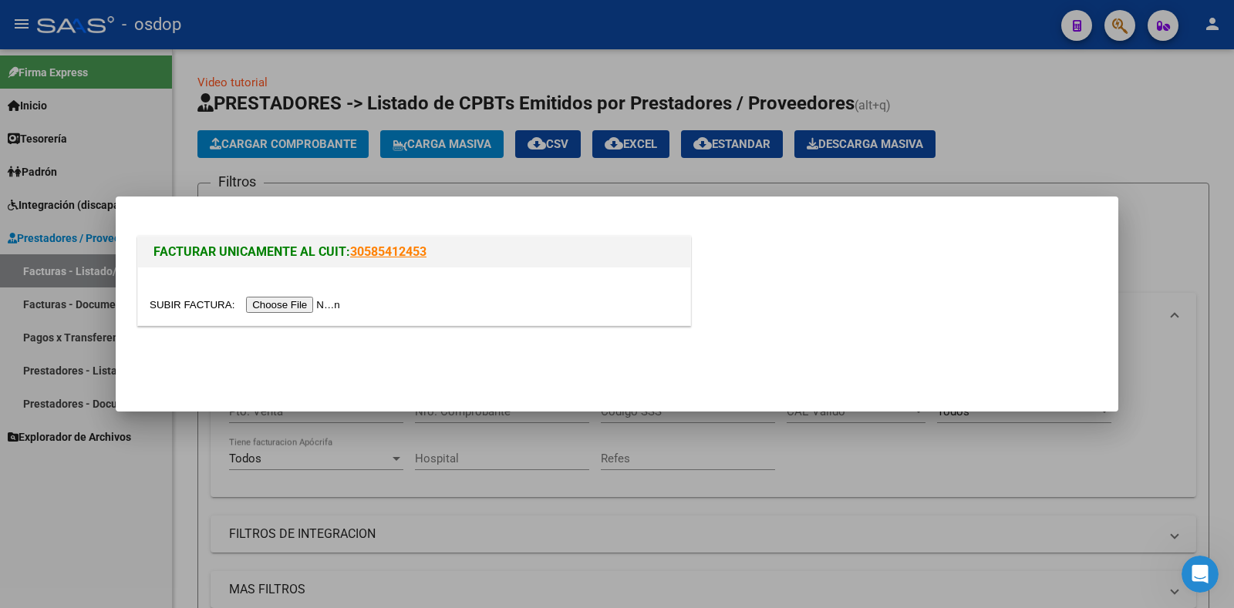
click at [273, 308] on input "file" at bounding box center [247, 305] width 195 height 16
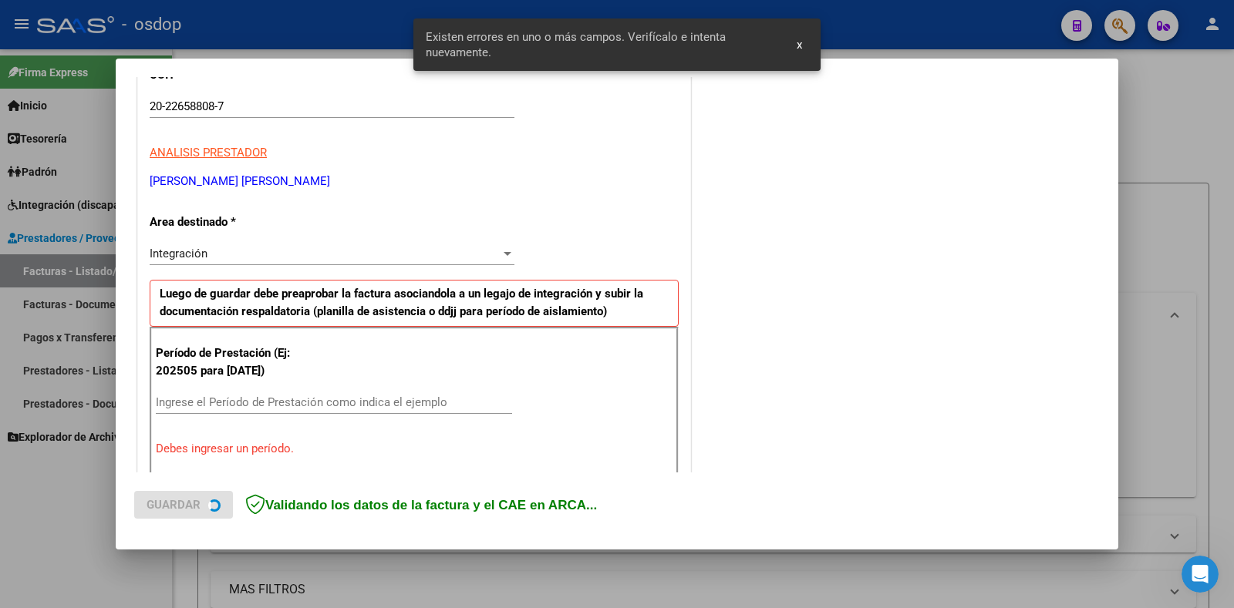
scroll to position [231, 0]
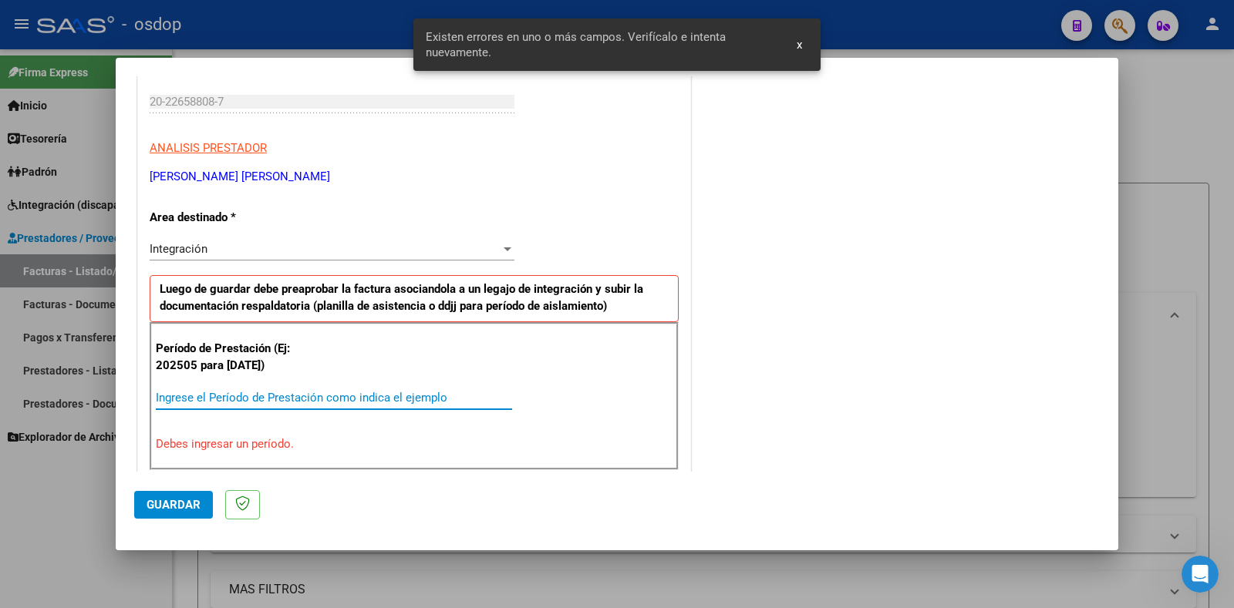
click at [249, 398] on input "Ingrese el Período de Prestación como indica el ejemplo" at bounding box center [334, 398] width 356 height 14
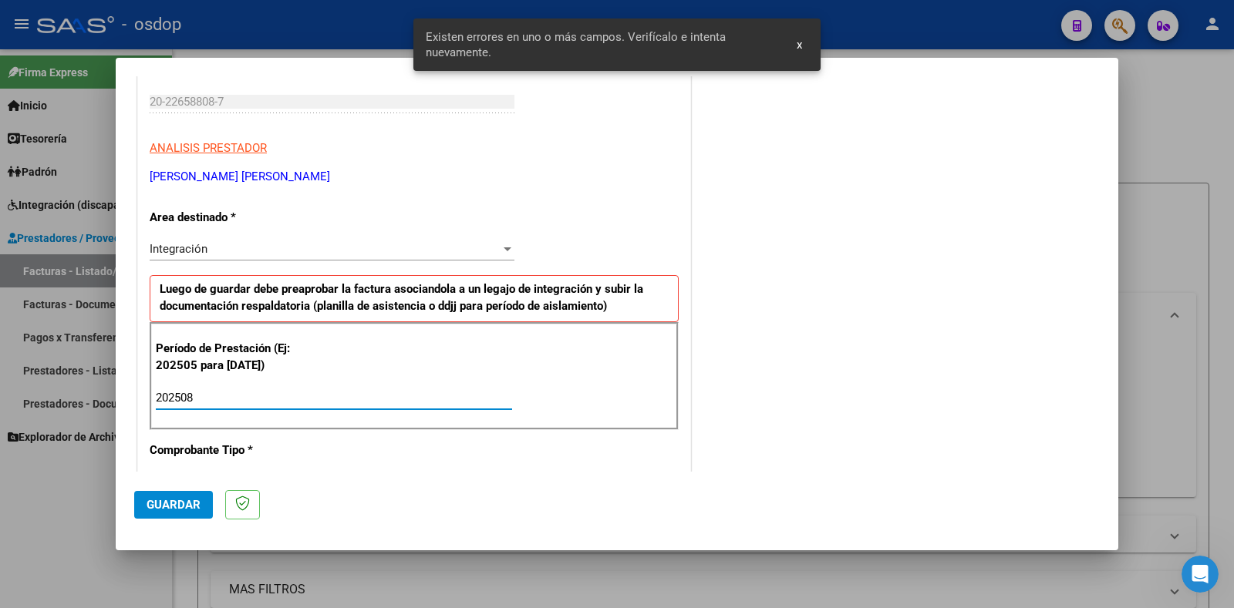
type input "202508"
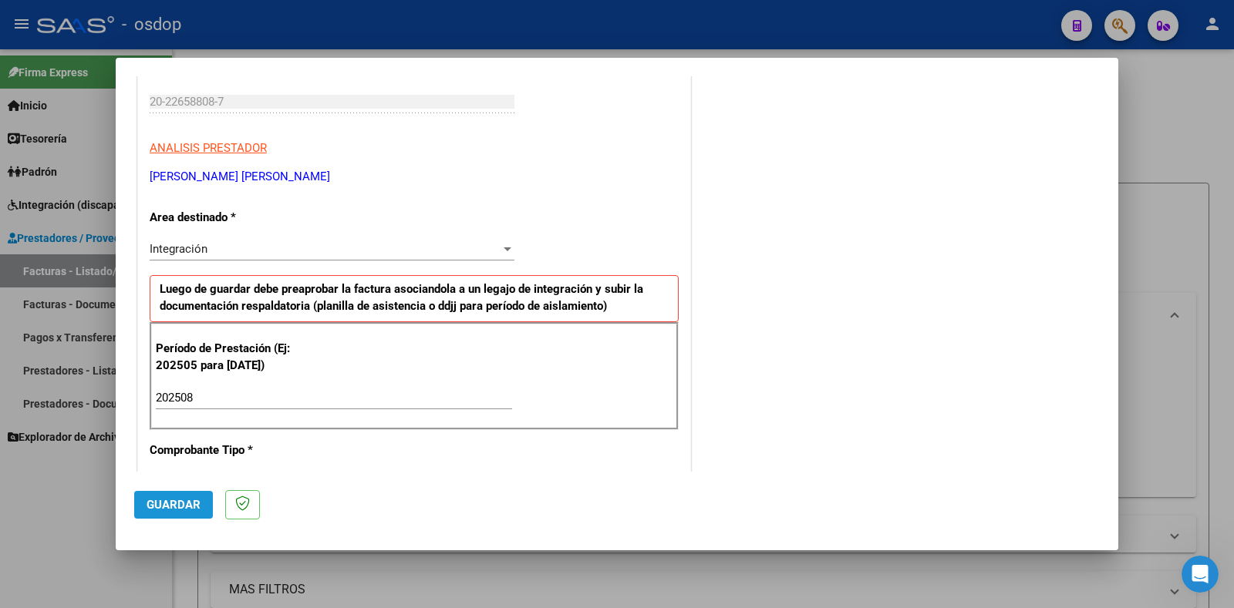
click at [170, 507] on span "Guardar" at bounding box center [174, 505] width 54 height 14
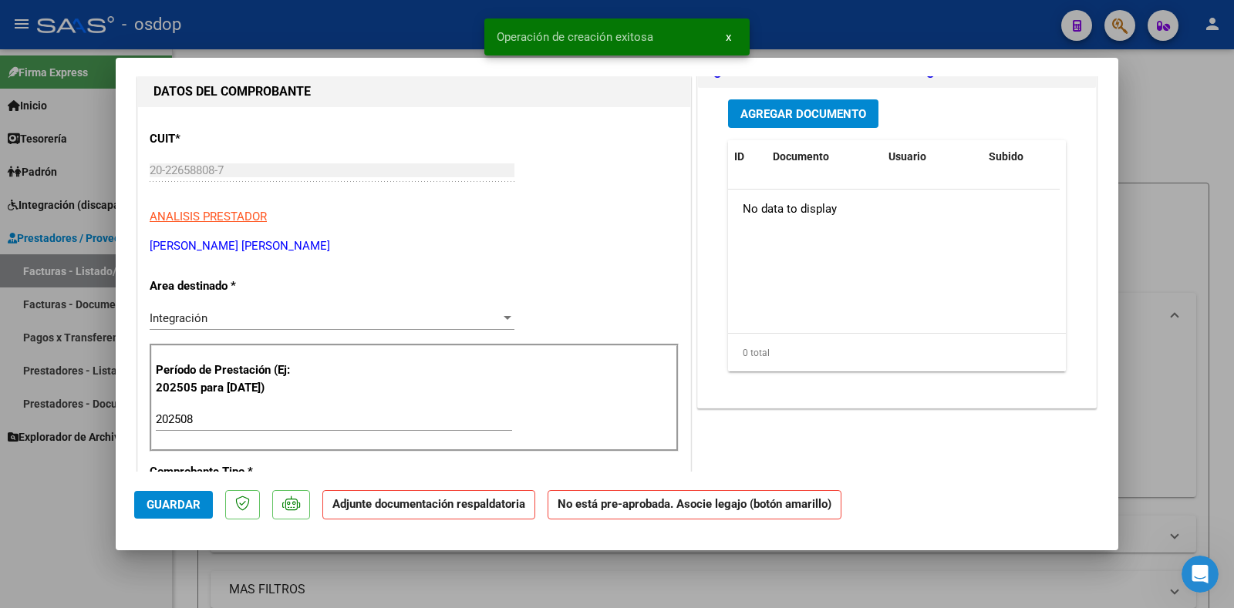
scroll to position [0, 0]
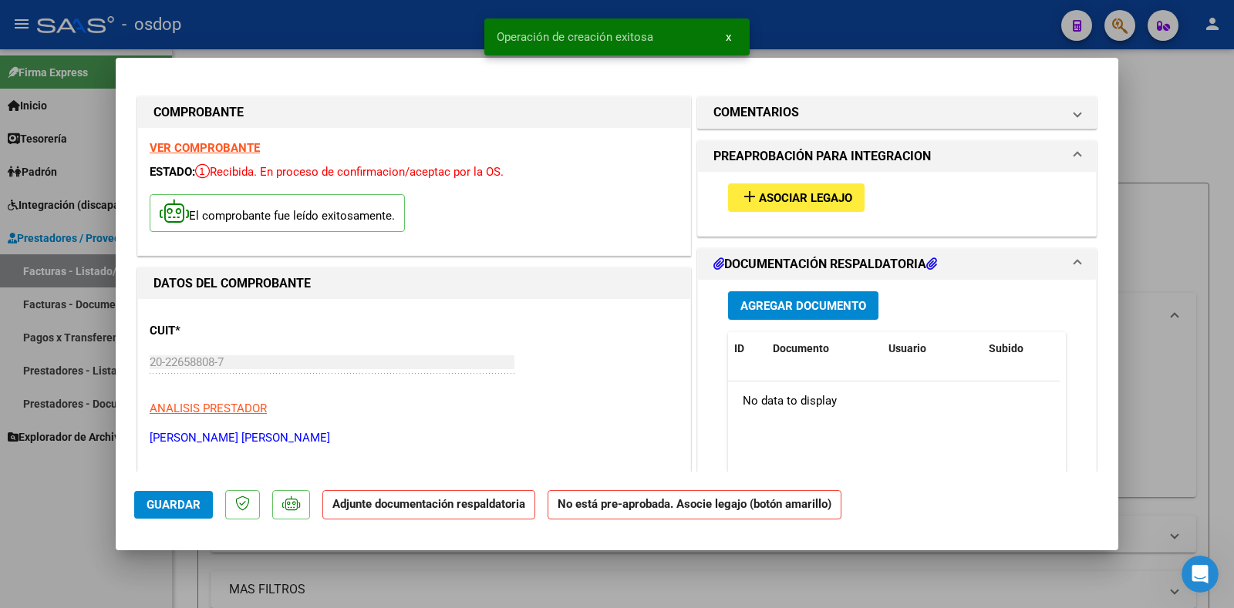
click at [810, 207] on button "add Asociar Legajo" at bounding box center [796, 198] width 136 height 29
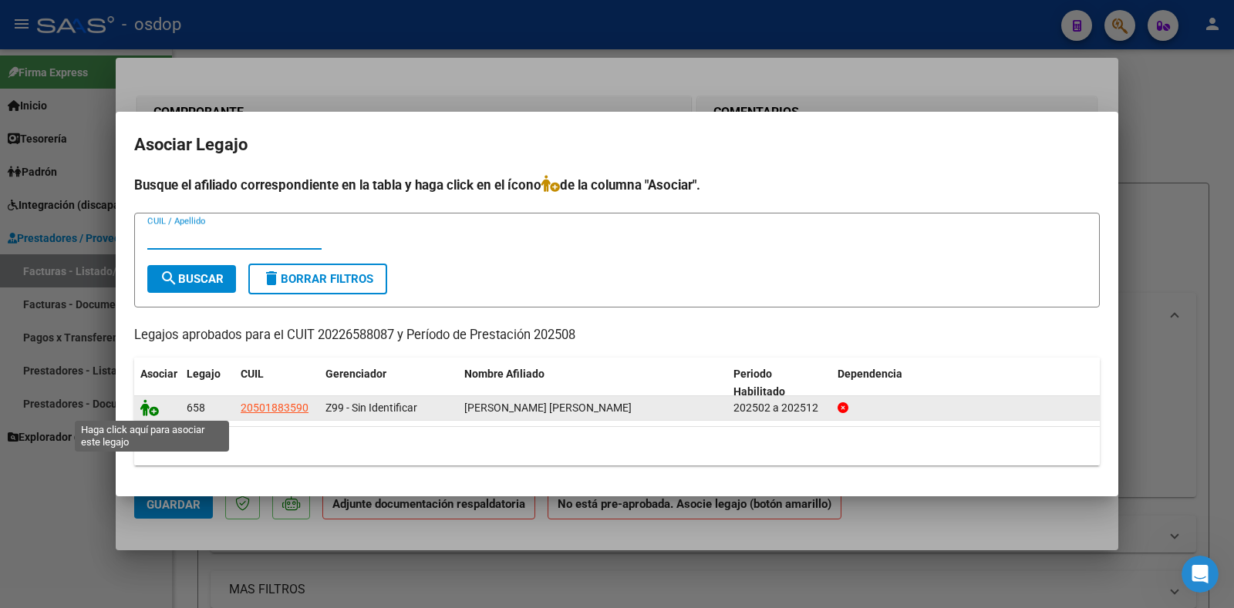
click at [153, 409] on icon at bounding box center [149, 407] width 19 height 17
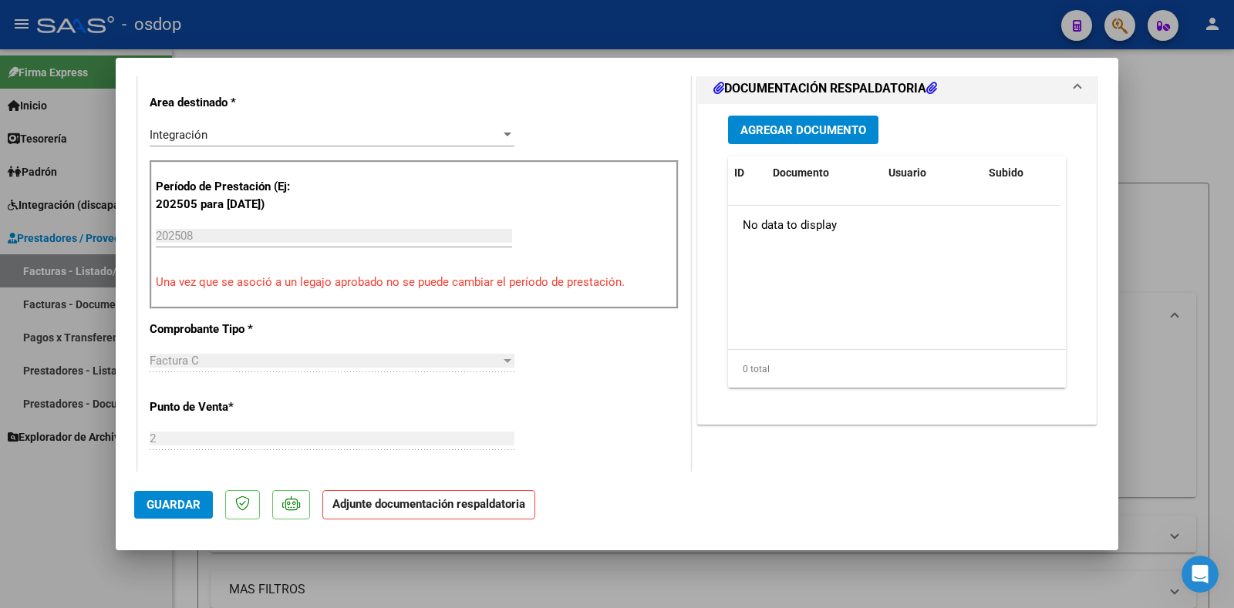
scroll to position [386, 0]
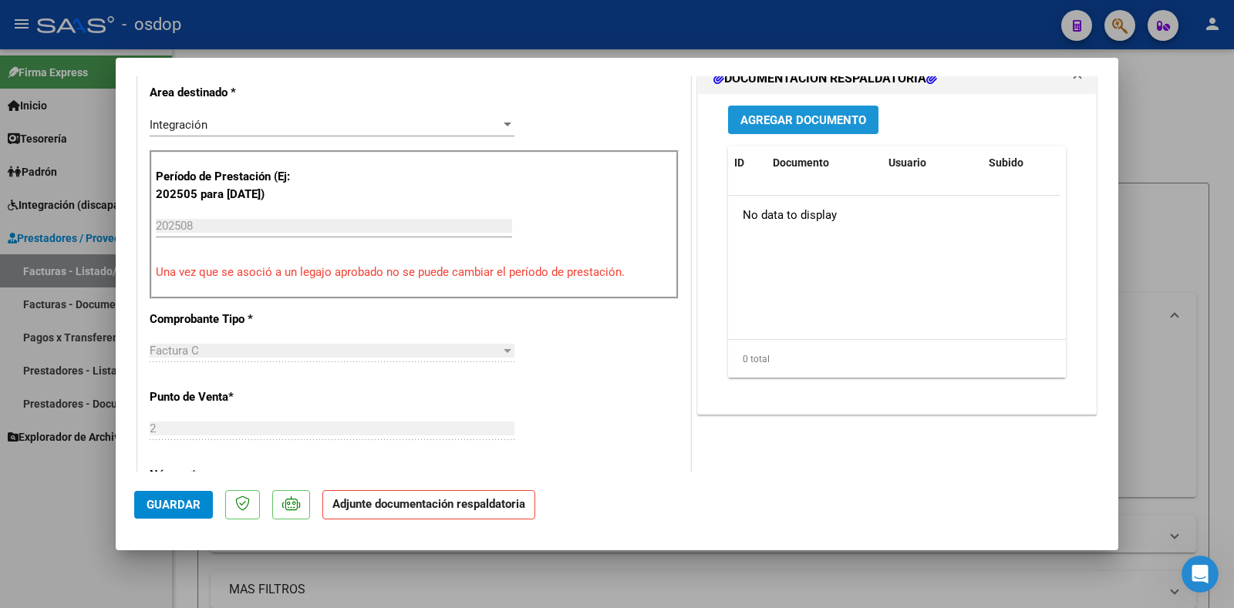
click at [812, 120] on span "Agregar Documento" at bounding box center [803, 120] width 126 height 14
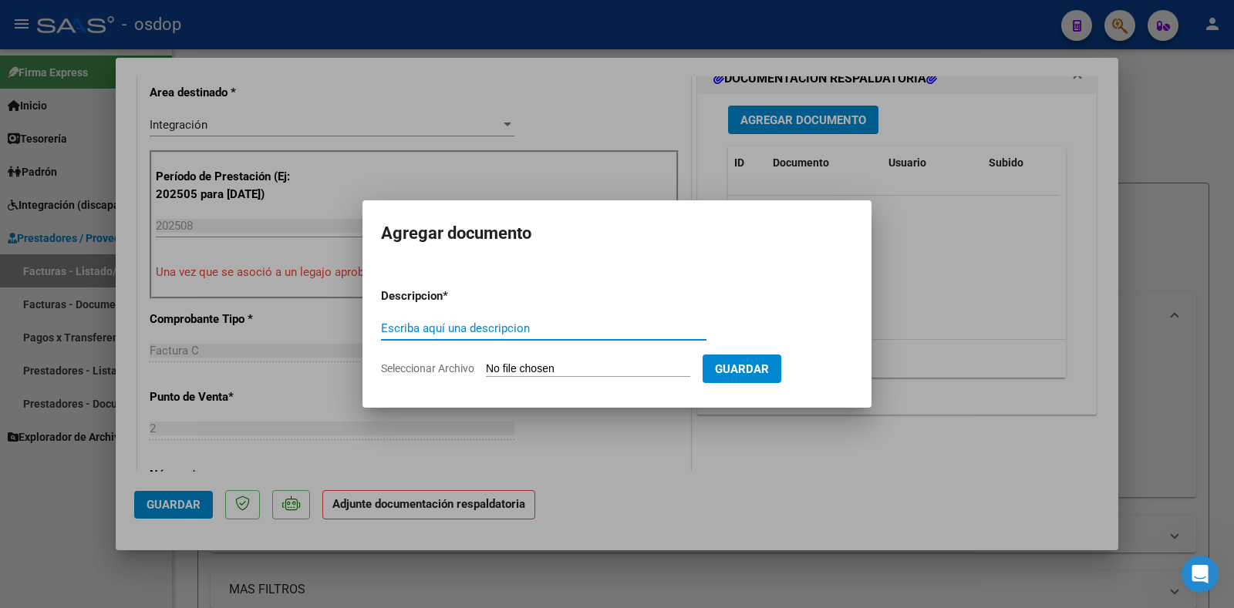
click at [456, 329] on input "Escriba aquí una descripcion" at bounding box center [543, 329] width 325 height 14
type input "DDJJ ASISTENCIA"
click at [564, 366] on input "Seleccionar Archivo" at bounding box center [588, 369] width 204 height 15
type input "C:\fakepath\ASISTENCIA [PERSON_NAME] [GEOGRAPHIC_DATA][PERSON_NAME][DATE].pdf"
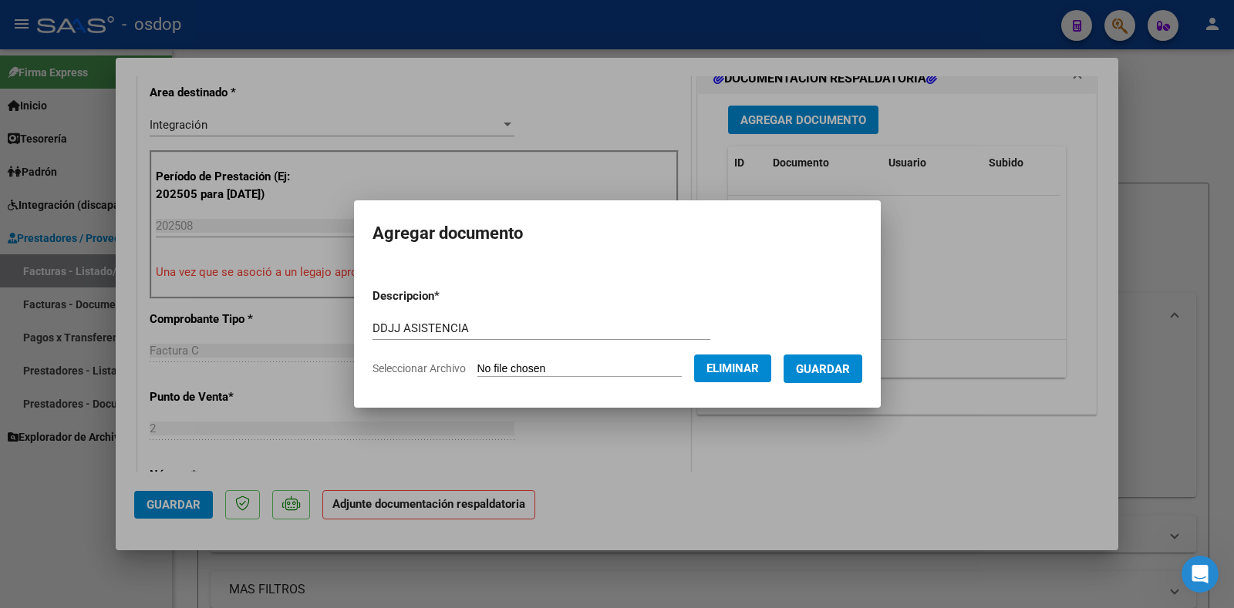
click at [817, 373] on span "Guardar" at bounding box center [823, 369] width 54 height 14
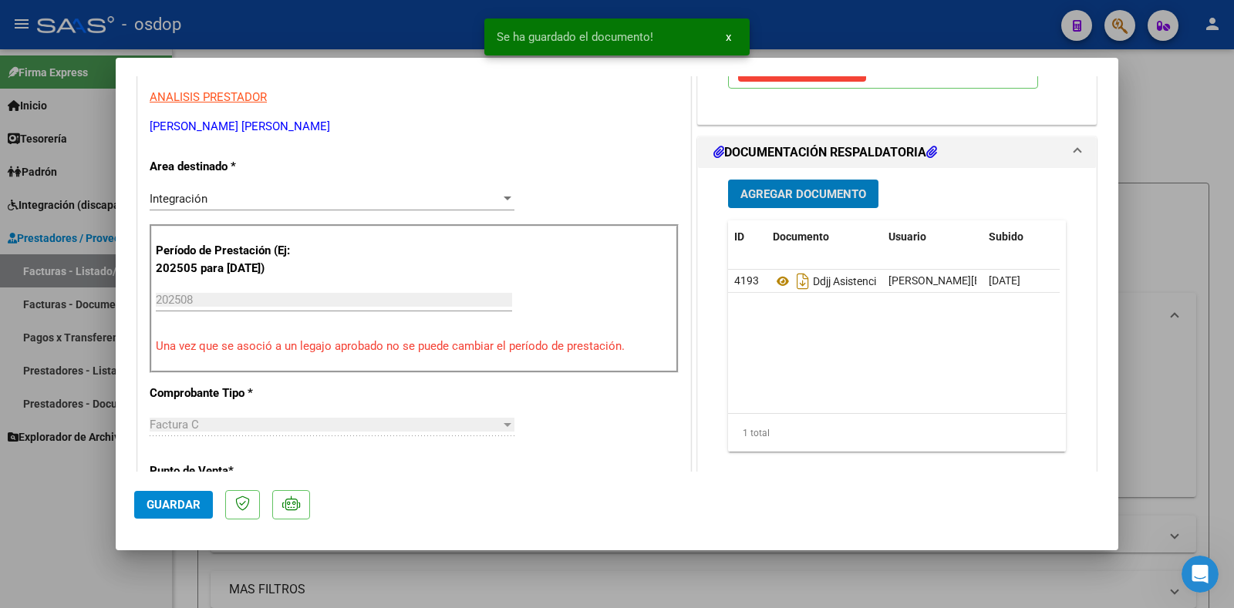
scroll to position [540, 0]
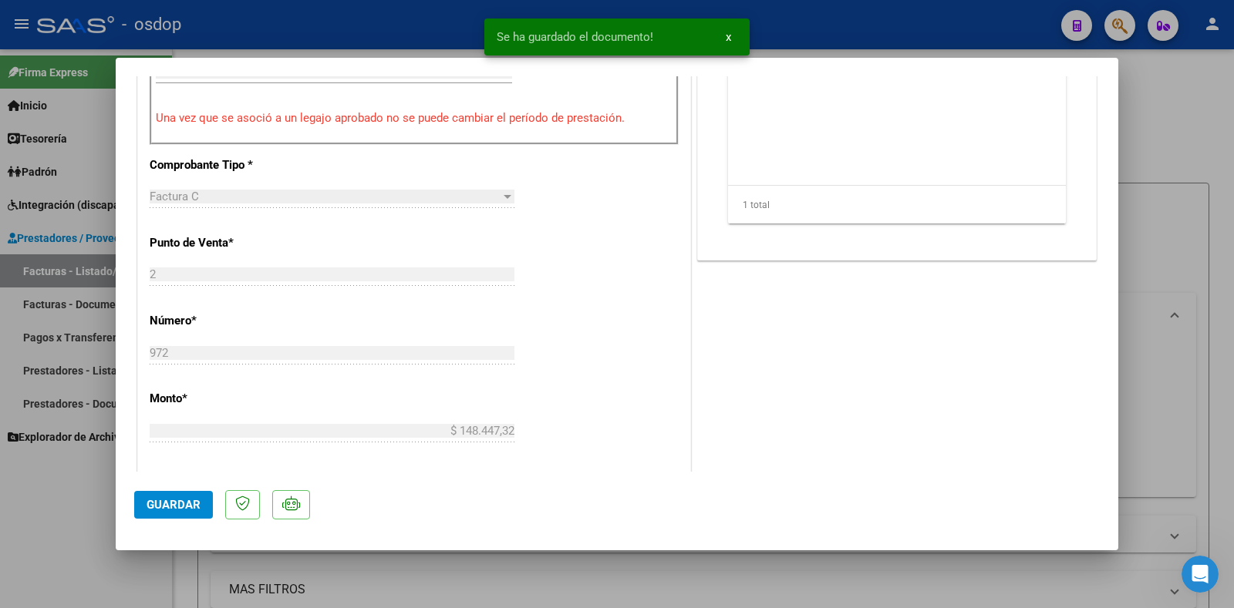
click at [199, 503] on span "Guardar" at bounding box center [174, 505] width 54 height 14
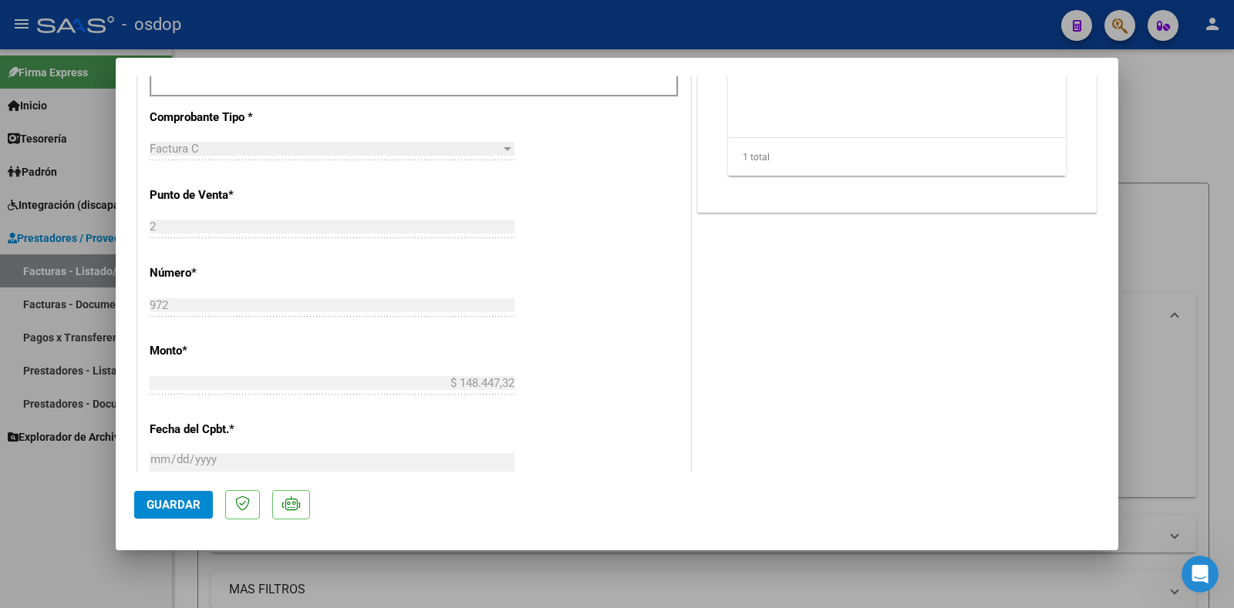
scroll to position [617, 0]
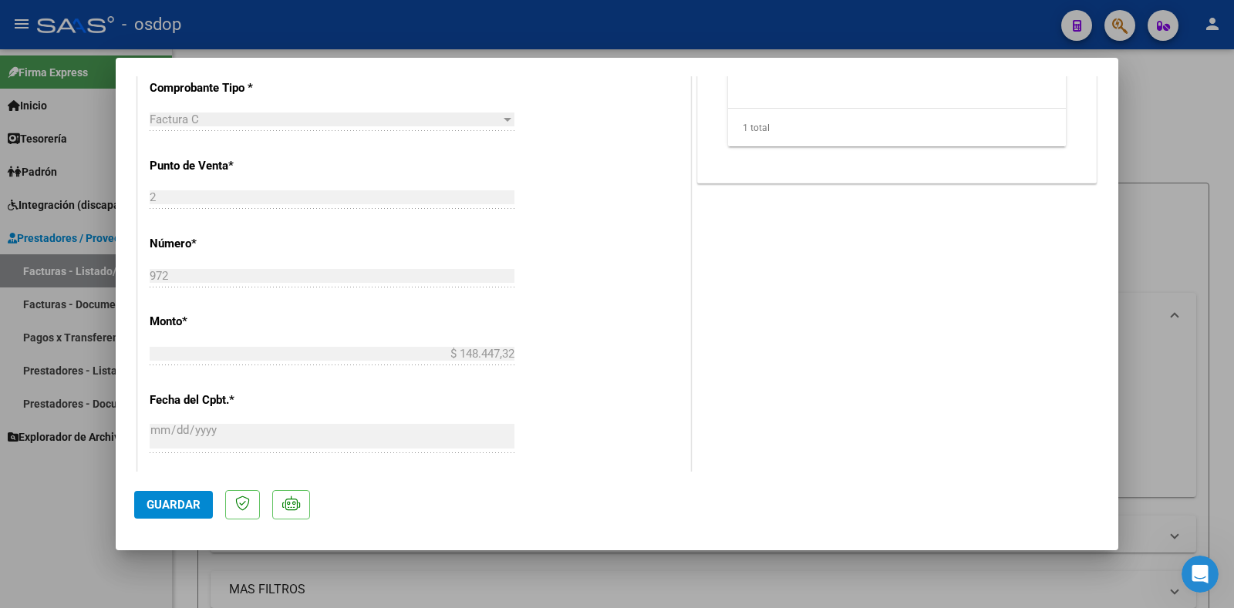
click at [155, 501] on span "Guardar" at bounding box center [174, 505] width 54 height 14
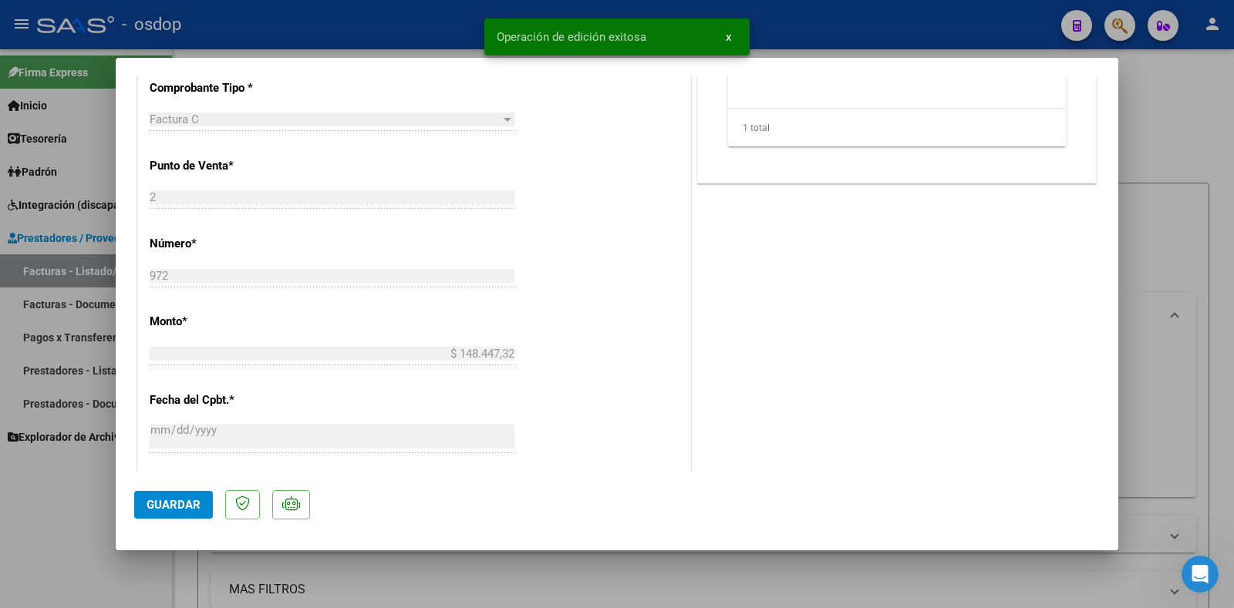
click at [1166, 96] on div at bounding box center [617, 304] width 1234 height 608
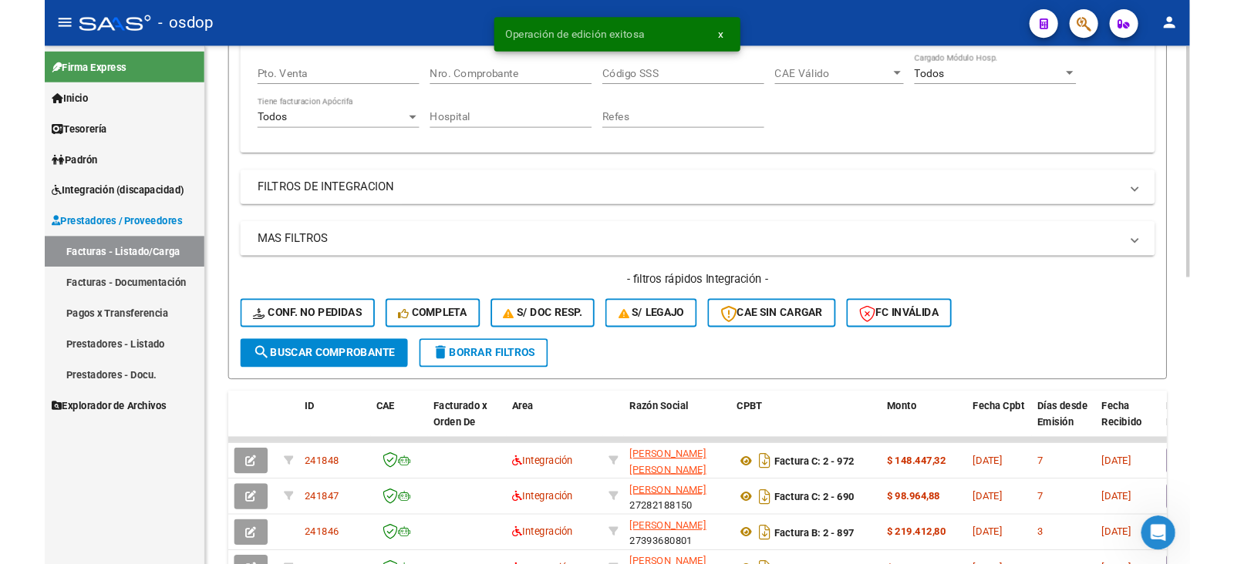
scroll to position [463, 0]
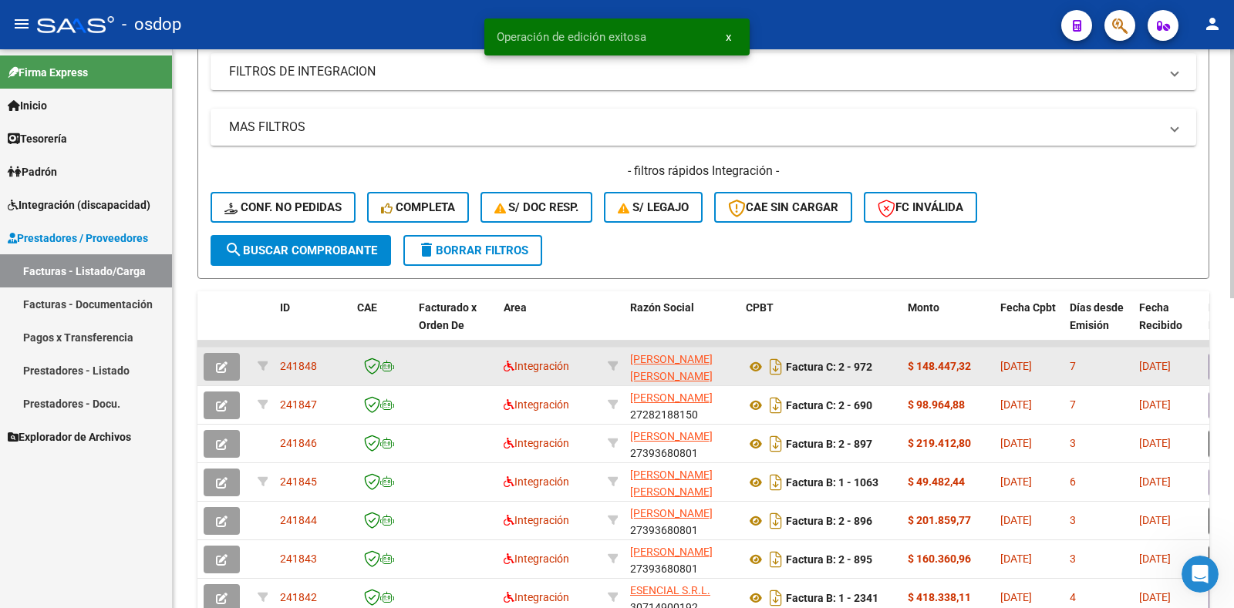
click at [297, 367] on span "241848" at bounding box center [298, 366] width 37 height 12
copy span "241848"
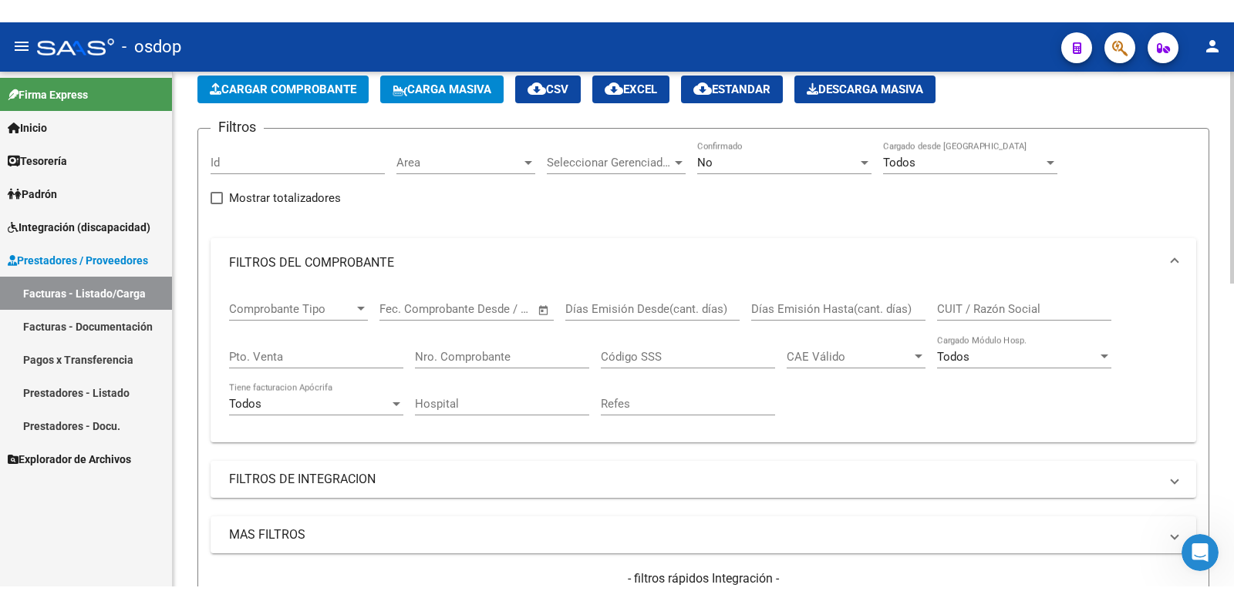
scroll to position [0, 0]
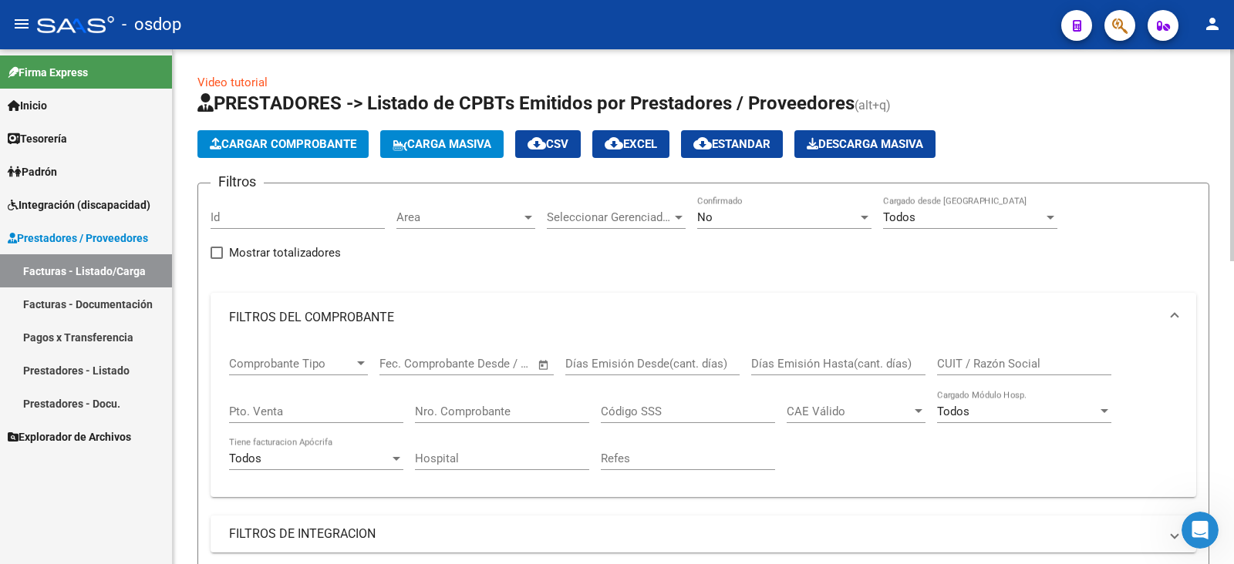
click at [298, 150] on span "Cargar Comprobante" at bounding box center [283, 144] width 147 height 14
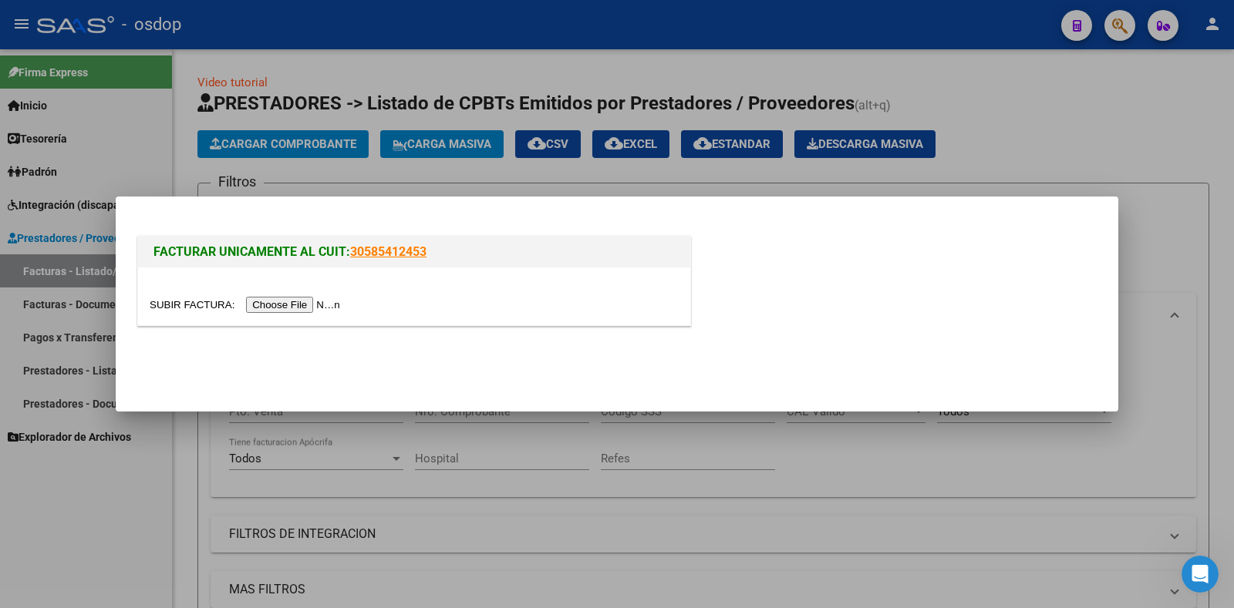
click at [335, 297] on input "file" at bounding box center [247, 305] width 195 height 16
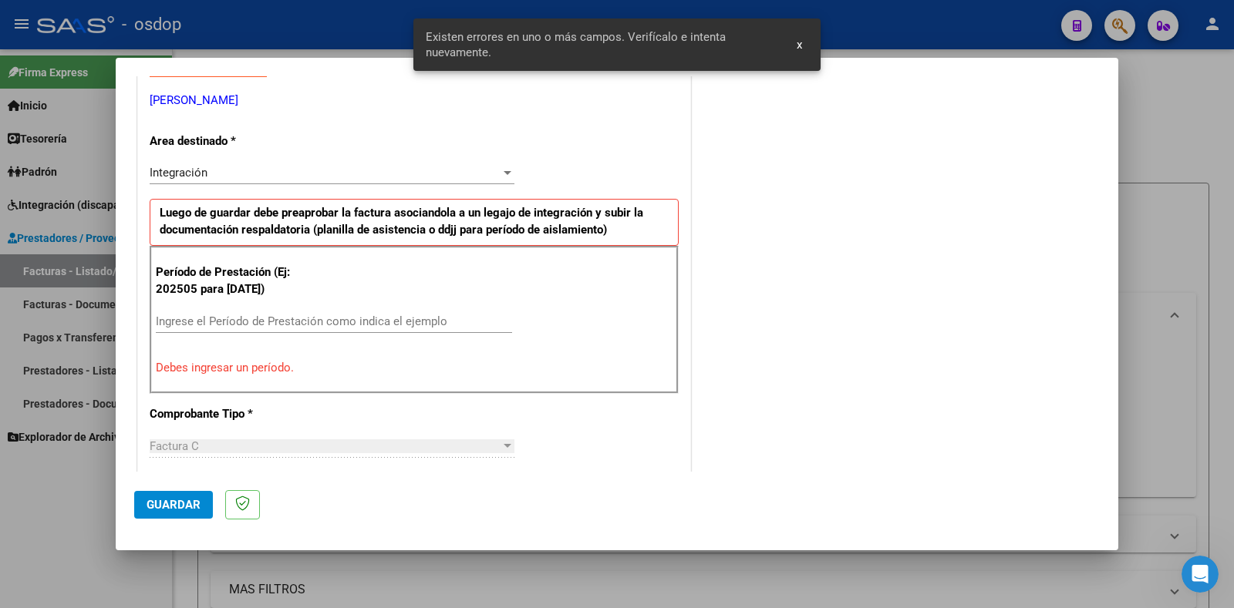
scroll to position [310, 0]
click at [290, 320] on input "Ingrese el Período de Prestación como indica el ejemplo" at bounding box center [334, 319] width 356 height 14
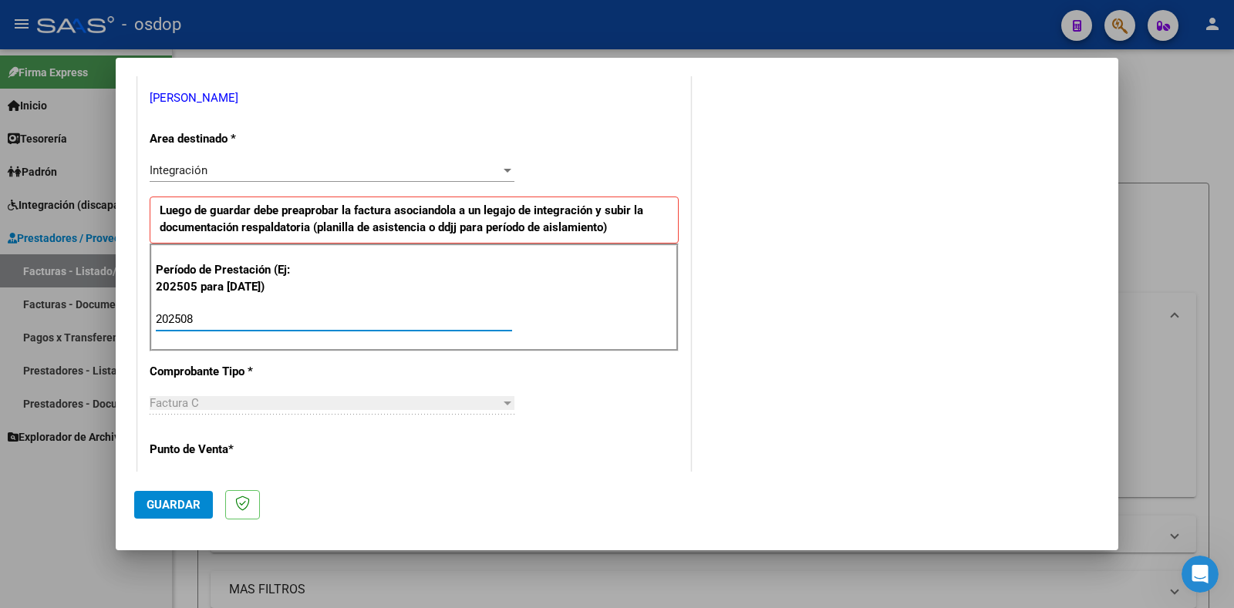
type input "202508"
click at [184, 508] on span "Guardar" at bounding box center [174, 505] width 54 height 14
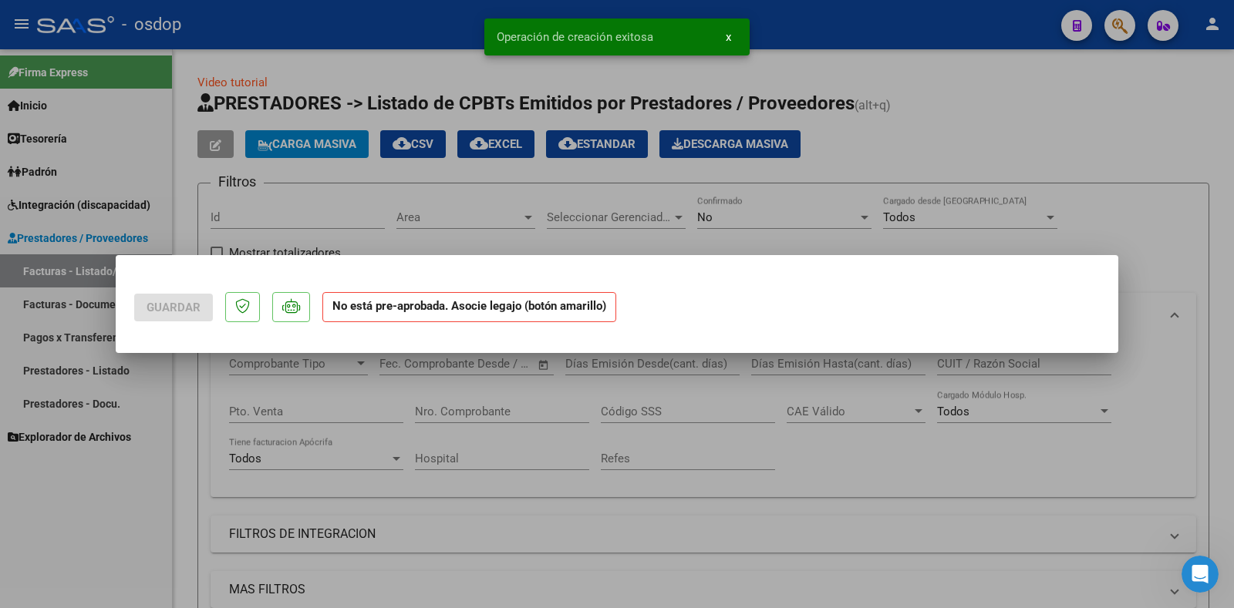
scroll to position [0, 0]
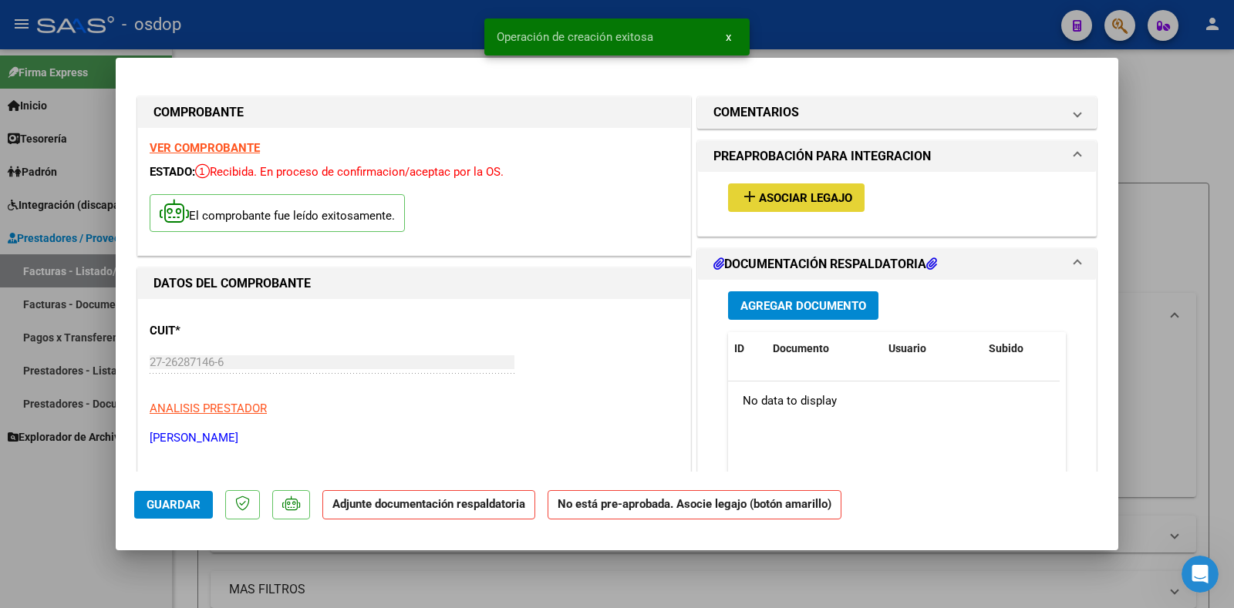
click at [806, 194] on span "Asociar Legajo" at bounding box center [805, 198] width 93 height 14
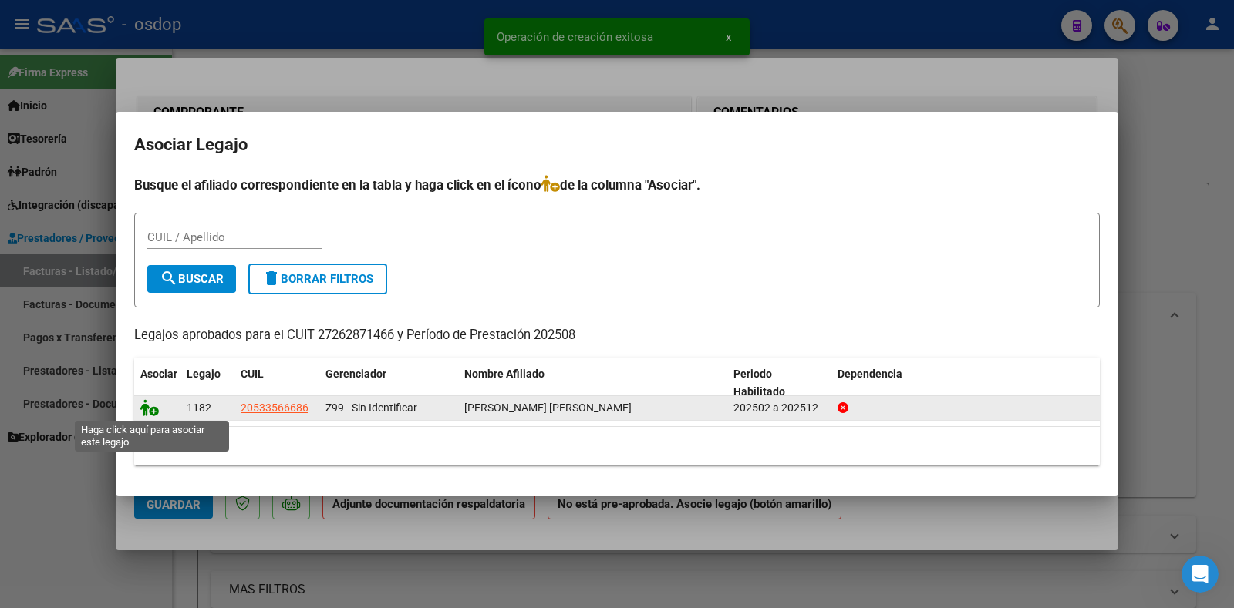
click at [147, 405] on icon at bounding box center [149, 407] width 19 height 17
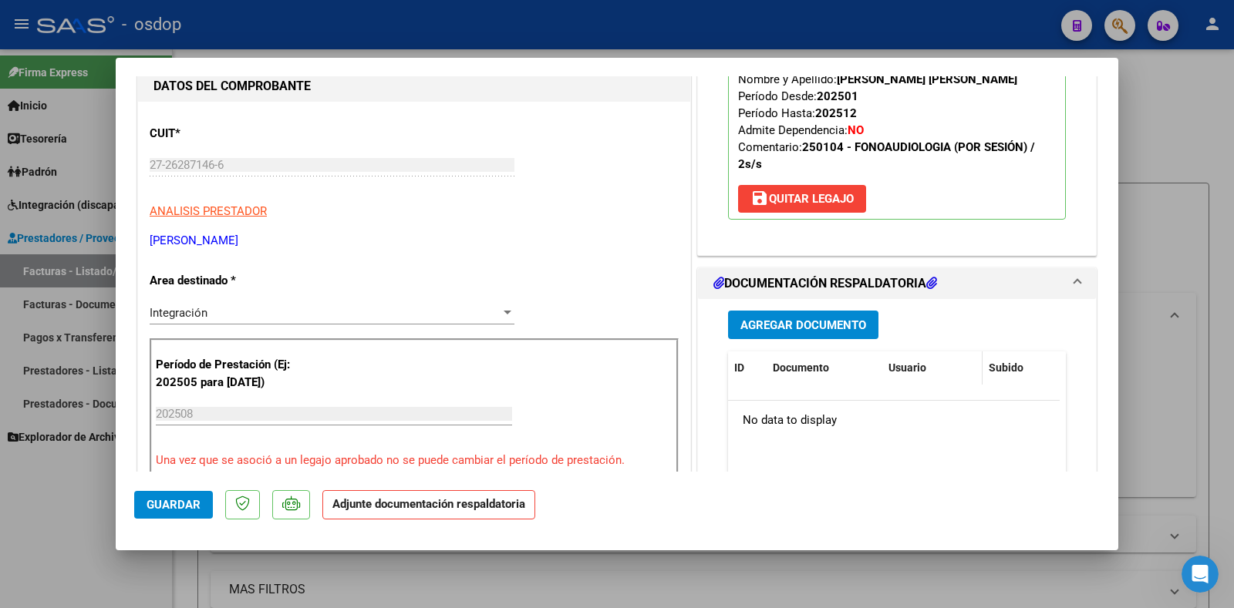
scroll to position [231, 0]
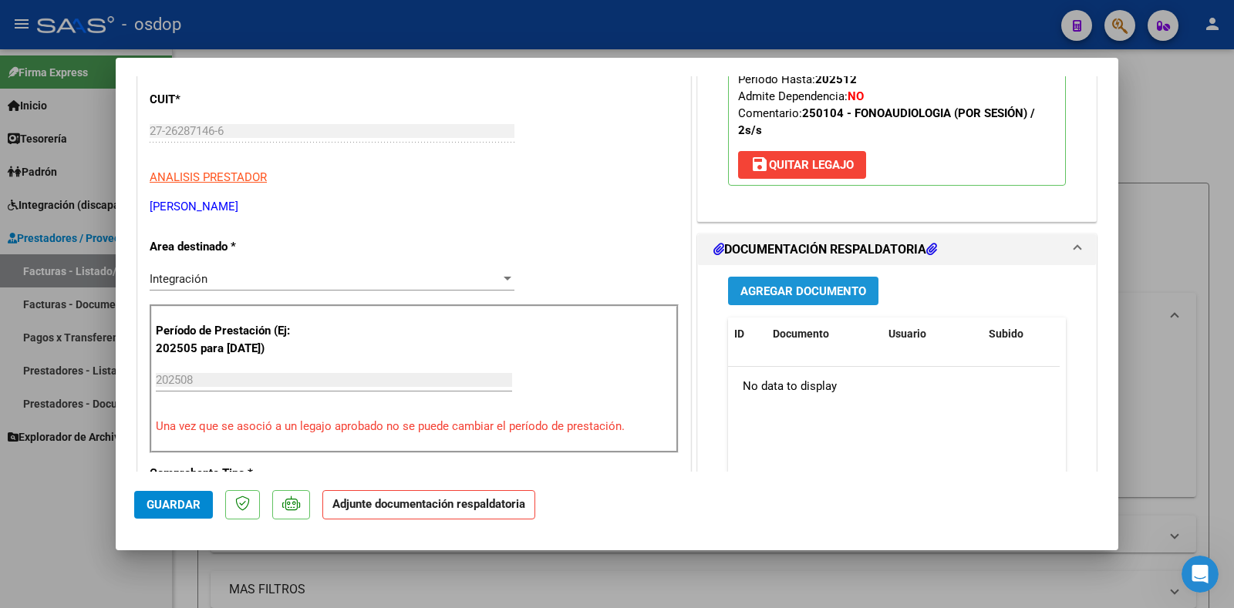
click at [817, 302] on button "Agregar Documento" at bounding box center [803, 291] width 150 height 29
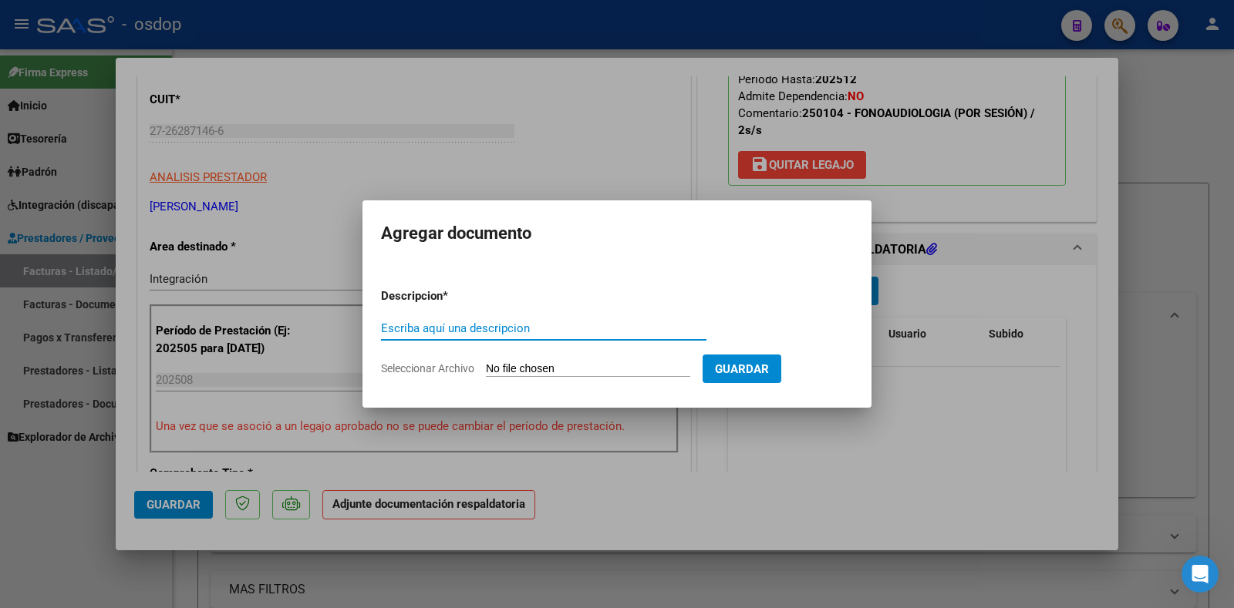
click at [515, 330] on input "Escriba aquí una descripcion" at bounding box center [543, 329] width 325 height 14
type input "DDJJ ASISTENCIA"
click at [578, 368] on input "Seleccionar Archivo" at bounding box center [588, 369] width 204 height 15
type input "C:\fakepath\[PERSON_NAME] [PERSON_NAME] 25.pdf"
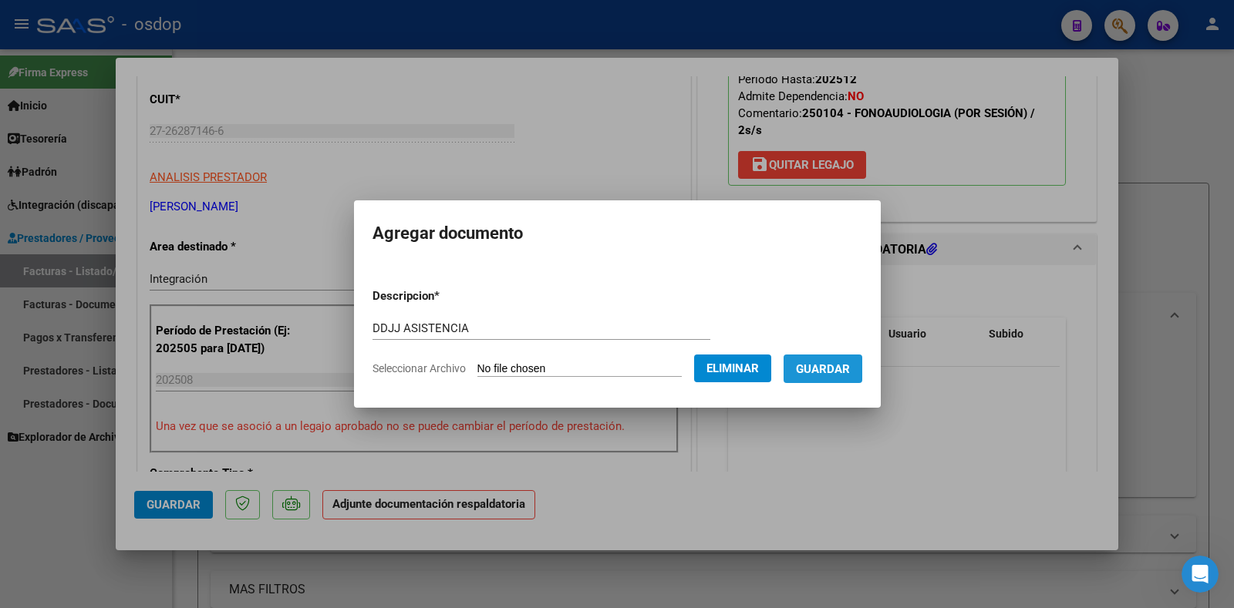
click at [839, 377] on button "Guardar" at bounding box center [822, 369] width 79 height 29
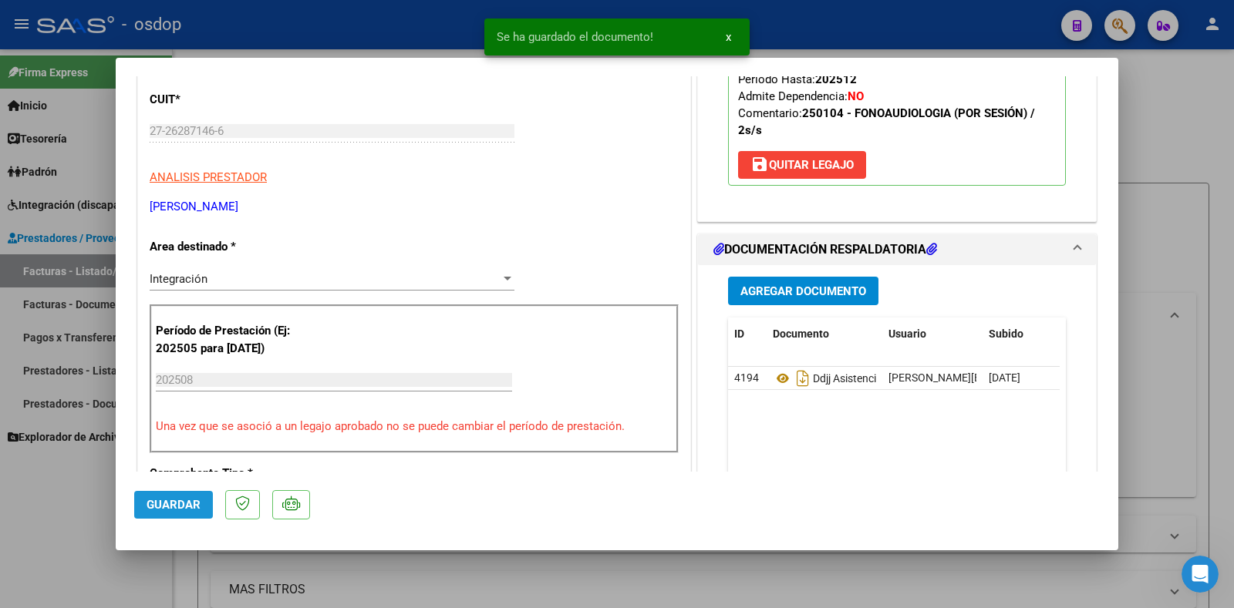
click at [173, 507] on span "Guardar" at bounding box center [174, 505] width 54 height 14
drag, startPoint x: 1172, startPoint y: 388, endPoint x: 1135, endPoint y: 409, distance: 42.9
click at [1172, 389] on div at bounding box center [617, 304] width 1234 height 608
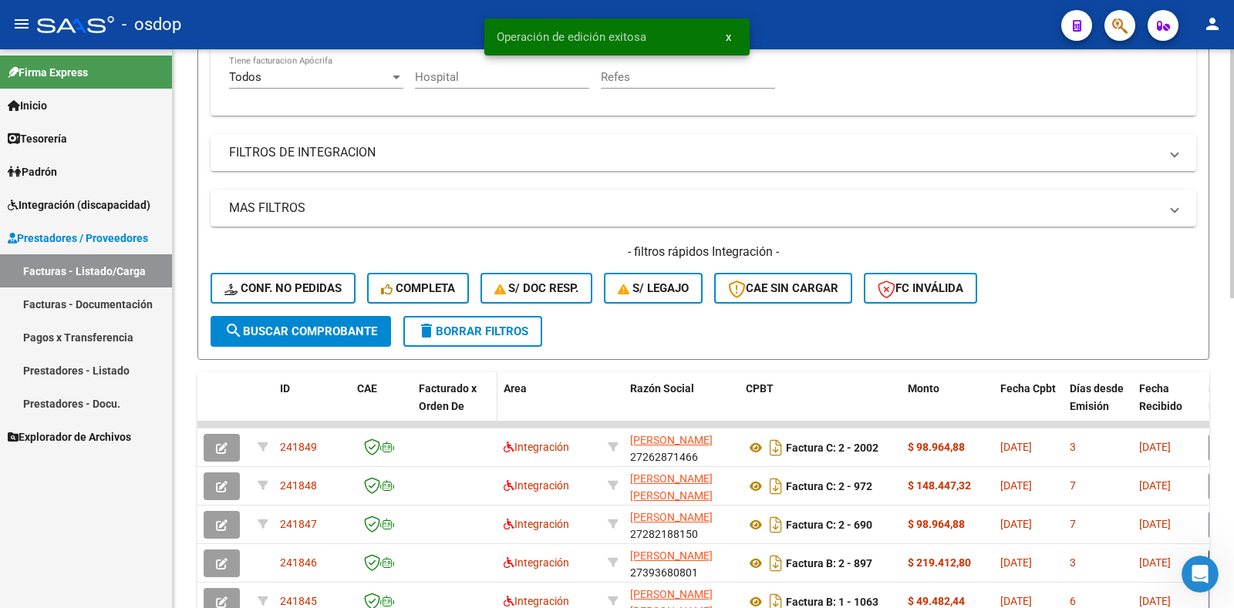
scroll to position [386, 0]
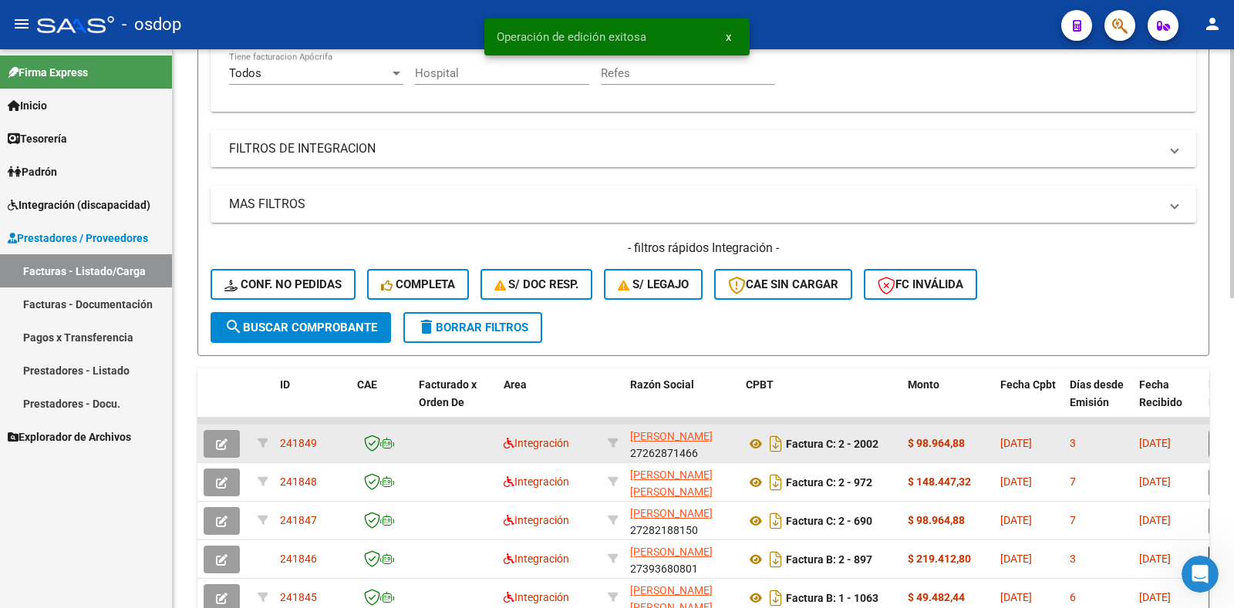
click at [292, 443] on span "241849" at bounding box center [298, 443] width 37 height 12
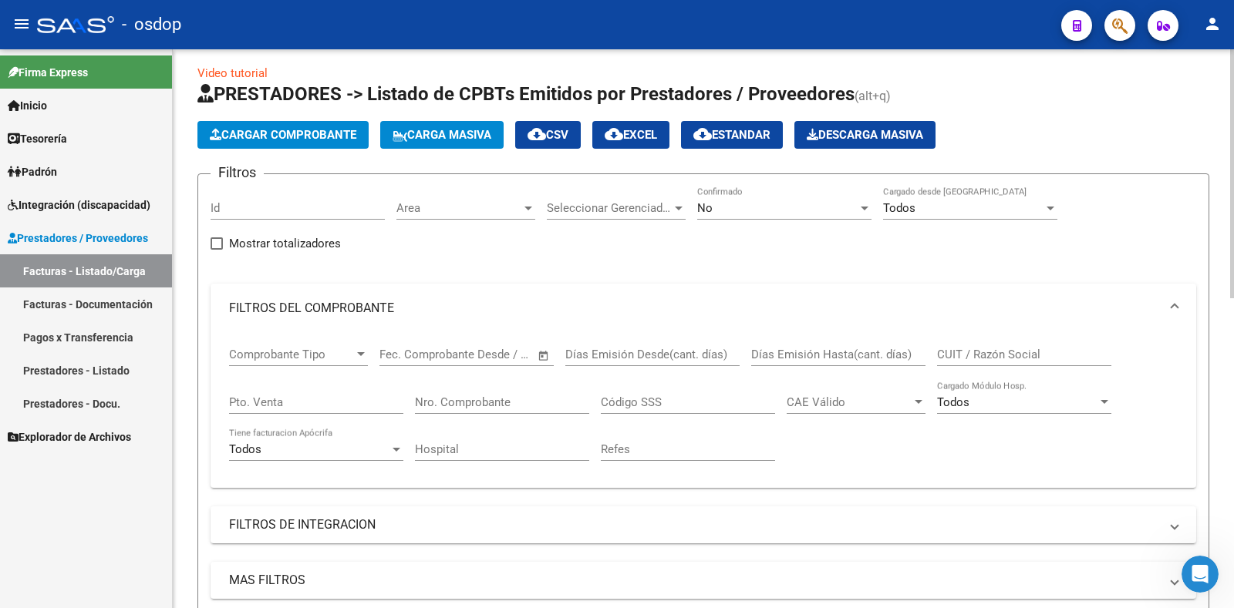
scroll to position [0, 0]
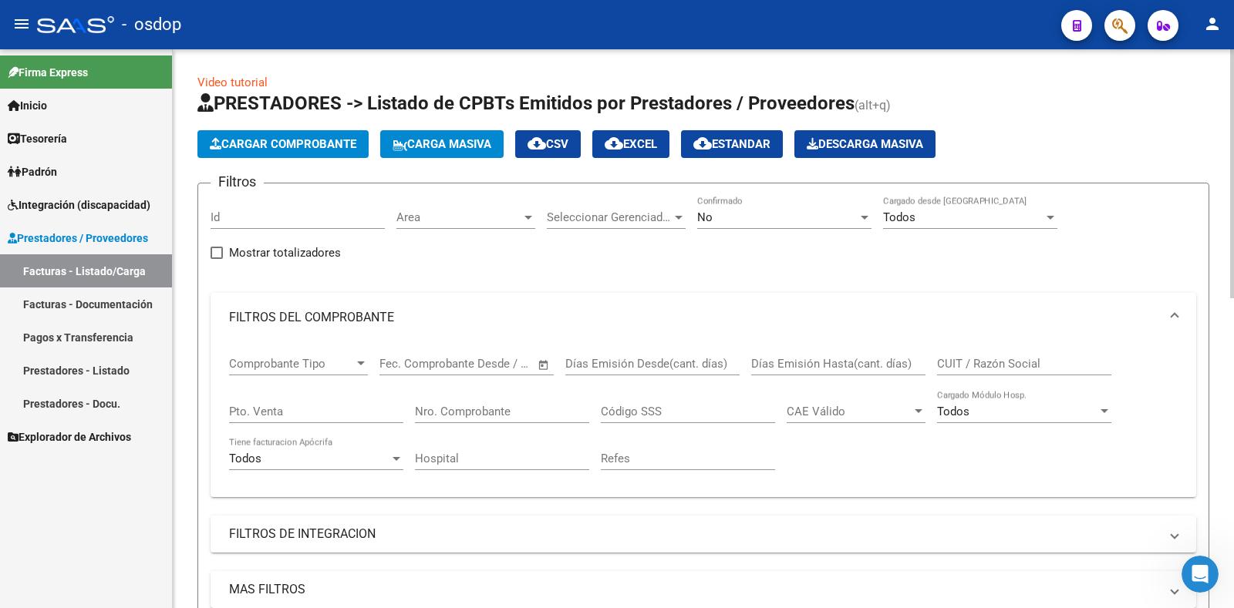
click at [303, 144] on span "Cargar Comprobante" at bounding box center [283, 144] width 147 height 14
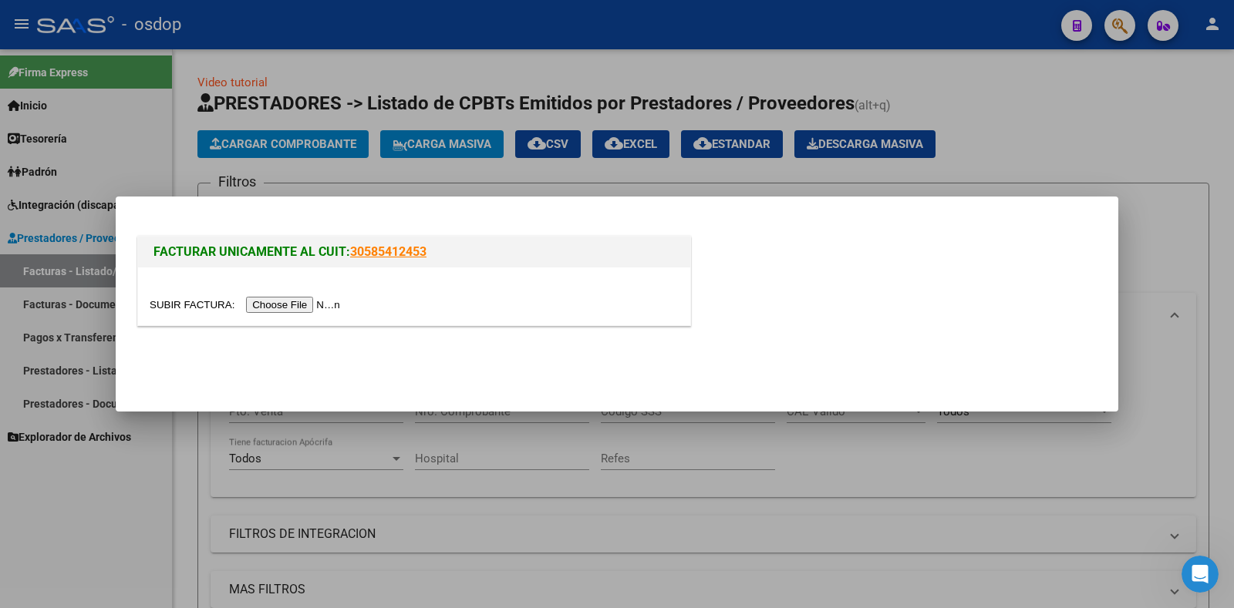
click at [281, 308] on input "file" at bounding box center [247, 305] width 195 height 16
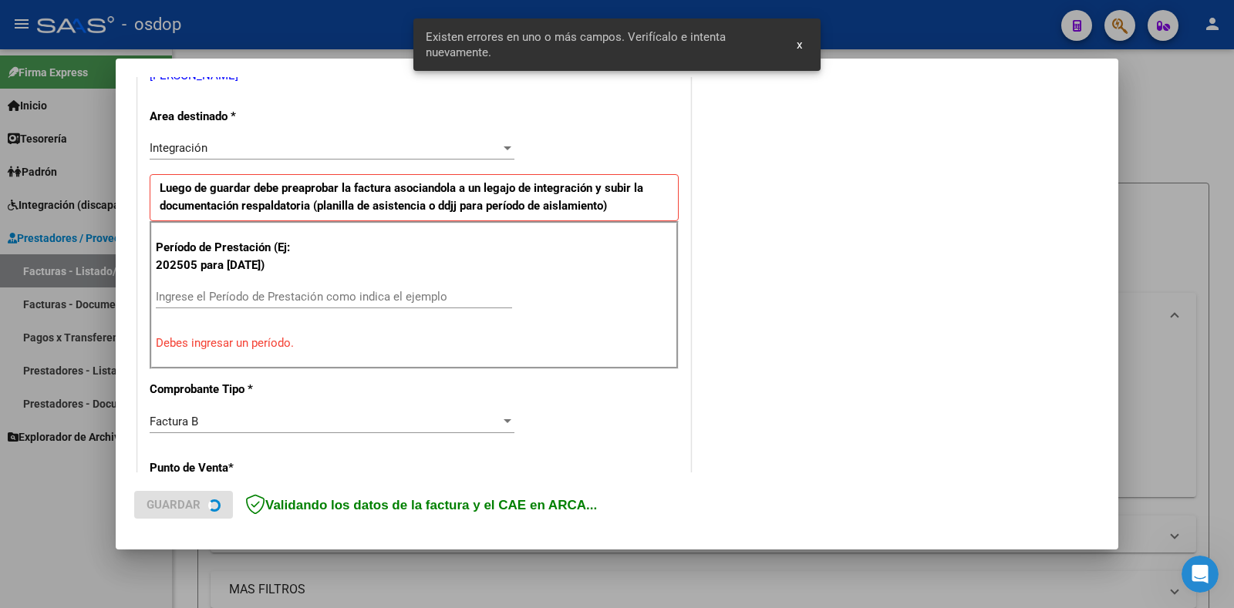
scroll to position [339, 0]
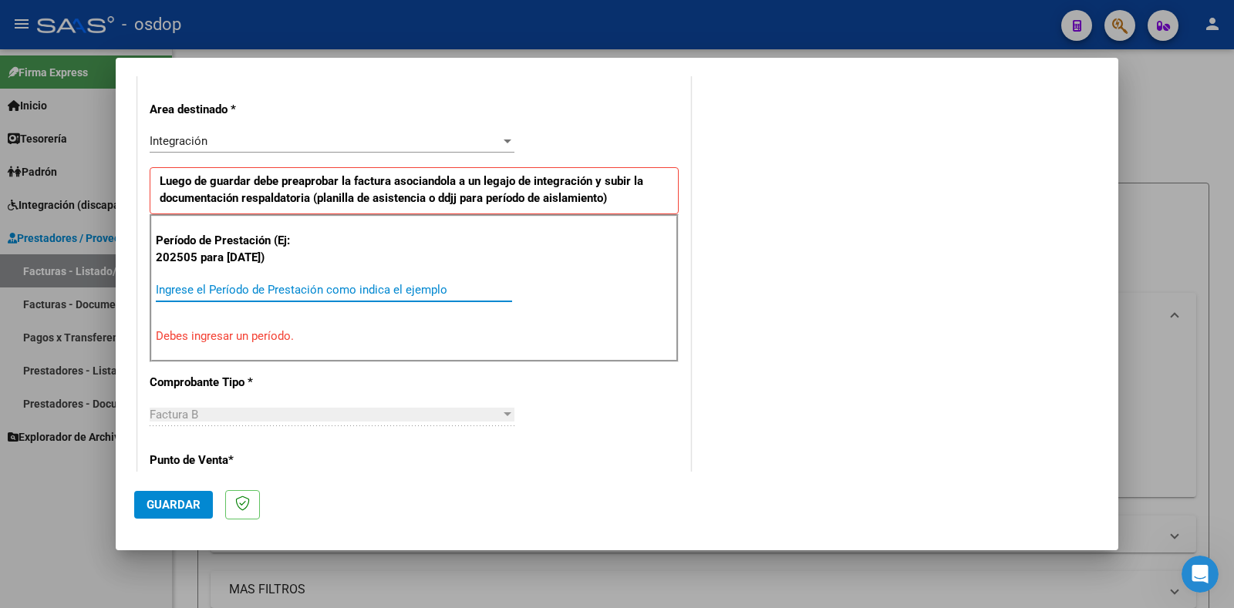
click at [304, 291] on input "Ingrese el Período de Prestación como indica el ejemplo" at bounding box center [334, 290] width 356 height 14
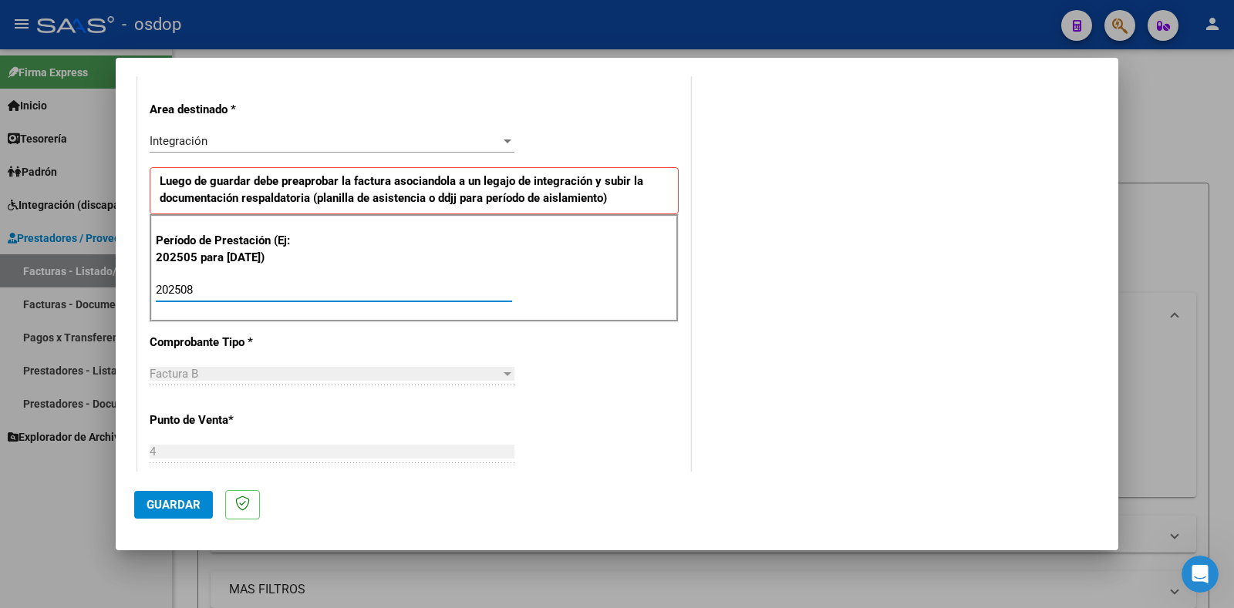
type input "202508"
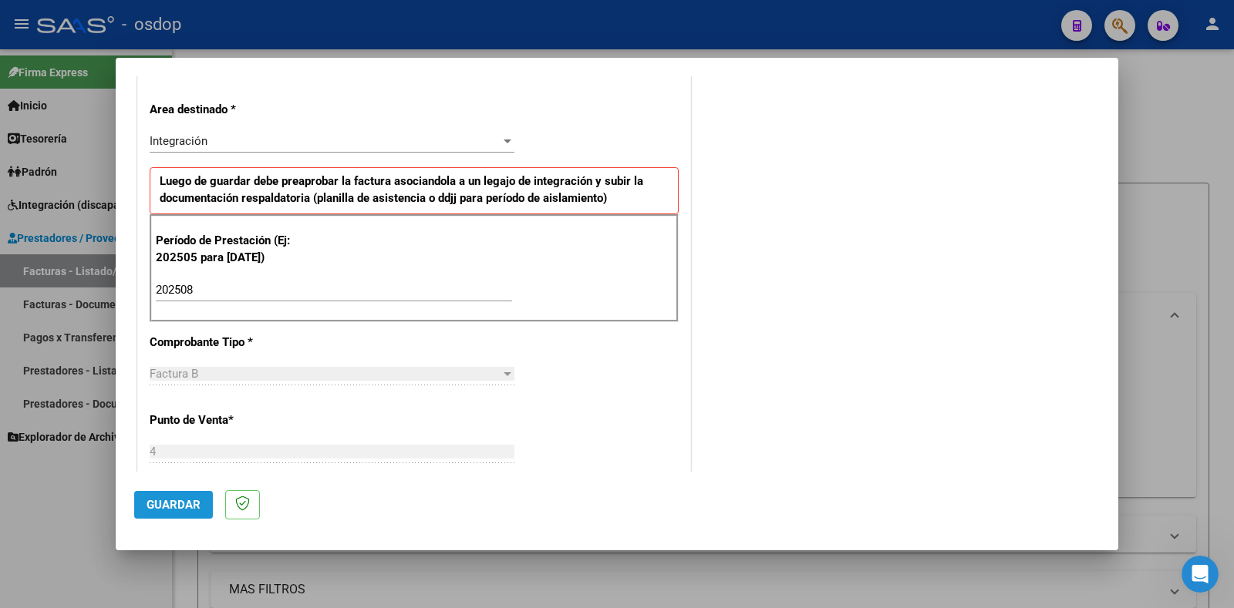
click at [186, 511] on span "Guardar" at bounding box center [174, 505] width 54 height 14
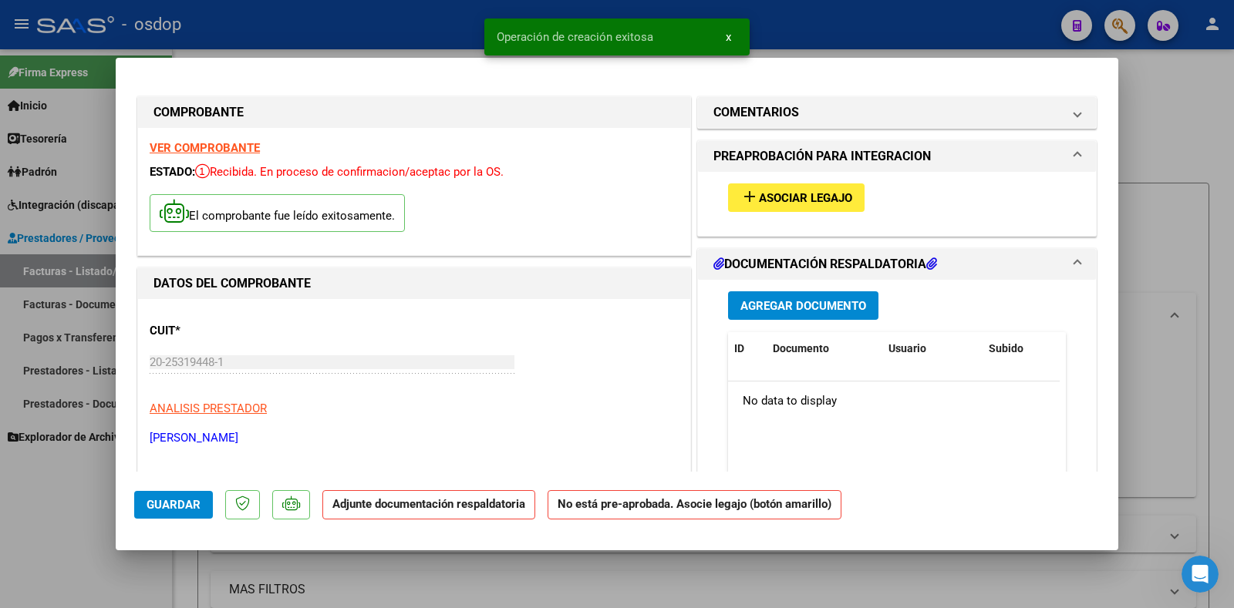
click at [810, 196] on span "Asociar Legajo" at bounding box center [805, 198] width 93 height 14
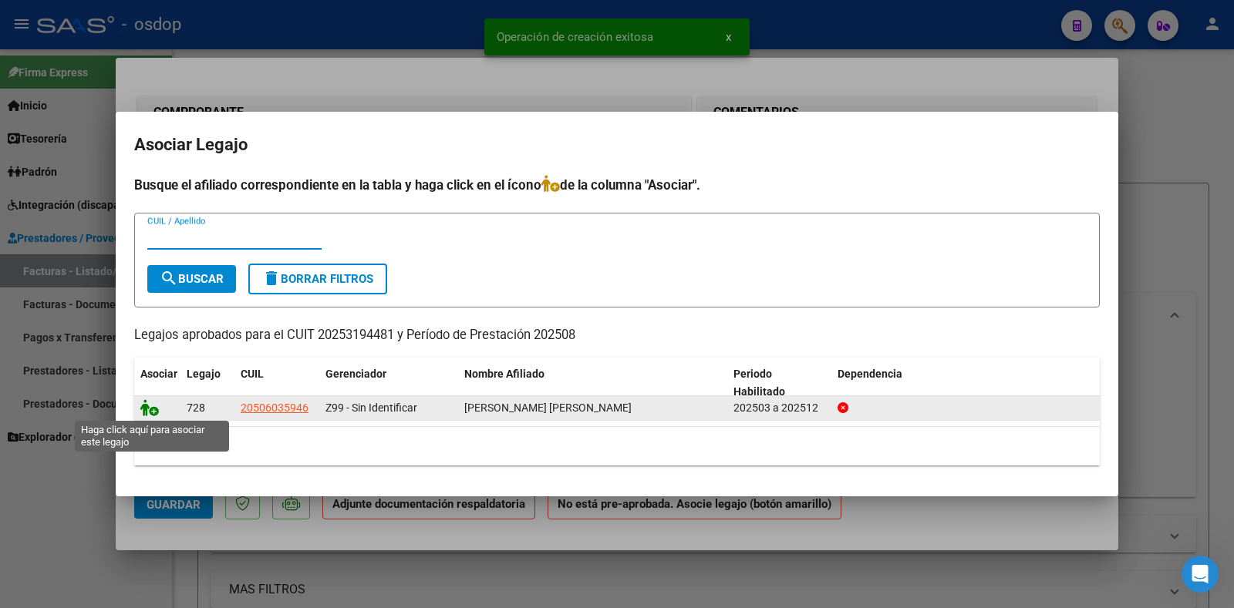
click at [146, 413] on icon at bounding box center [149, 407] width 19 height 17
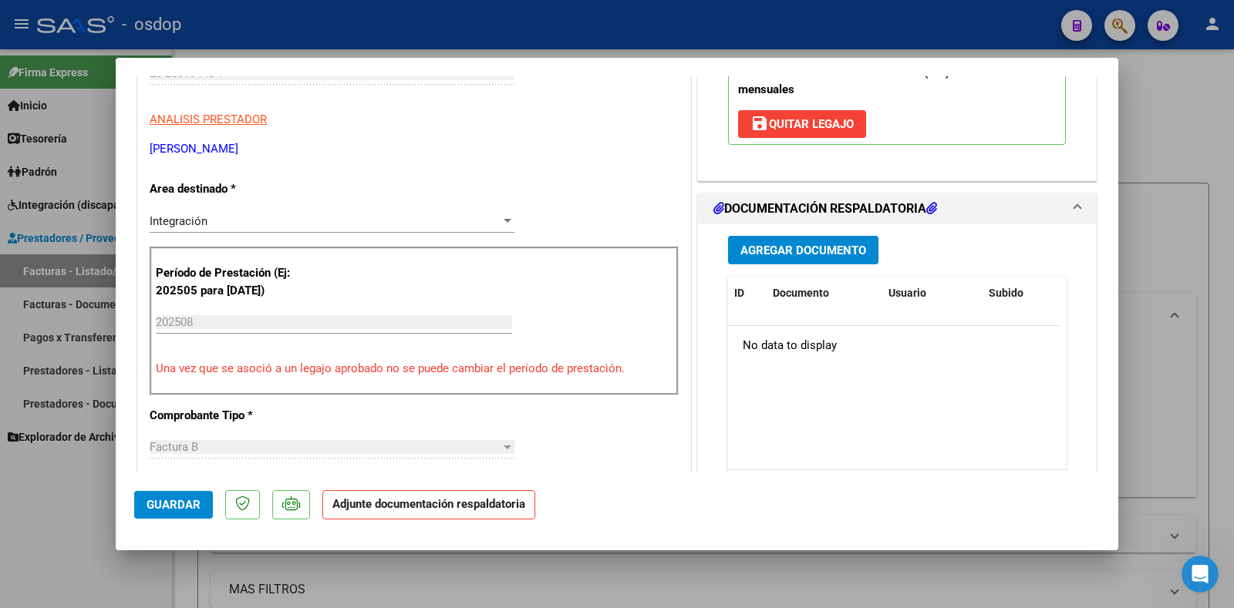
scroll to position [386, 0]
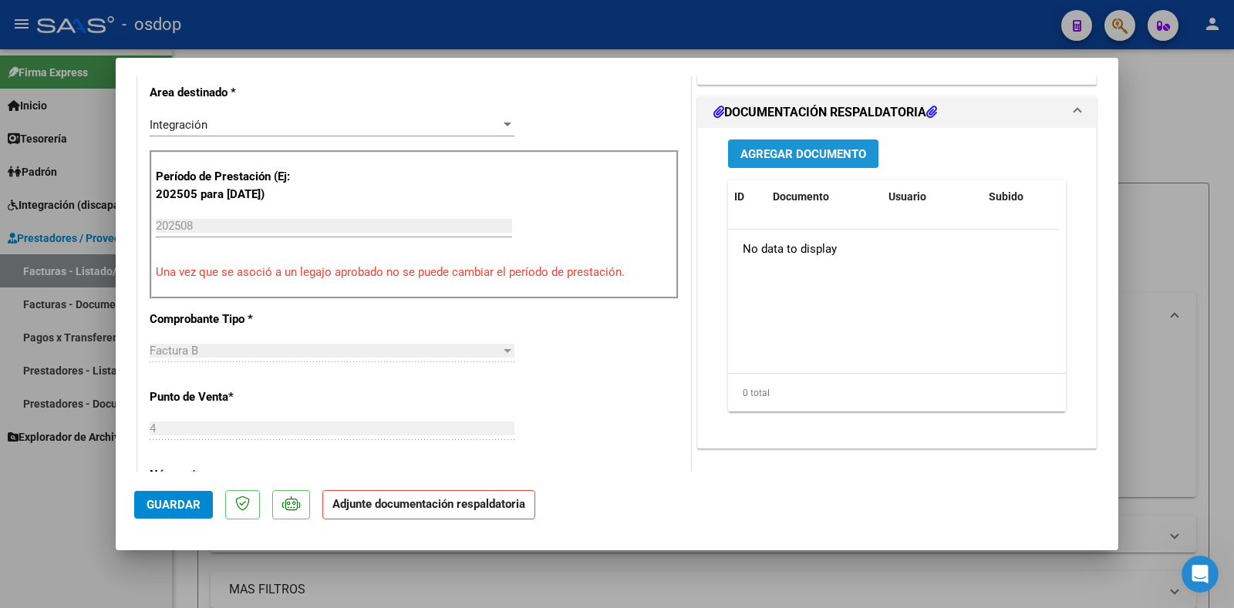
click at [795, 156] on span "Agregar Documento" at bounding box center [803, 154] width 126 height 14
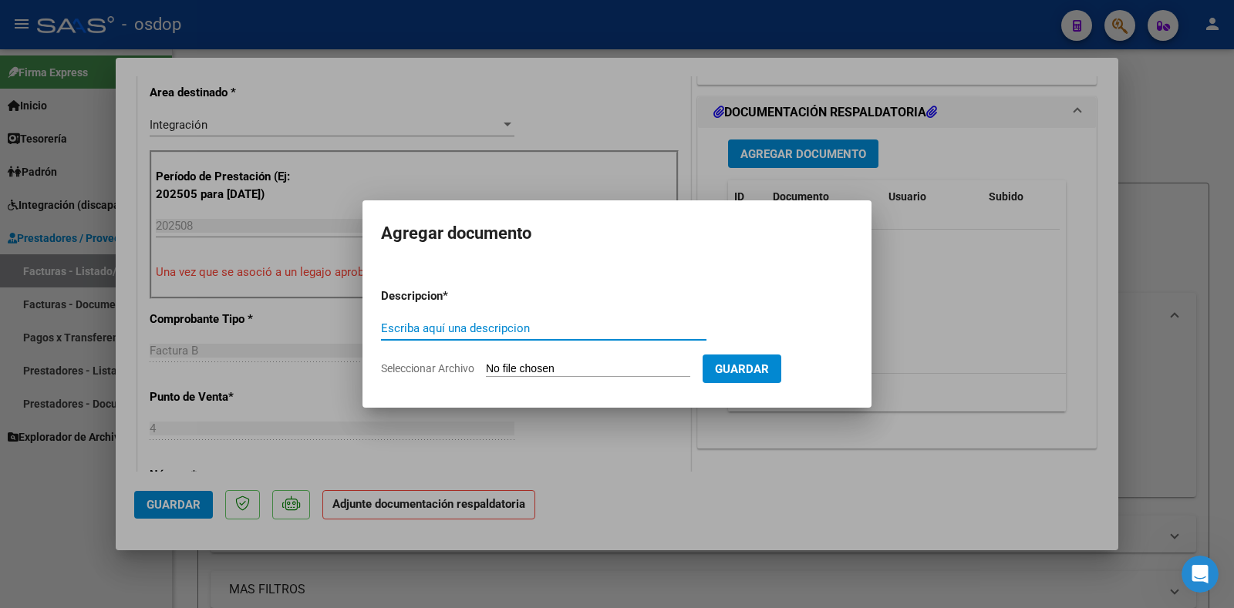
click at [454, 329] on input "Escriba aquí una descripcion" at bounding box center [543, 329] width 325 height 14
type input "DDJJ ASISTENCIA"
click at [547, 375] on input "Seleccionar Archivo" at bounding box center [588, 369] width 204 height 15
type input "C:\fakepath\asistencia agosto.pdf"
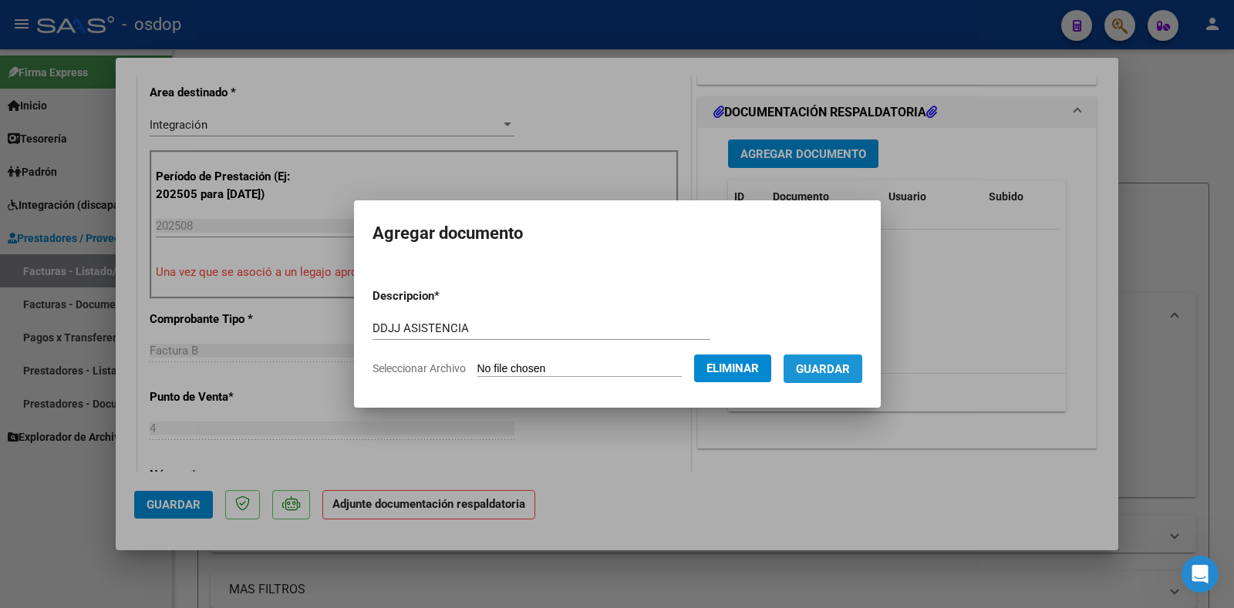
click at [830, 364] on span "Guardar" at bounding box center [823, 369] width 54 height 14
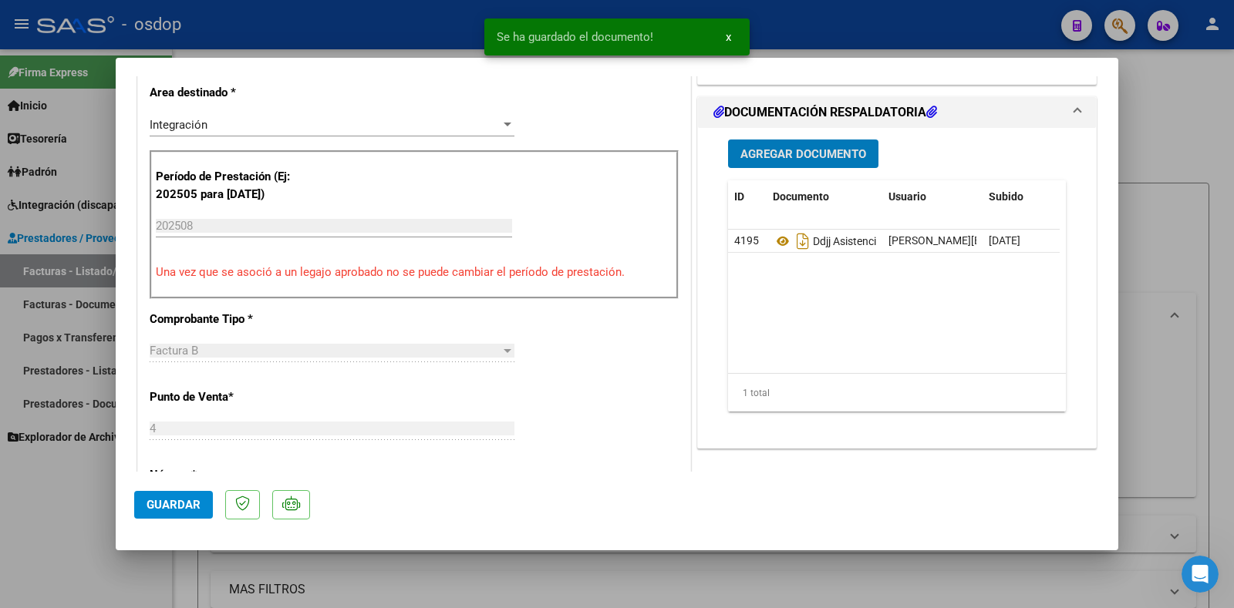
click at [150, 502] on span "Guardar" at bounding box center [174, 505] width 54 height 14
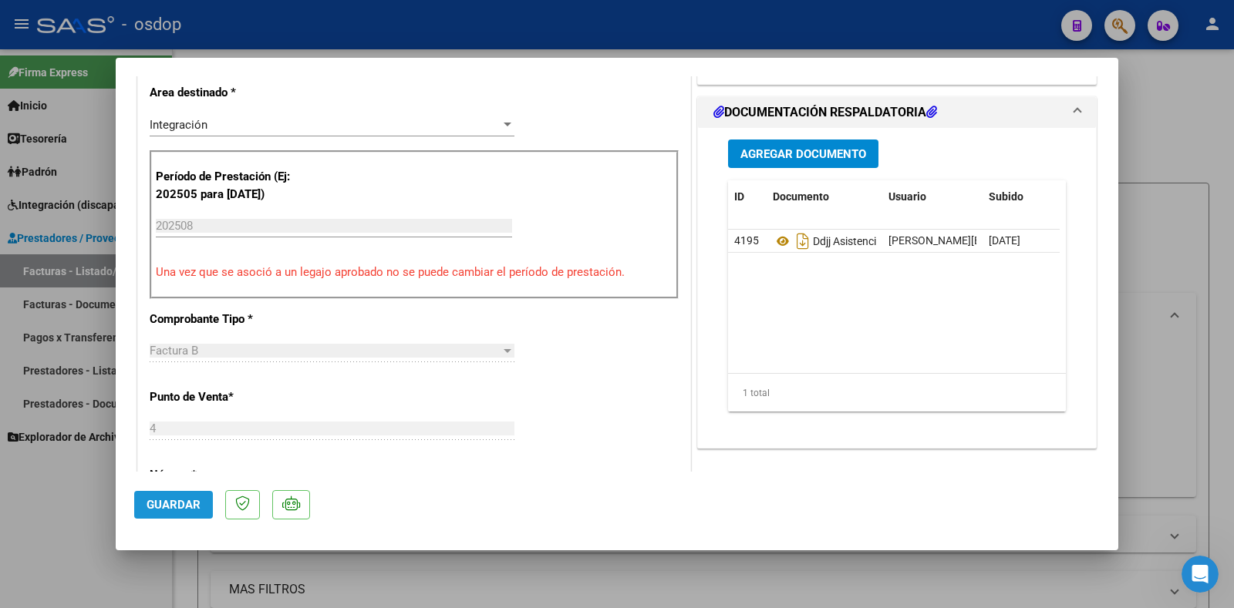
click at [150, 502] on span "Guardar" at bounding box center [174, 505] width 54 height 14
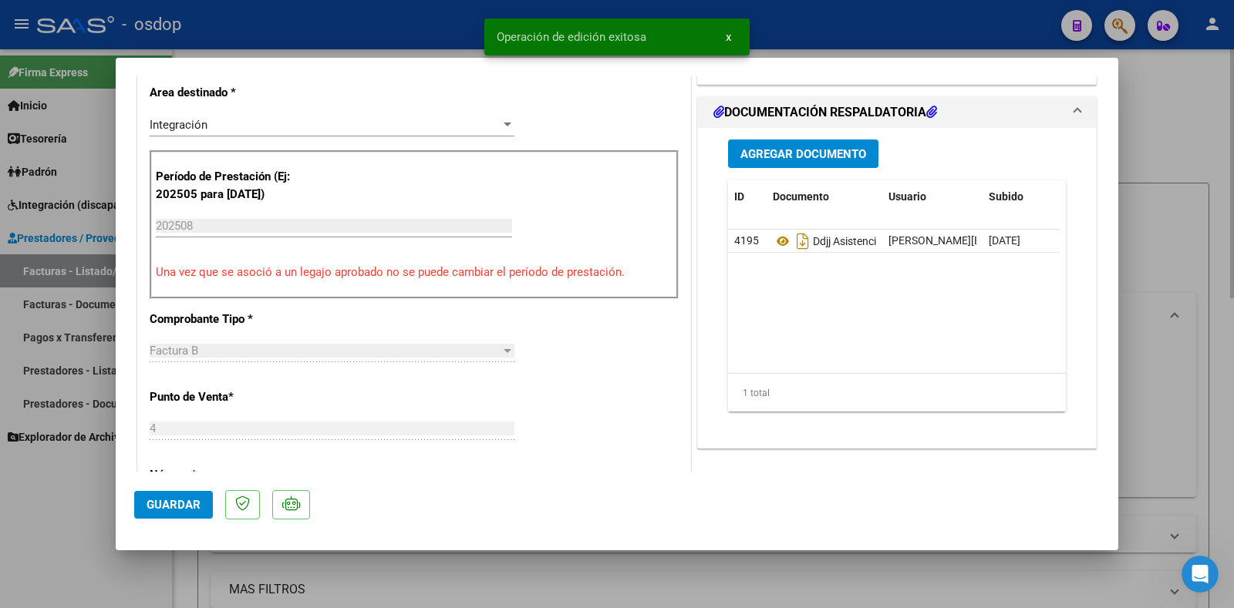
drag, startPoint x: 1199, startPoint y: 348, endPoint x: 1184, endPoint y: 358, distance: 18.4
click at [1199, 348] on div at bounding box center [617, 304] width 1234 height 608
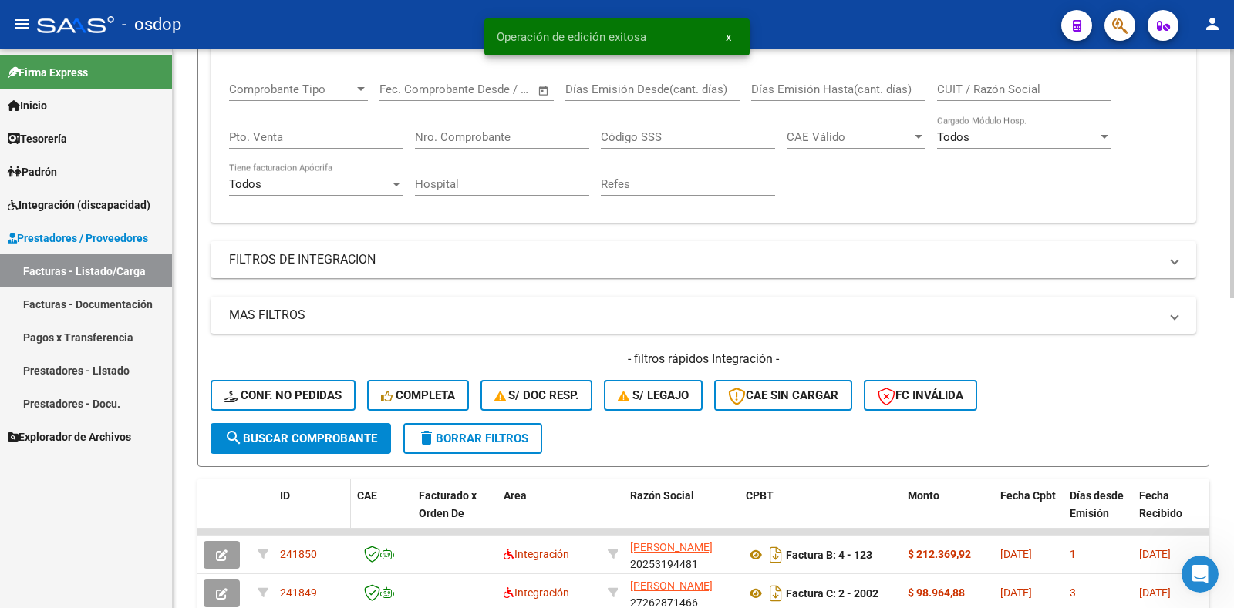
scroll to position [308, 0]
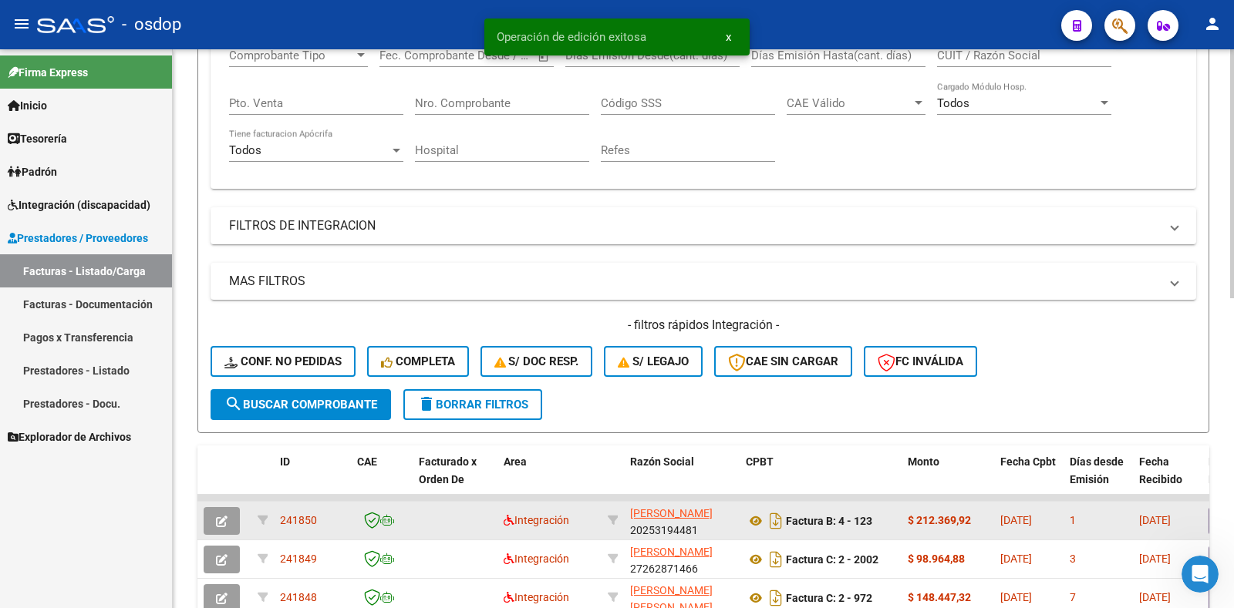
click at [299, 521] on span "241850" at bounding box center [298, 520] width 37 height 12
click at [298, 521] on span "241850" at bounding box center [298, 520] width 37 height 12
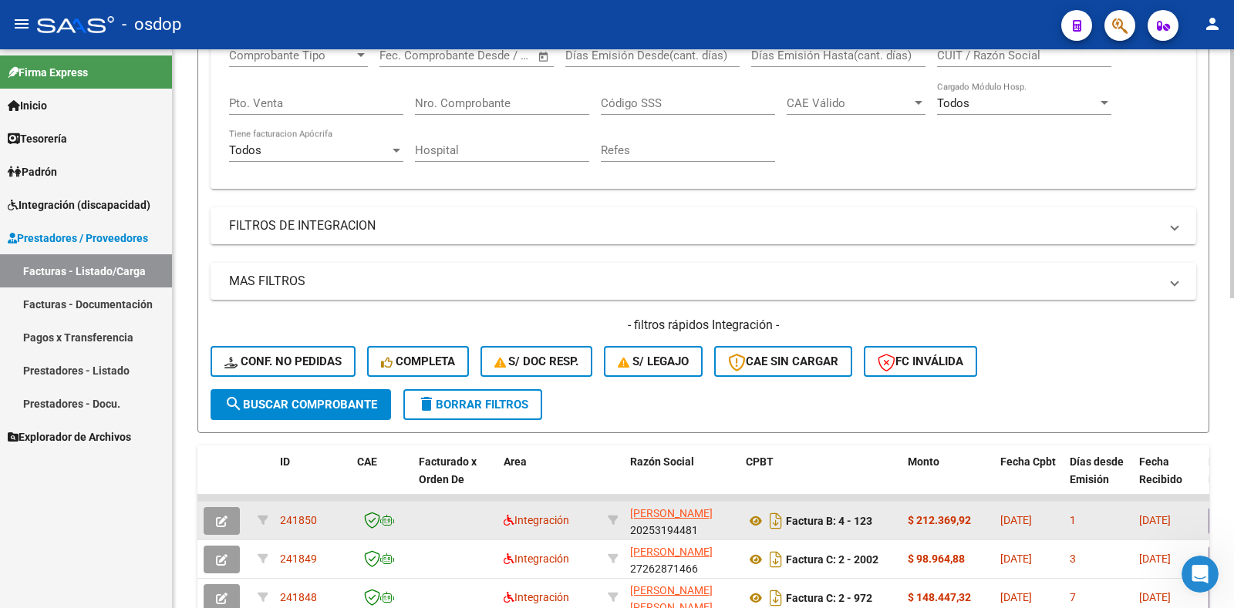
click at [298, 521] on span "241850" at bounding box center [298, 520] width 37 height 12
